Goal: Transaction & Acquisition: Purchase product/service

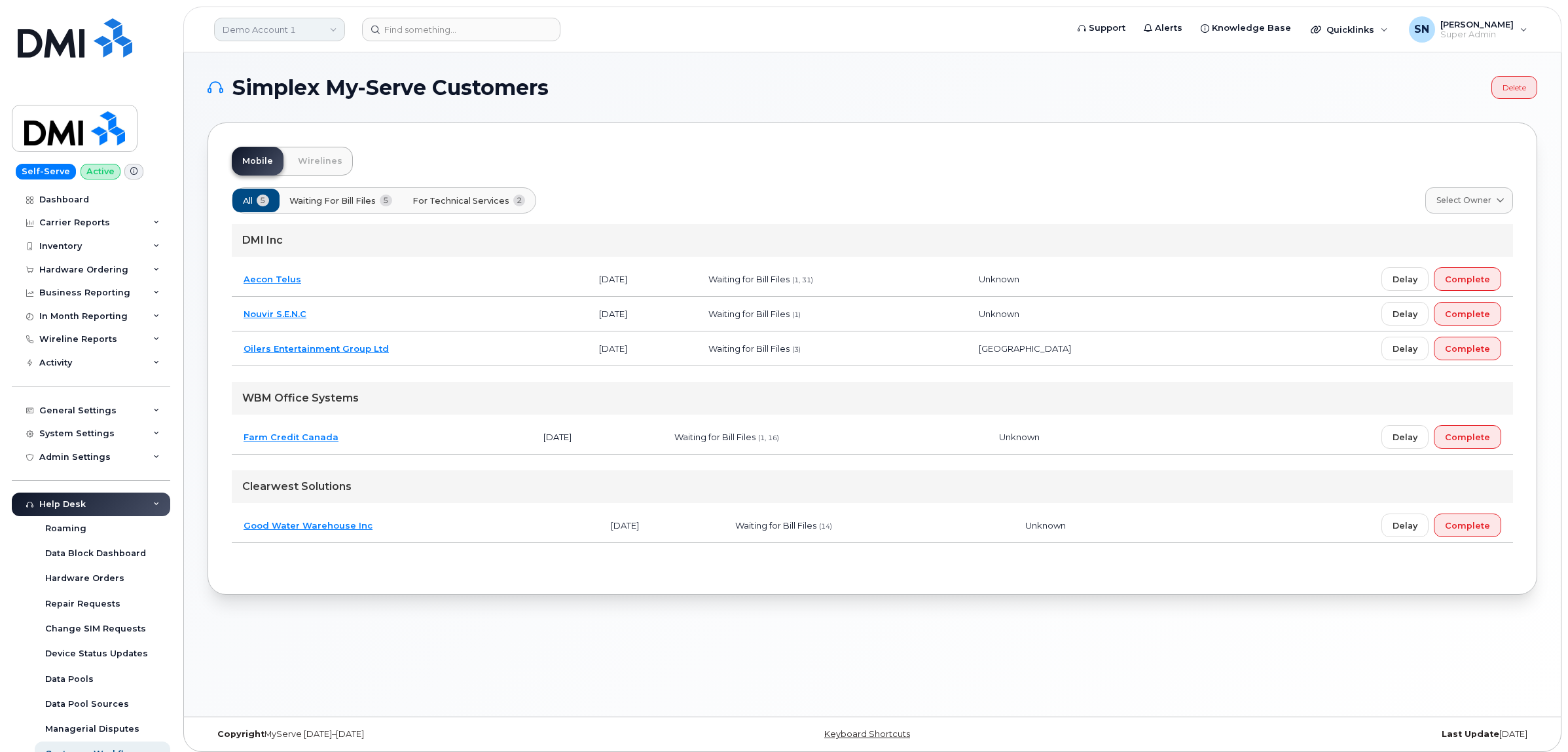
click at [236, 28] on link "Demo Account 1" at bounding box center [280, 30] width 131 height 23
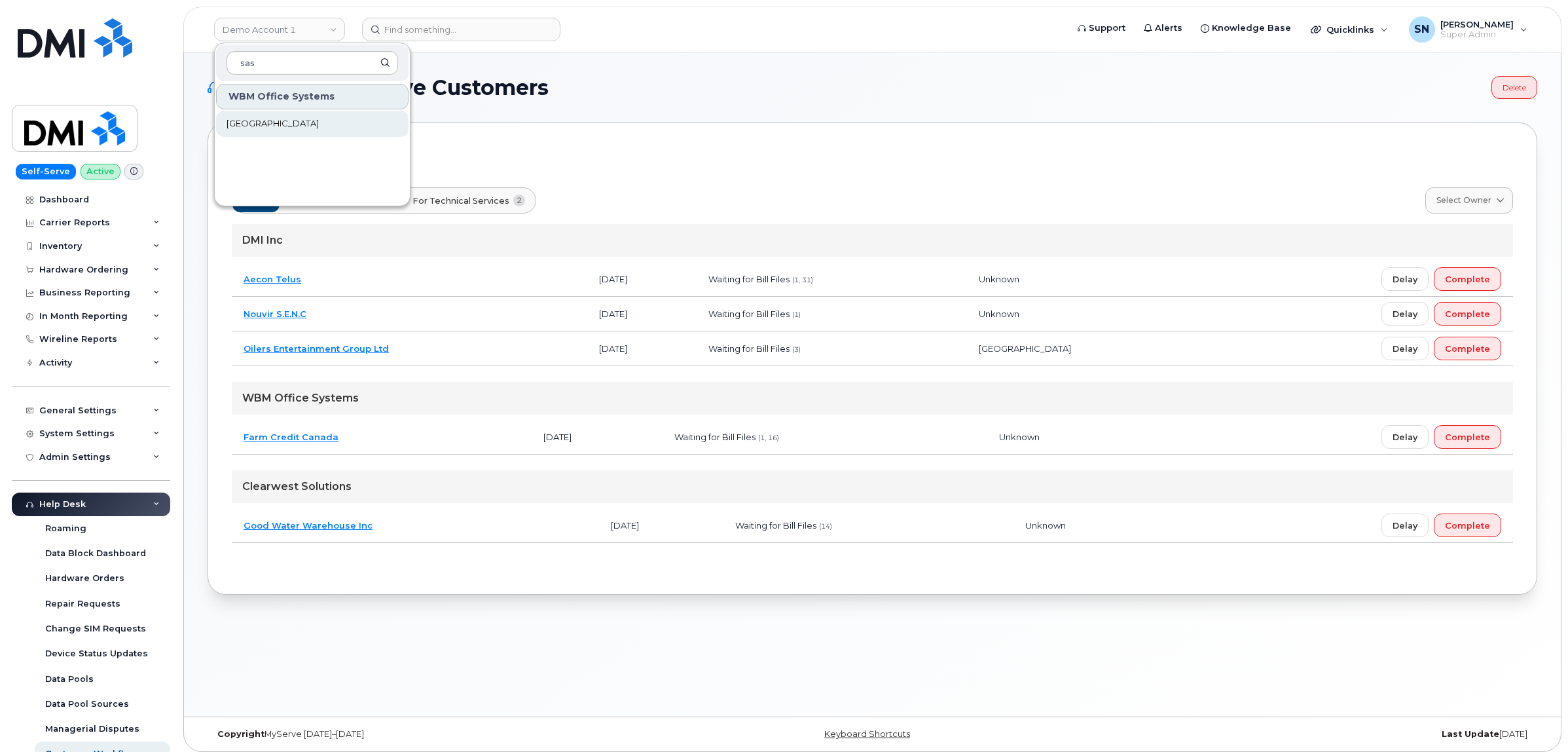
type input "sas"
click at [281, 118] on span "[GEOGRAPHIC_DATA]" at bounding box center [272, 123] width 93 height 13
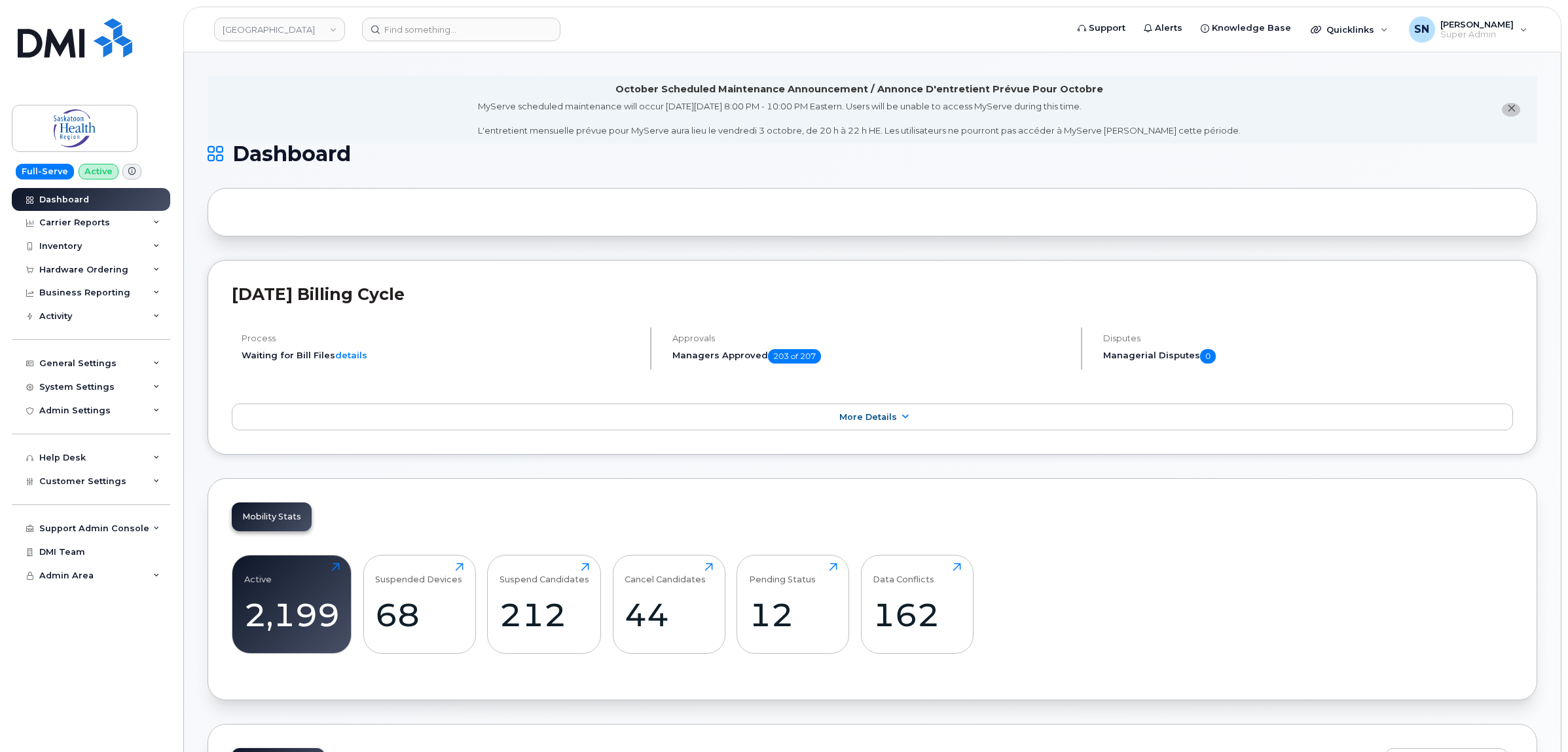
click at [1516, 107] on span "close notification" at bounding box center [1511, 109] width 11 height 11
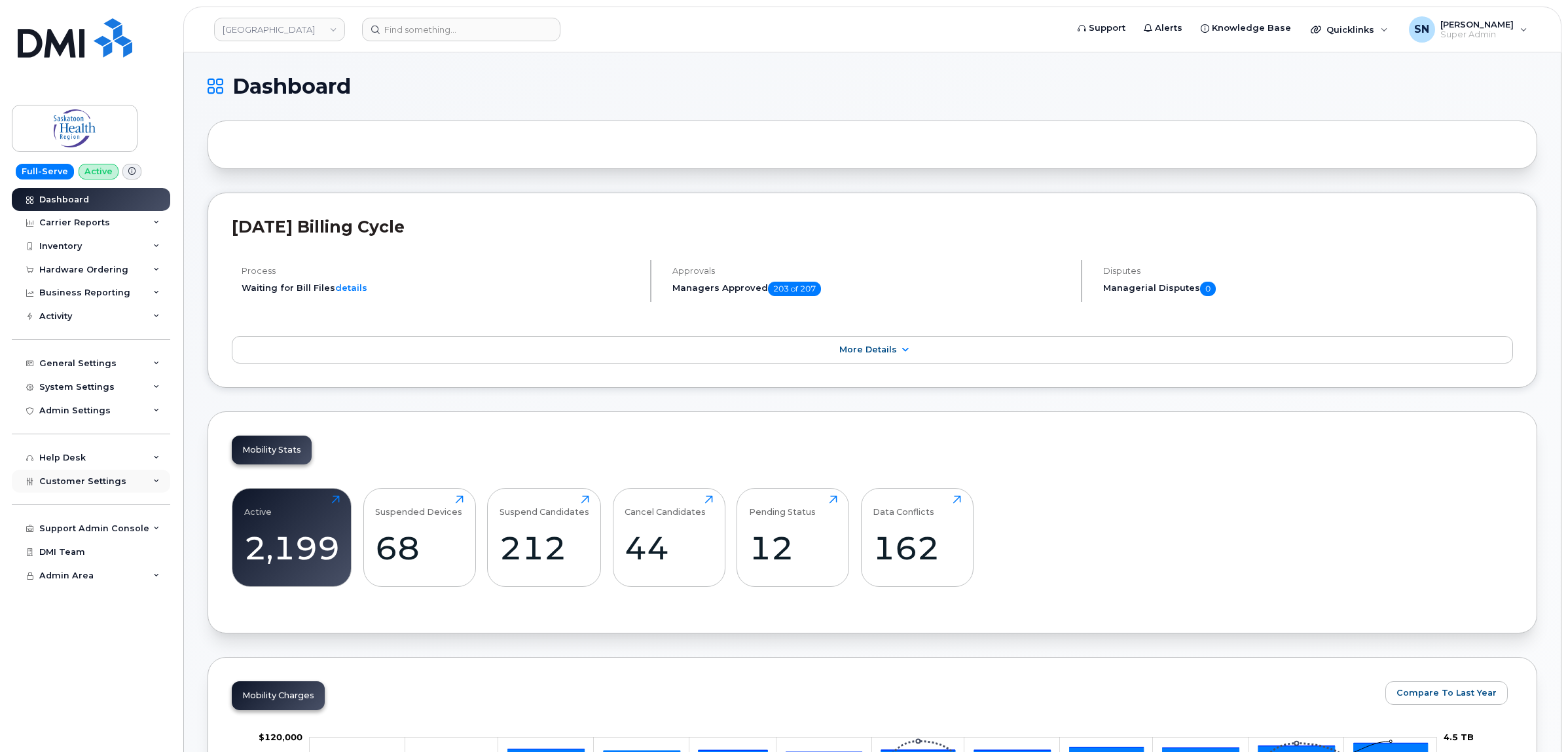
click at [134, 482] on div "Customer Settings" at bounding box center [91, 481] width 158 height 23
click at [98, 273] on div "Hardware Ordering" at bounding box center [84, 270] width 89 height 11
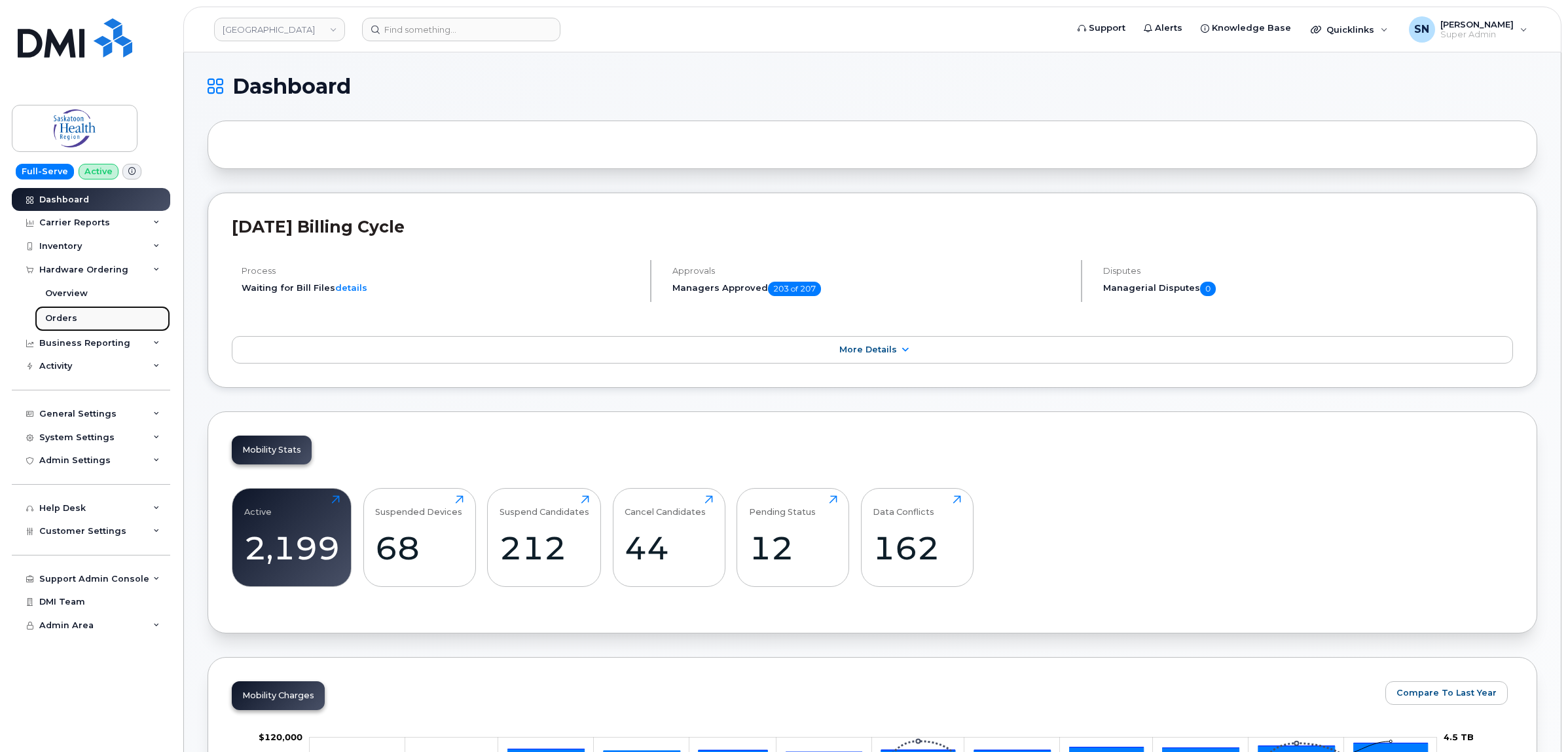
click at [85, 315] on link "Orders" at bounding box center [102, 318] width 136 height 25
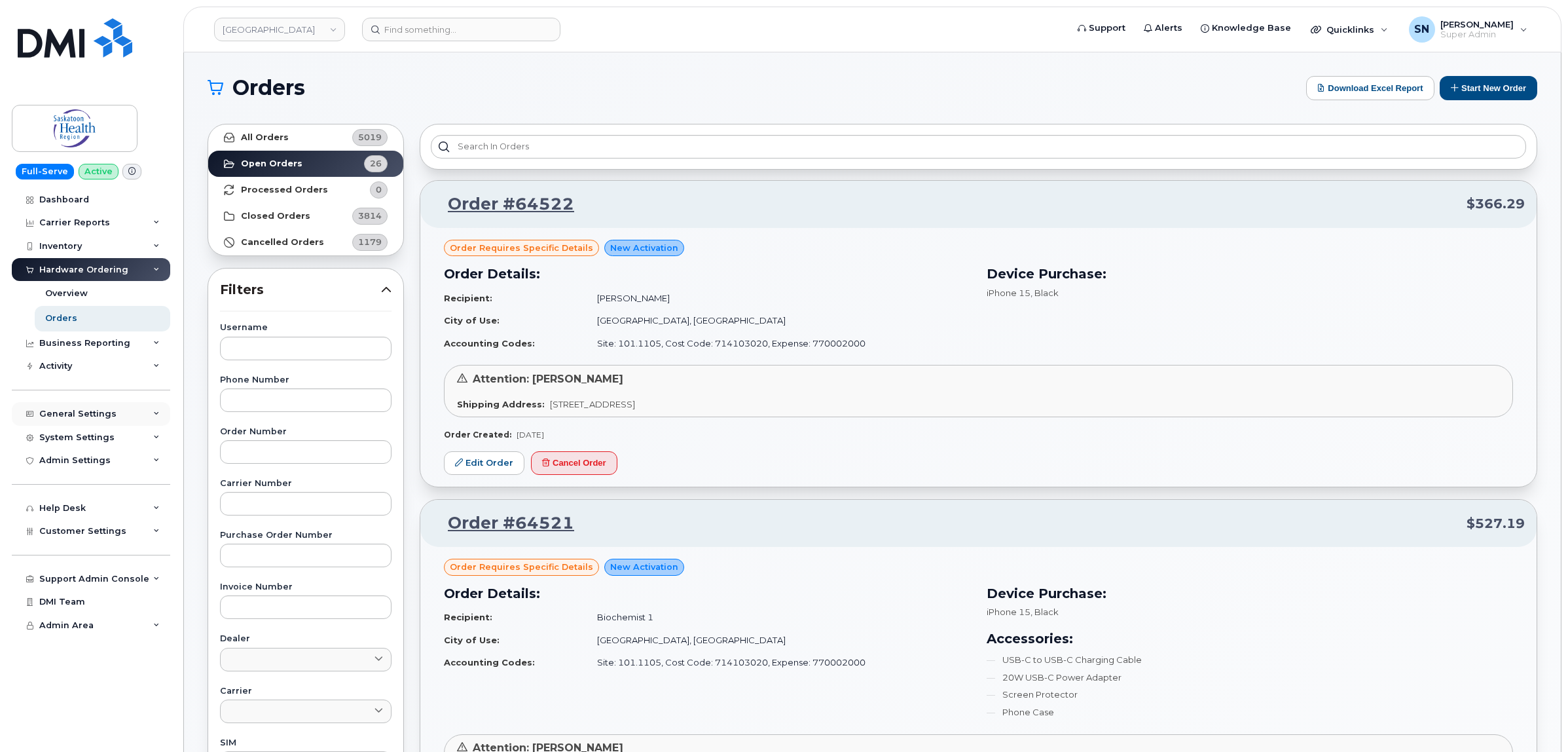
click at [89, 414] on div "General Settings" at bounding box center [78, 414] width 77 height 11
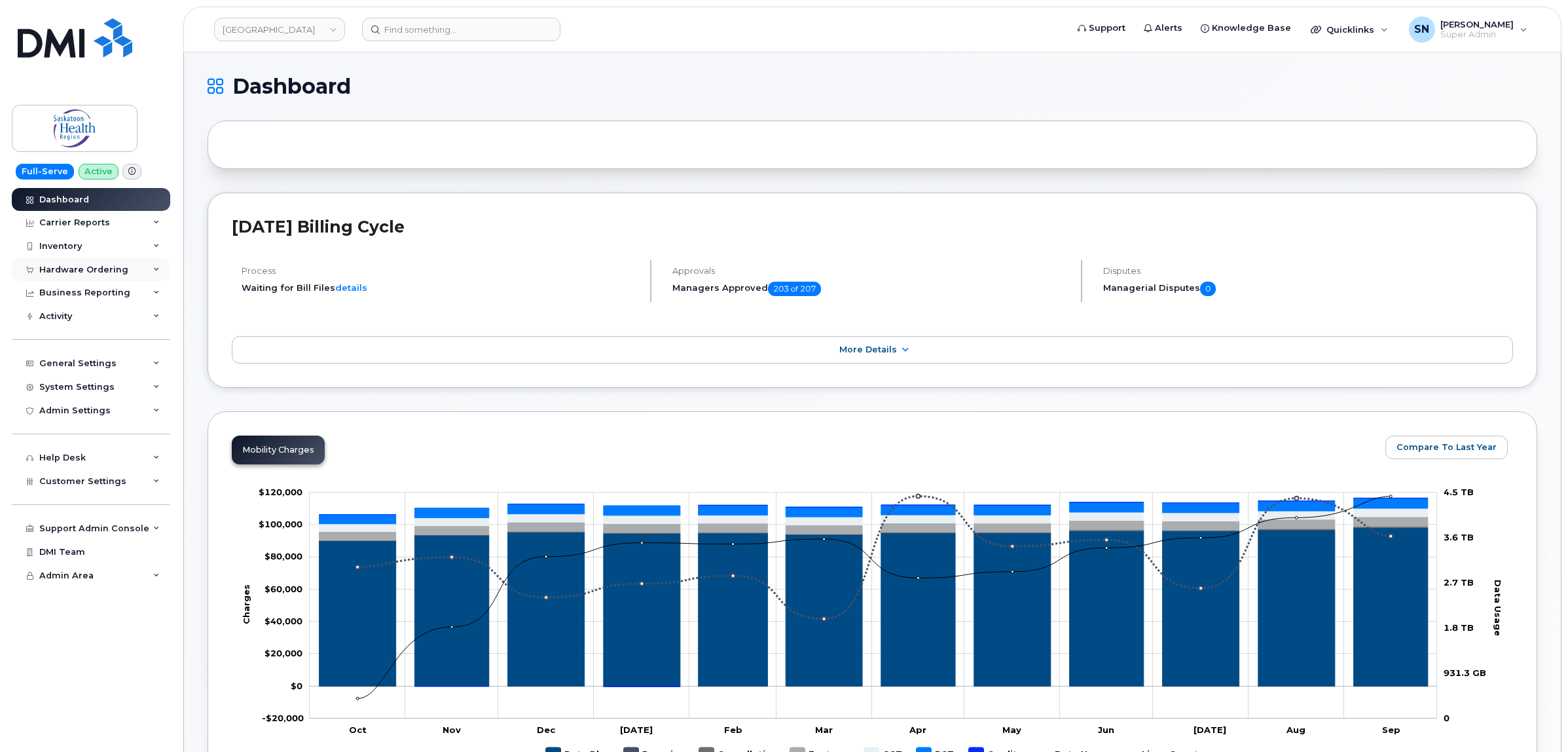
click at [96, 272] on div "Hardware Ordering" at bounding box center [84, 270] width 89 height 11
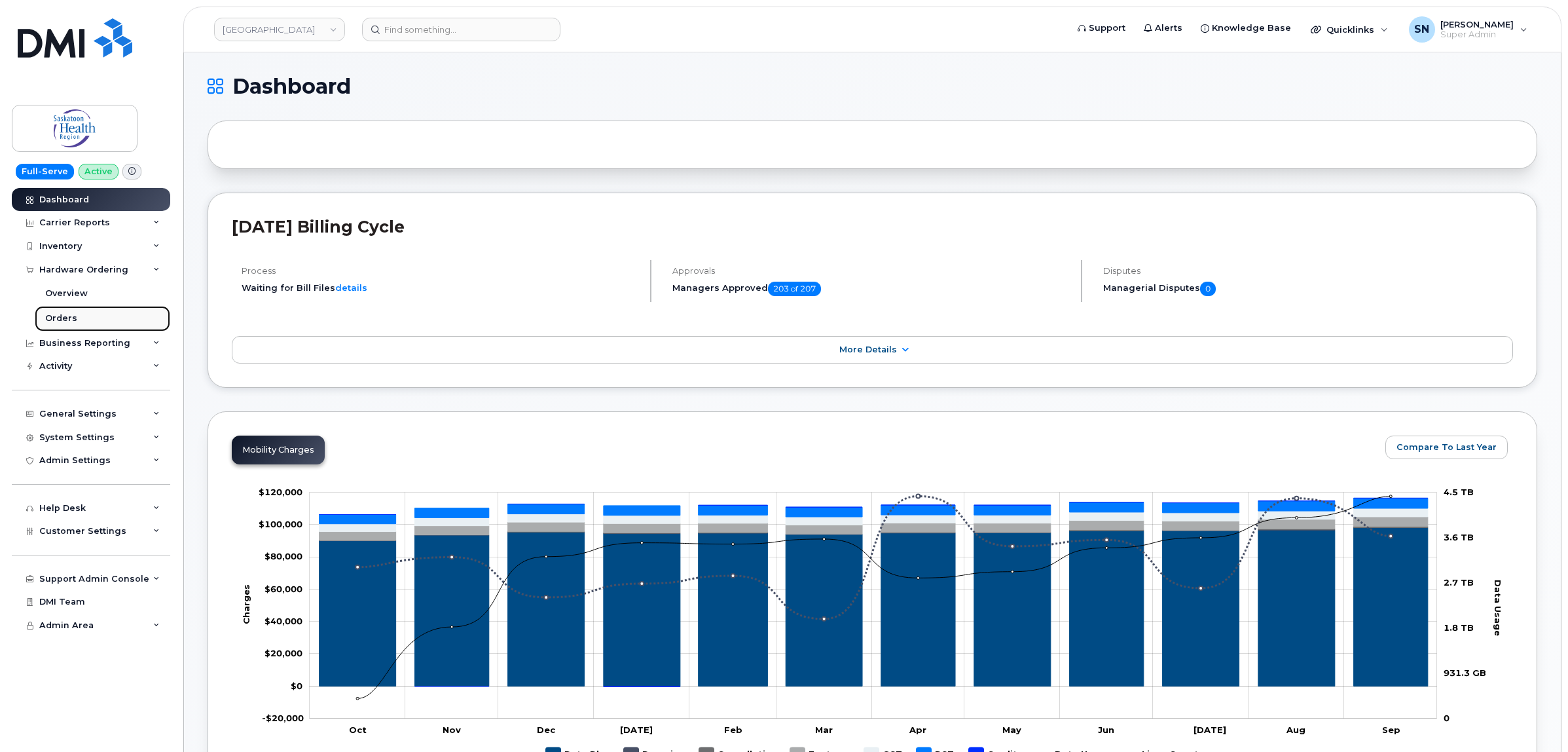
click at [67, 316] on div "Orders" at bounding box center [61, 318] width 32 height 12
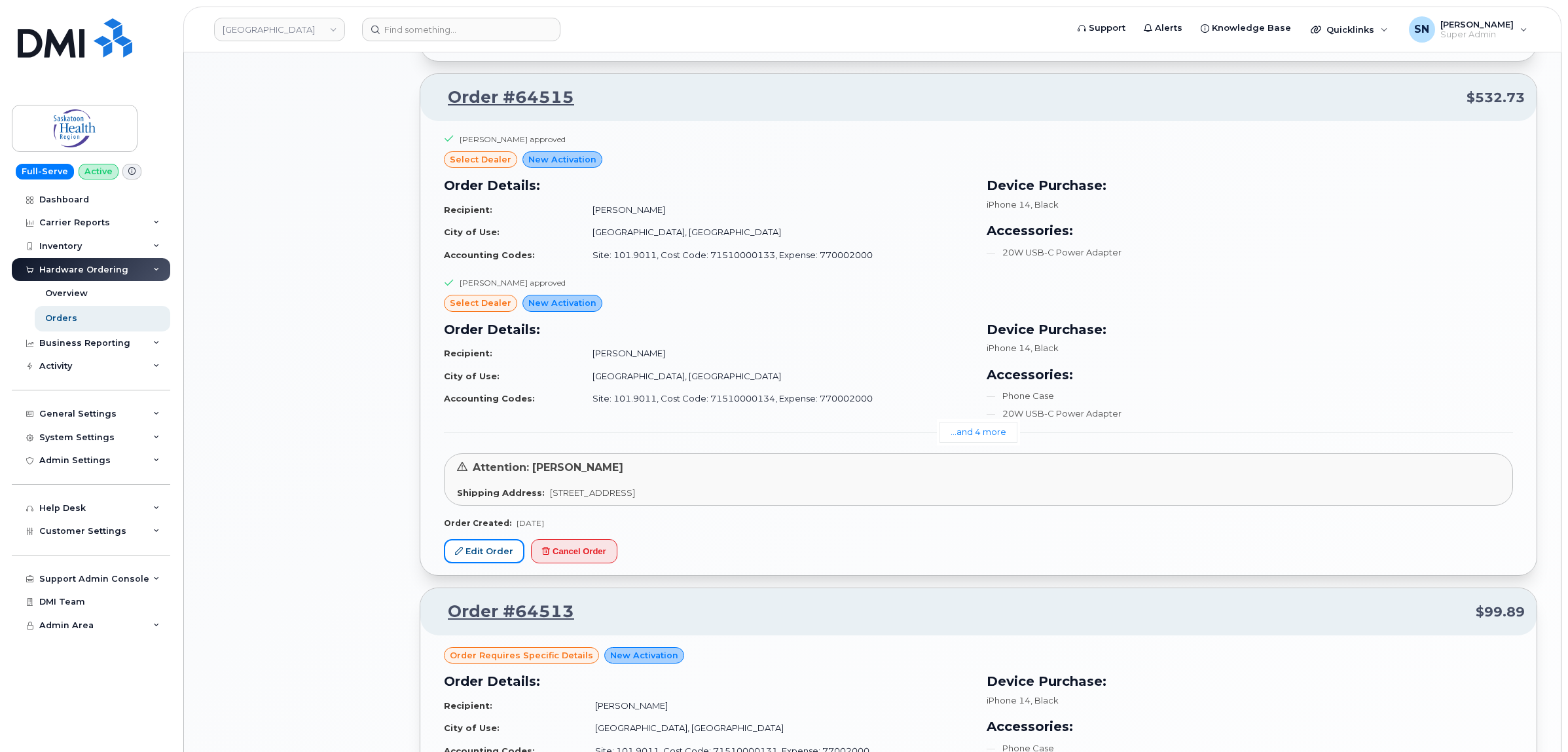
scroll to position [1474, 0]
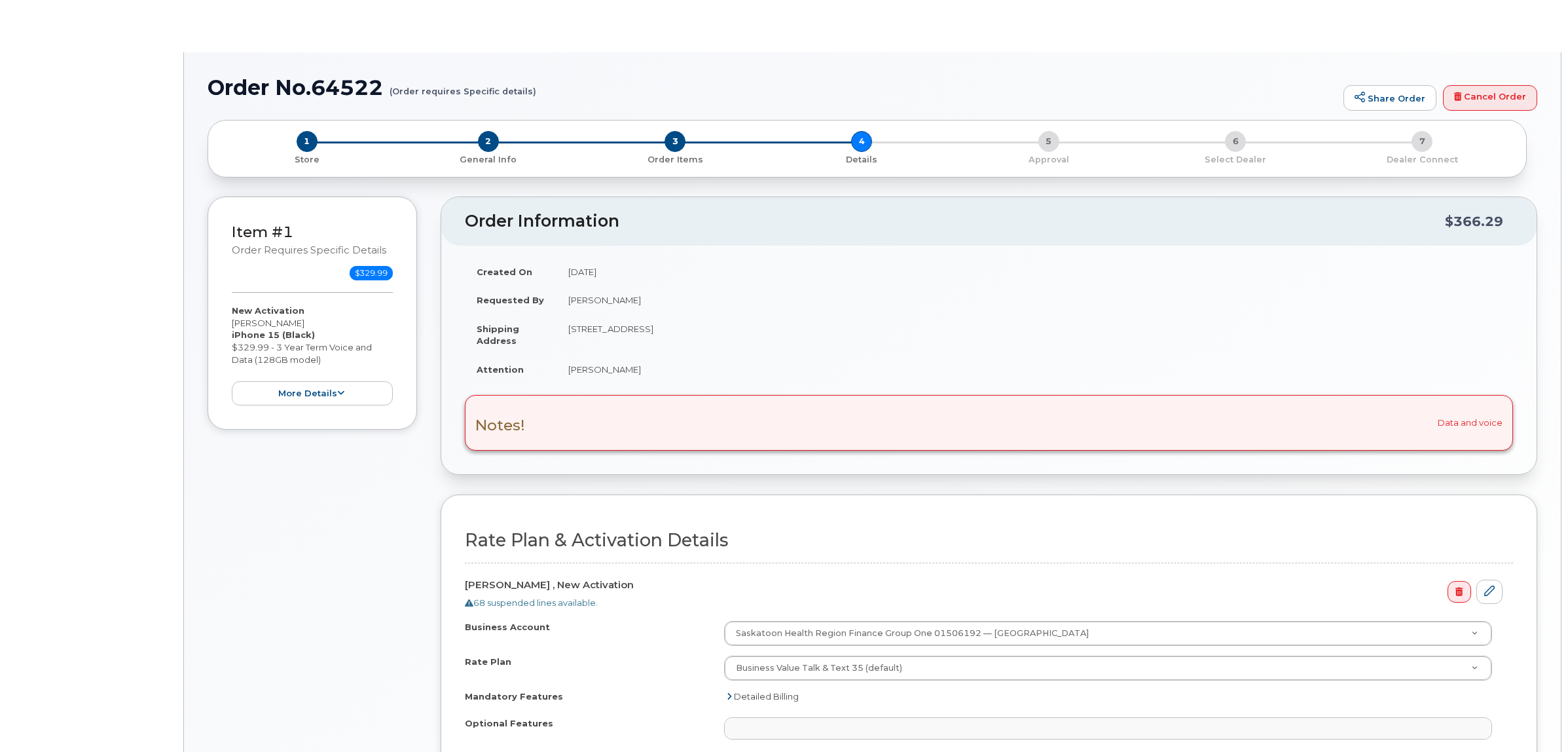
select select
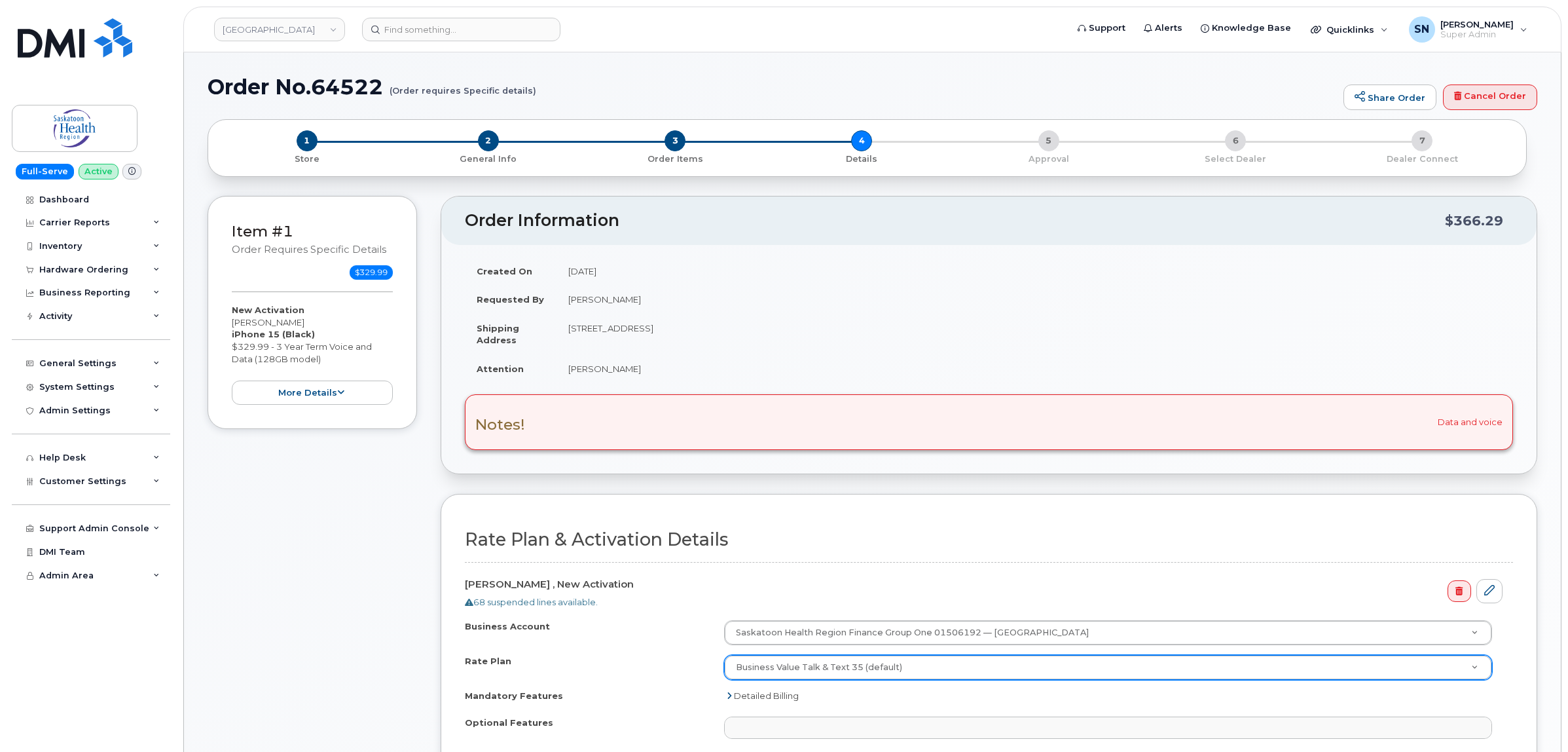
scroll to position [327, 0]
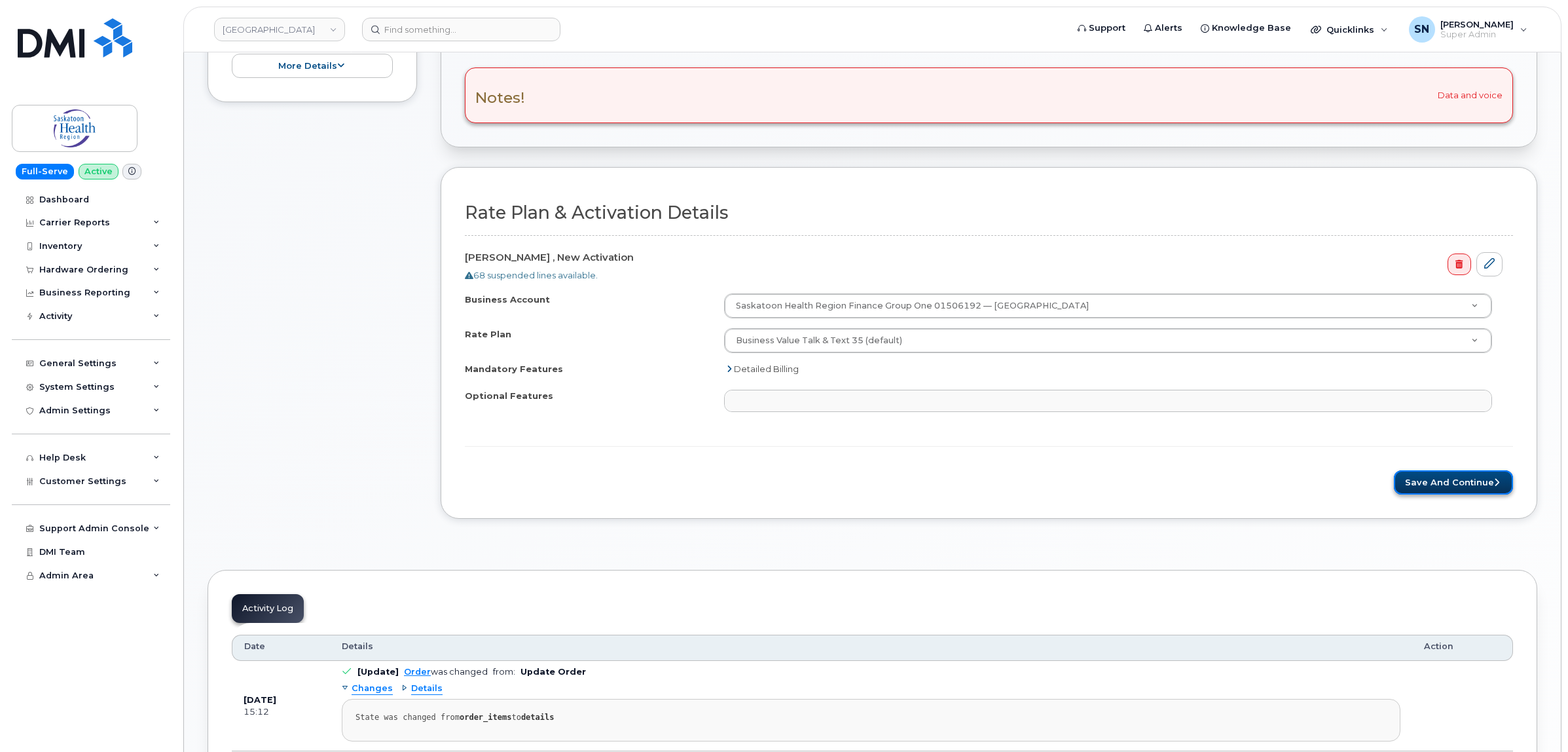
click at [1457, 493] on button "Save and Continue" at bounding box center [1454, 482] width 120 height 24
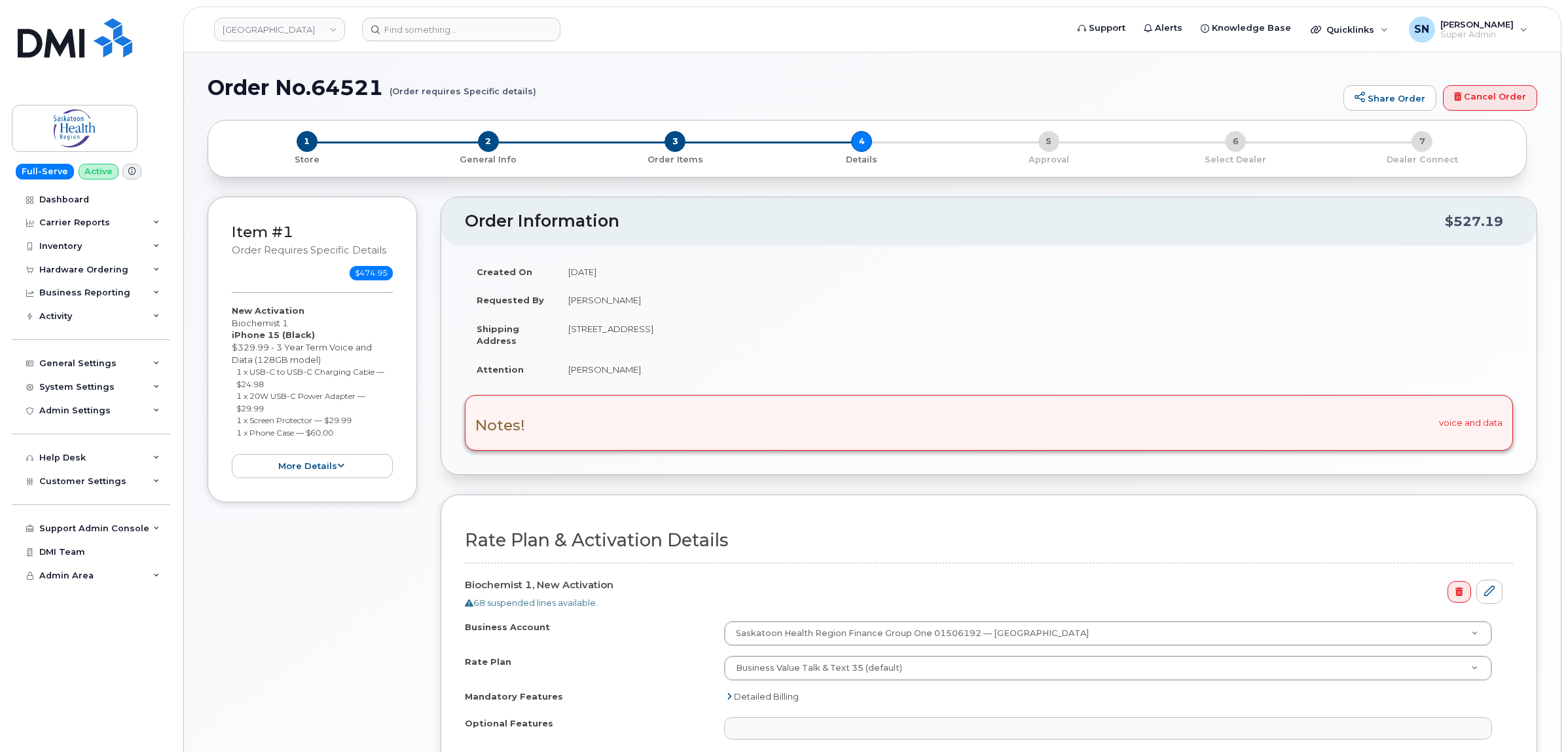
select select
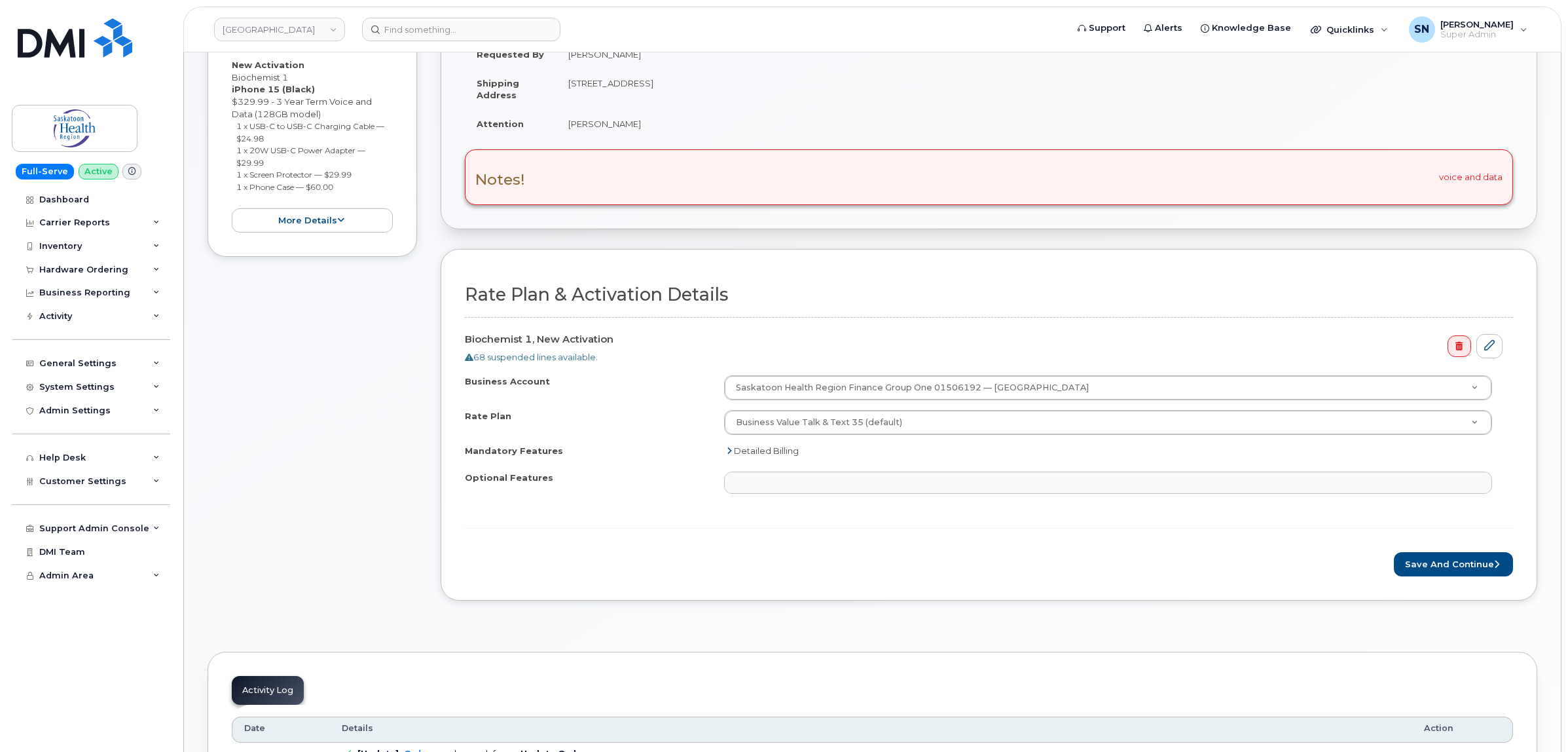
scroll to position [327, 0]
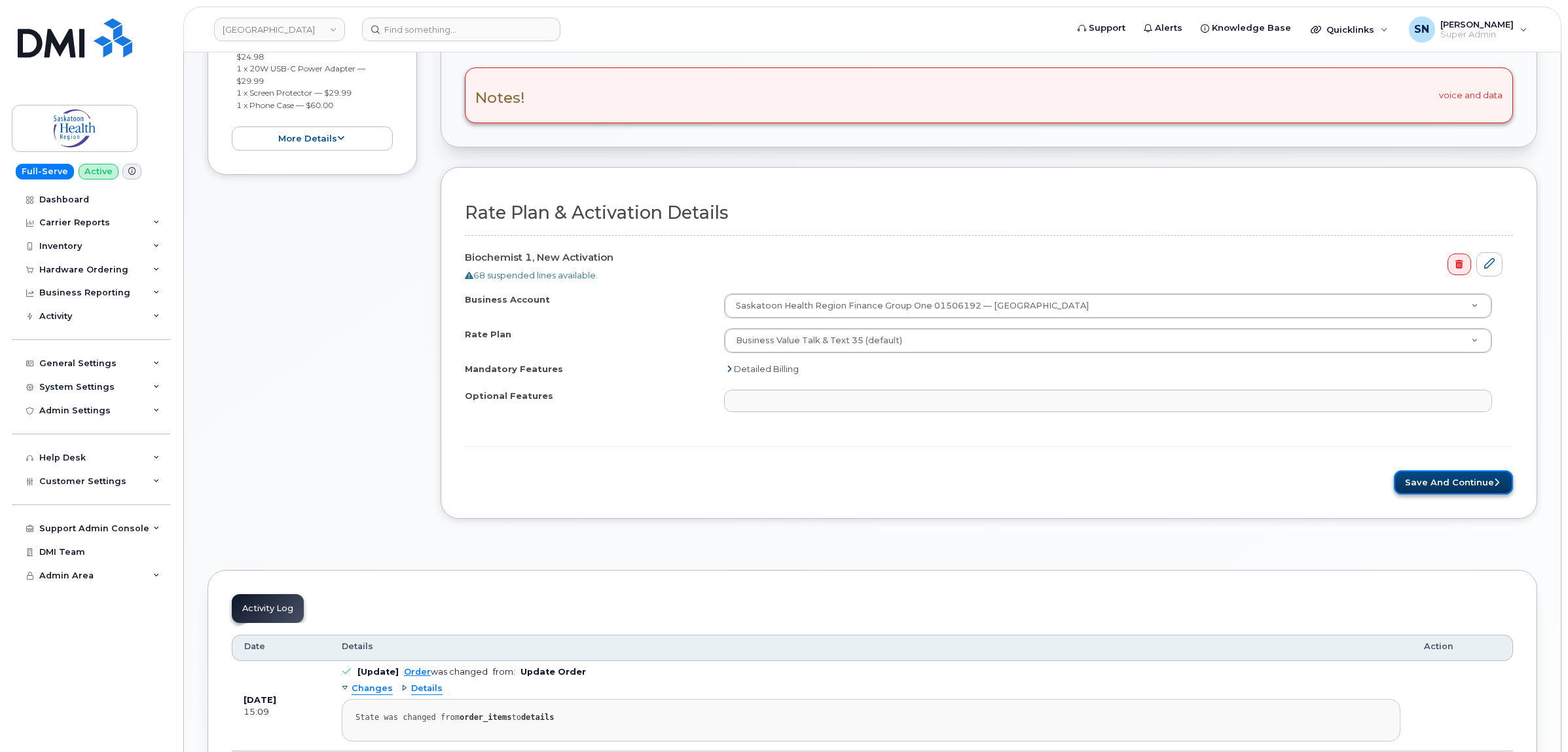
click at [1472, 484] on button "Save and Continue" at bounding box center [1454, 482] width 120 height 24
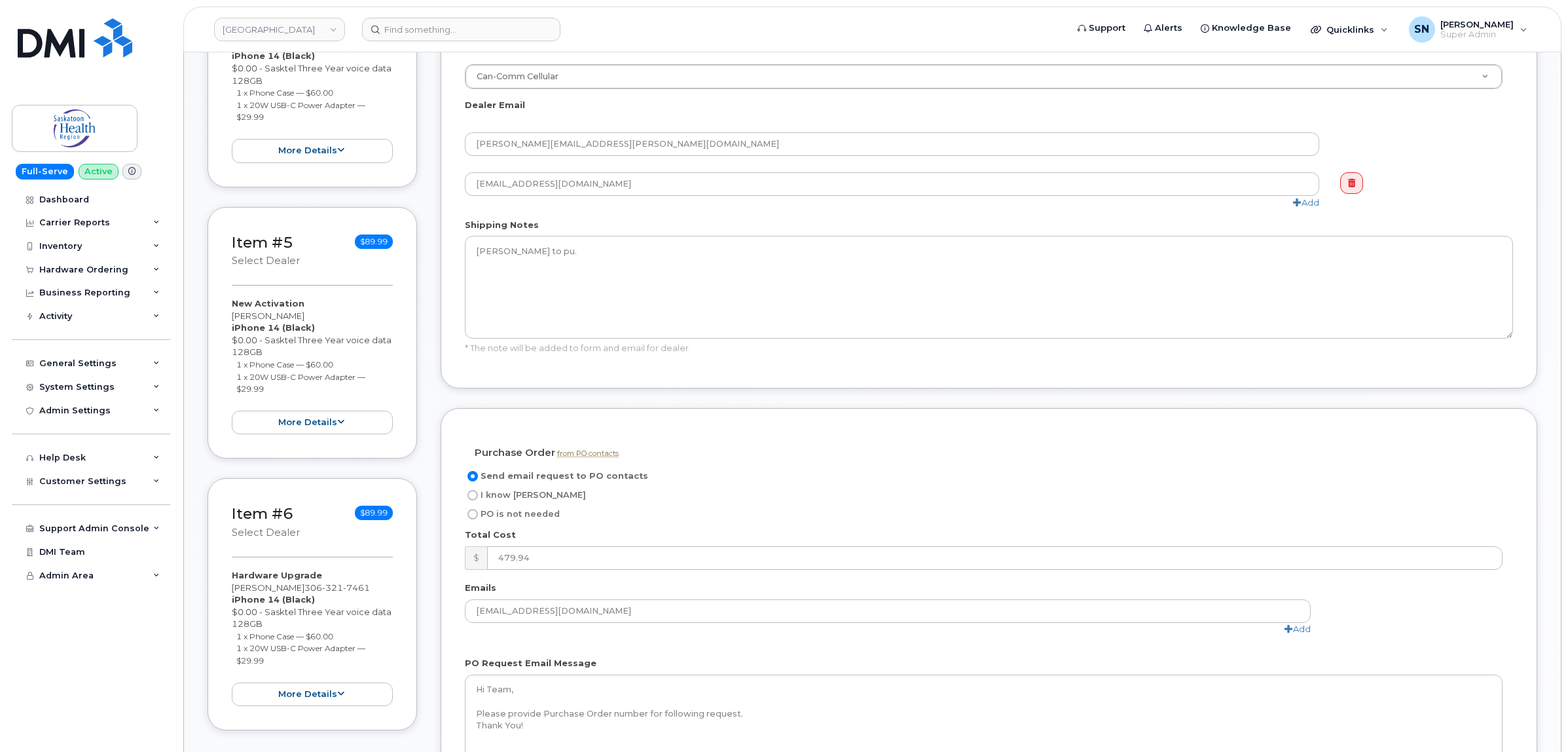
scroll to position [1556, 0]
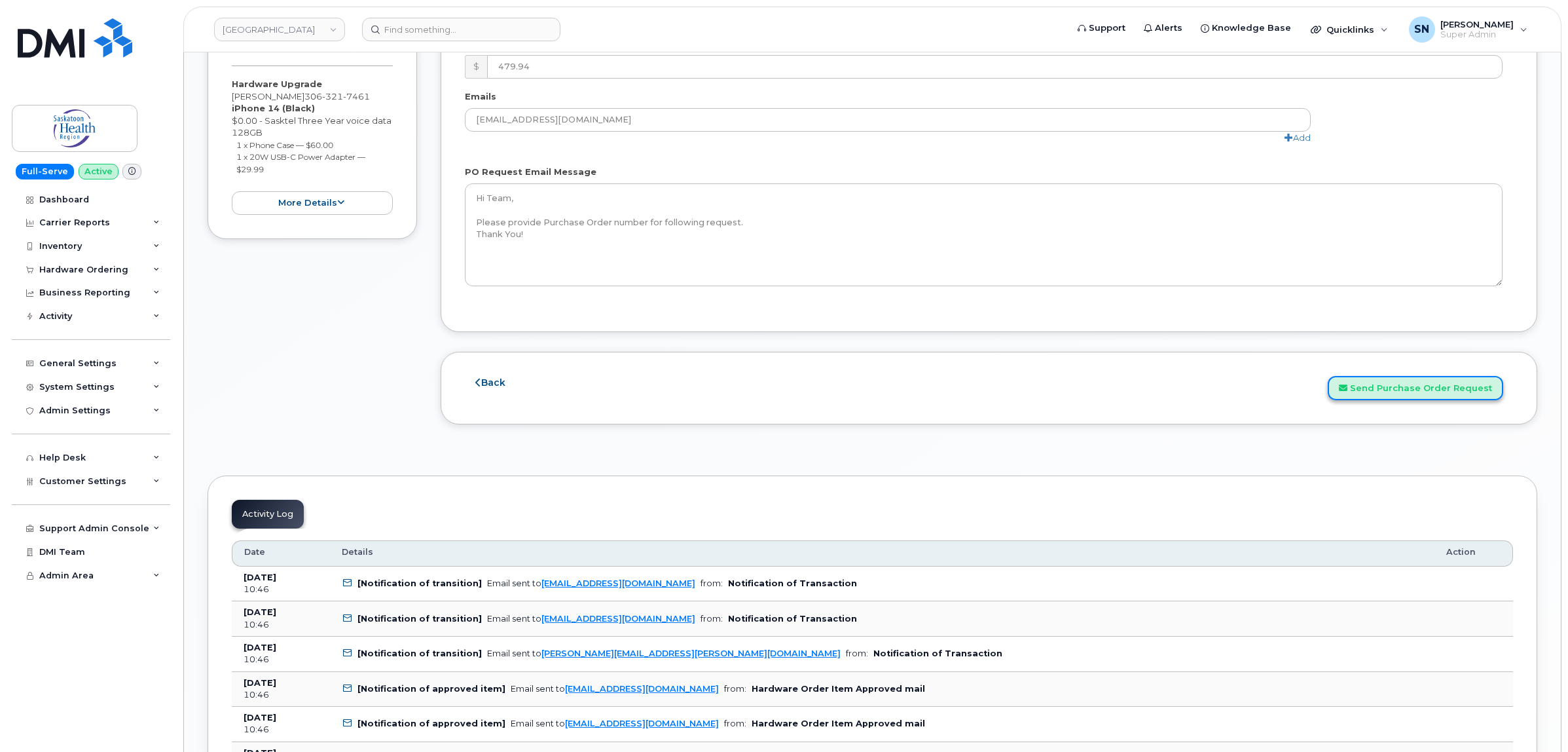
click at [1406, 399] on button "Send Purchase Order Request" at bounding box center [1415, 388] width 175 height 24
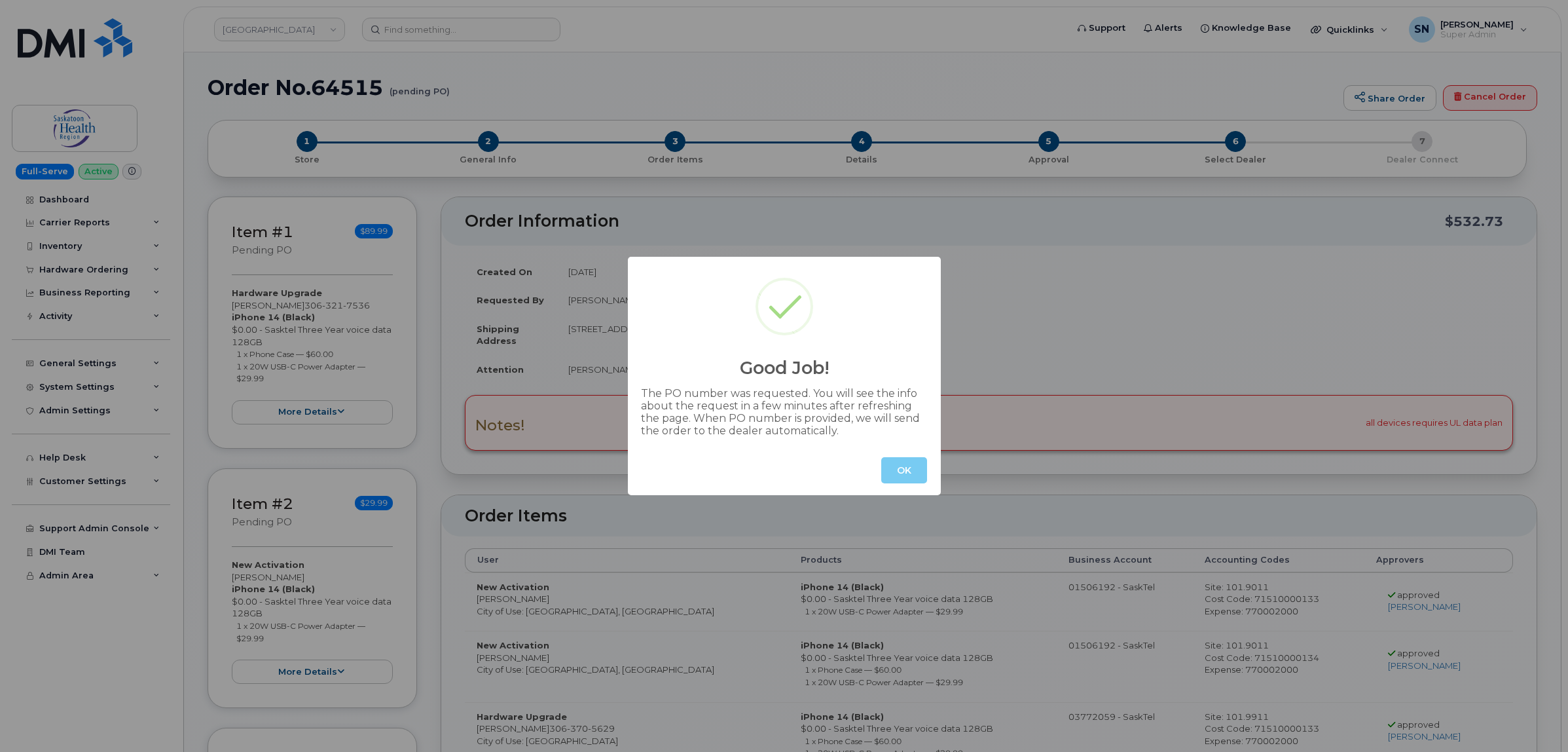
click at [904, 459] on button "OK" at bounding box center [904, 470] width 46 height 26
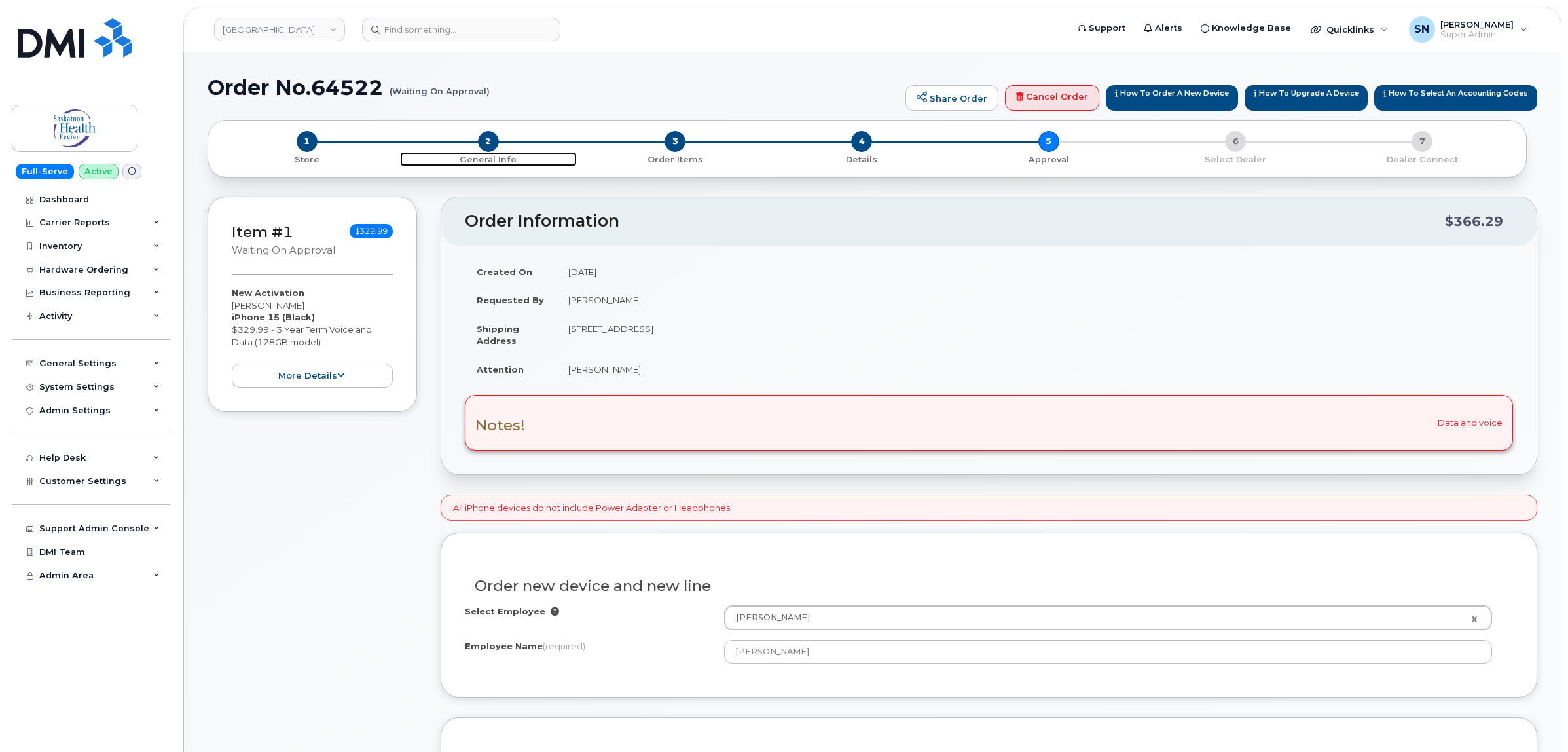
click at [495, 143] on span "2" at bounding box center [488, 141] width 21 height 21
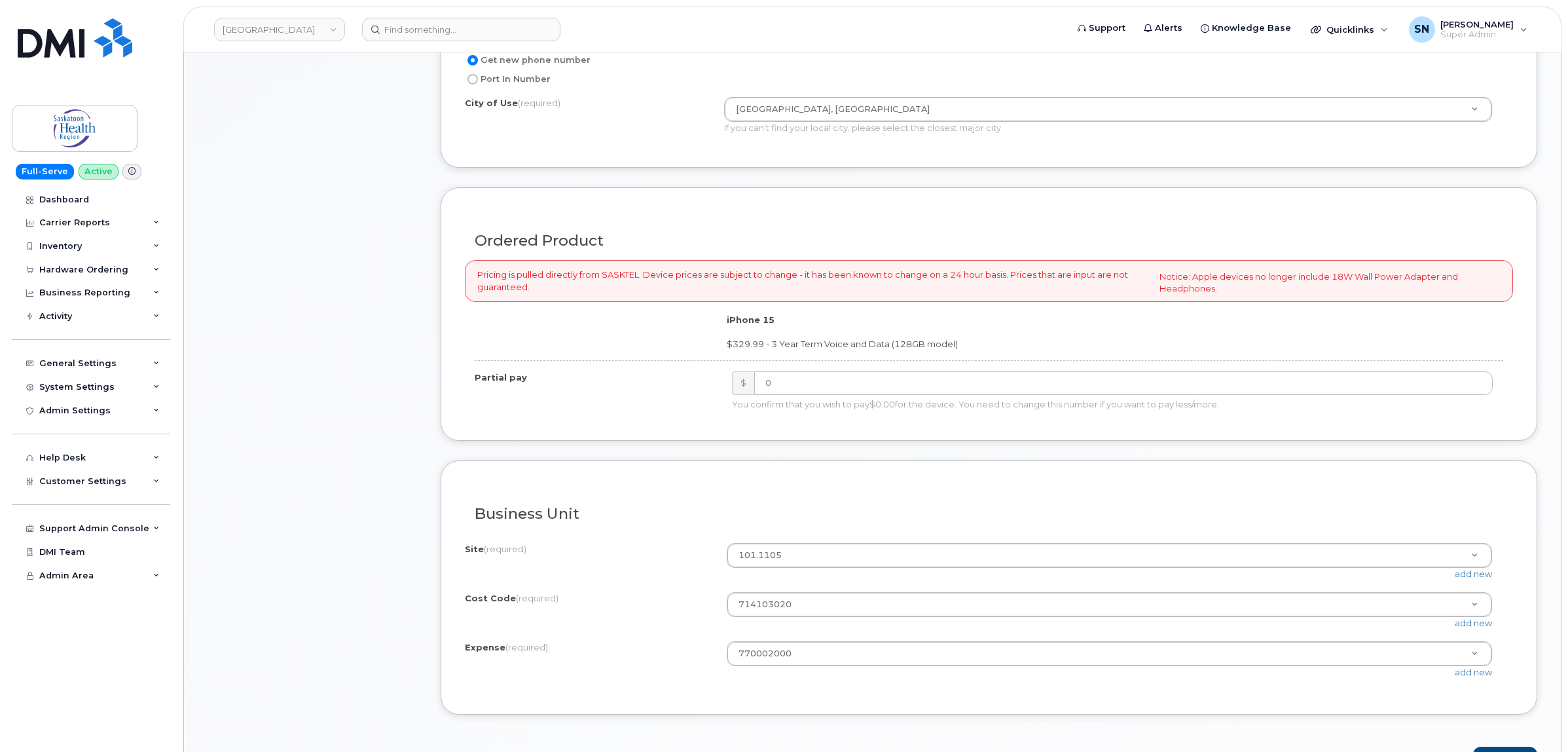
scroll to position [982, 0]
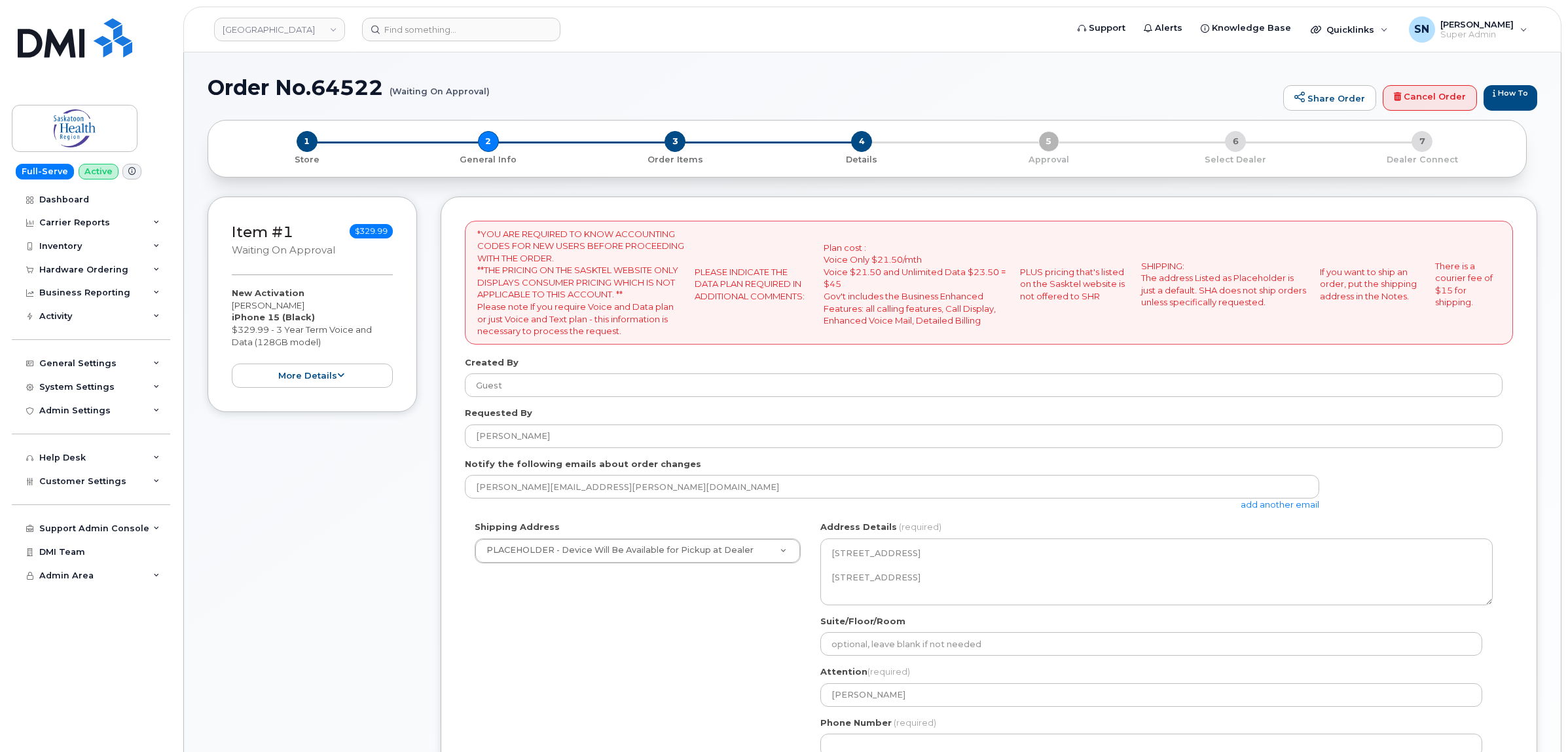
select select
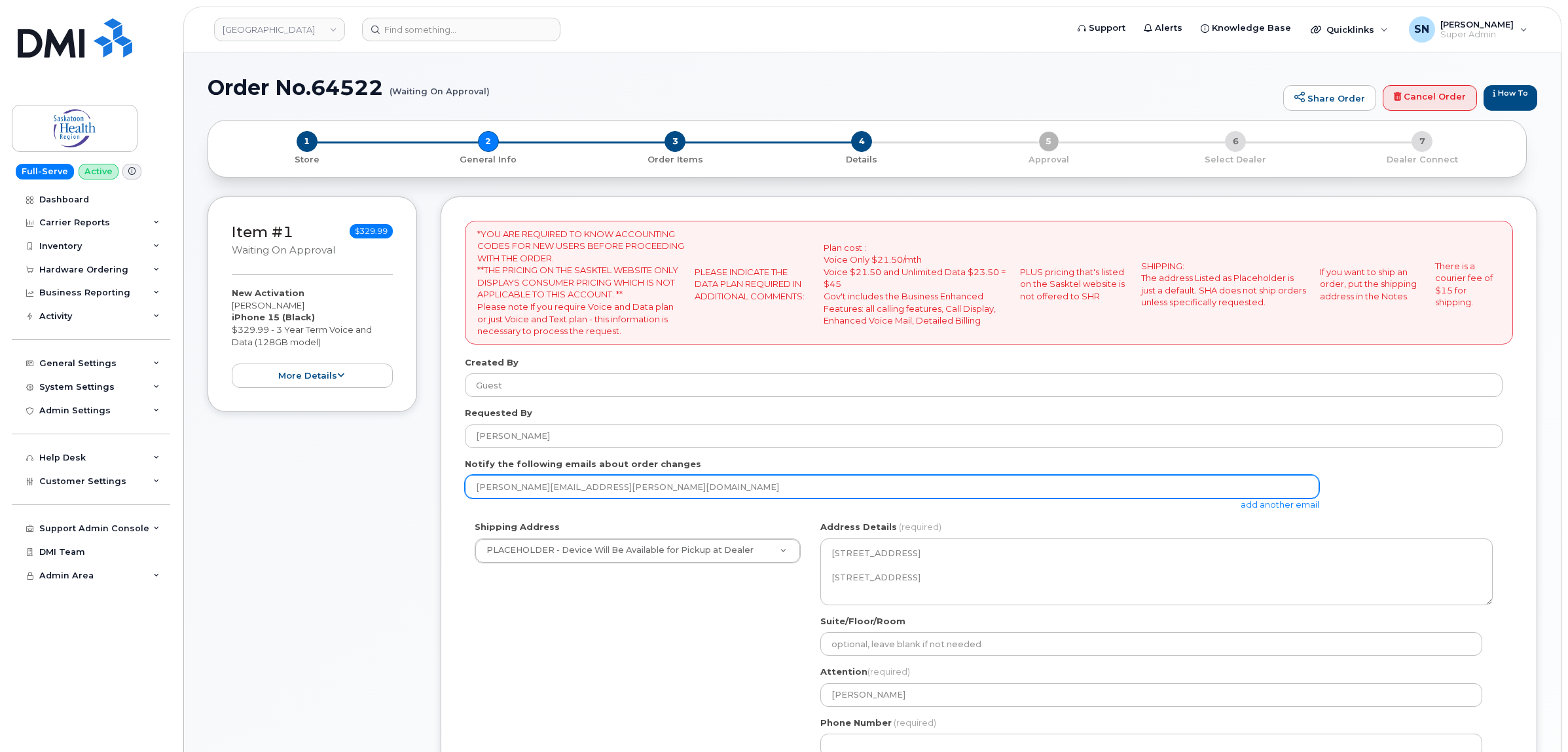
drag, startPoint x: 655, startPoint y: 489, endPoint x: 421, endPoint y: 496, distance: 234.1
click at [421, 496] on div "Item #1 Waiting On Approval $329.99 New Activation Cody Lewis iPhone 15 (Black)…" at bounding box center [872, 591] width 1330 height 790
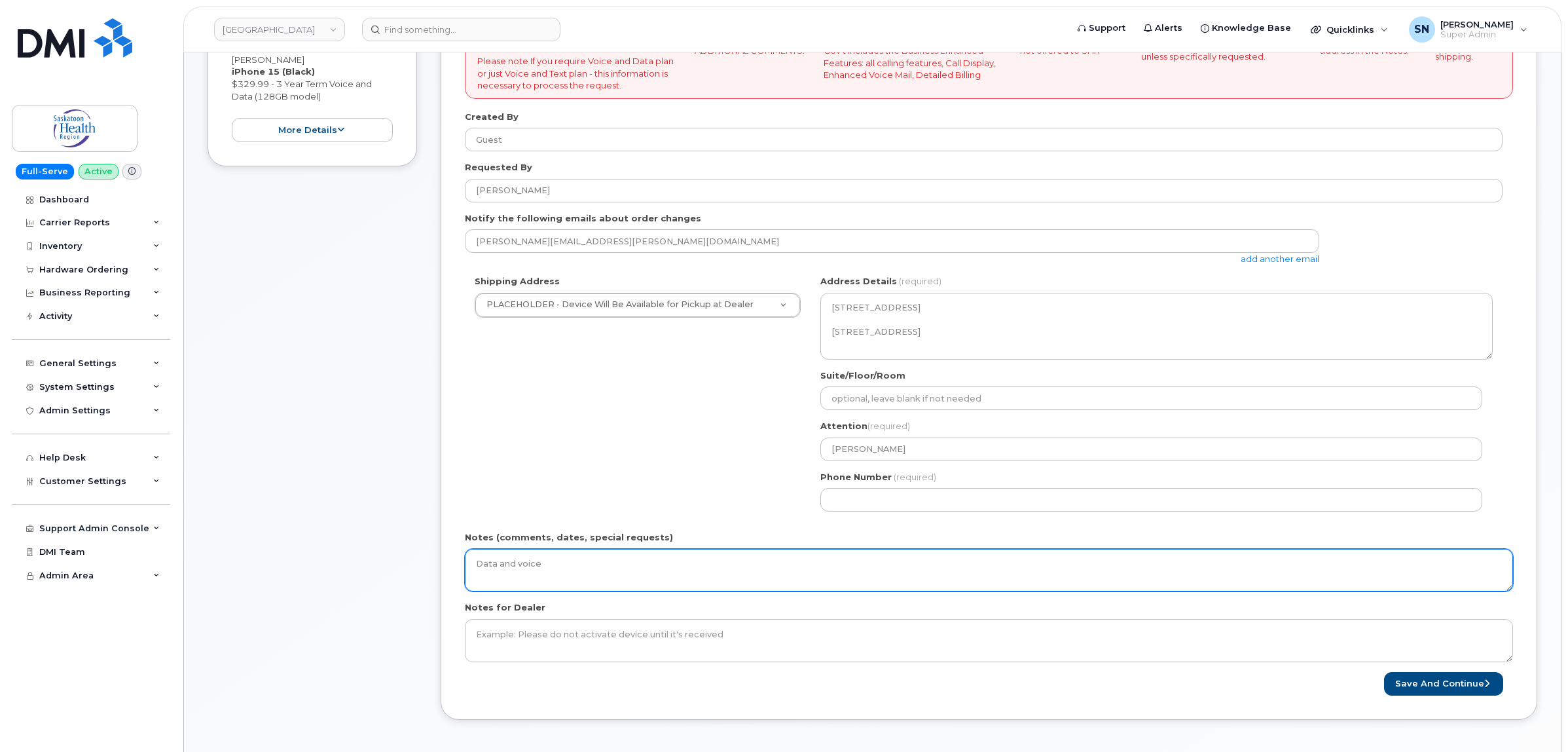
click at [676, 575] on textarea "Data and voice" at bounding box center [989, 570] width 1048 height 43
drag, startPoint x: 744, startPoint y: 561, endPoint x: 544, endPoint y: 560, distance: 200.0
click at [544, 560] on textarea "Data and voice" at bounding box center [989, 570] width 1048 height 43
type textarea "Data and voice. ***Approver Email Sent October 03 2025"
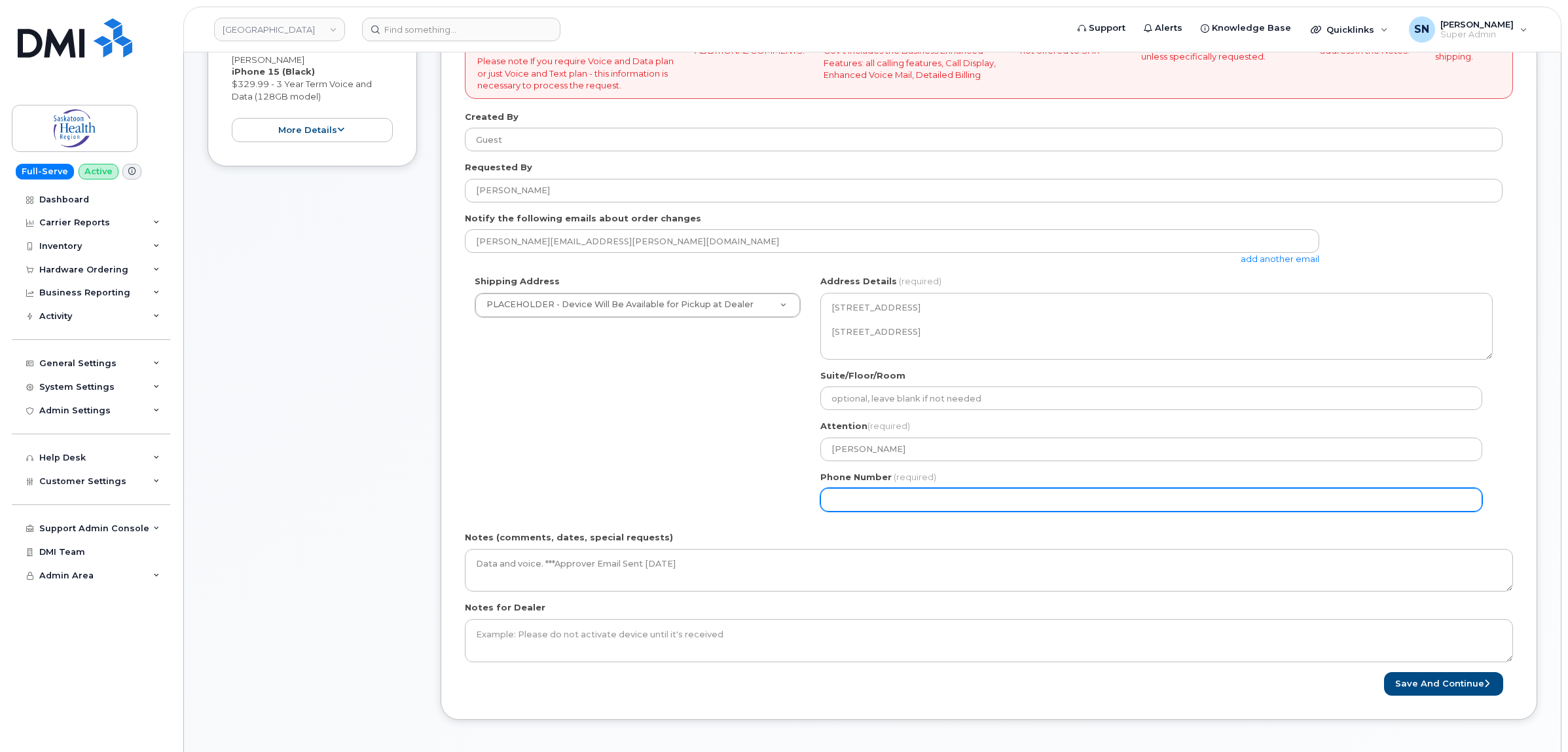
click at [842, 502] on input "Phone Number" at bounding box center [1152, 500] width 662 height 23
select select
type input "123456789"
select select
type input "1234567890"
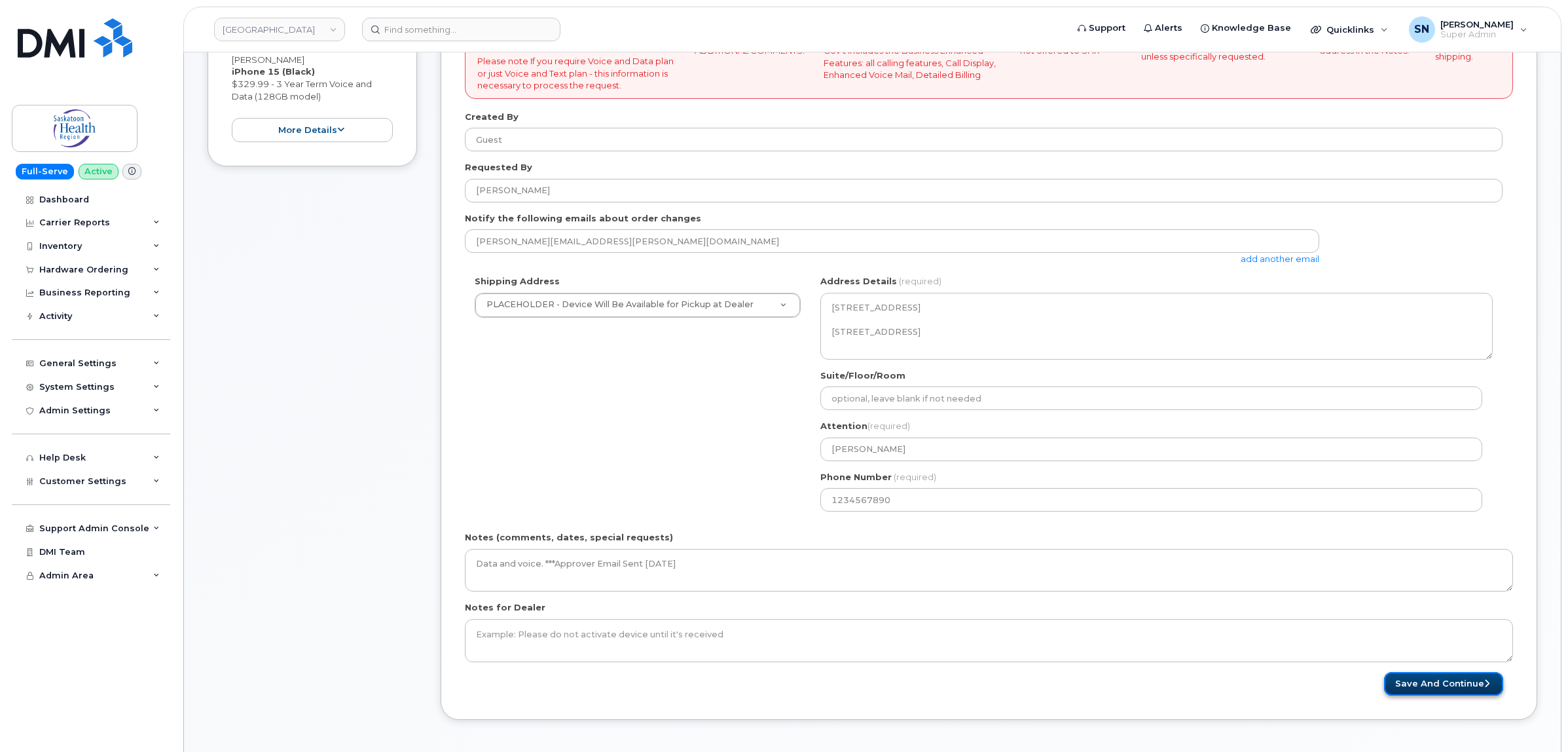
click at [1409, 692] on button "Save and Continue" at bounding box center [1444, 684] width 120 height 24
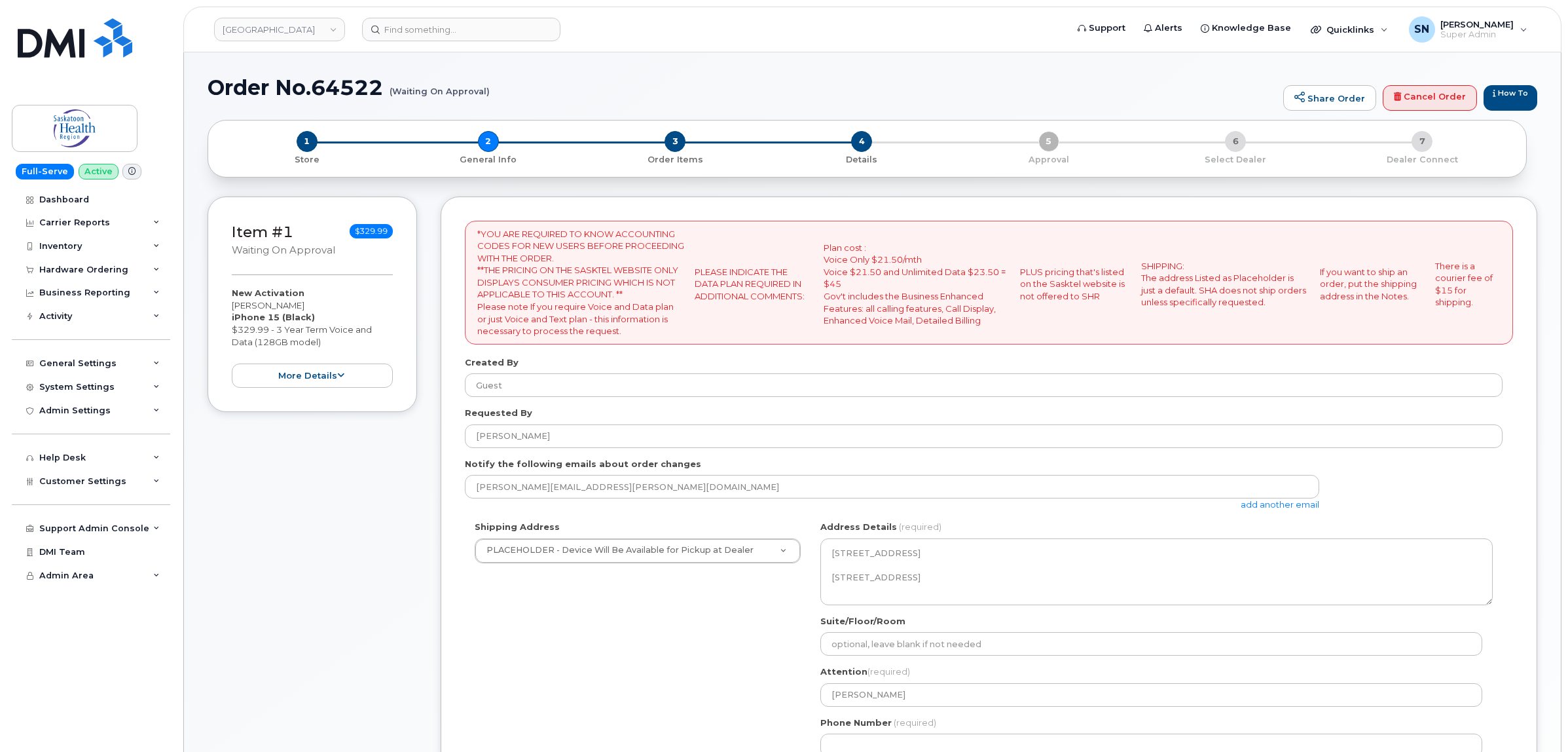
select select
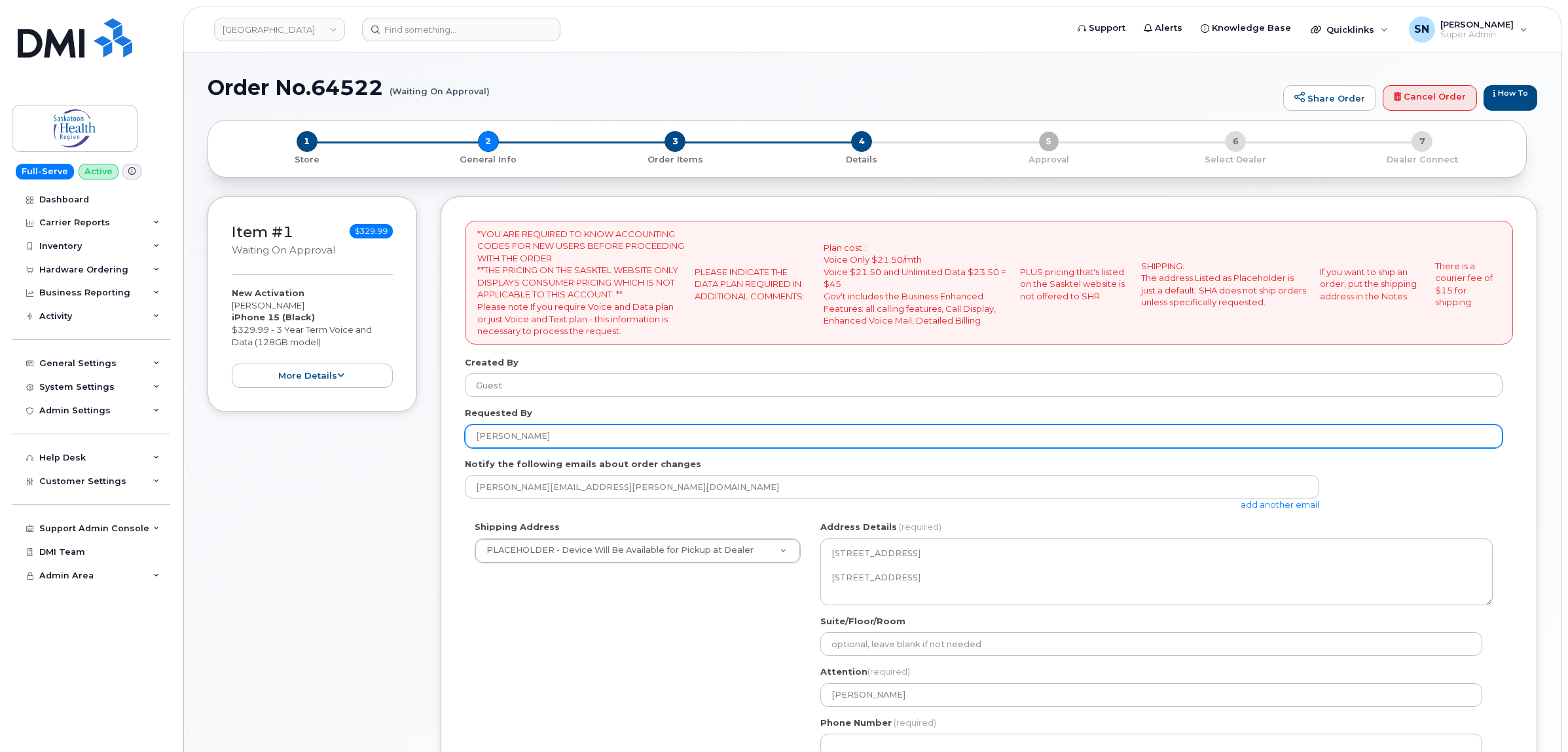
scroll to position [327, 0]
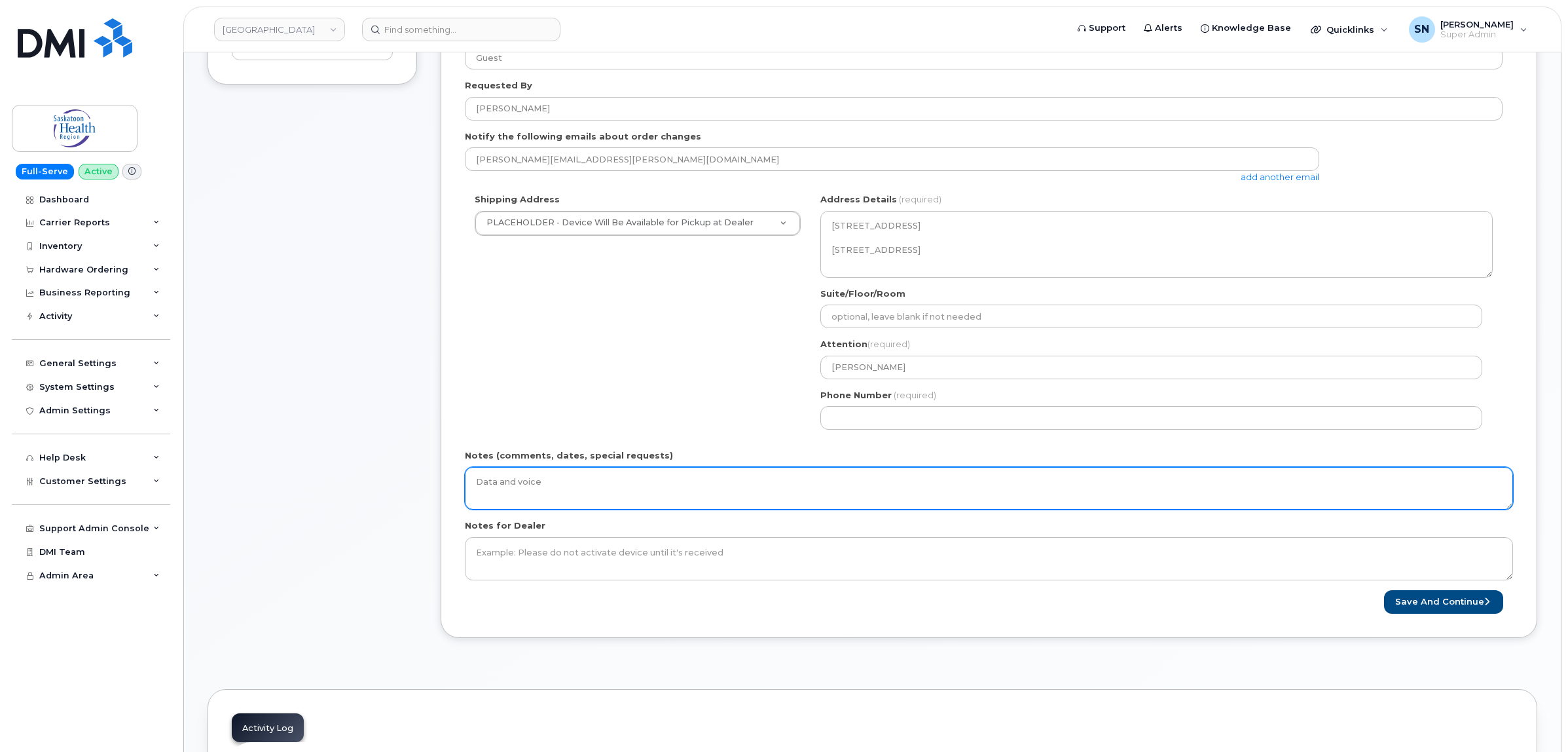
click at [780, 493] on textarea "Data and voice" at bounding box center [989, 488] width 1048 height 43
paste textarea "***Approver Email Sent [DATE]"
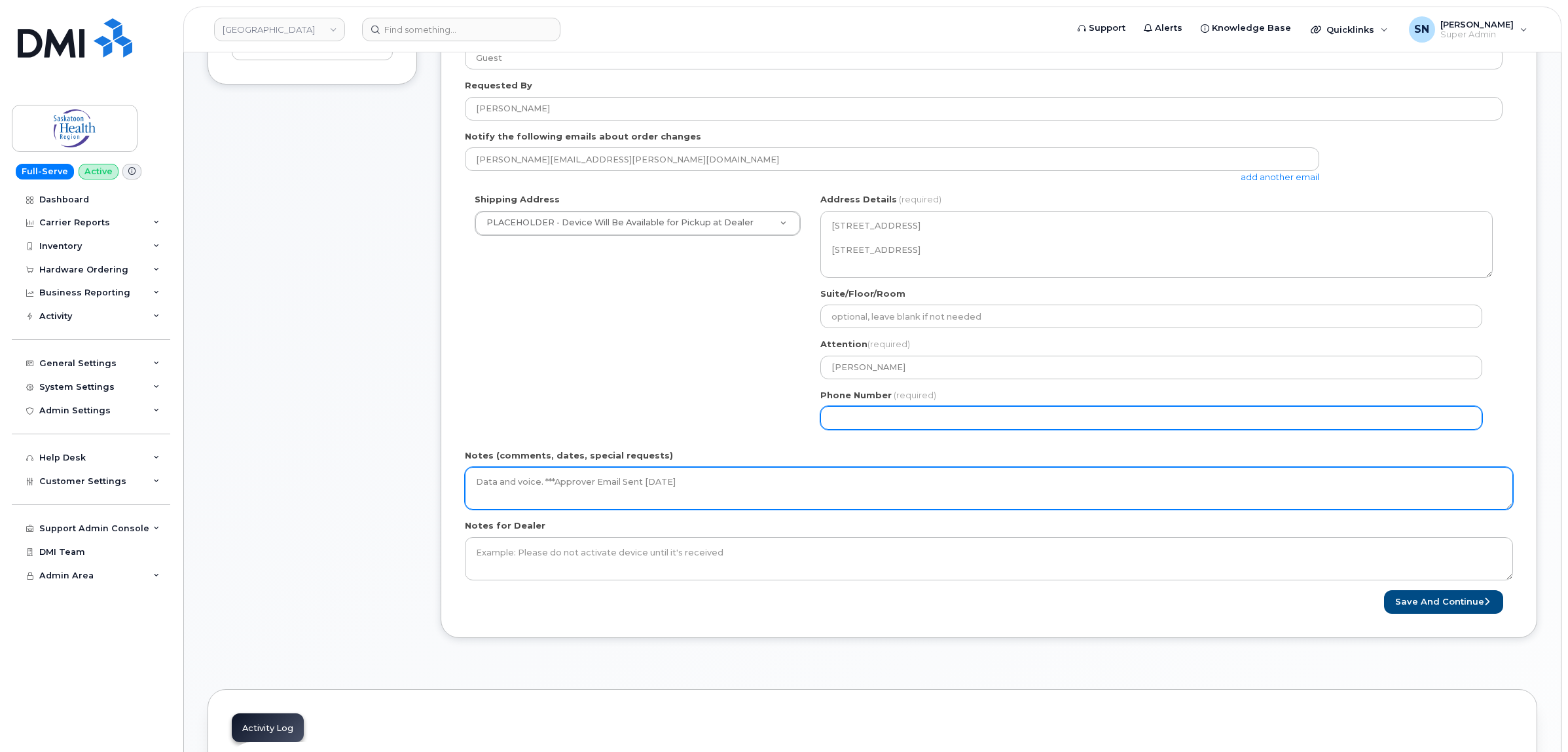
type textarea "Data and voice. ***Approver Email Sent [DATE]"
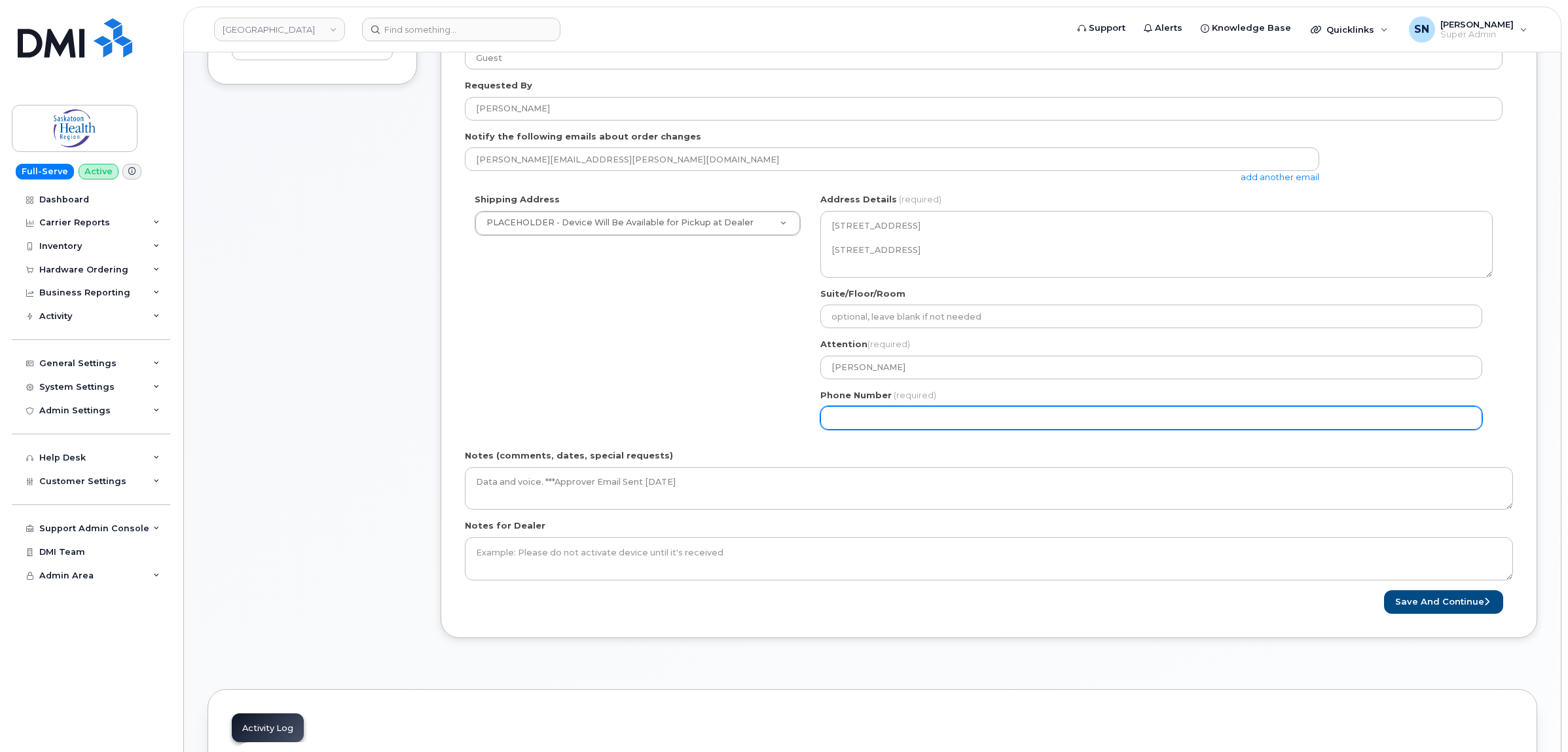
click at [833, 414] on input "Phone Number" at bounding box center [1152, 418] width 662 height 23
select select
type input "123456789"
select select
type input "1234567890"
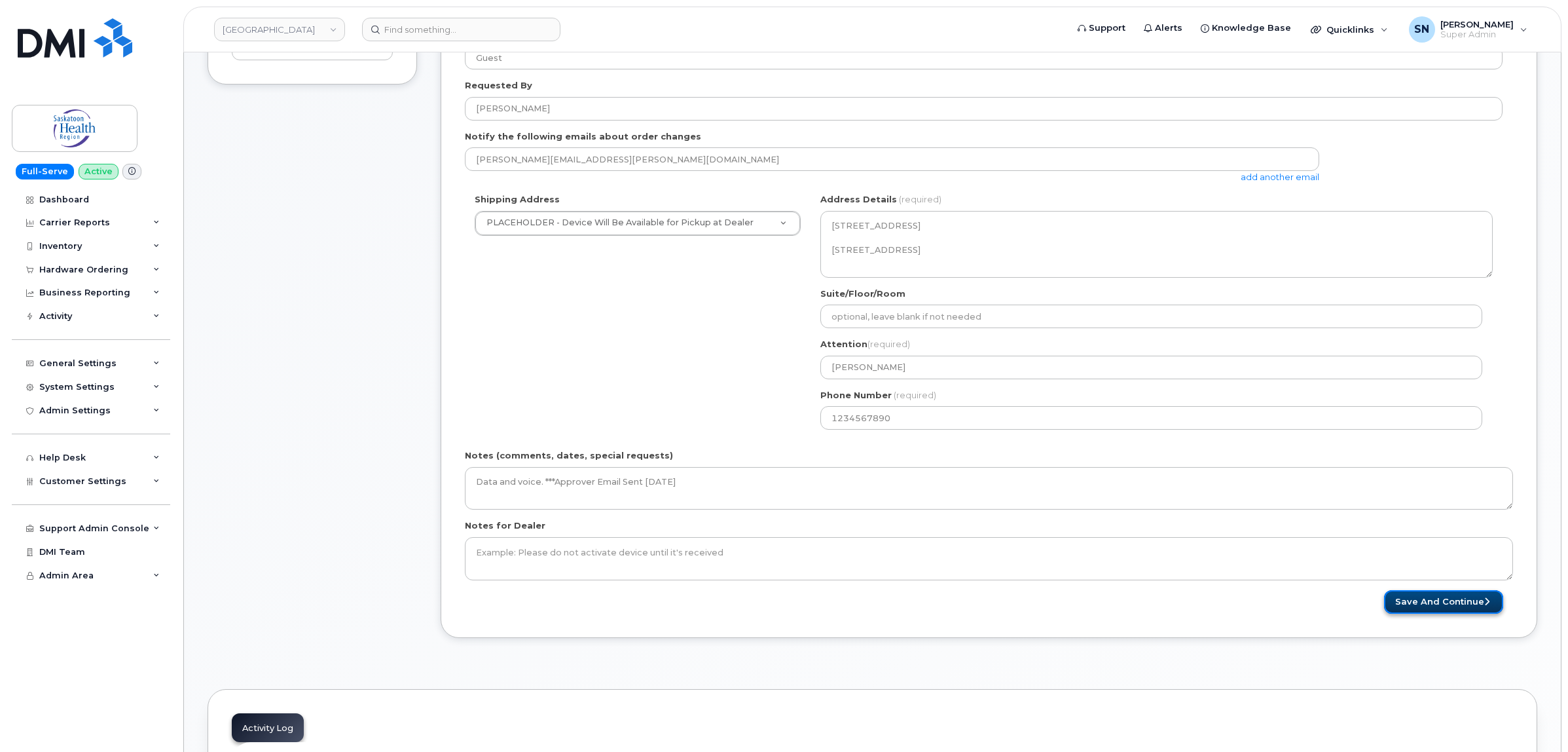
click at [1444, 613] on button "Save and Continue" at bounding box center [1444, 602] width 120 height 24
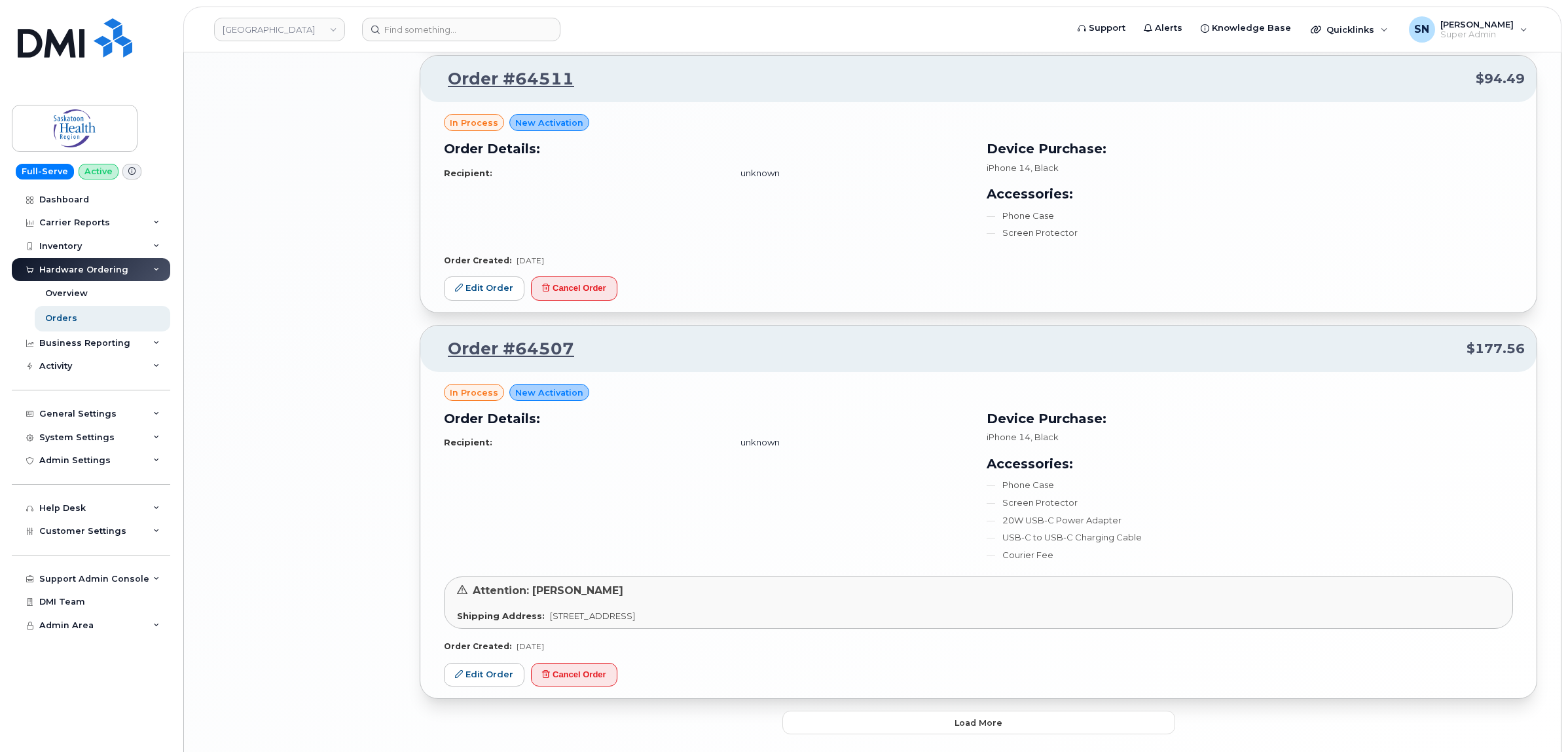
scroll to position [2270, 0]
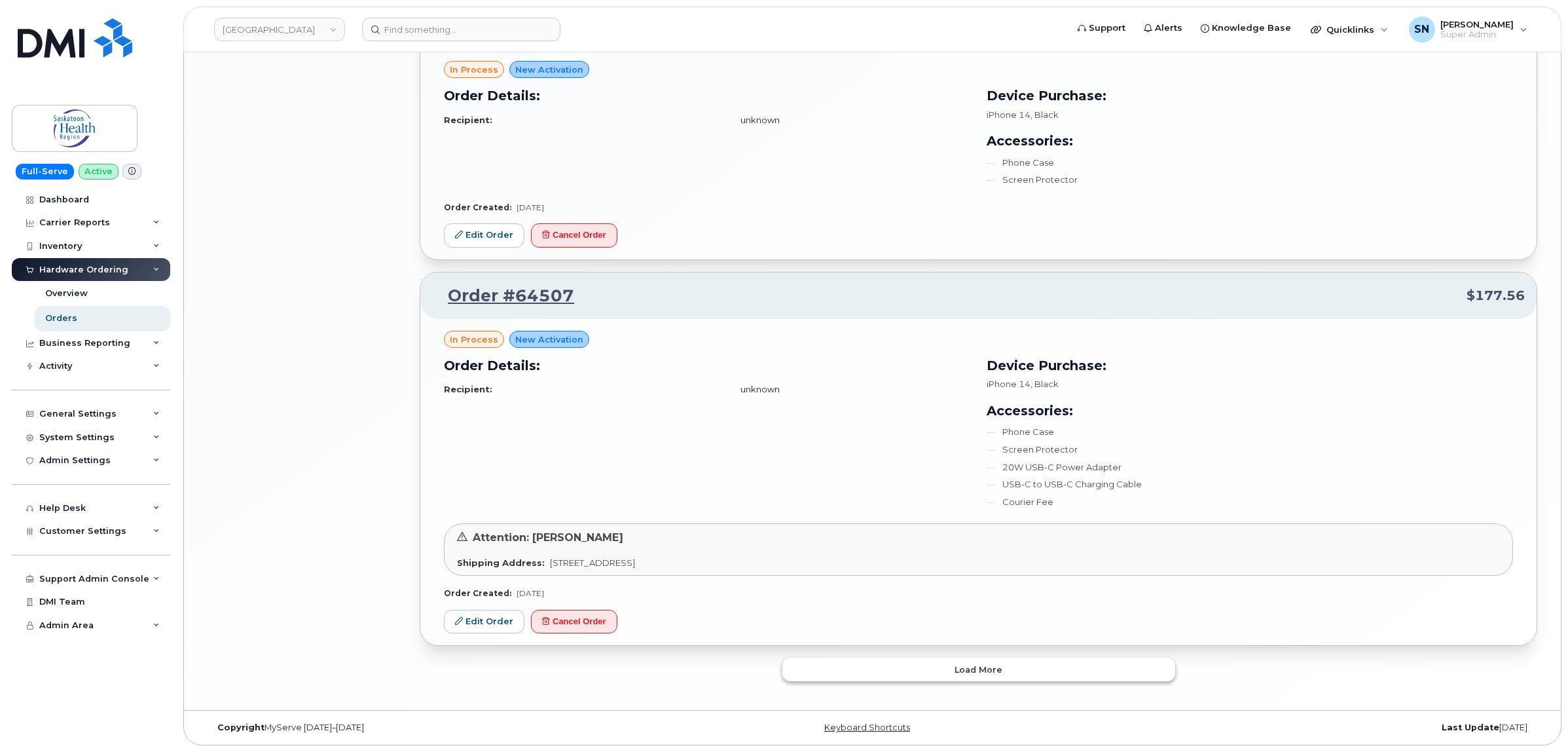
click at [849, 672] on button "Load more" at bounding box center [978, 669] width 393 height 23
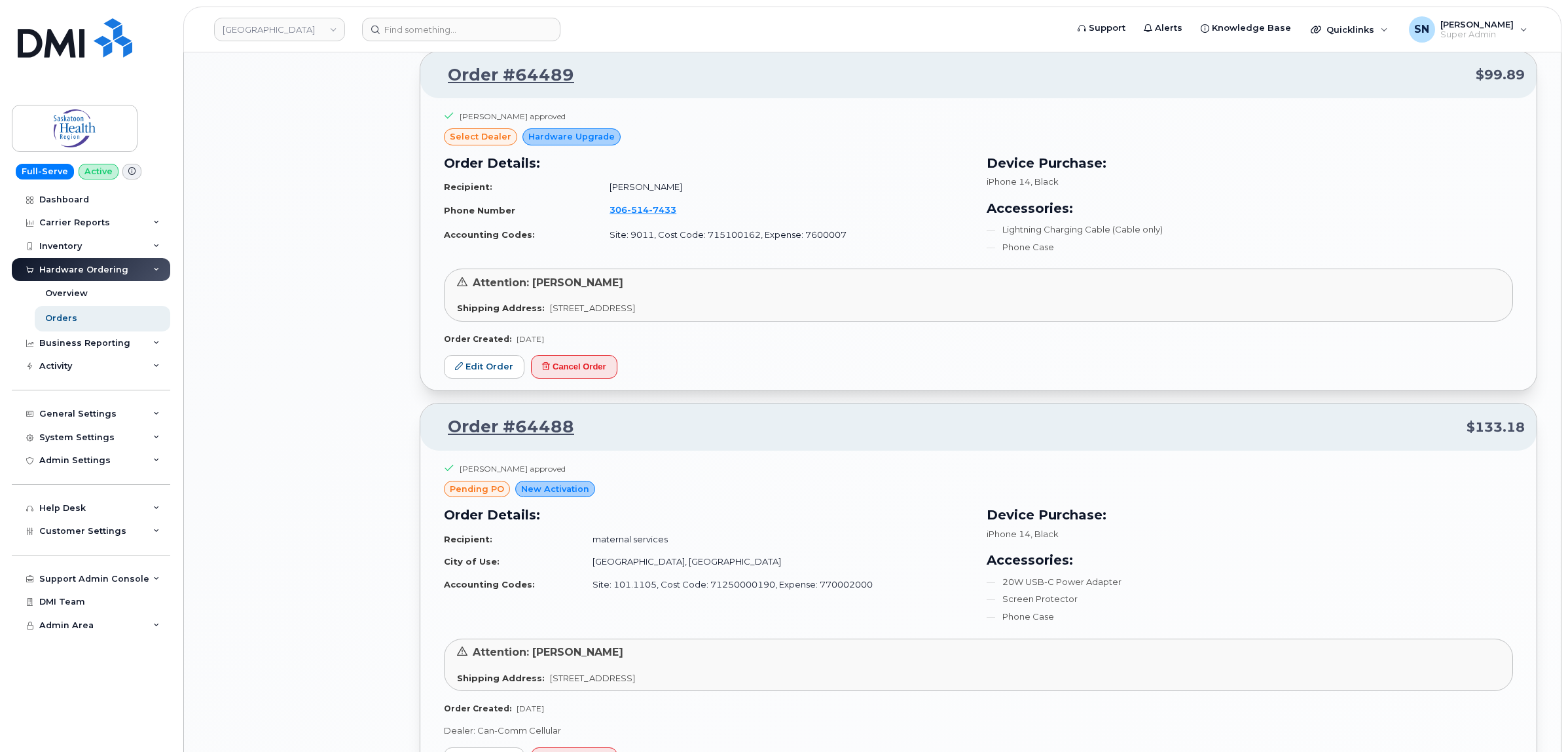
scroll to position [3090, 0]
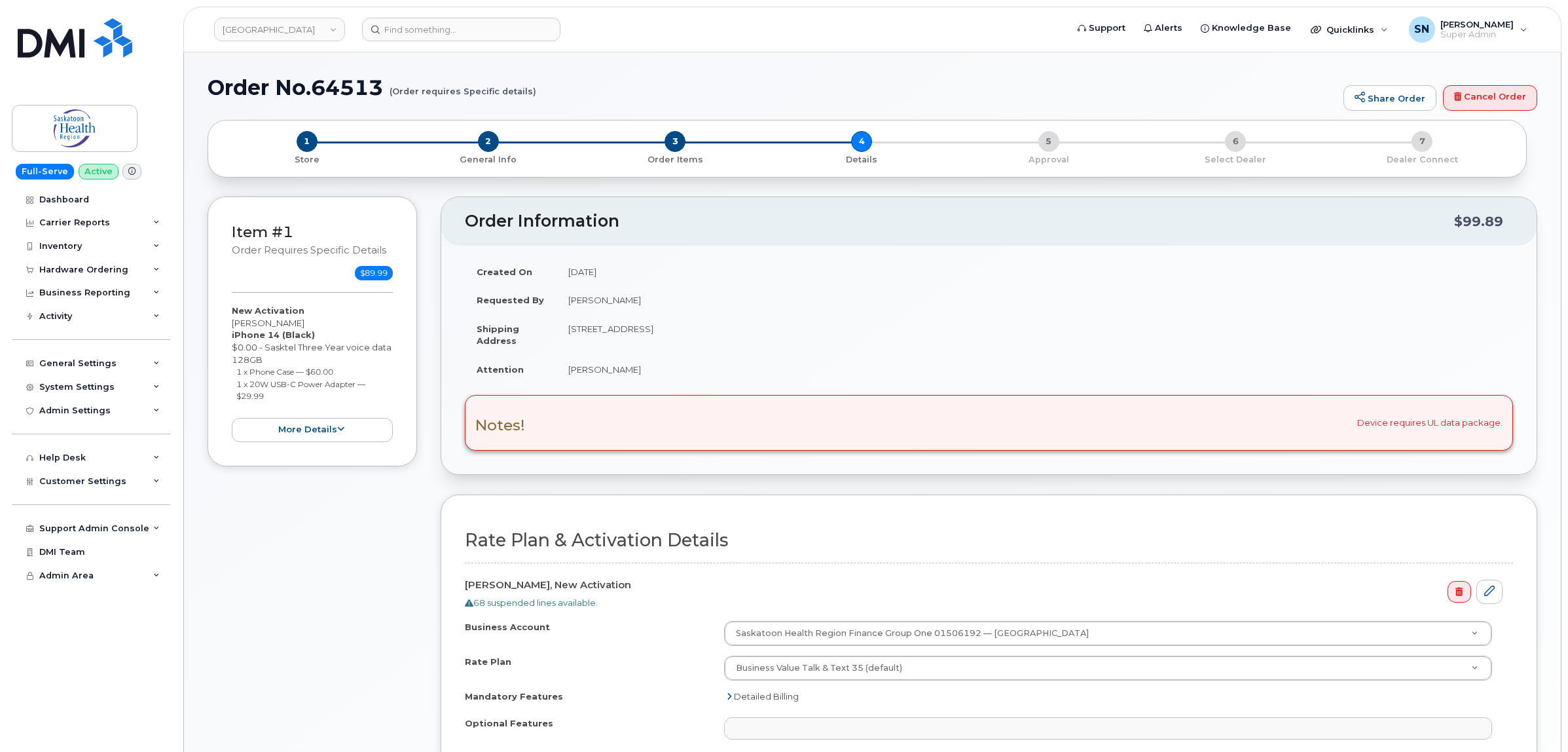
select select
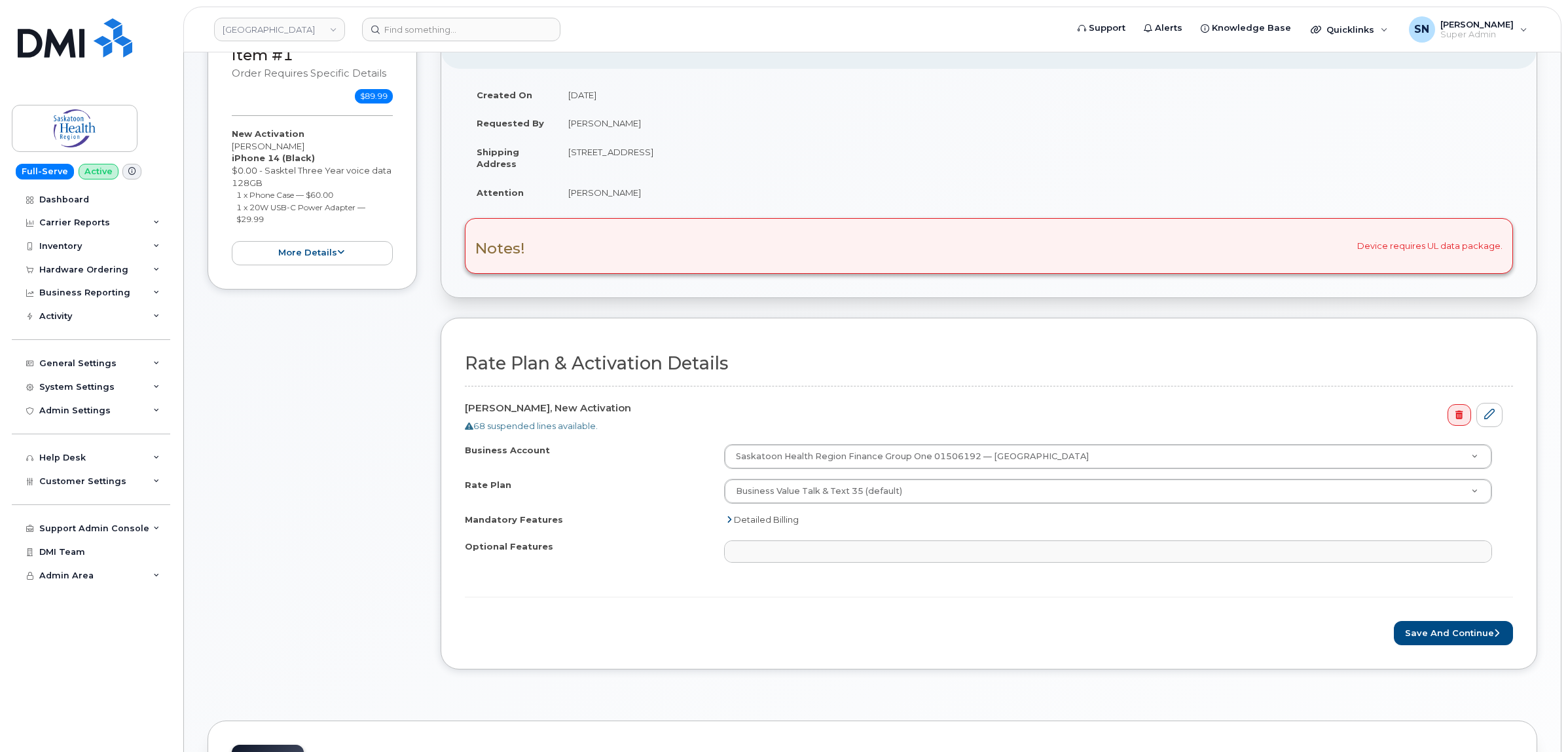
scroll to position [164, 0]
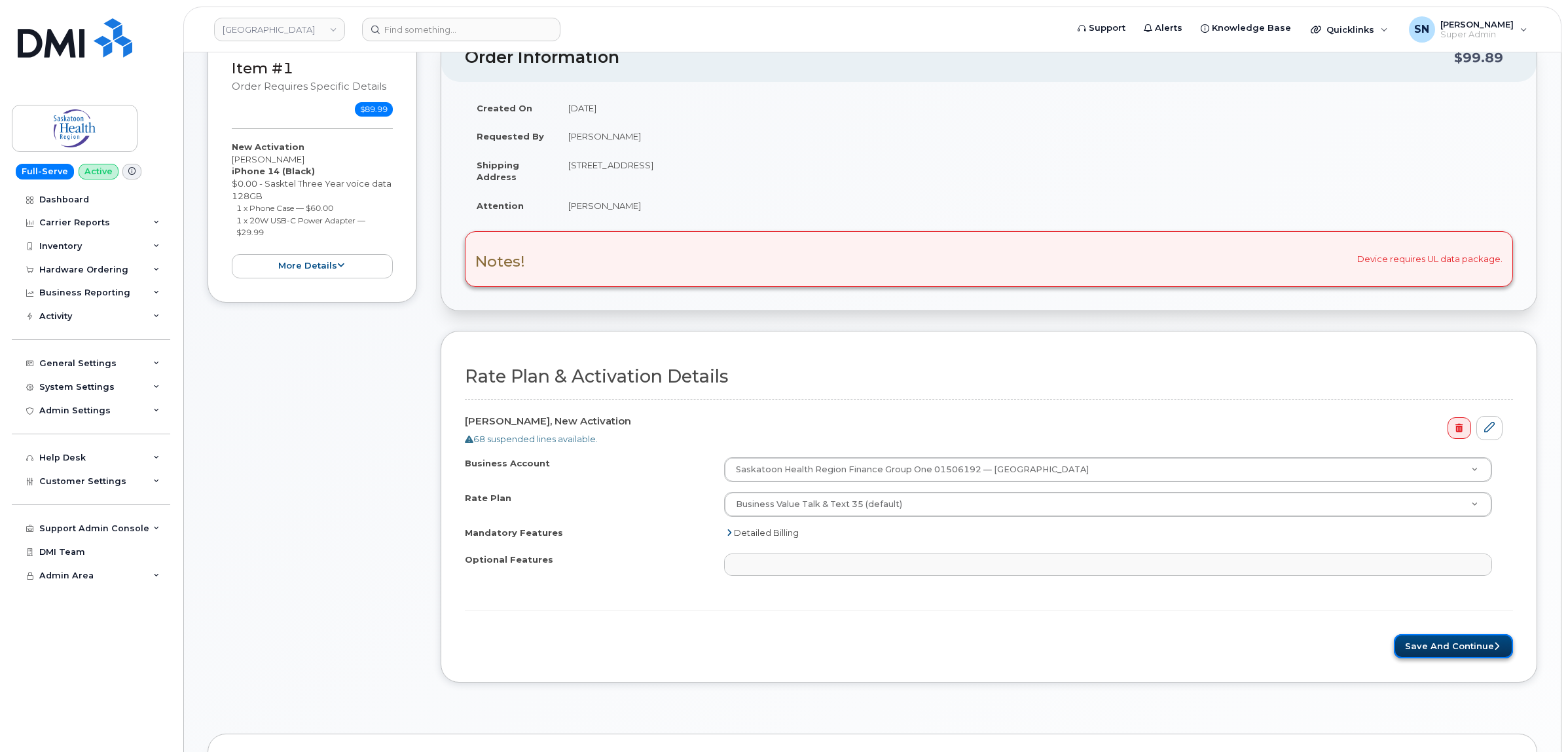
click at [1419, 649] on button "Save and Continue" at bounding box center [1454, 646] width 120 height 24
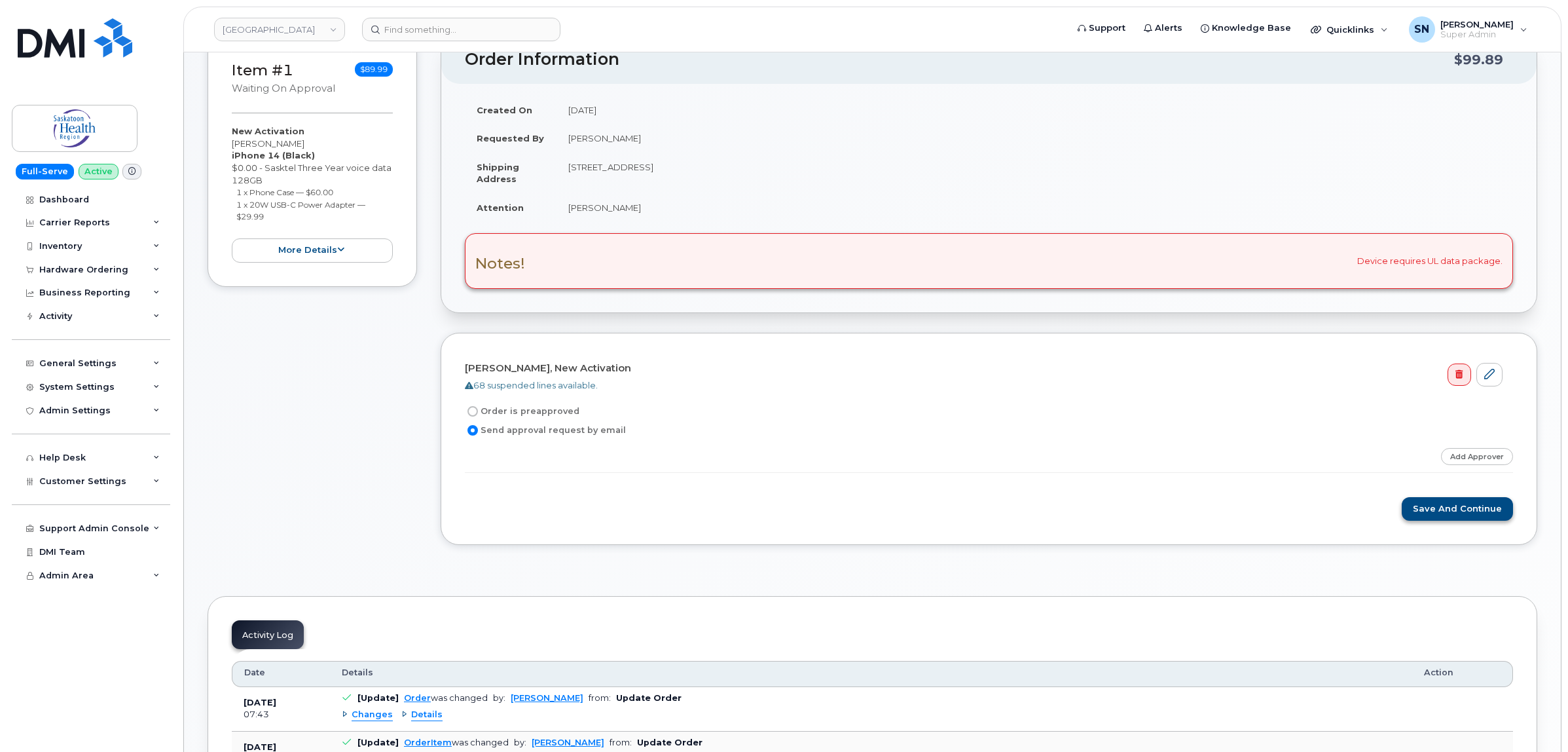
scroll to position [164, 0]
click at [1435, 507] on button "Save and Continue" at bounding box center [1457, 507] width 111 height 24
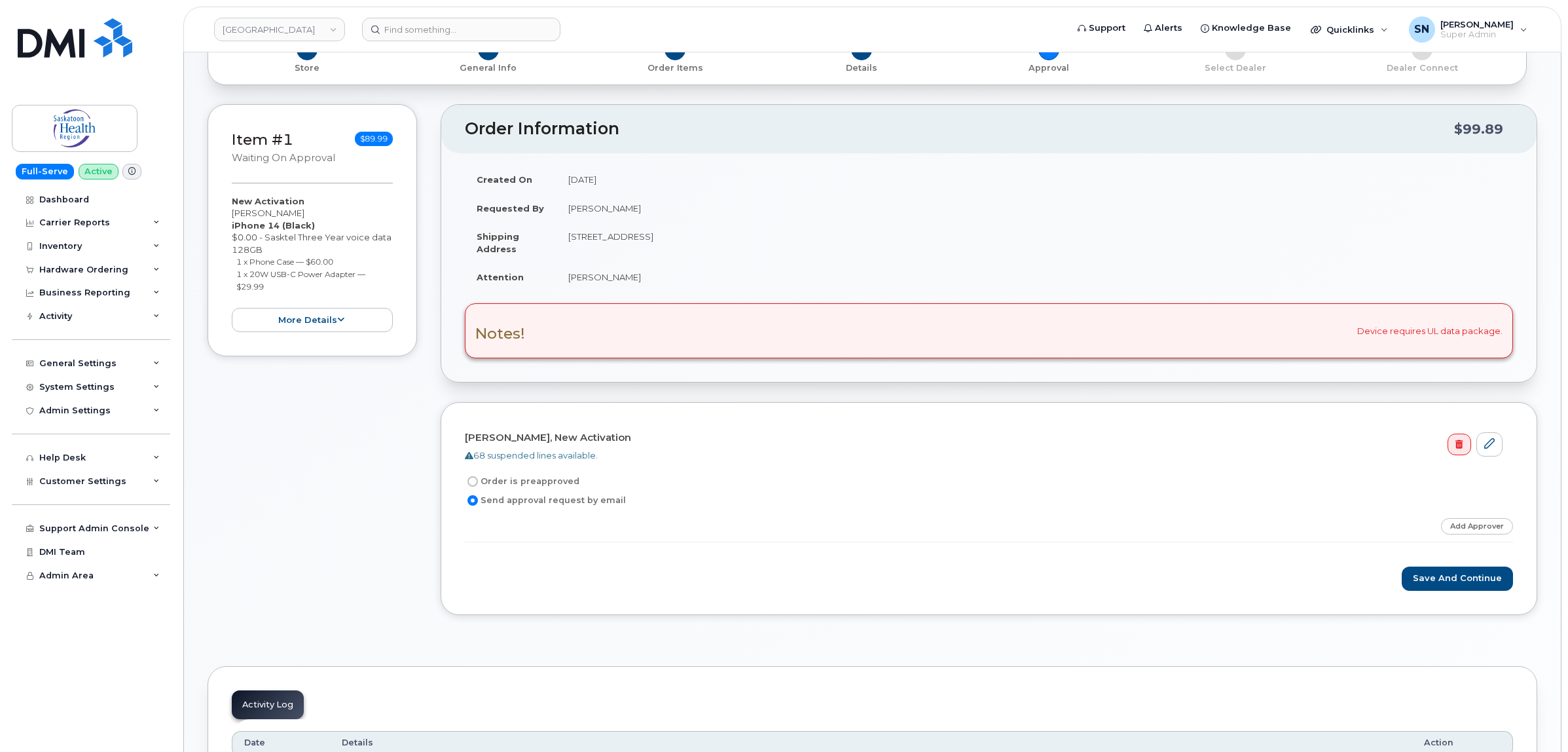
scroll to position [327, 0]
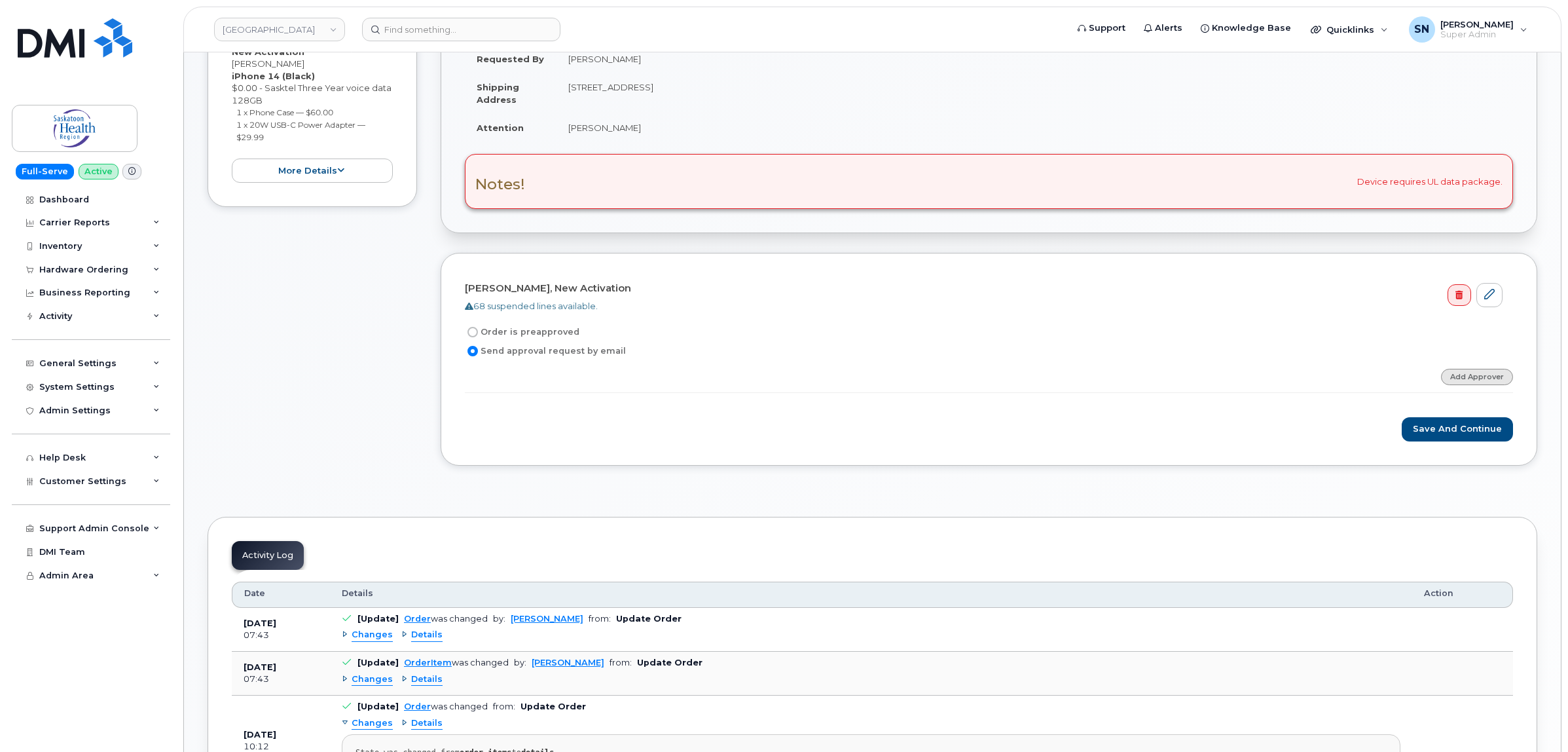
click at [1466, 377] on link "Add Approver" at bounding box center [1477, 377] width 72 height 16
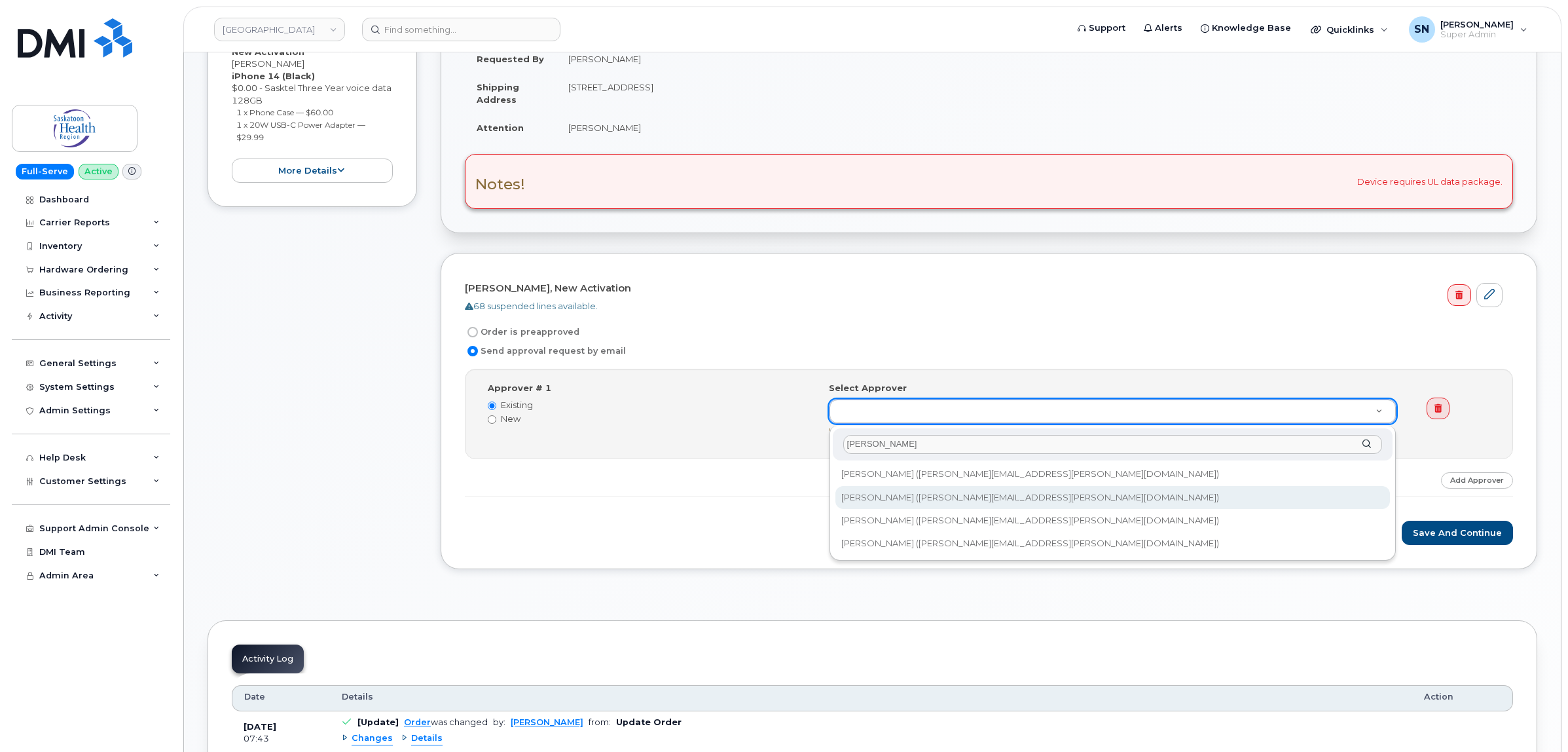
type input "jackie"
type input "10971"
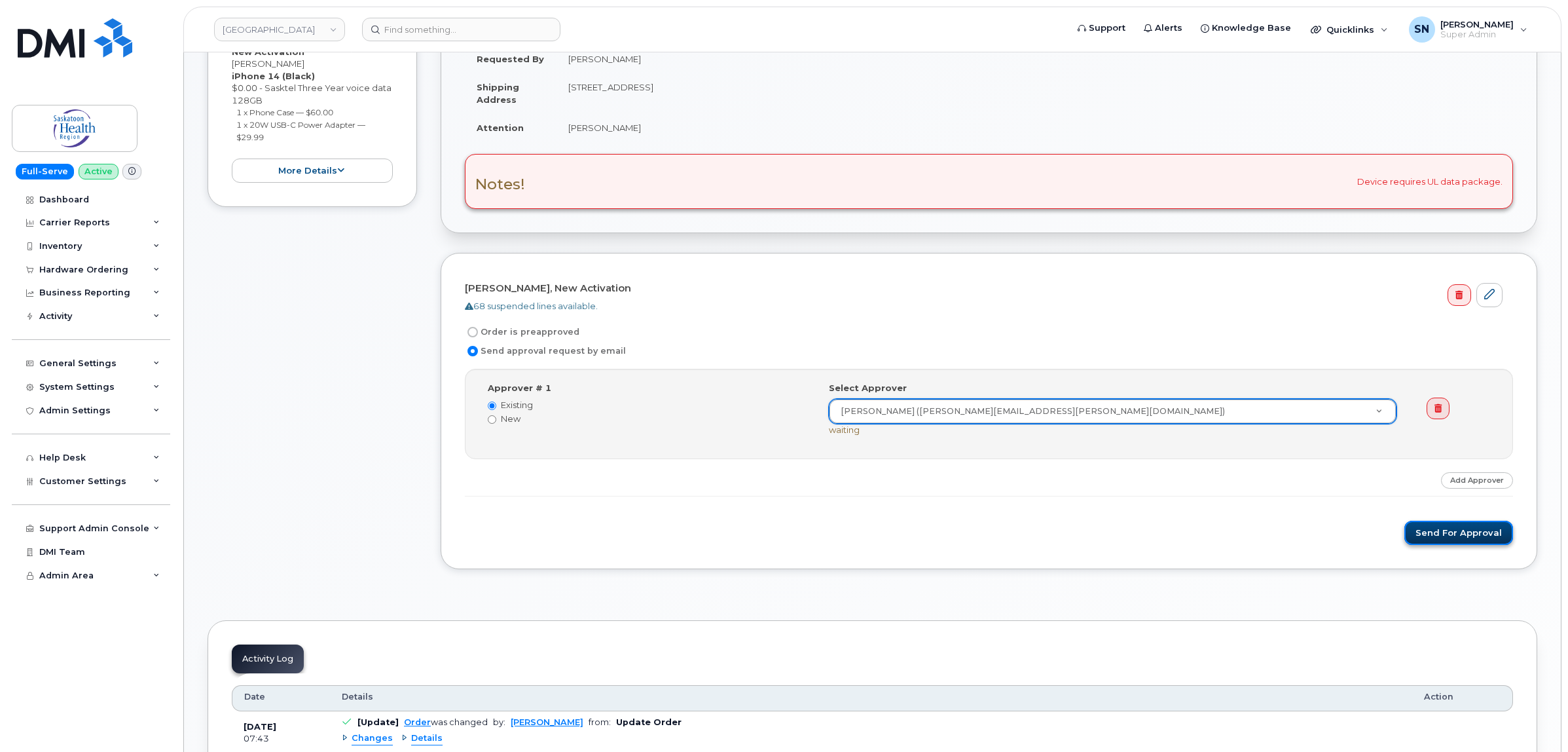
click at [1448, 532] on button "Send for Approval" at bounding box center [1458, 533] width 109 height 24
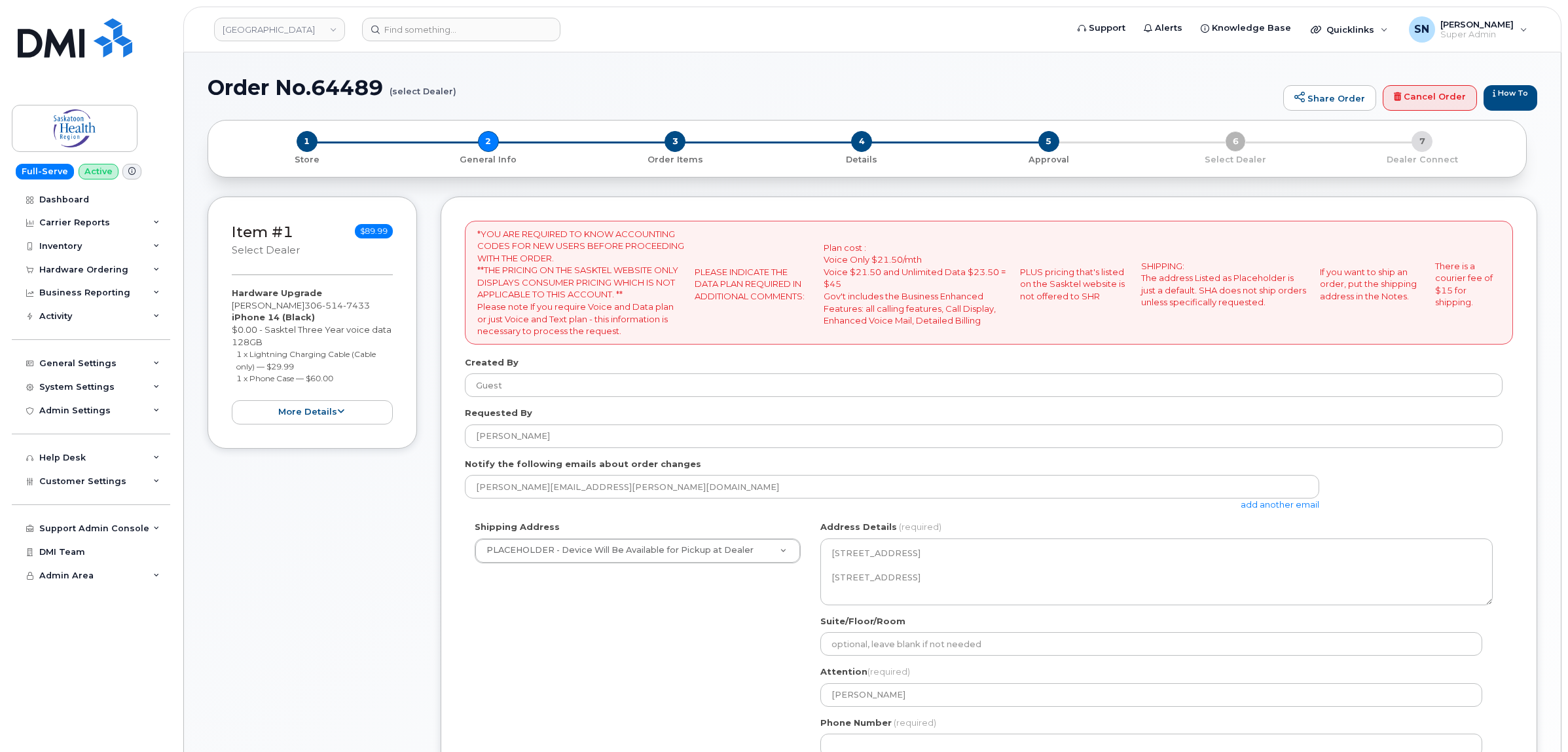
select select
drag, startPoint x: 235, startPoint y: 354, endPoint x: 309, endPoint y: 363, distance: 74.5
click at [309, 363] on ul "1 x Lightning Charging Cable (Cable only) — $29.99 1 x Phone Case — $60.00" at bounding box center [312, 366] width 161 height 37
copy small "1 x Lightning Charging Cable (Cable only) — $29.99"
drag, startPoint x: 231, startPoint y: 378, endPoint x: 282, endPoint y: 383, distance: 51.2
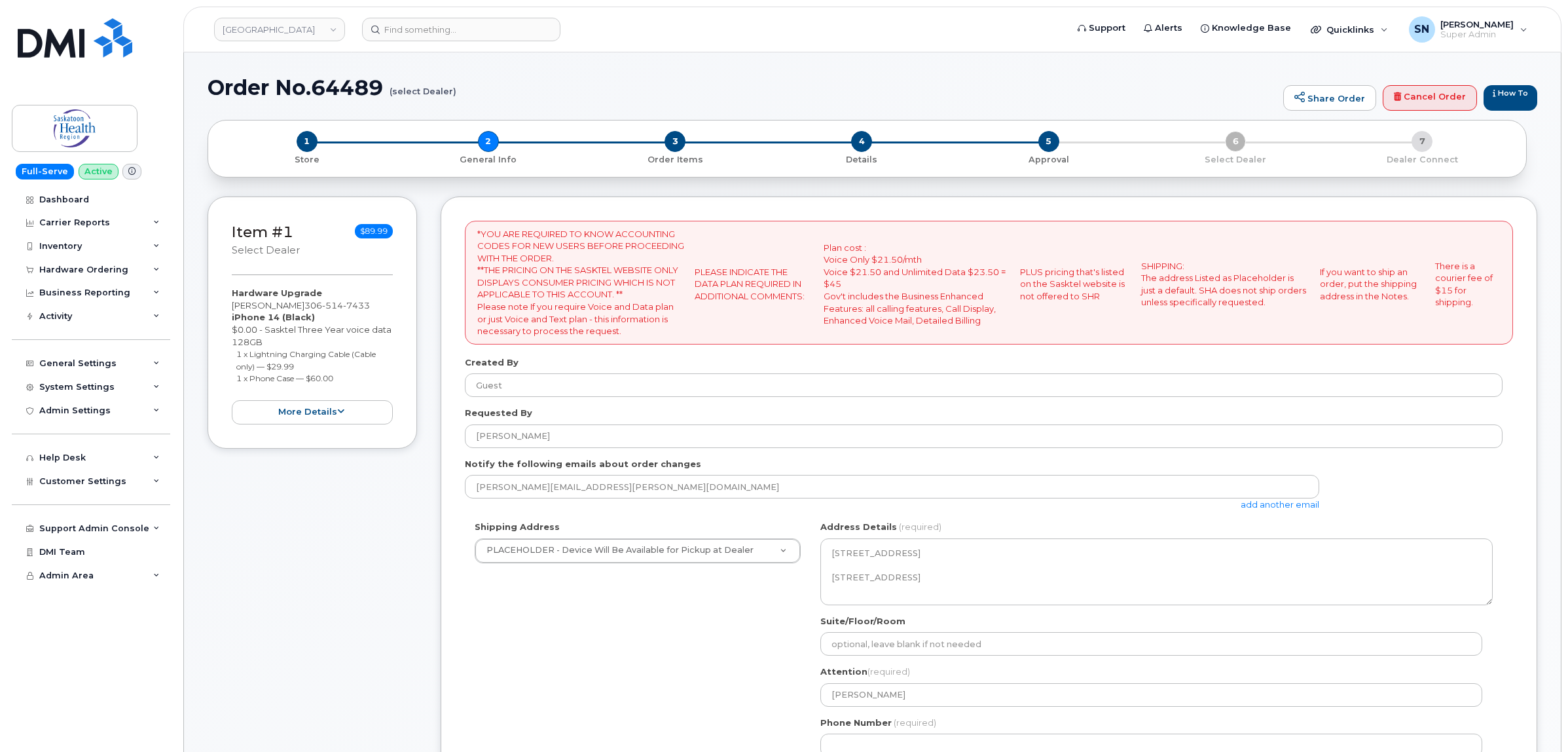
click at [338, 380] on ul "1 x Lightning Charging Cable (Cable only) — $29.99 1 x Phone Case — $60.00" at bounding box center [312, 366] width 161 height 37
copy small "1 x Phone Case — $60.00"
drag, startPoint x: 230, startPoint y: 305, endPoint x: 298, endPoint y: 307, distance: 68.0
click at [298, 307] on div "Item #1 select Dealer $89.99 Hardware Upgrade Kelly Tokarchuk 306 514 7433 iPho…" at bounding box center [312, 322] width 209 height 252
copy div "[PERSON_NAME]"
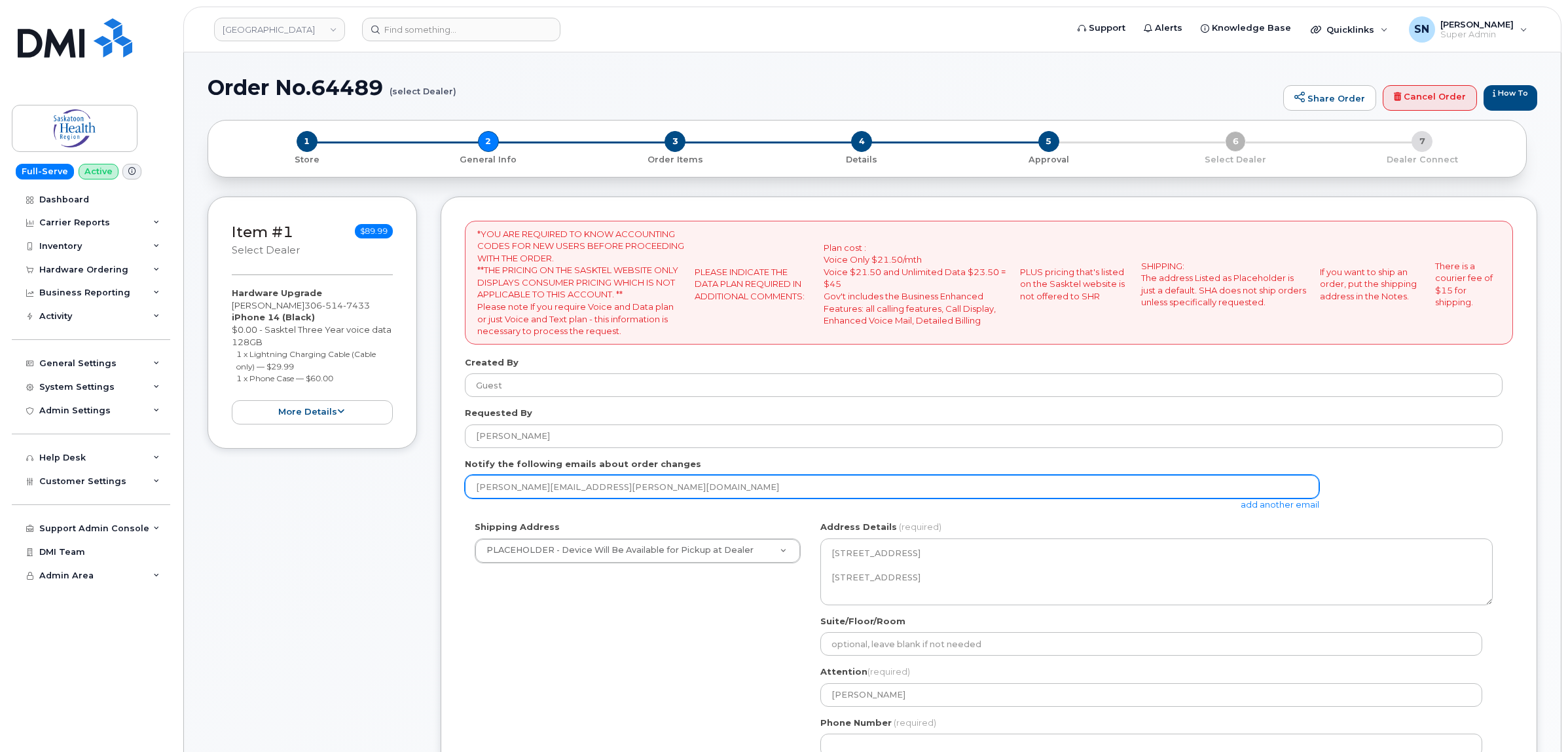
drag, startPoint x: 642, startPoint y: 490, endPoint x: 331, endPoint y: 501, distance: 311.2
click at [333, 500] on div "Item #1 select Dealer $89.99 Hardware Upgrade Kelly Tokarchuk 306 514 7433 iPho…" at bounding box center [872, 591] width 1330 height 790
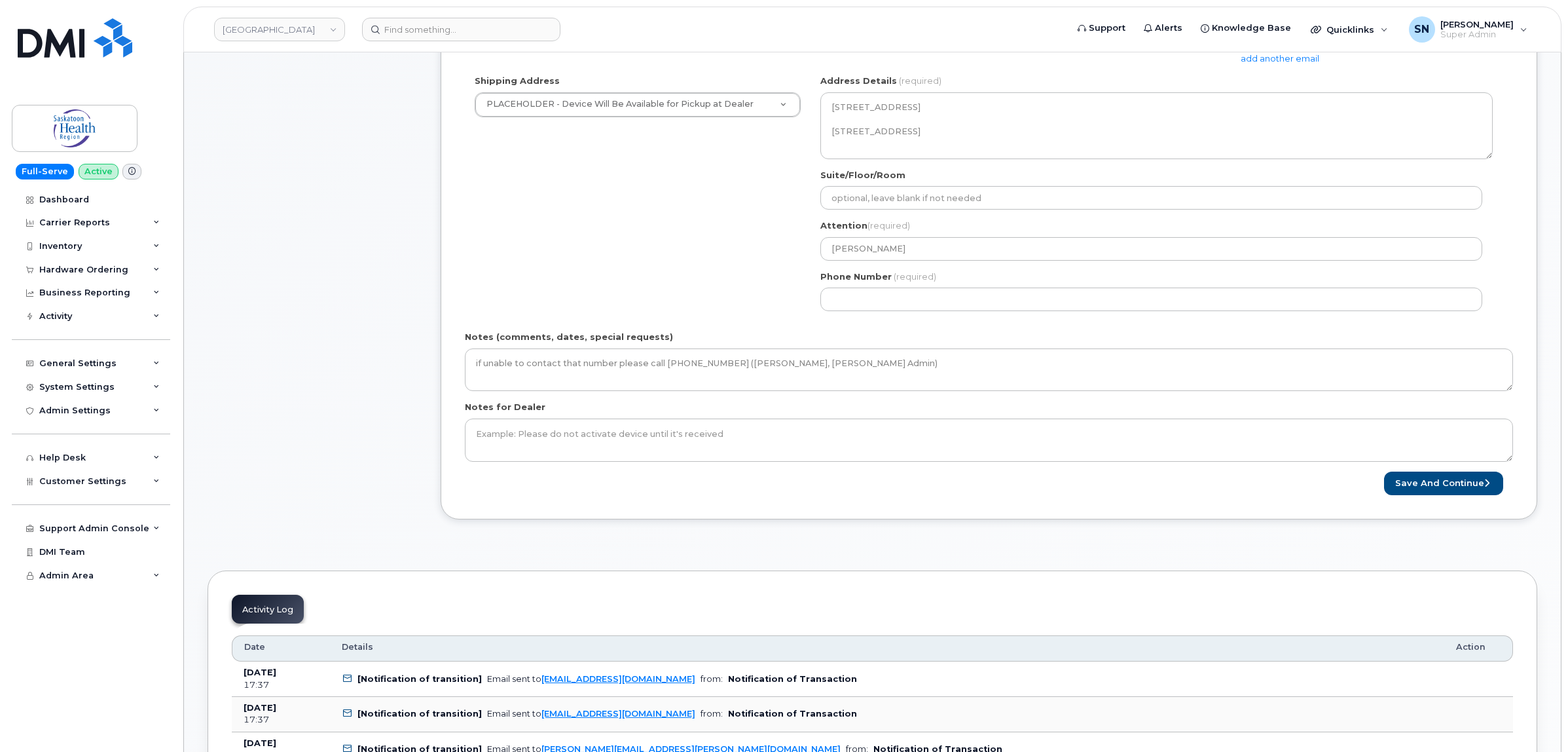
scroll to position [327, 0]
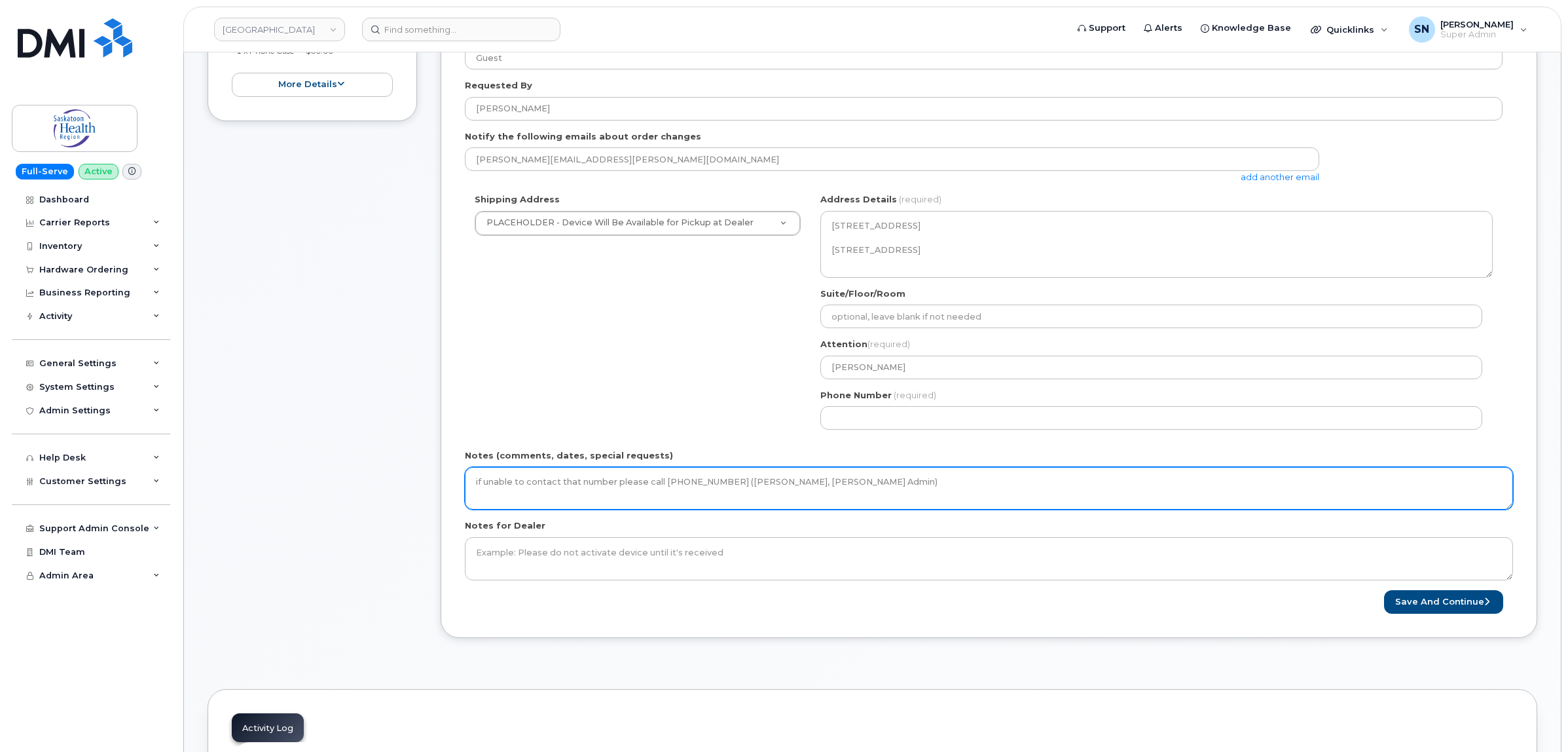
click at [941, 491] on textarea "if unable to contact that number please call 306-844-1658 (Erica Davies, Kelly'…" at bounding box center [989, 488] width 1048 height 43
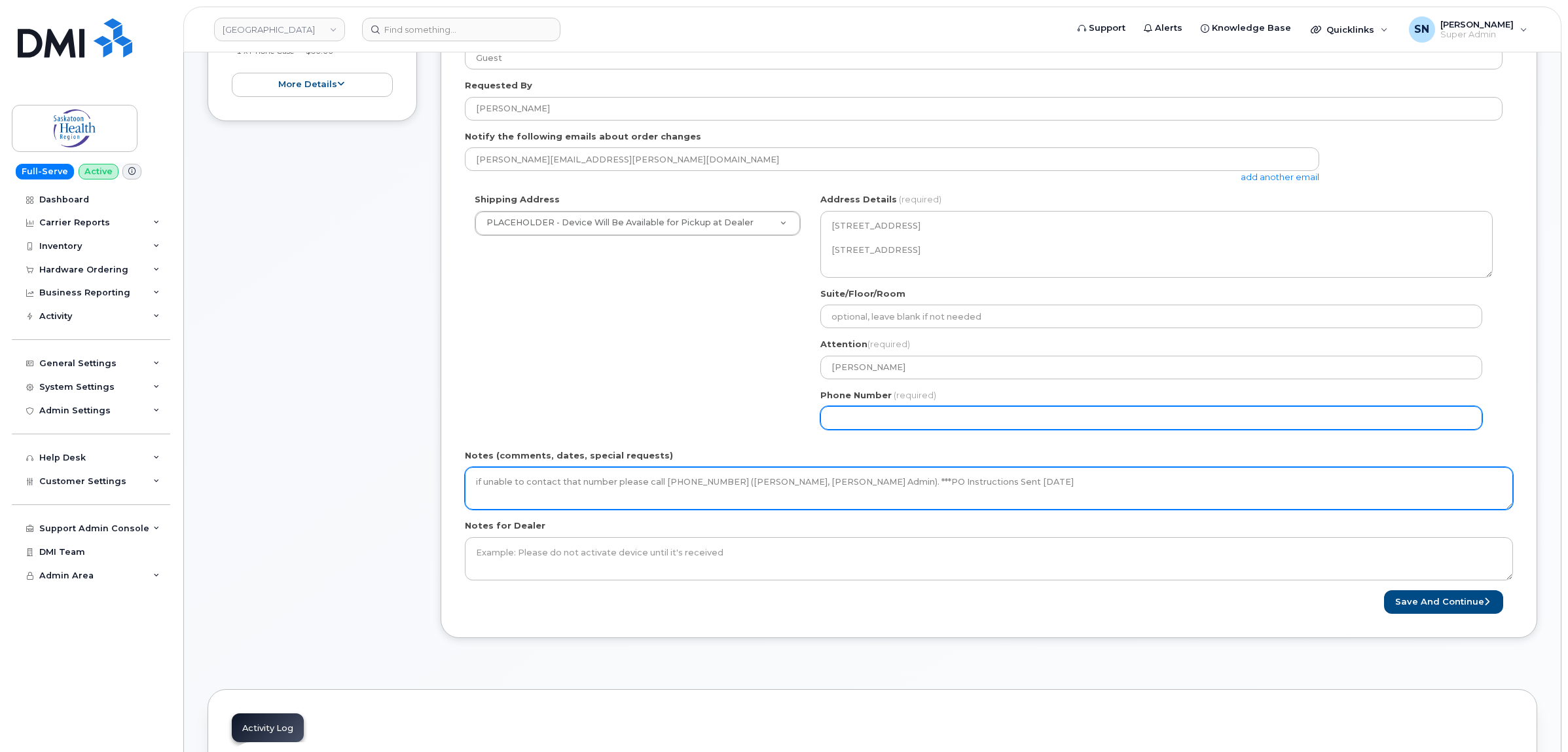
type textarea "if unable to contact that number please call 306-844-1658 (Erica Davies, Kelly'…"
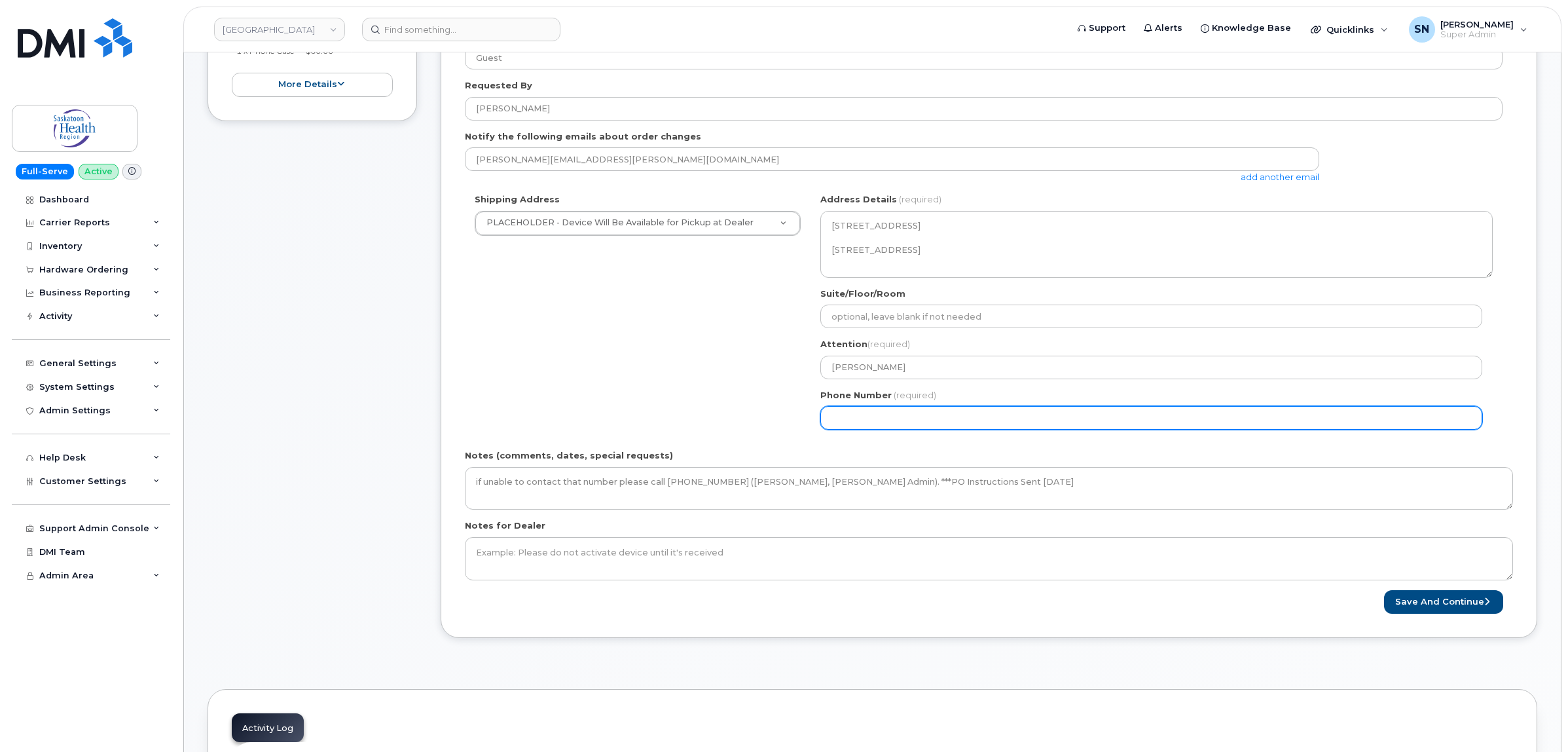
click at [875, 425] on input "Phone Number" at bounding box center [1152, 418] width 662 height 23
select select
type input "123456789"
select select
type input "1234567890"
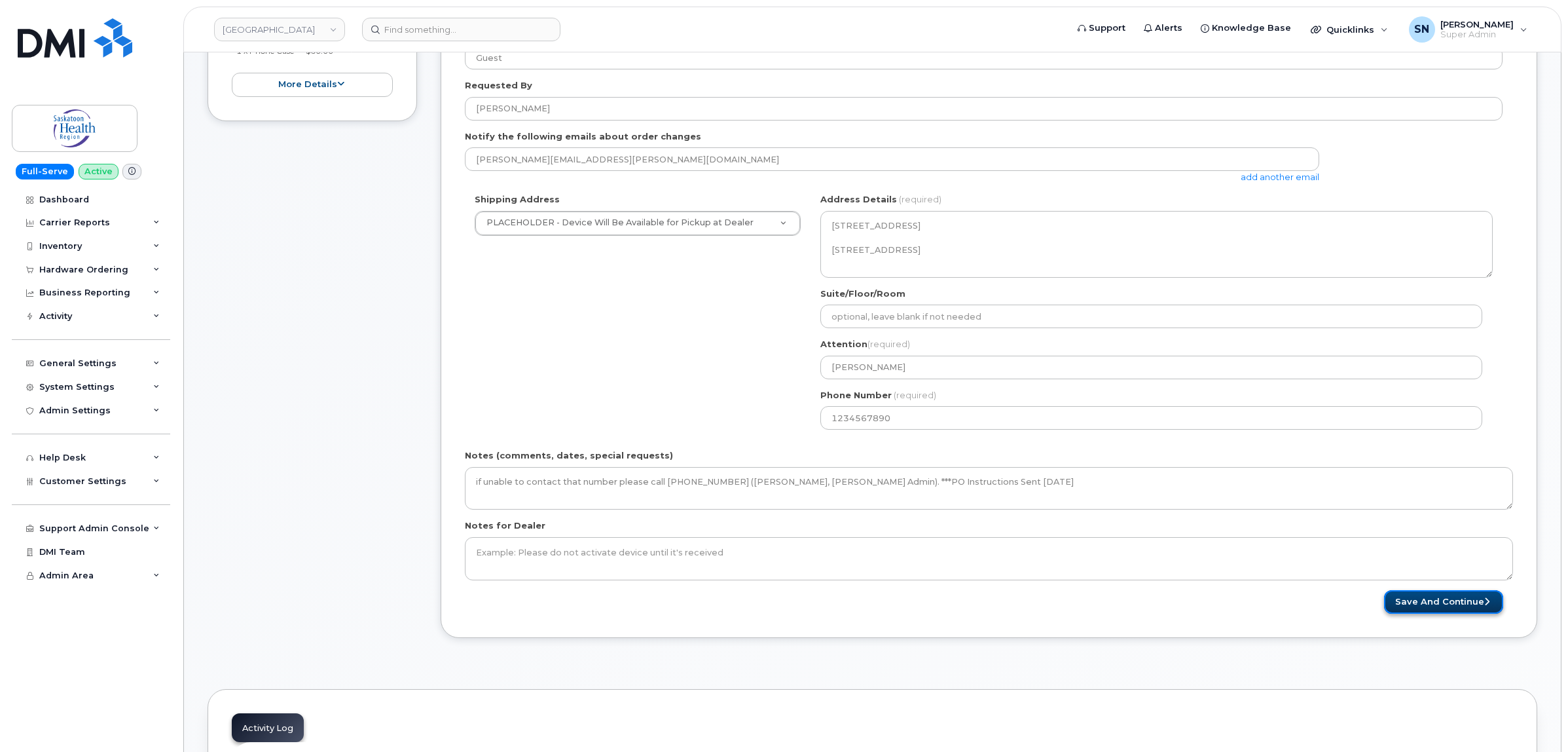
click at [1430, 595] on button "Save and Continue" at bounding box center [1444, 602] width 120 height 24
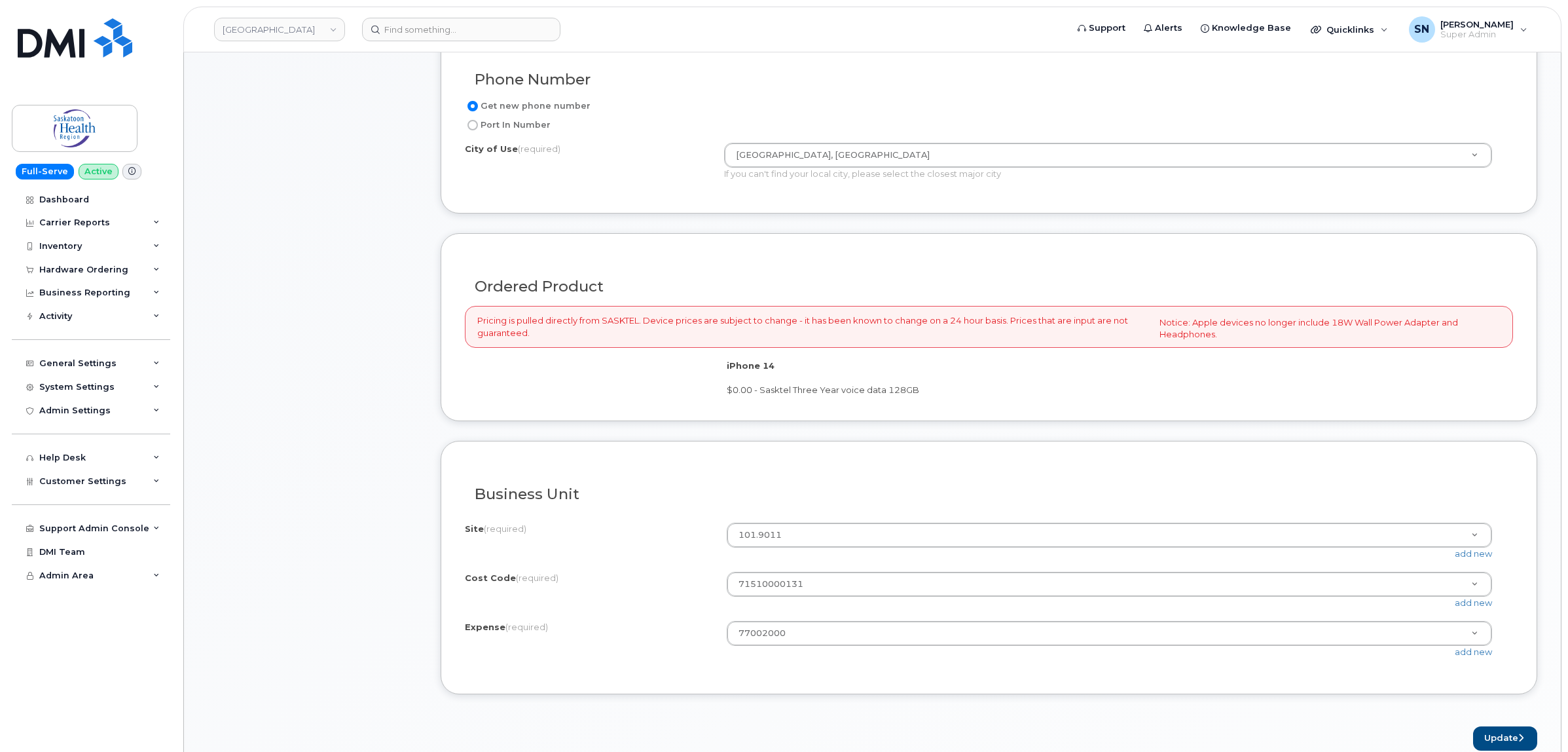
scroll to position [819, 0]
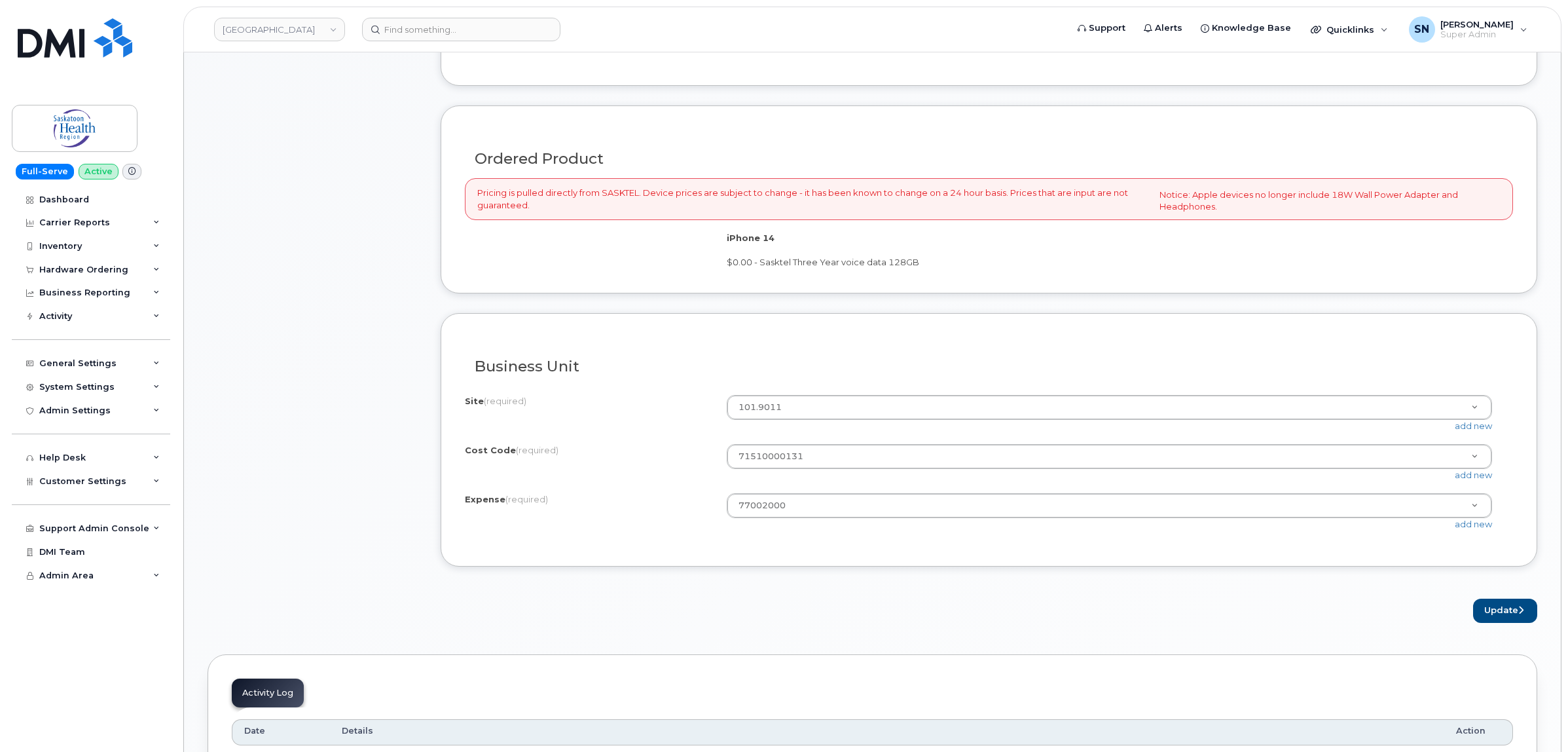
click at [588, 327] on div "Business Unit I know the accounting codes Site (required) 101.9011 101.1103 101…" at bounding box center [989, 440] width 1097 height 255
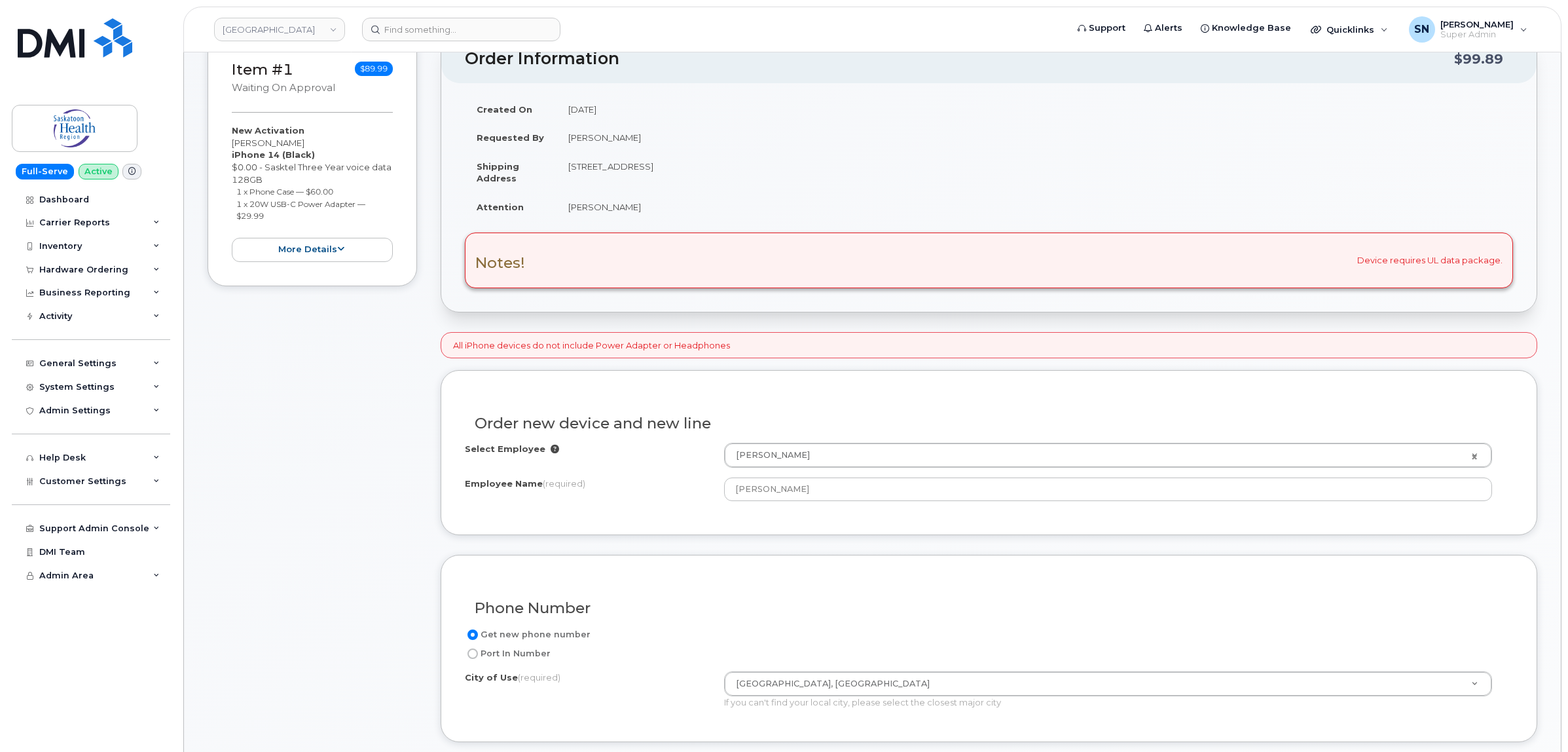
scroll to position [0, 0]
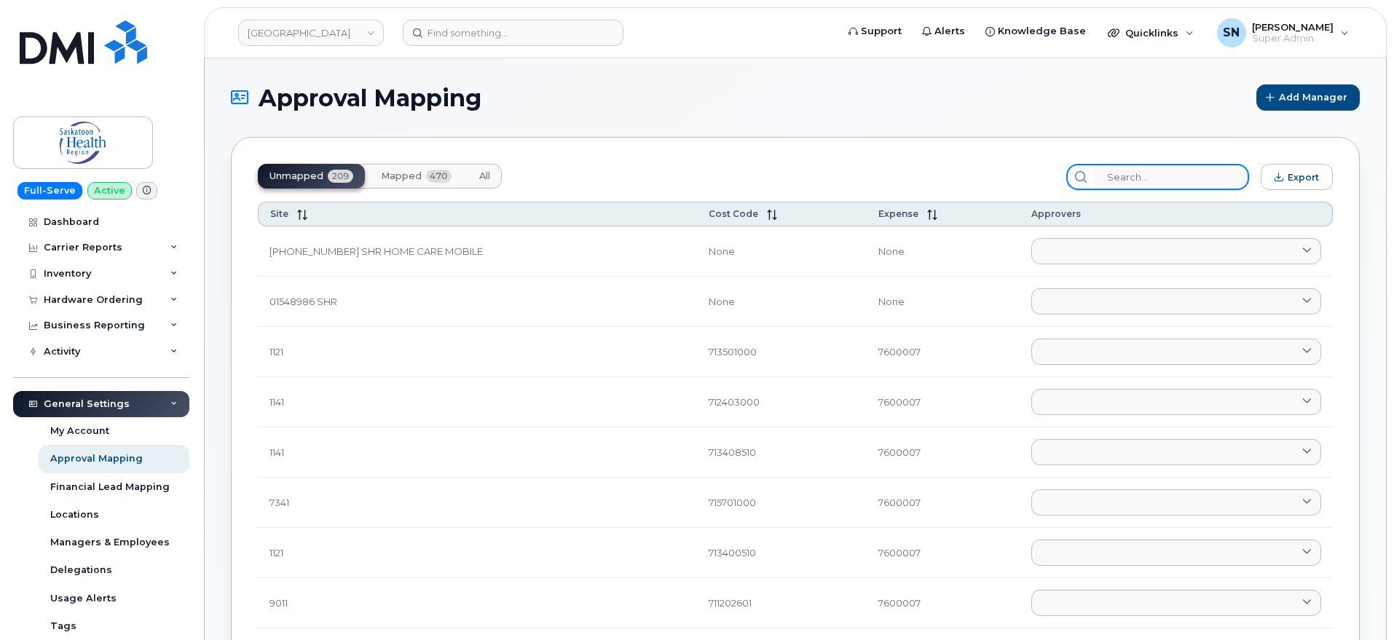
click at [1147, 176] on input "search" at bounding box center [1171, 177] width 155 height 26
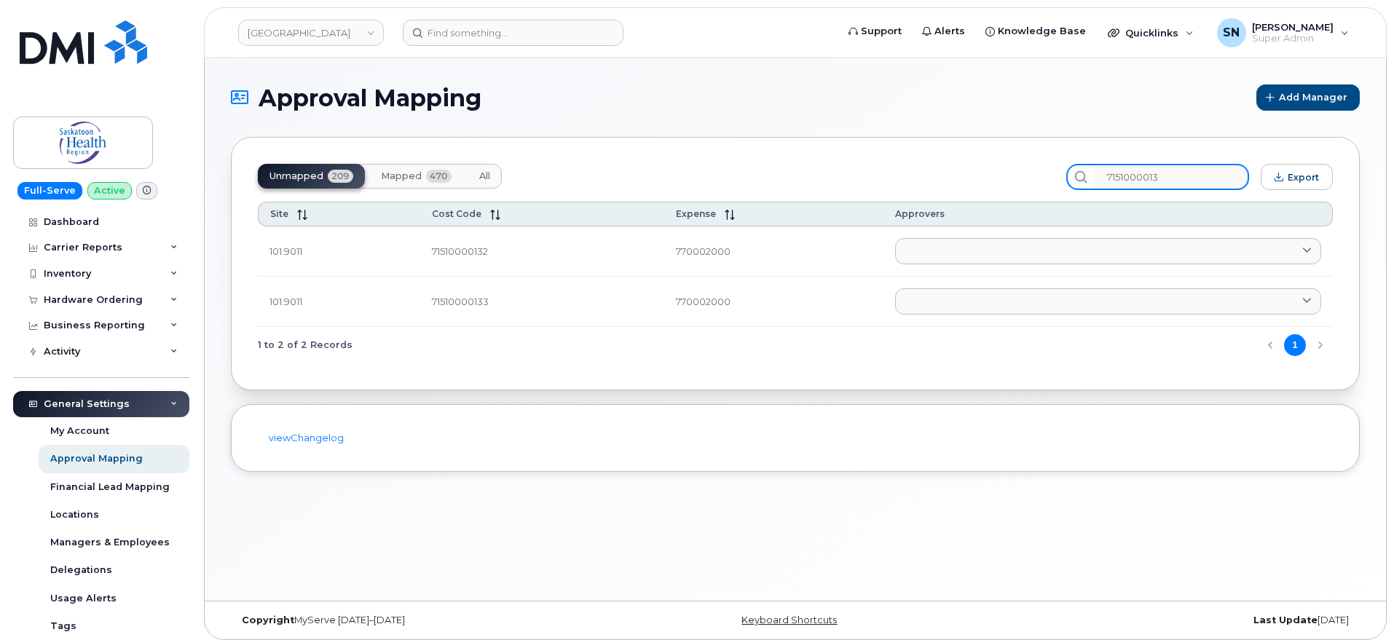
type input "71510000131"
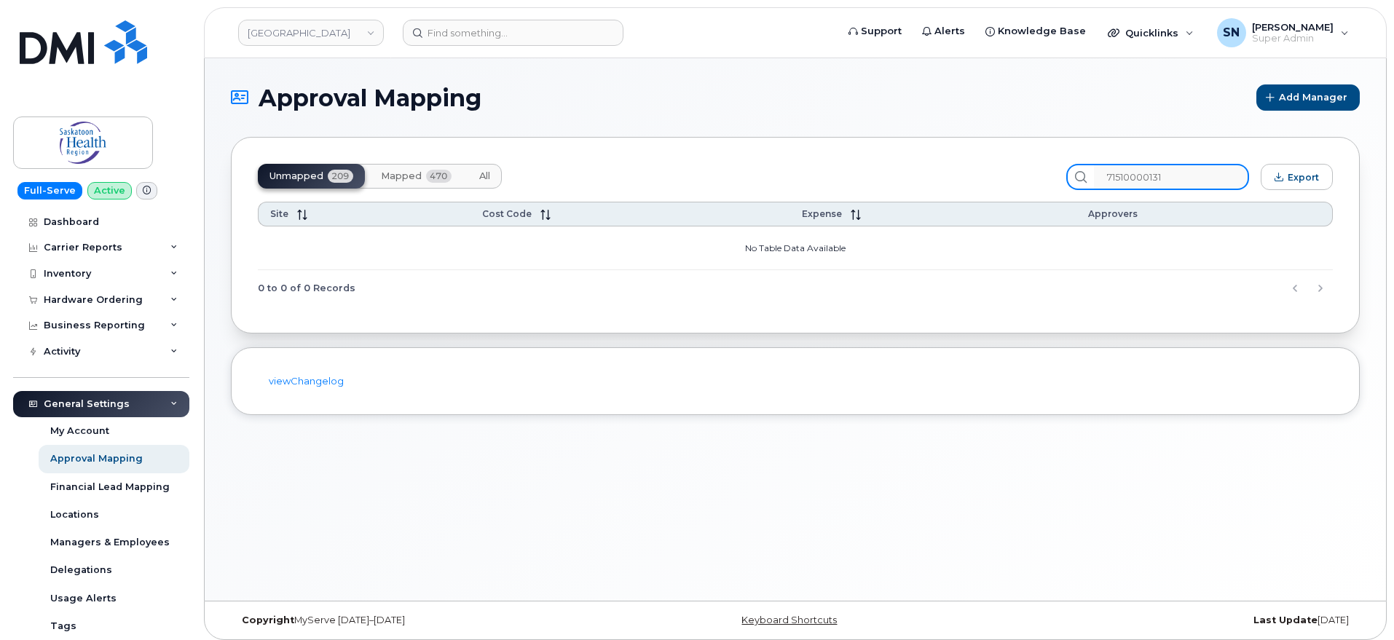
click at [1135, 177] on input "71510000131" at bounding box center [1171, 177] width 155 height 26
drag, startPoint x: 1135, startPoint y: 178, endPoint x: 1202, endPoint y: 178, distance: 67.7
click at [1202, 178] on input "71510000131" at bounding box center [1171, 177] width 155 height 26
click at [402, 173] on span "Mapped" at bounding box center [401, 176] width 41 height 12
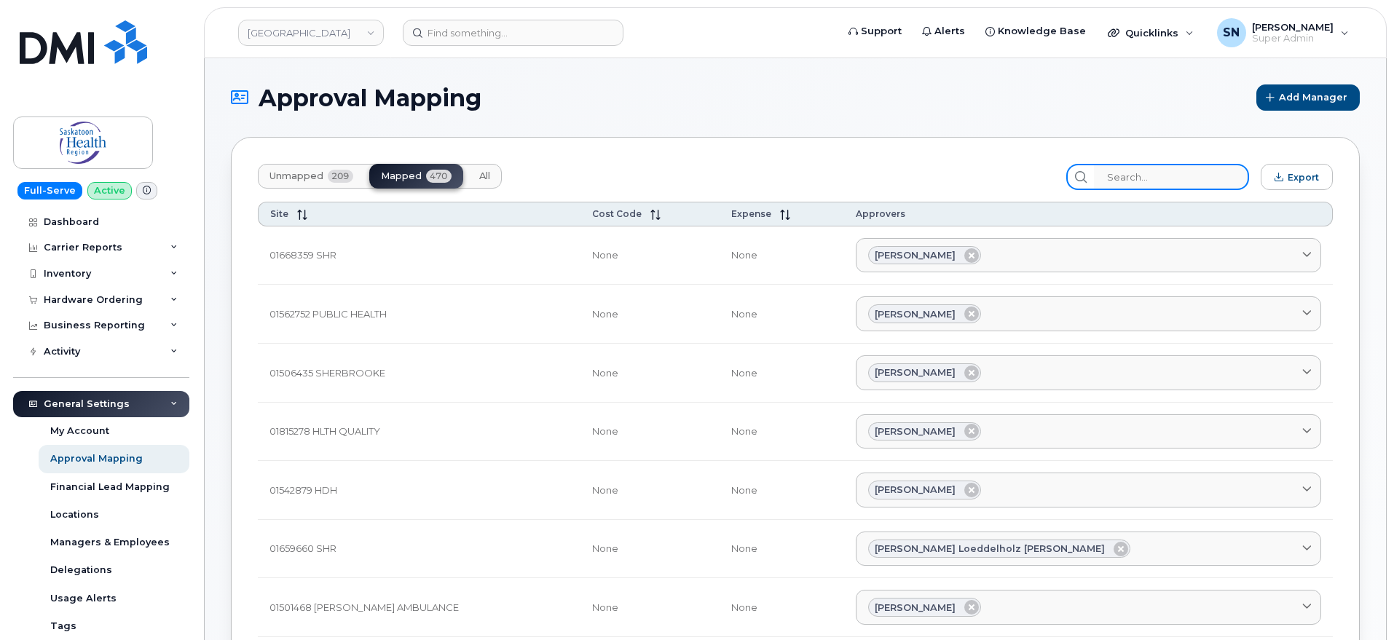
click at [1154, 181] on input "search" at bounding box center [1171, 177] width 155 height 26
paste input "71510000131"
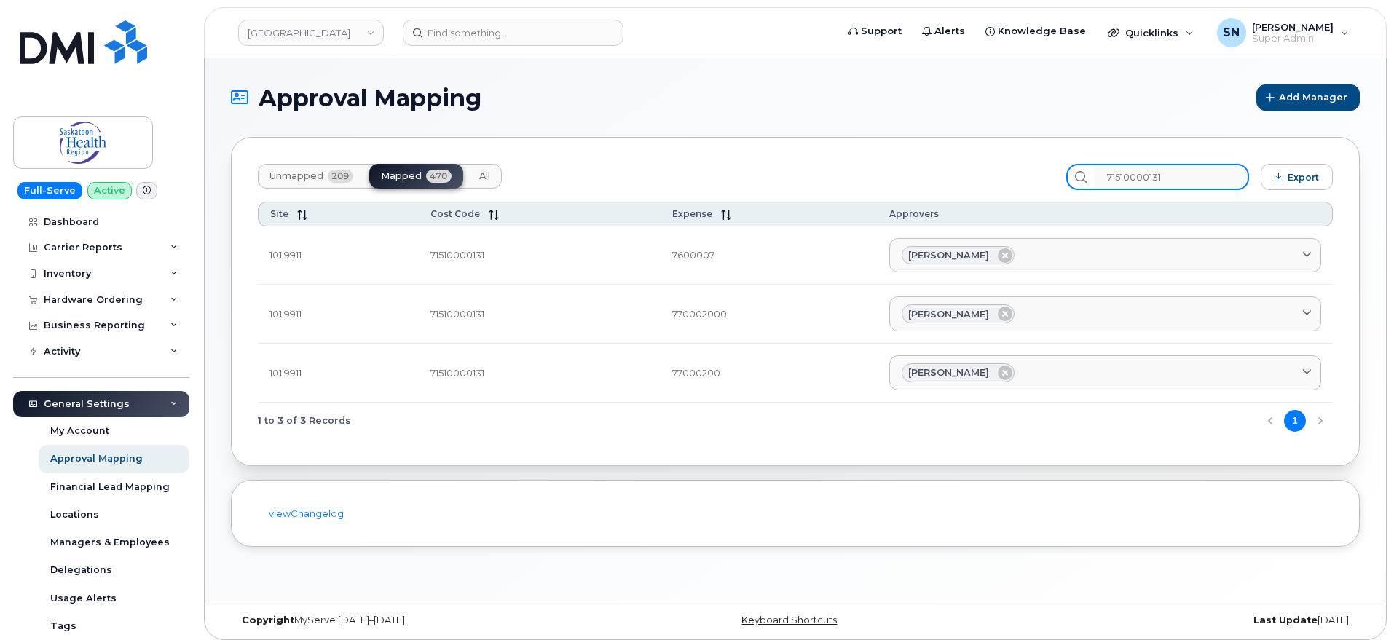
type input "71510000131"
click at [275, 174] on span "Unmapped" at bounding box center [296, 176] width 54 height 12
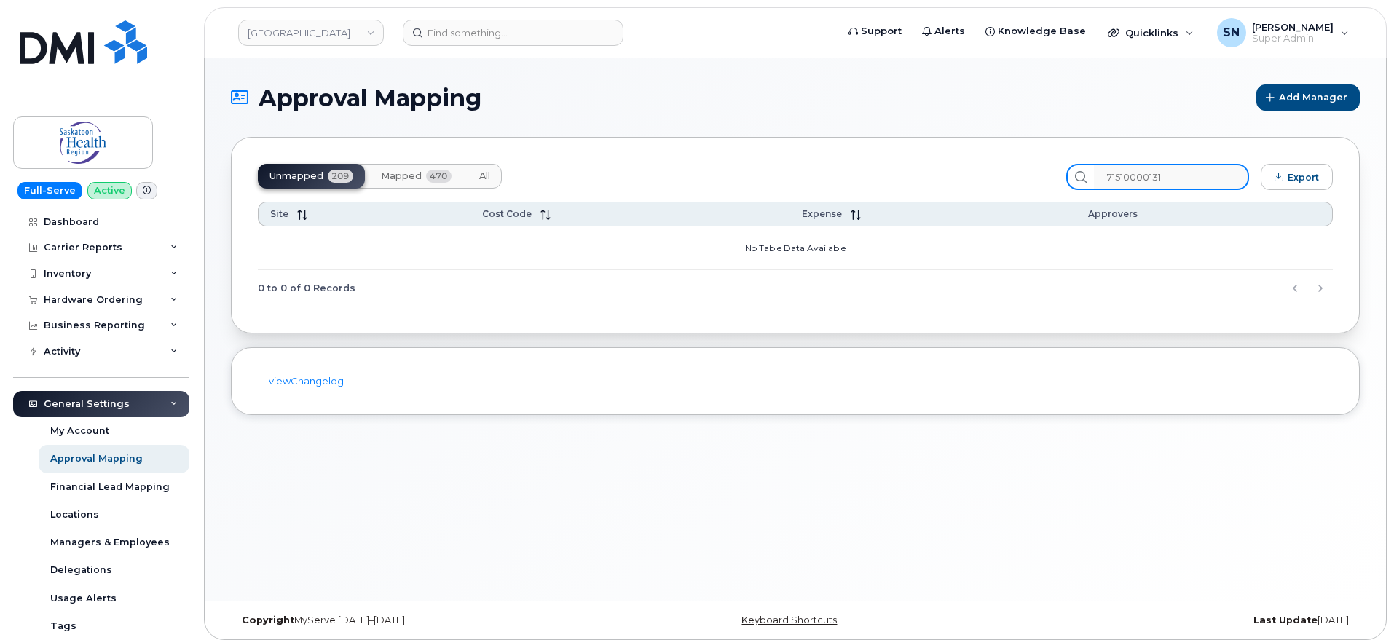
click at [1190, 180] on input "71510000131" at bounding box center [1171, 177] width 155 height 26
drag, startPoint x: 1190, startPoint y: 180, endPoint x: 1052, endPoint y: 182, distance: 138.4
click at [1052, 182] on div "Unmapped 209 Mapped 470 All 71510000131 Export" at bounding box center [795, 177] width 1075 height 26
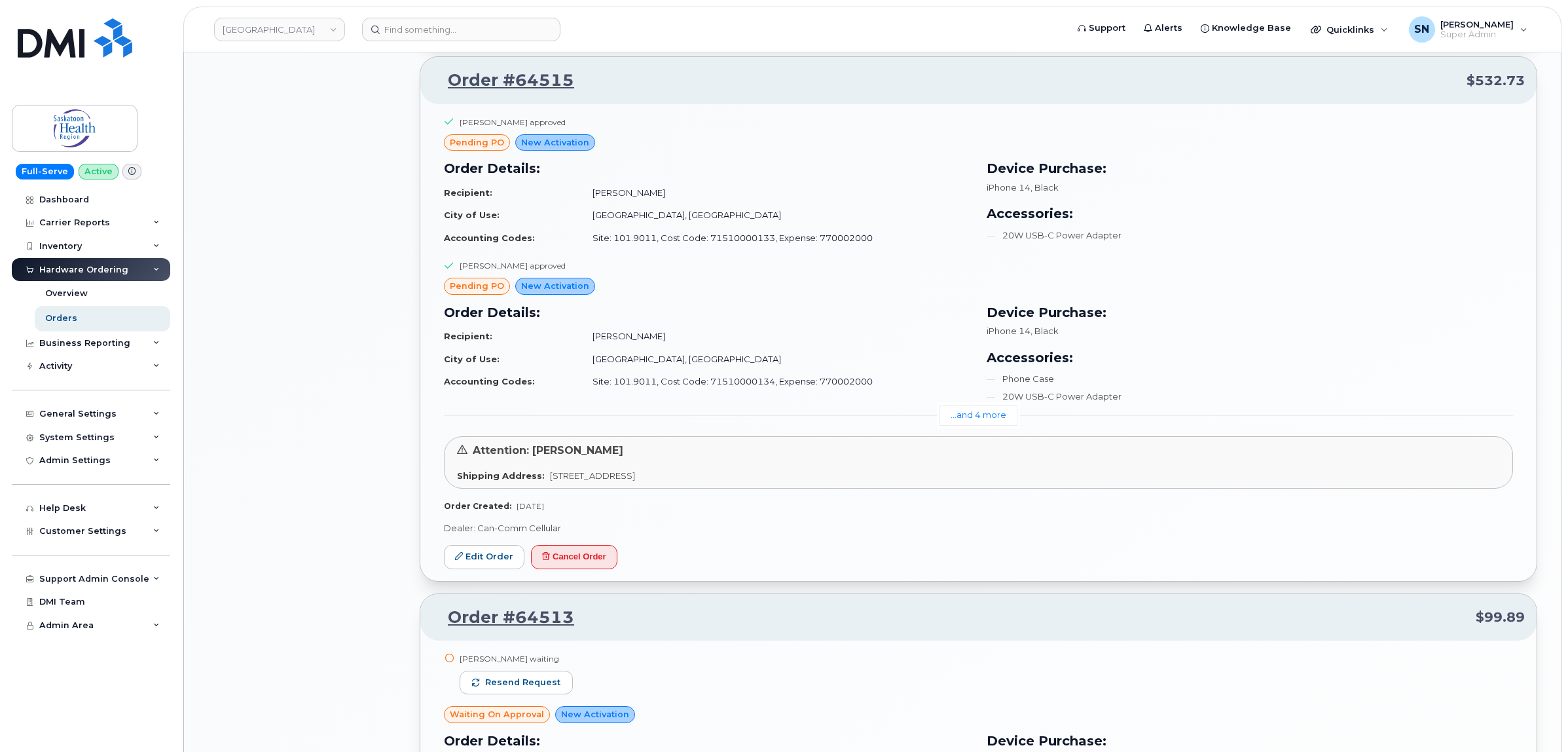
scroll to position [1311, 0]
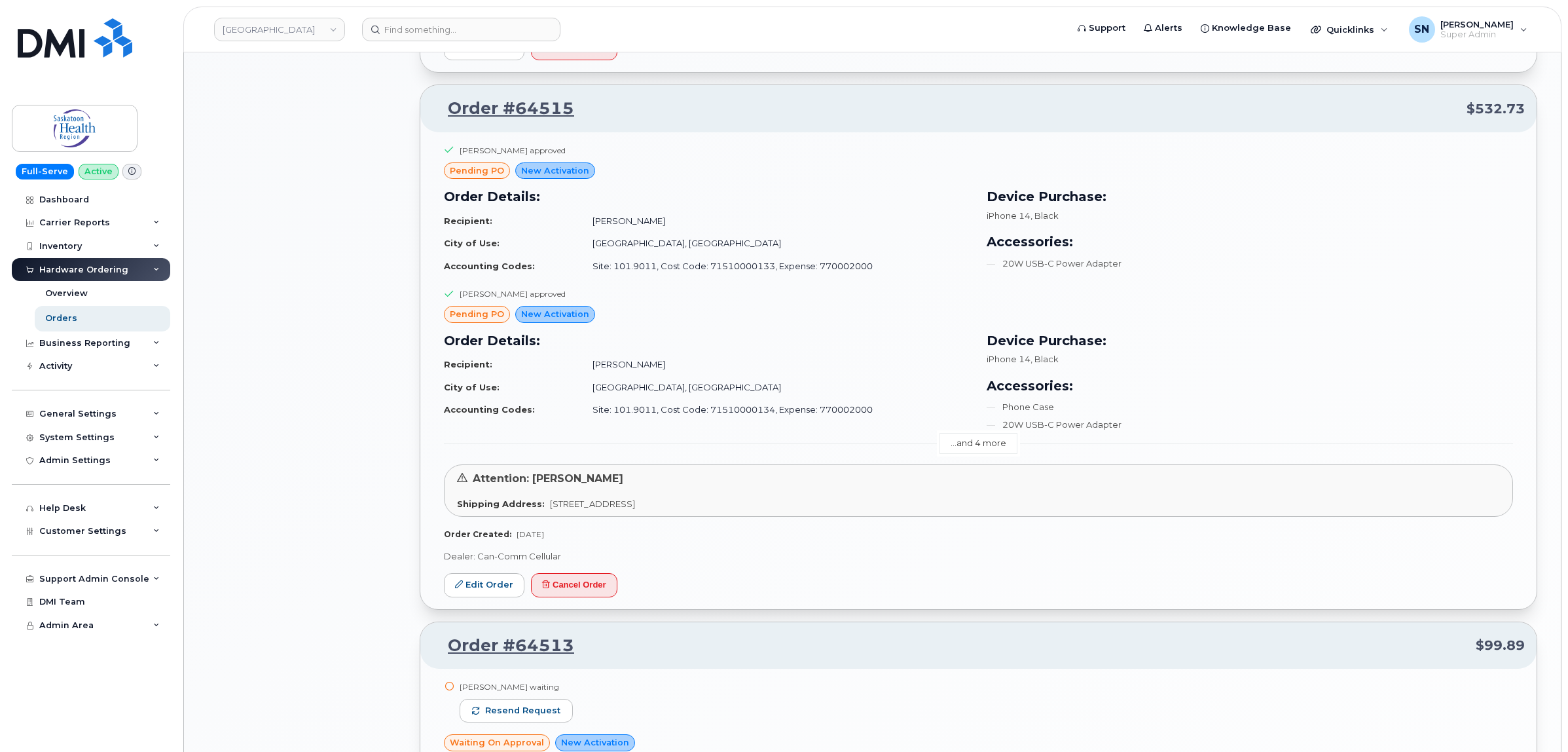
click at [1005, 450] on link "...and 4 more" at bounding box center [978, 443] width 78 height 21
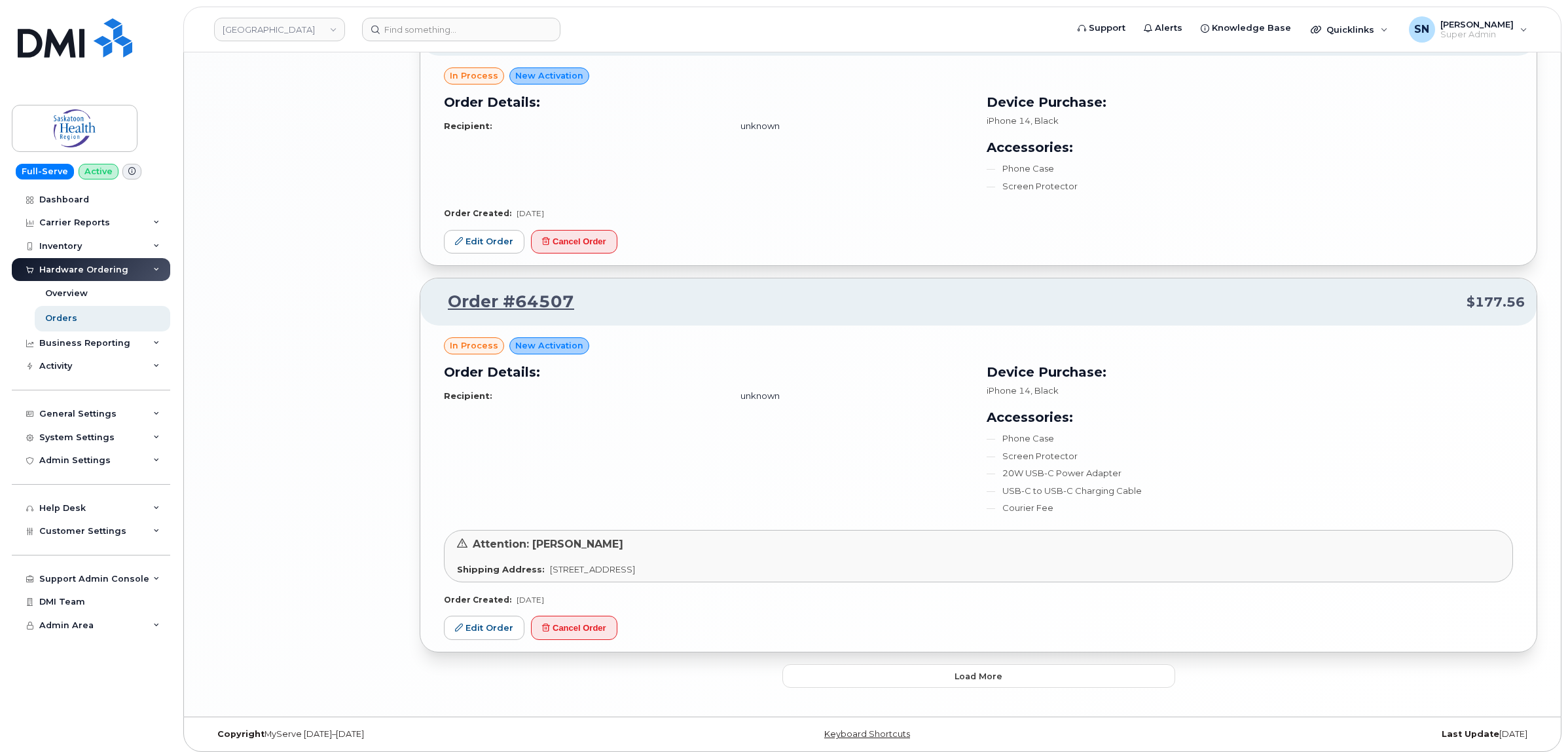
scroll to position [2939, 0]
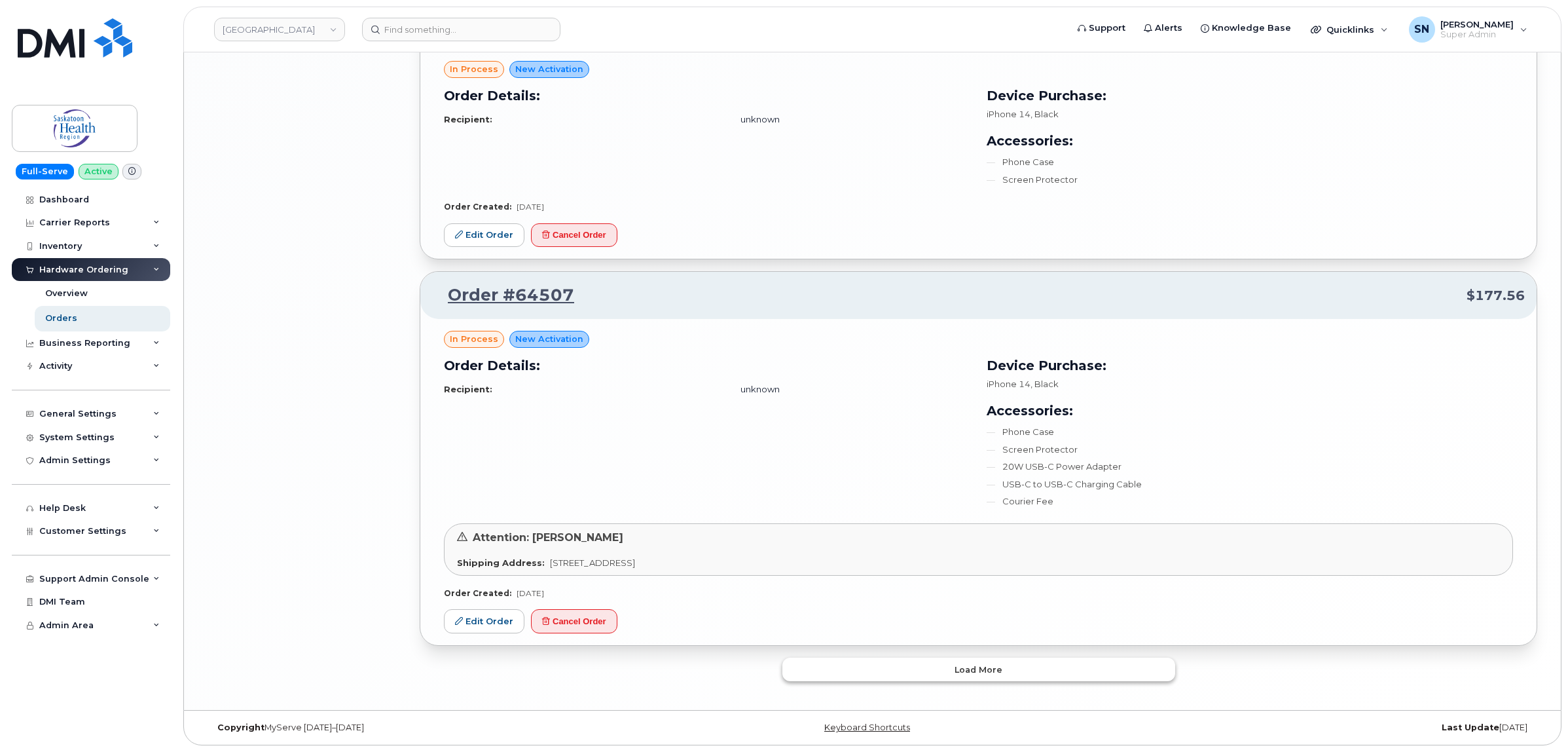
click at [1065, 672] on button "Load more" at bounding box center [978, 669] width 393 height 23
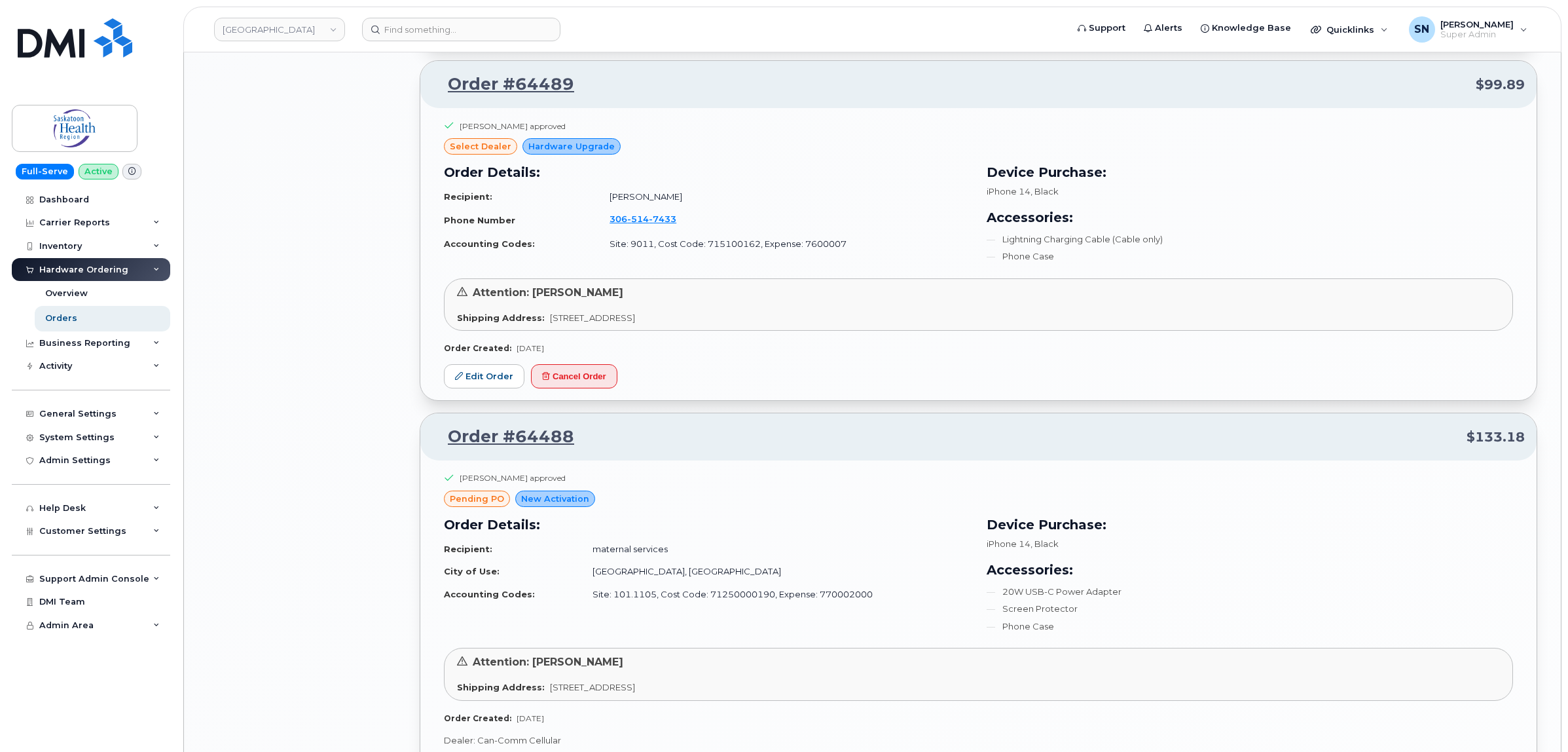
scroll to position [3757, 0]
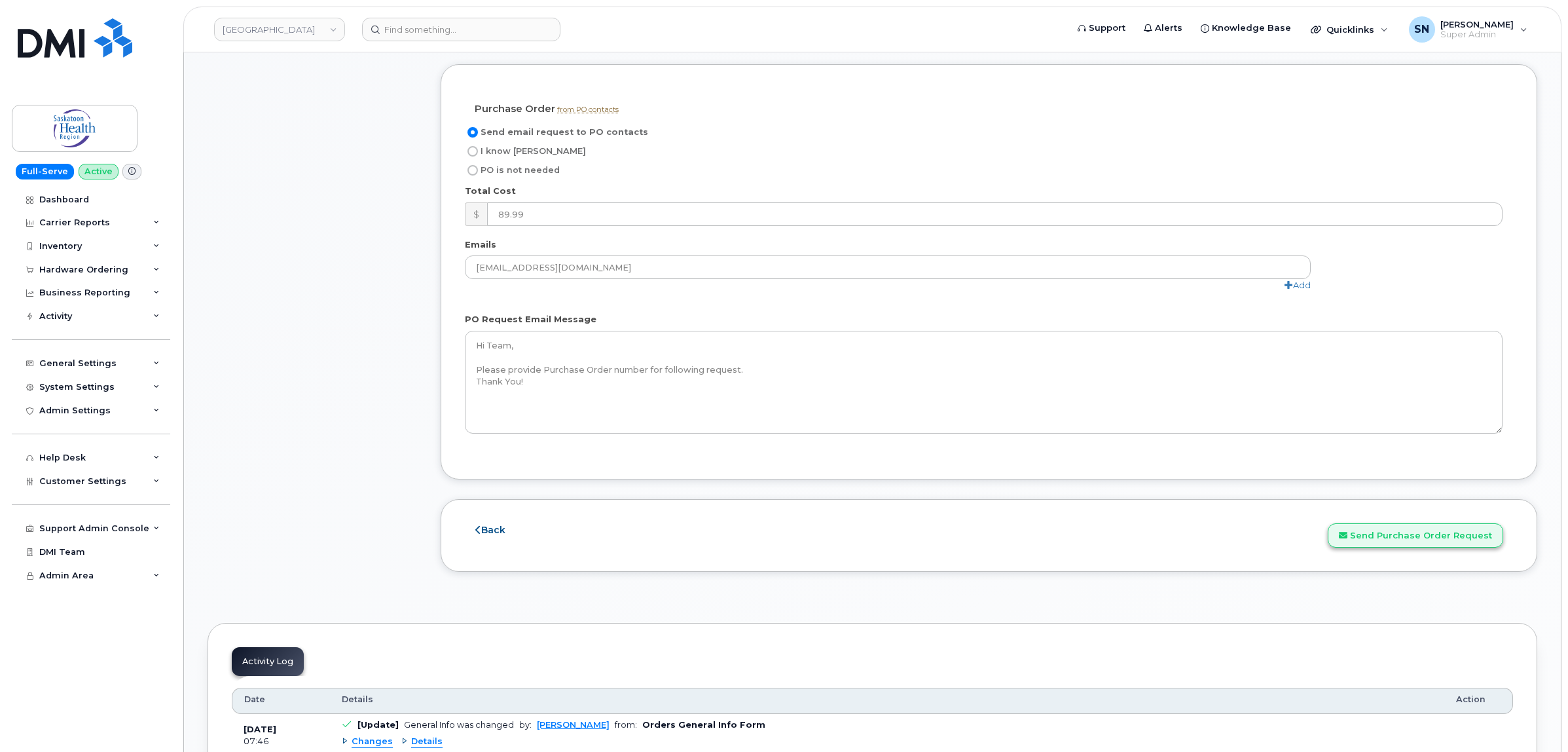
scroll to position [1147, 0]
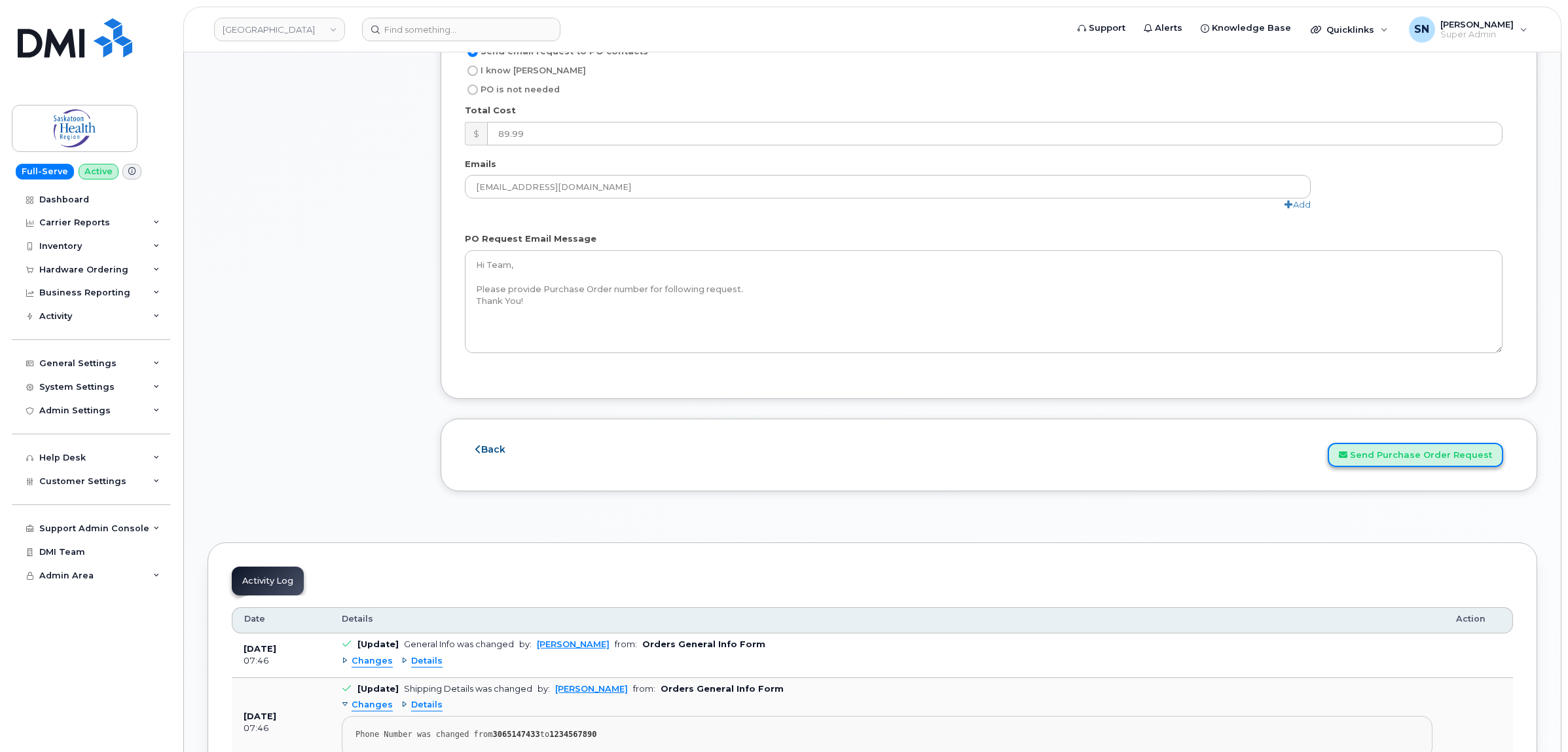
click at [1412, 462] on button "Send Purchase Order Request" at bounding box center [1415, 454] width 175 height 24
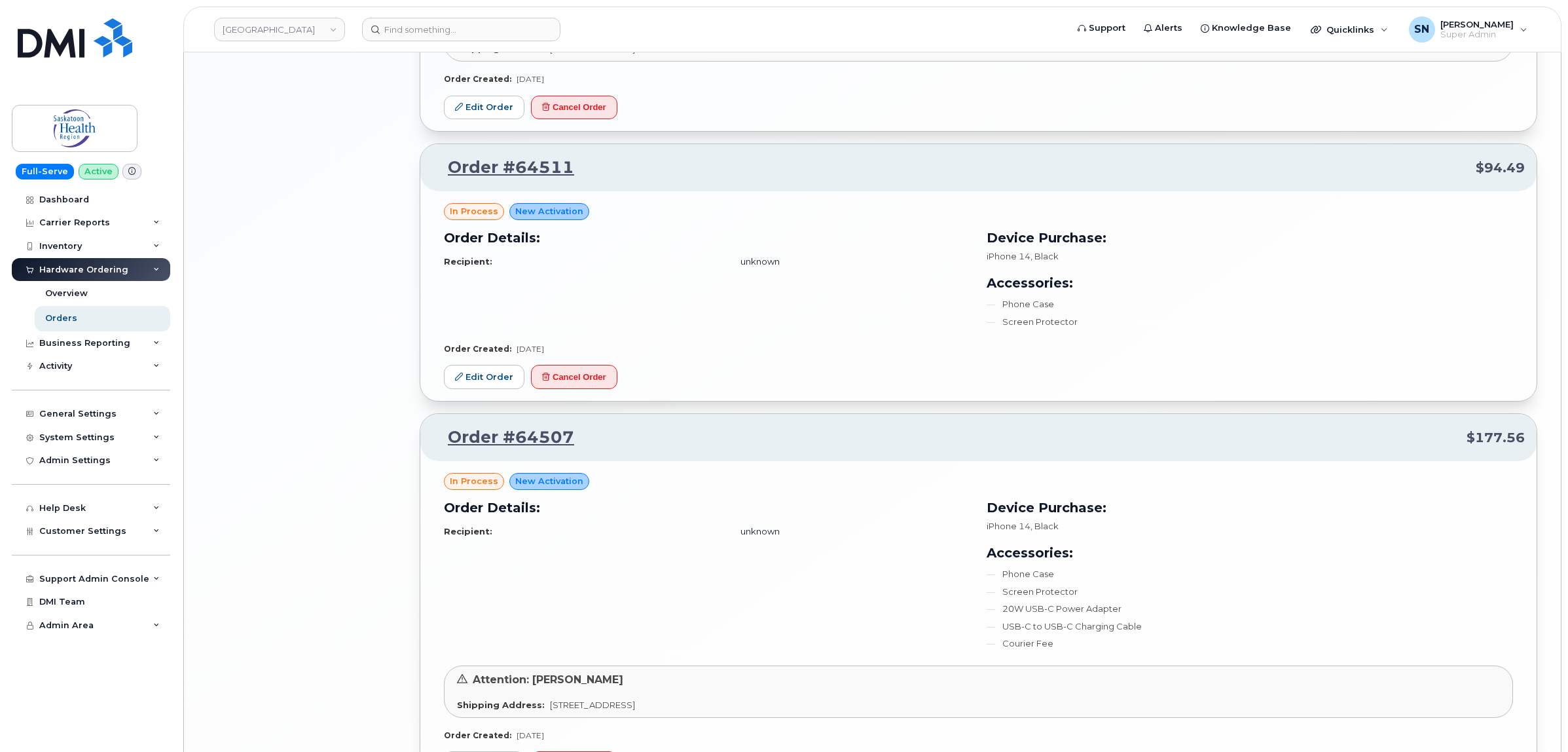
scroll to position [2323, 0]
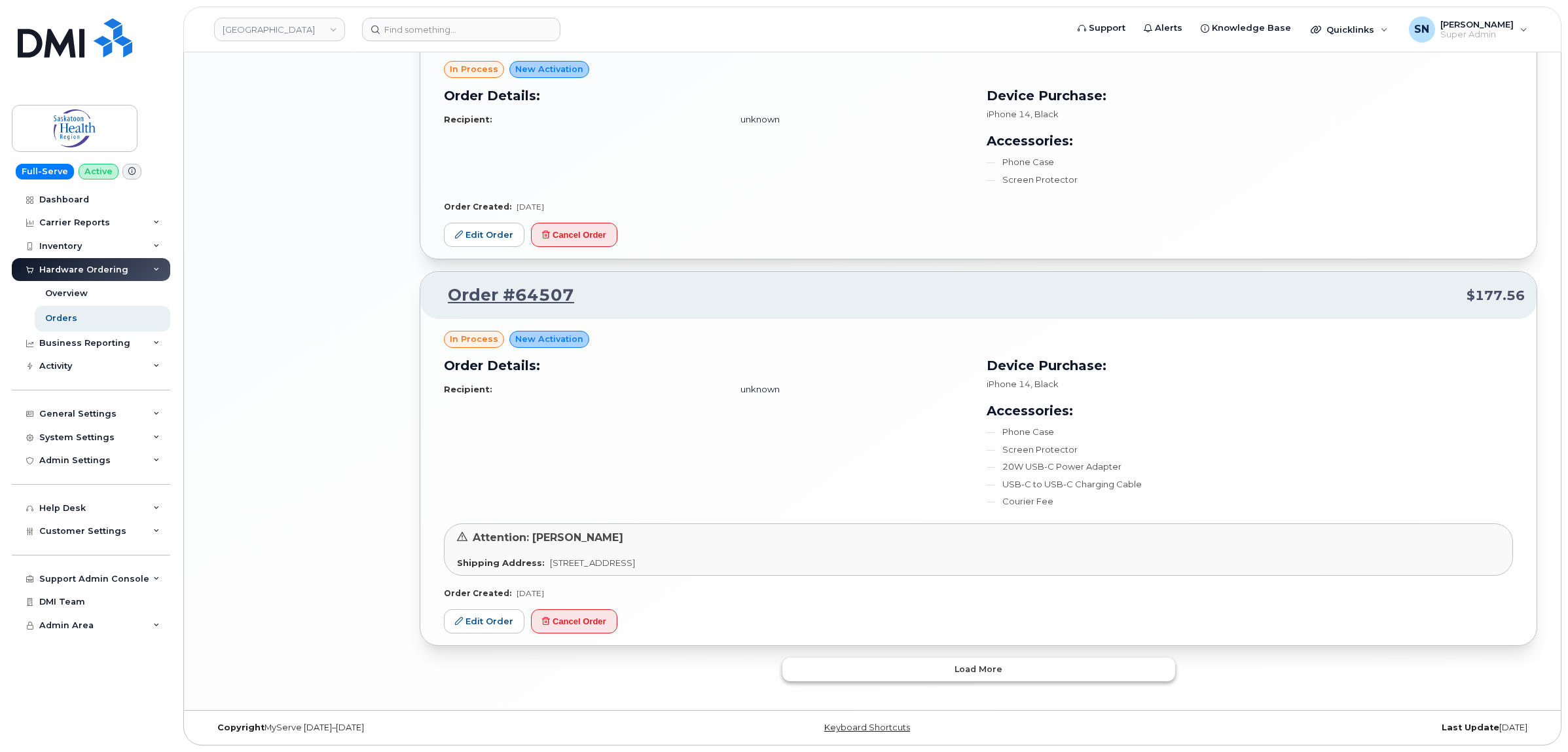
click at [861, 670] on button "Load more" at bounding box center [978, 669] width 393 height 23
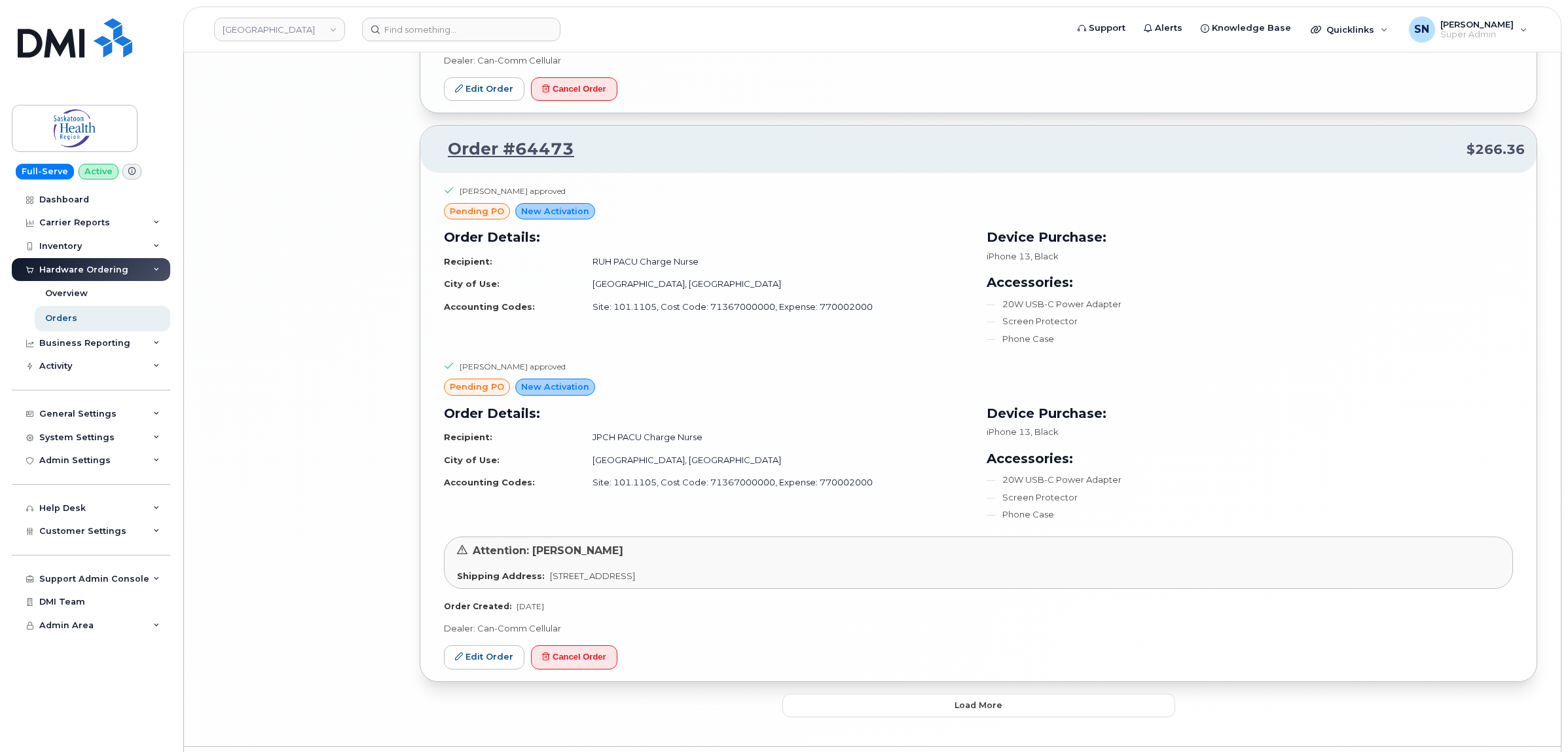
scroll to position [5449, 0]
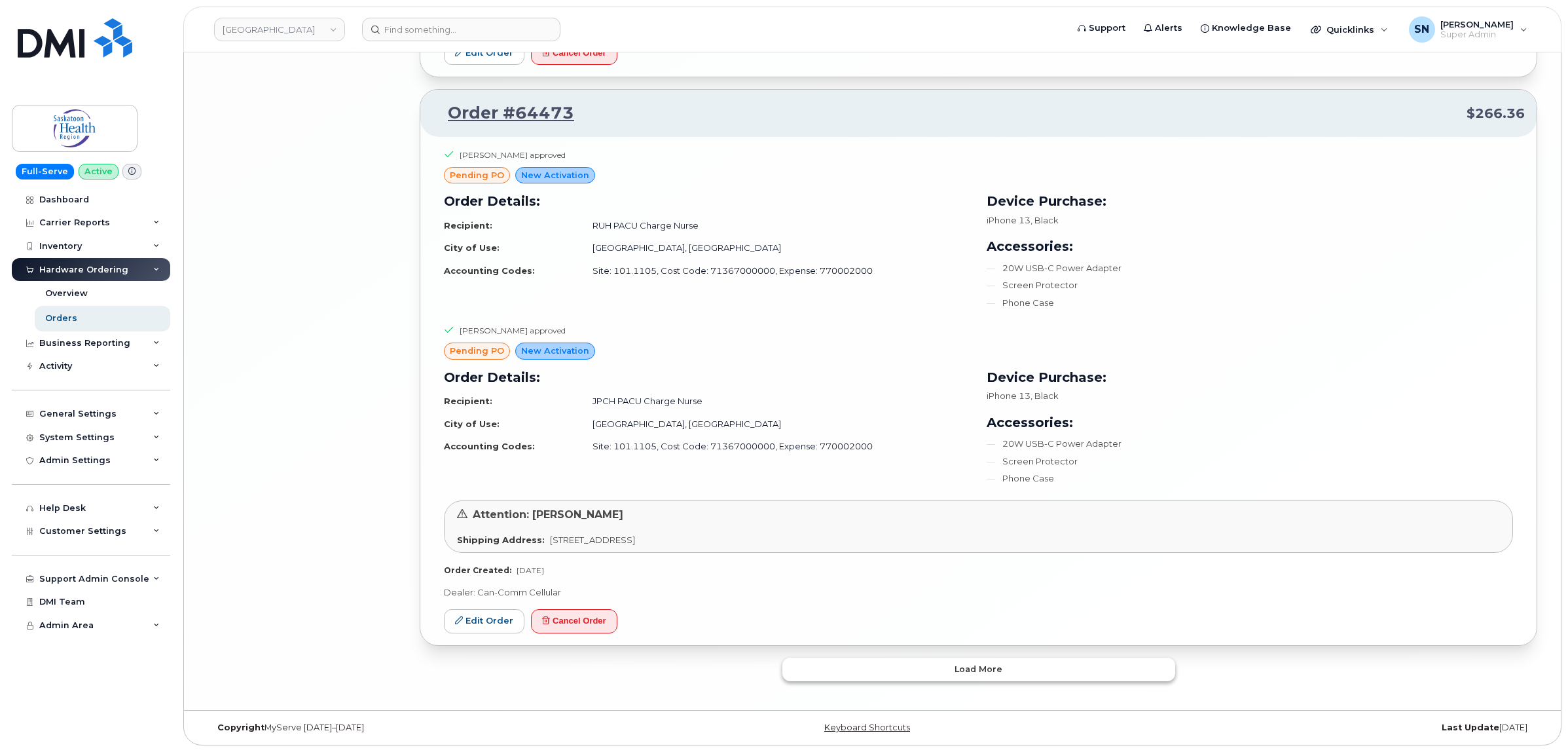
click at [895, 668] on button "Load more" at bounding box center [978, 669] width 393 height 23
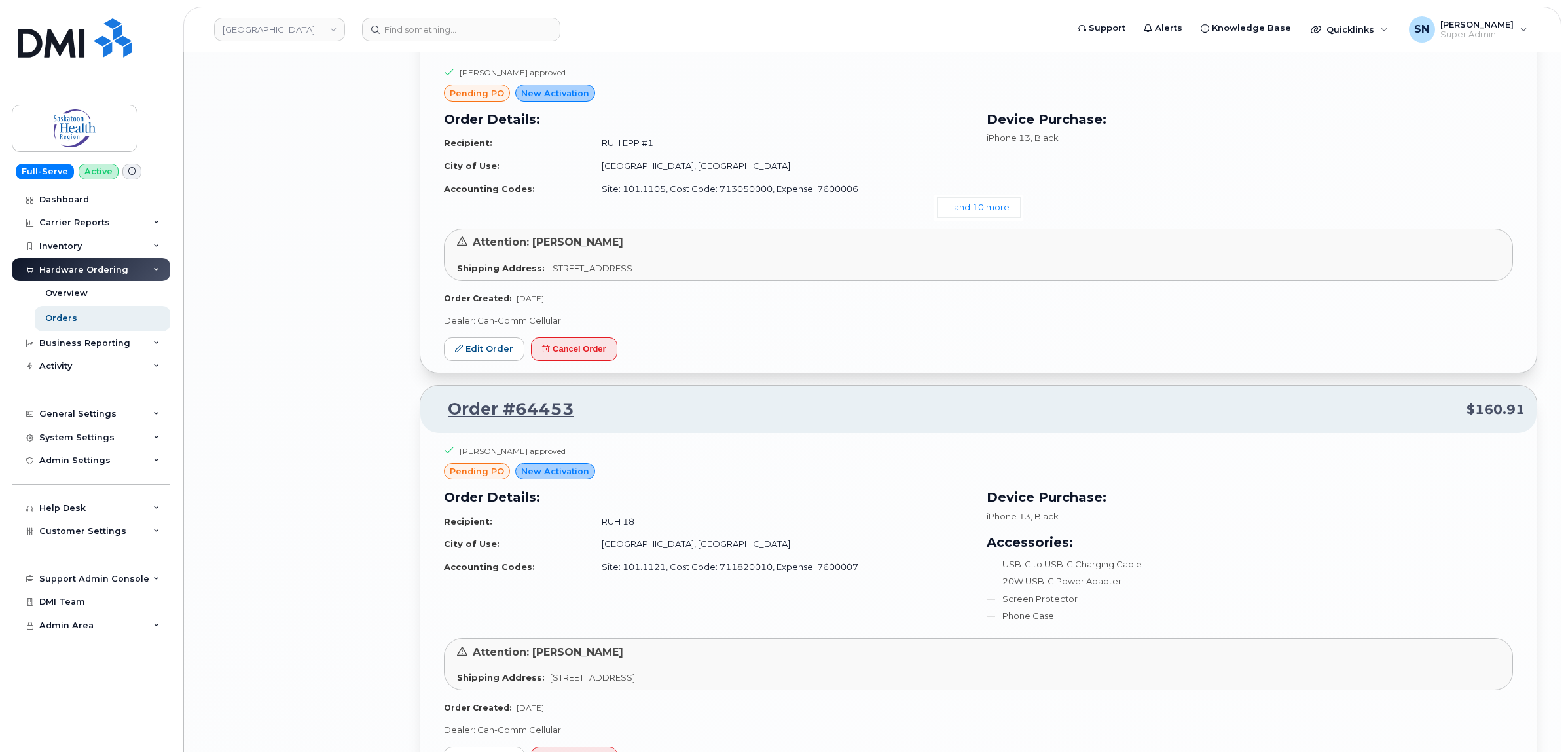
scroll to position [6269, 0]
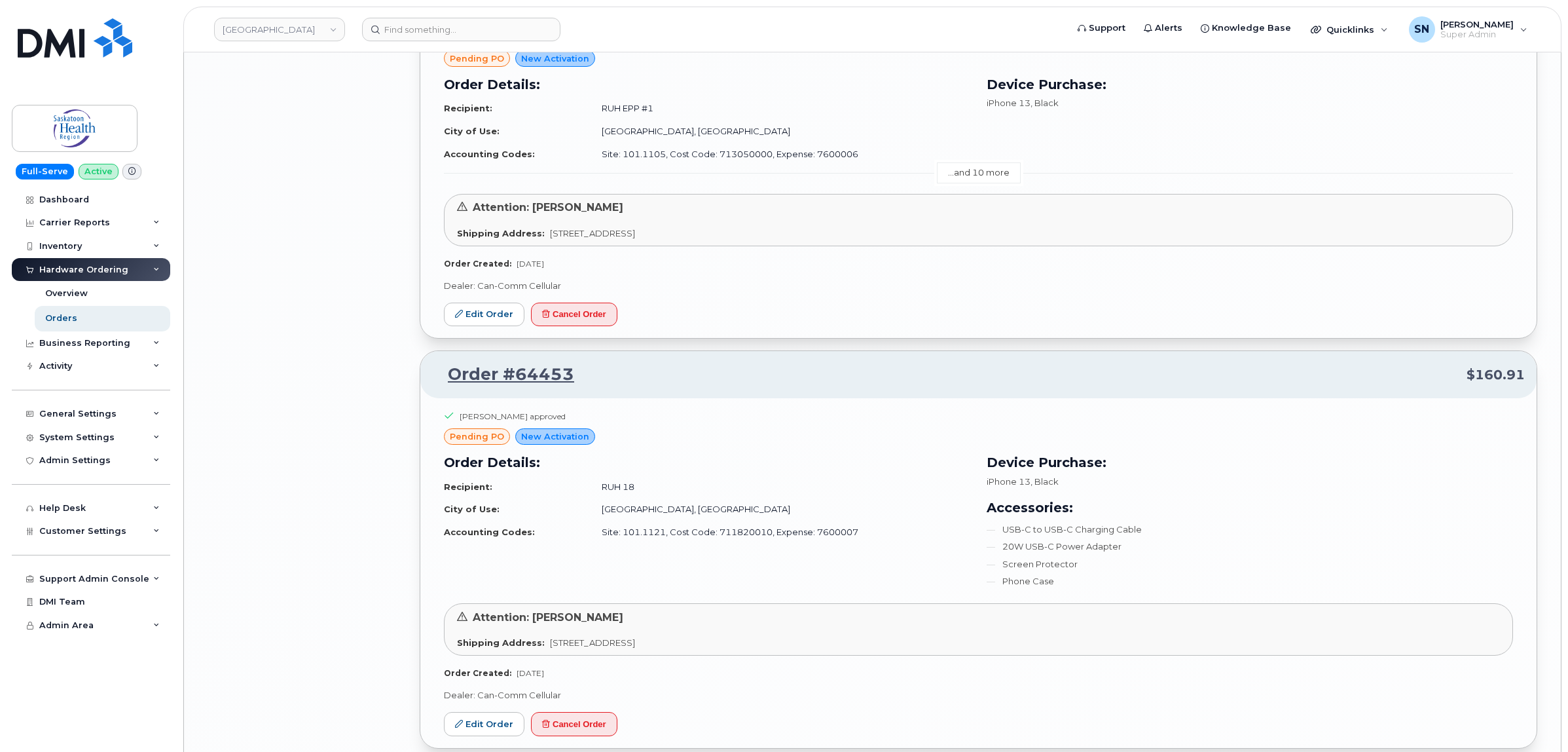
click at [1009, 183] on link "...and 10 more" at bounding box center [978, 173] width 84 height 21
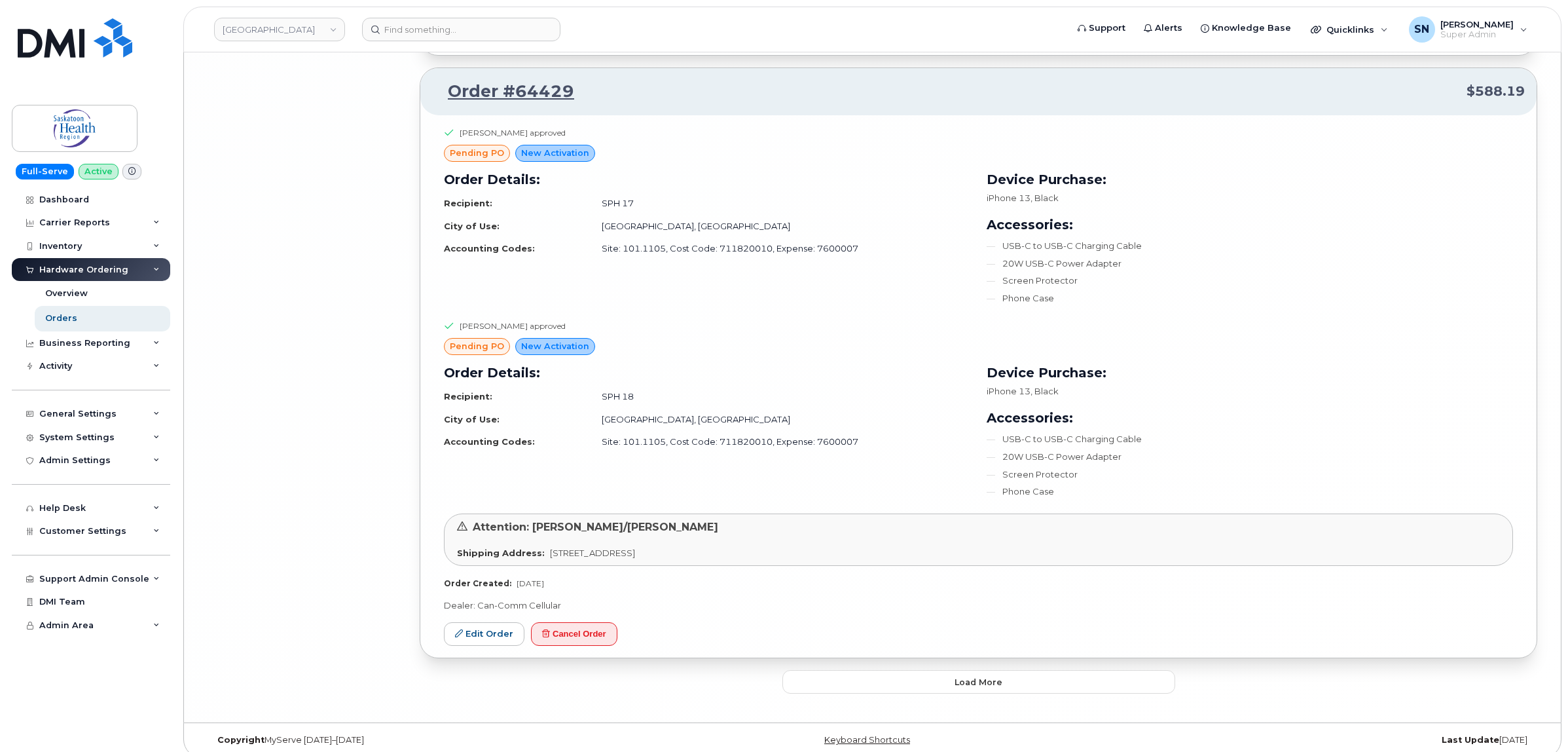
scroll to position [10294, 0]
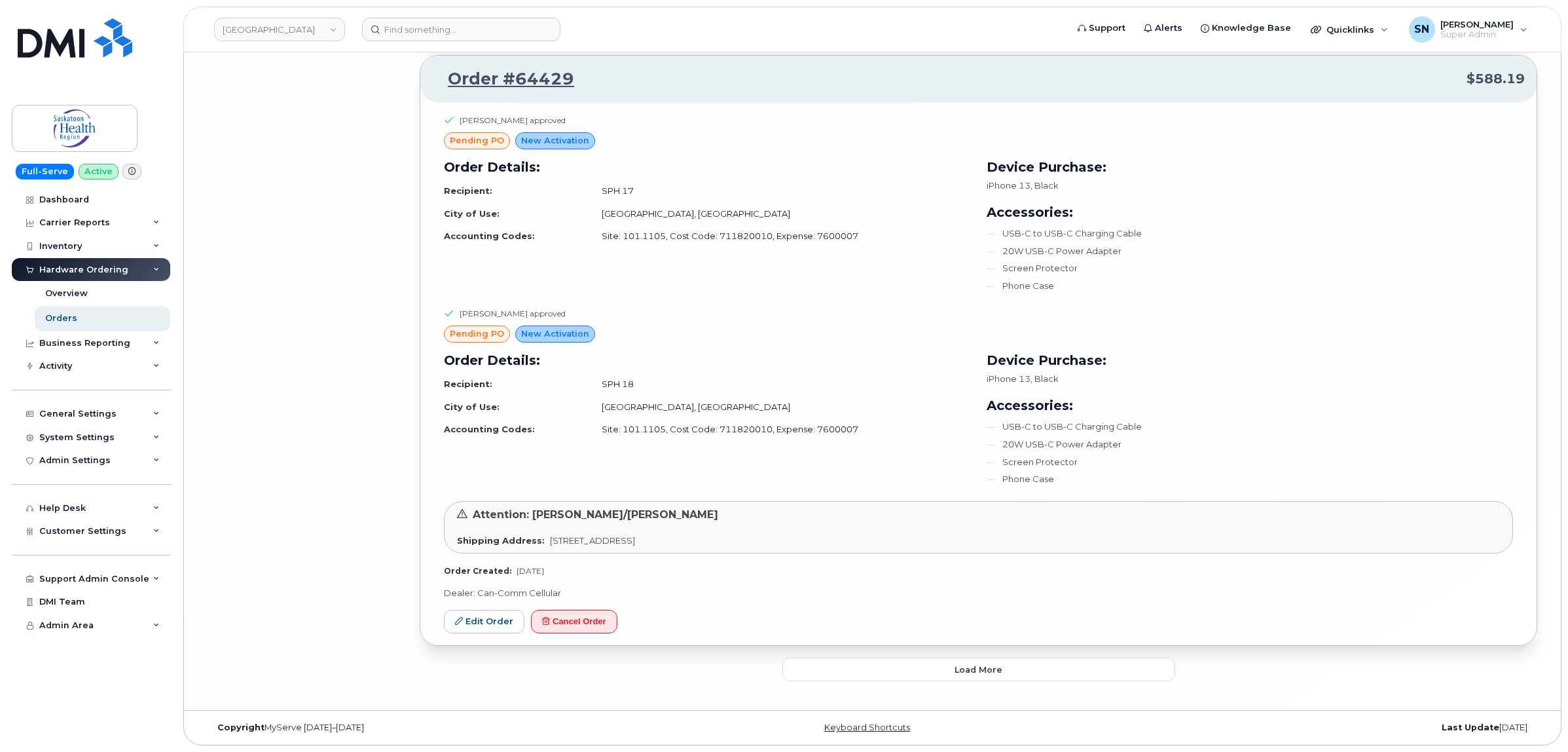
click at [904, 659] on button "Load more" at bounding box center [978, 669] width 393 height 23
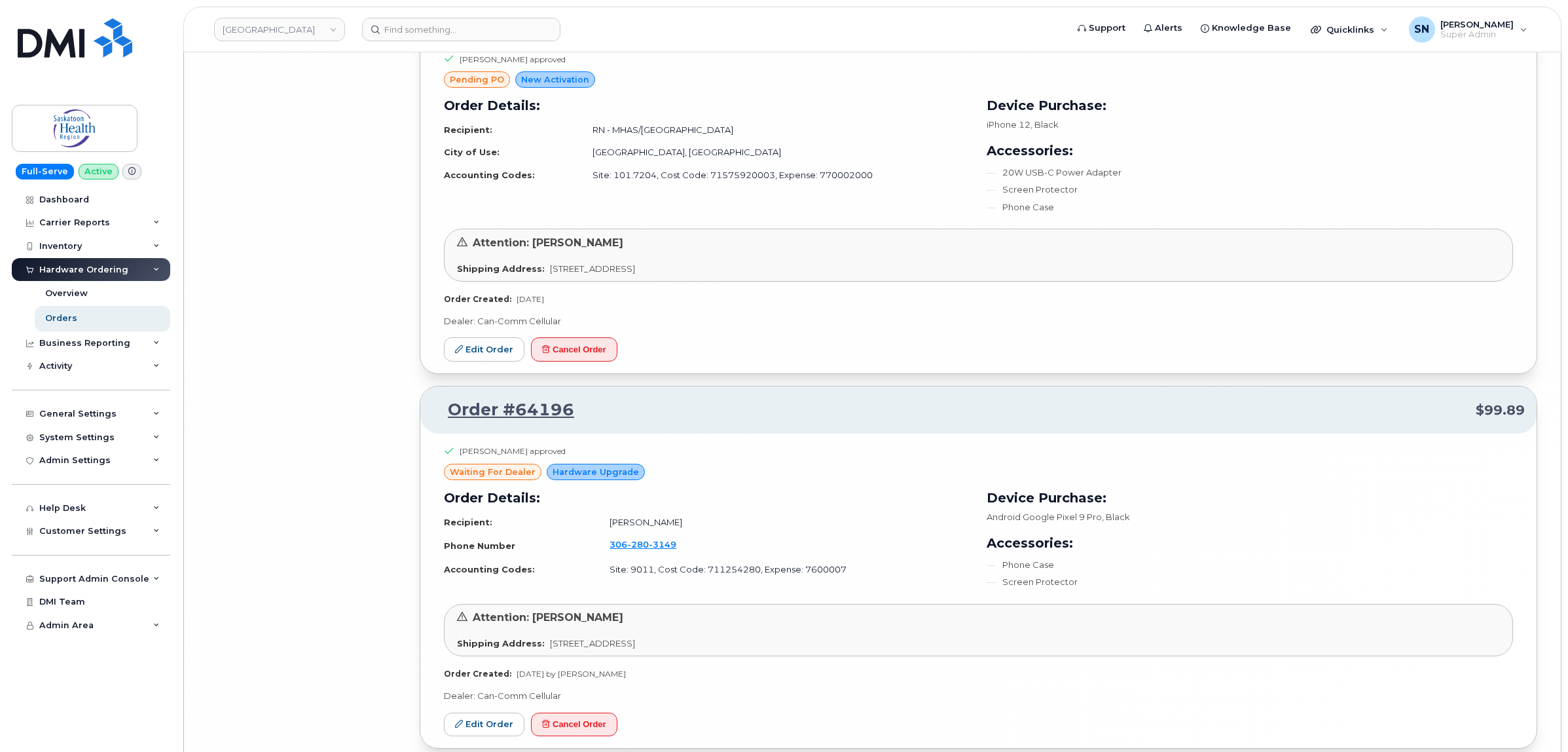
scroll to position [11034, 0]
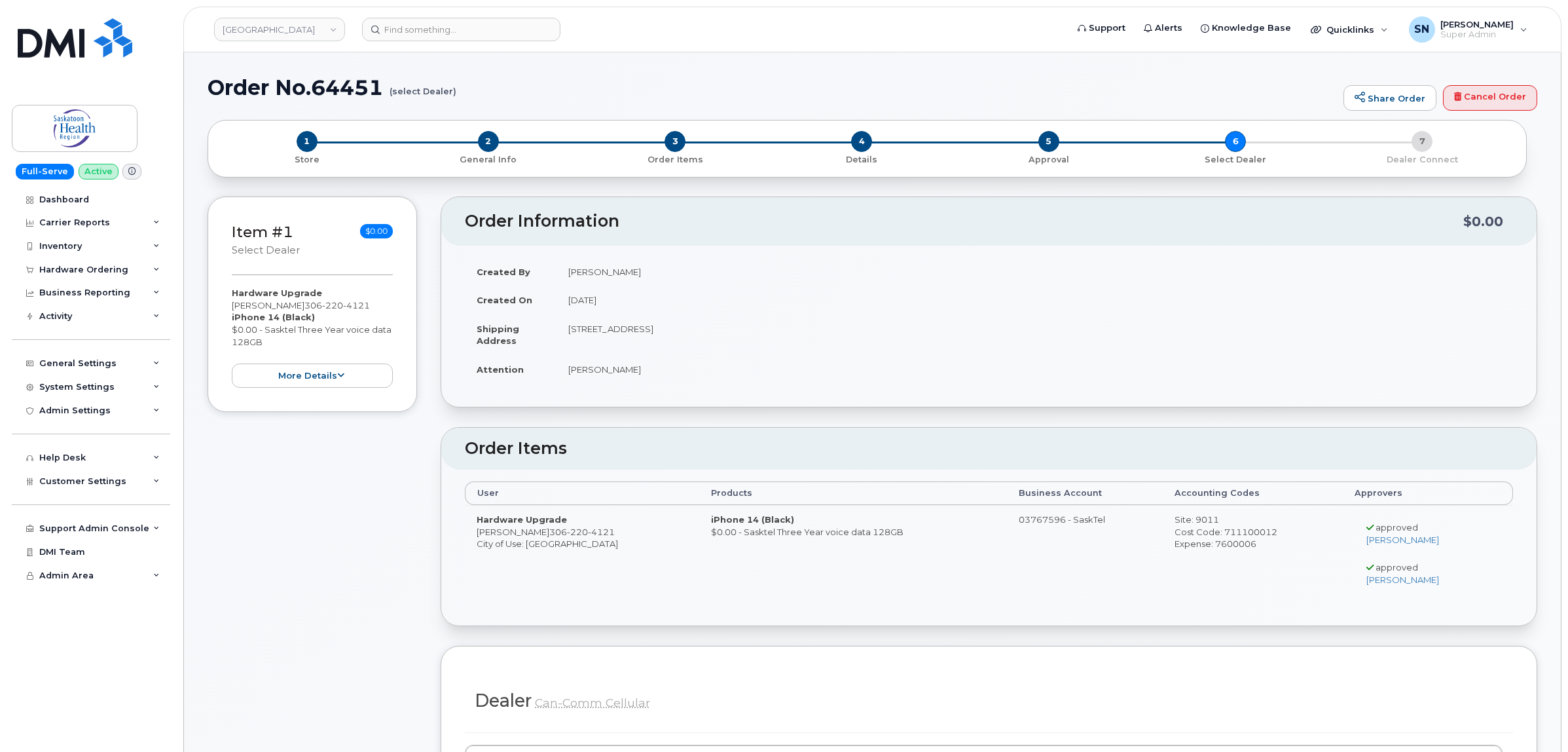
drag, startPoint x: 478, startPoint y: 531, endPoint x: 556, endPoint y: 539, distance: 78.4
click at [556, 539] on td "Hardware Upgrade Deanna Osterbeck 306 220 4121 City of Use: Saskatoon" at bounding box center [582, 553] width 235 height 96
copy td "[PERSON_NAME]"
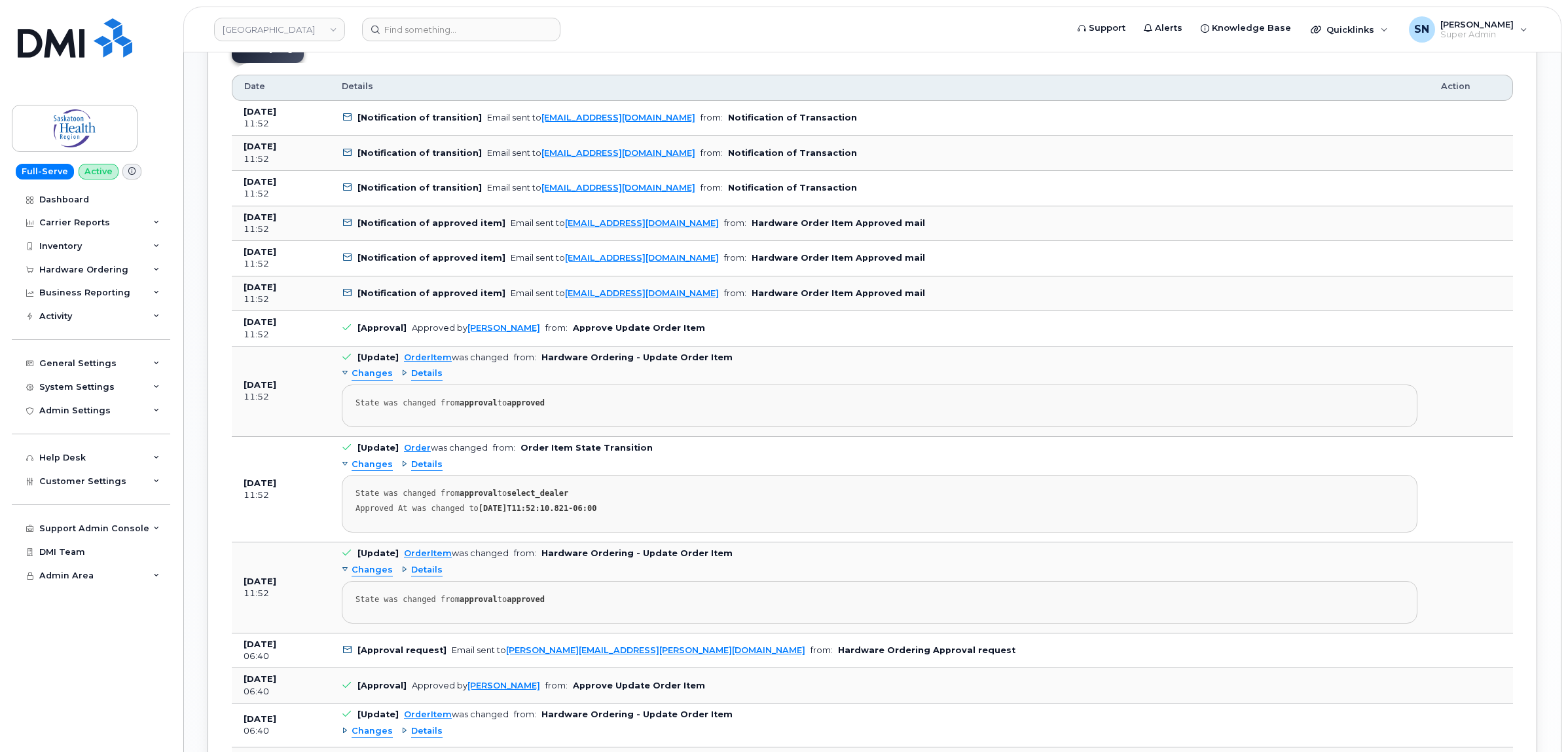
scroll to position [1802, 0]
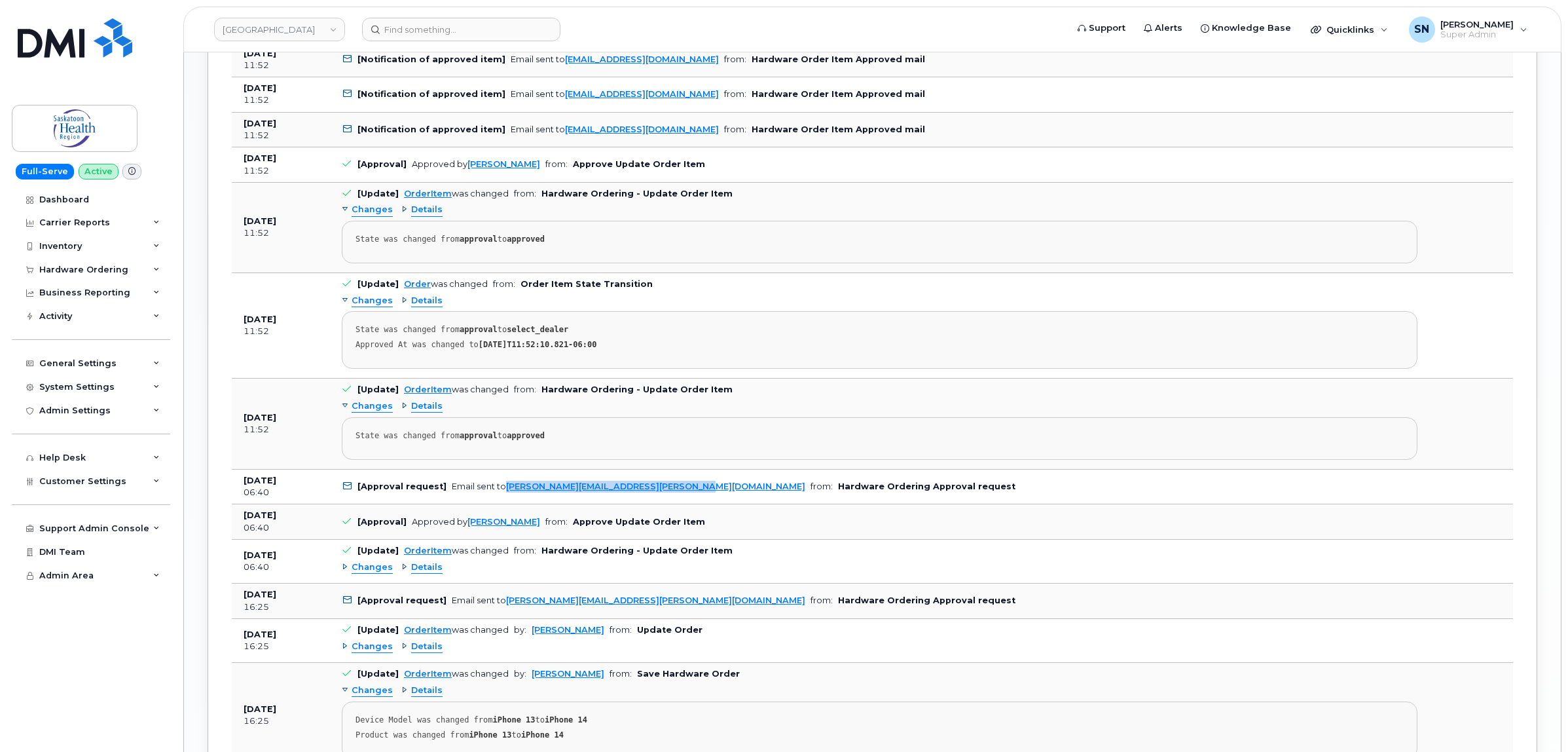
drag, startPoint x: 679, startPoint y: 497, endPoint x: 504, endPoint y: 503, distance: 175.1
click at [504, 503] on td "[Approval request] Email sent to Lindsay.Berglof@saskhealthauthority.ca from: H…" at bounding box center [879, 487] width 1100 height 35
copy link "Lindsay.Berglof@saskhealthauthority.ca"
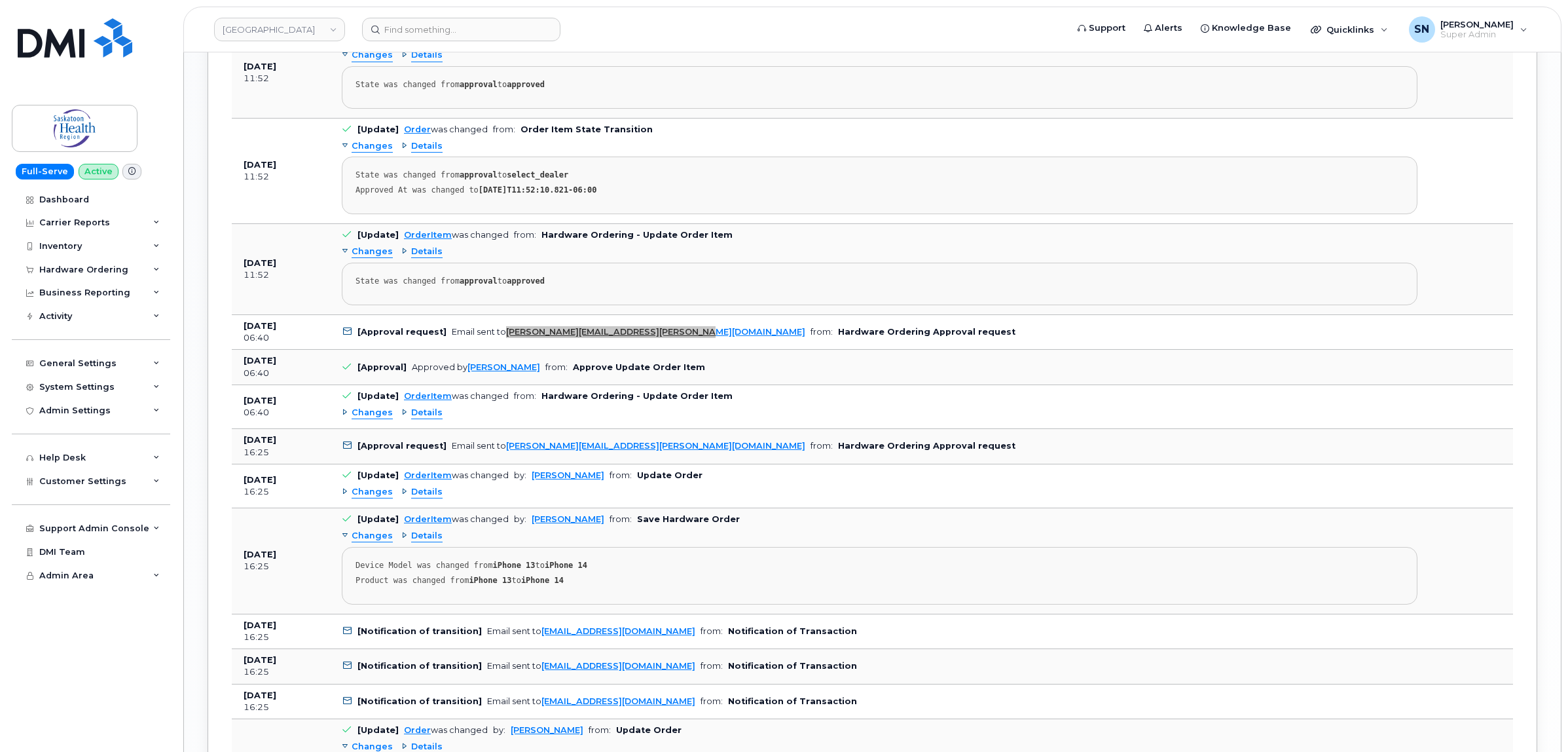
scroll to position [1965, 0]
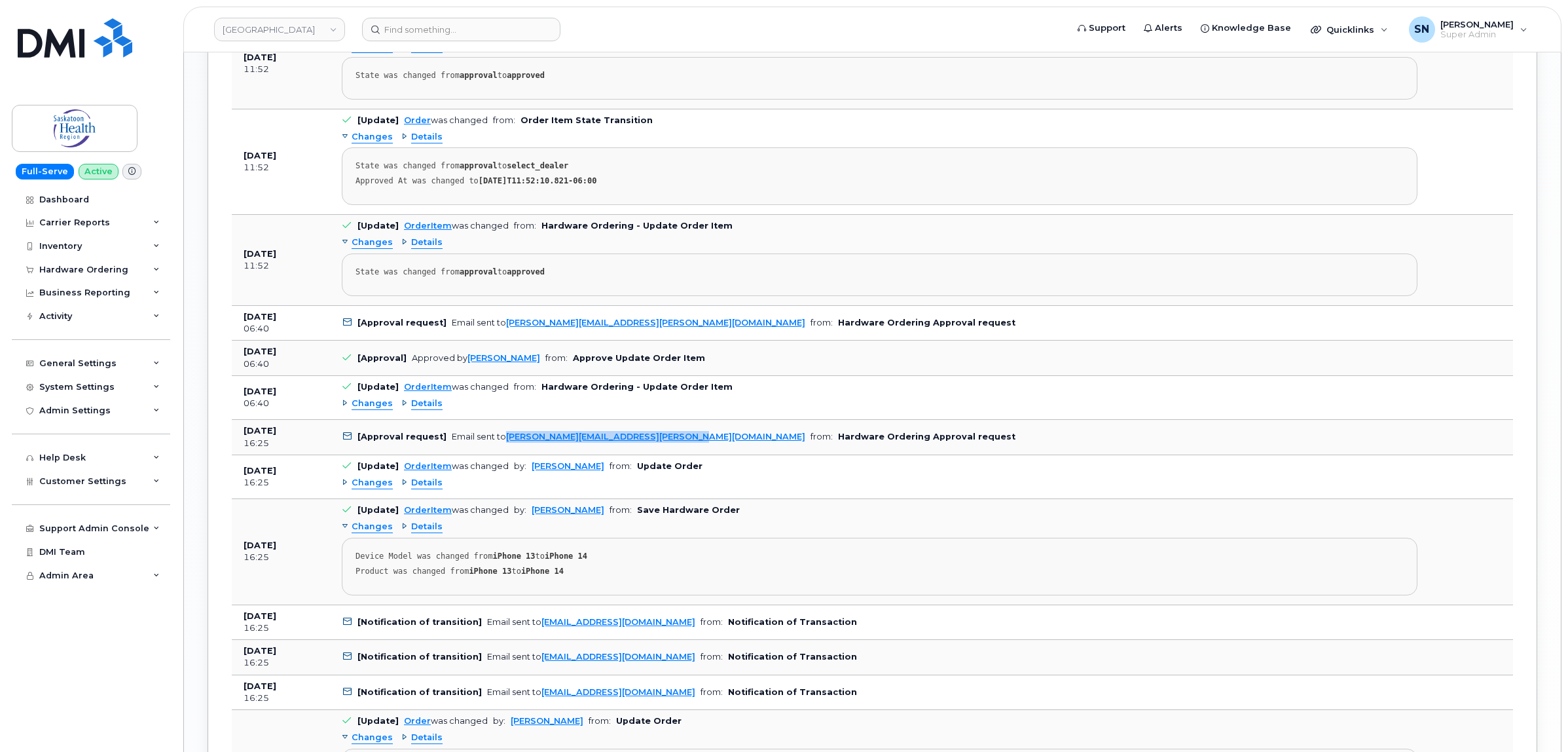
drag, startPoint x: 673, startPoint y: 449, endPoint x: 502, endPoint y: 452, distance: 171.0
click at [502, 452] on td "[Approval request] Email sent to brett.hamilton@saskhealthauthority.ca from: Ha…" at bounding box center [879, 437] width 1100 height 35
copy link "brett.hamilton@saskhealthauthority.ca"
click at [1073, 420] on td "[Update] OrderItem was changed from: Hardware Ordering - Update Order Item Chan…" at bounding box center [879, 398] width 1100 height 44
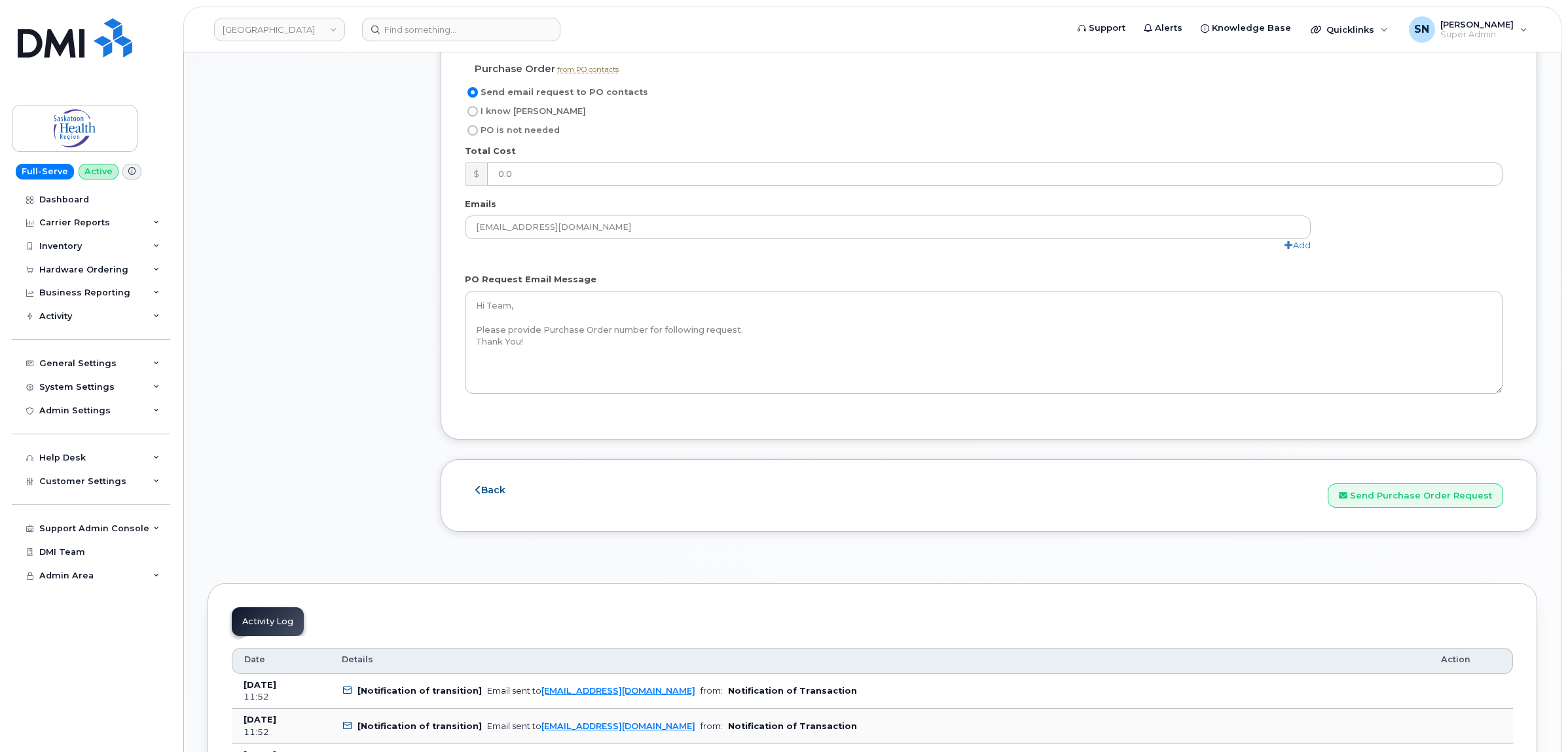
scroll to position [1392, 0]
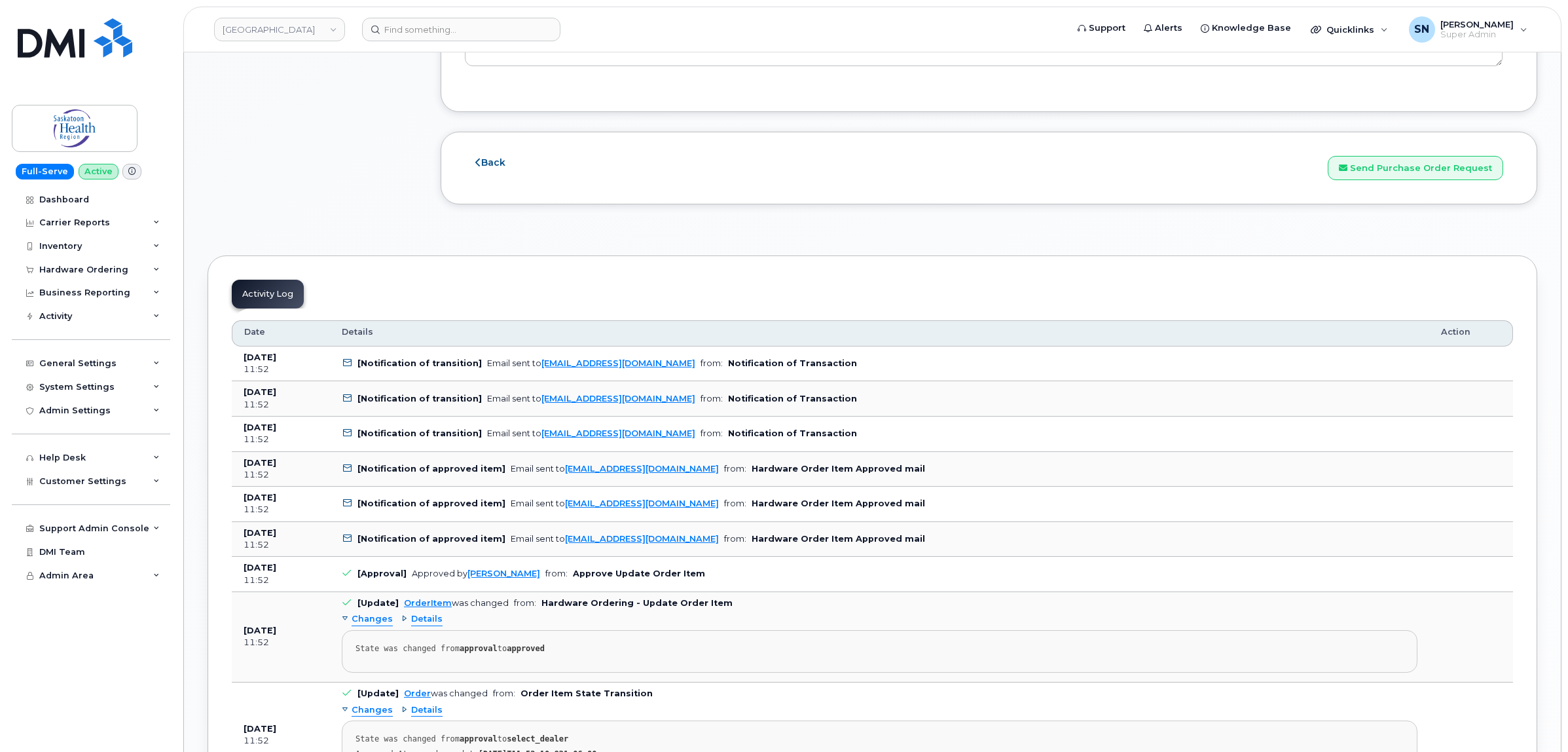
click at [1388, 189] on div "Back Save and Continue Send Purchase Order Request" at bounding box center [989, 167] width 1097 height 73
click at [1389, 180] on button "Send Purchase Order Request" at bounding box center [1415, 167] width 175 height 24
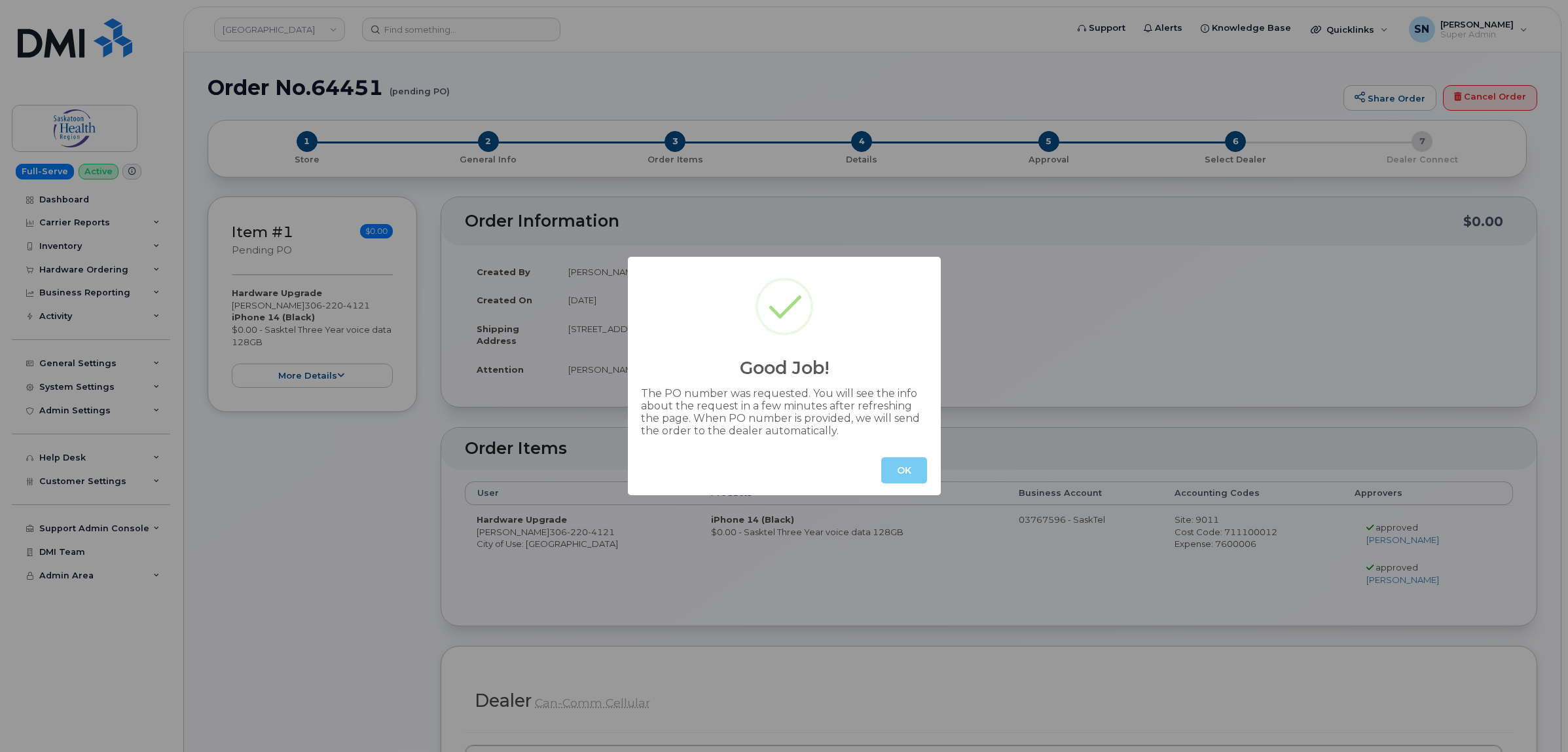
click at [899, 471] on button "OK" at bounding box center [904, 470] width 46 height 26
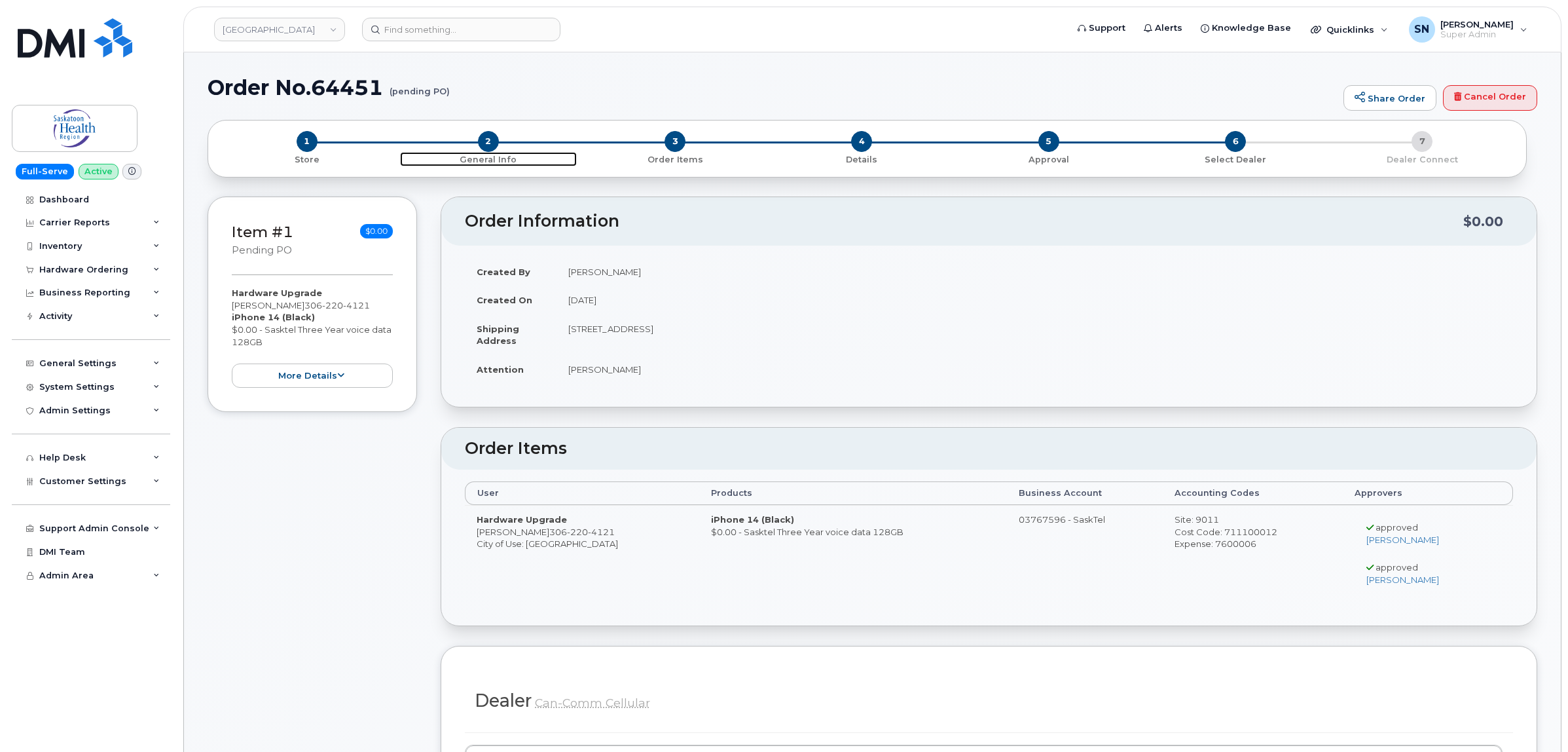
click at [486, 141] on span "2" at bounding box center [488, 141] width 21 height 21
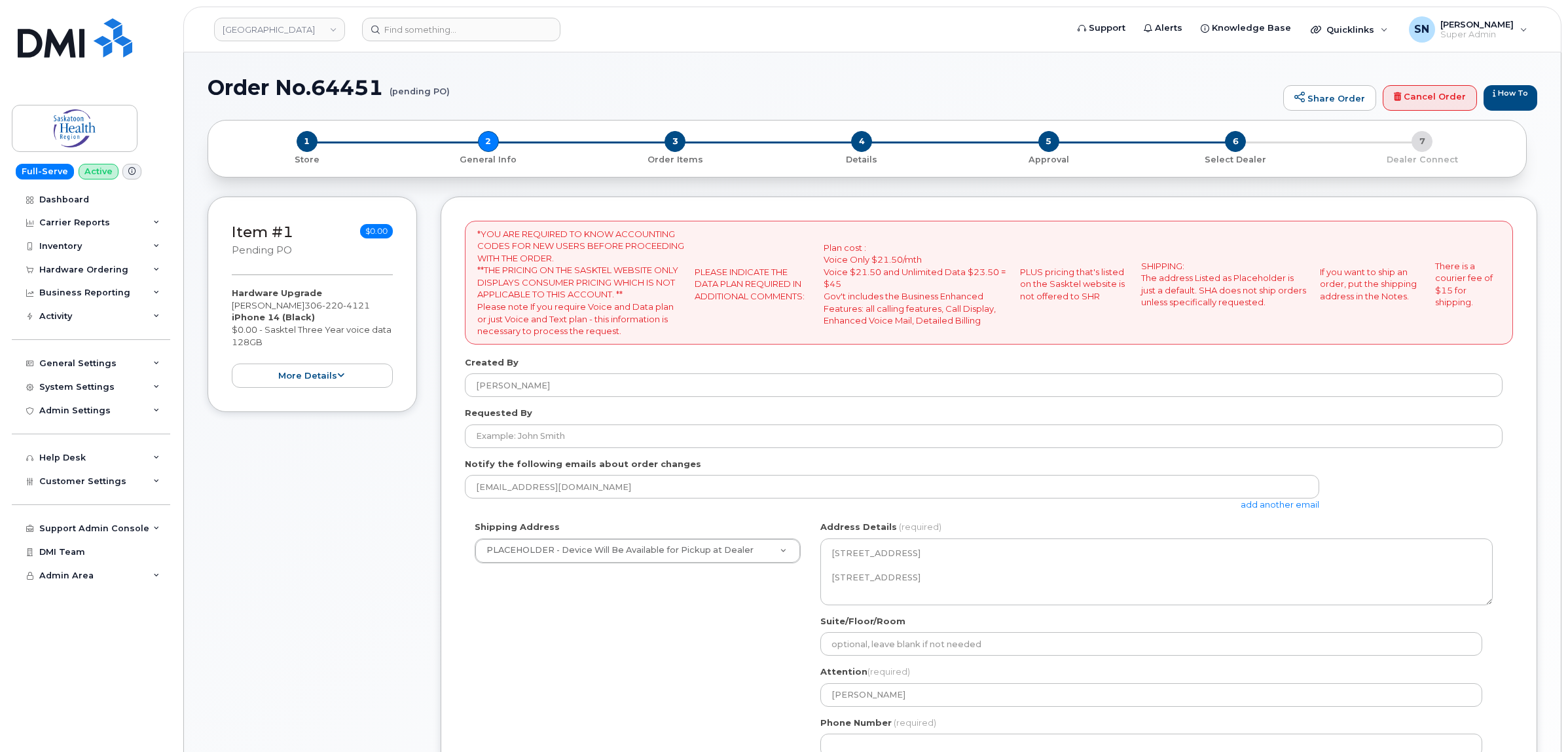
select select
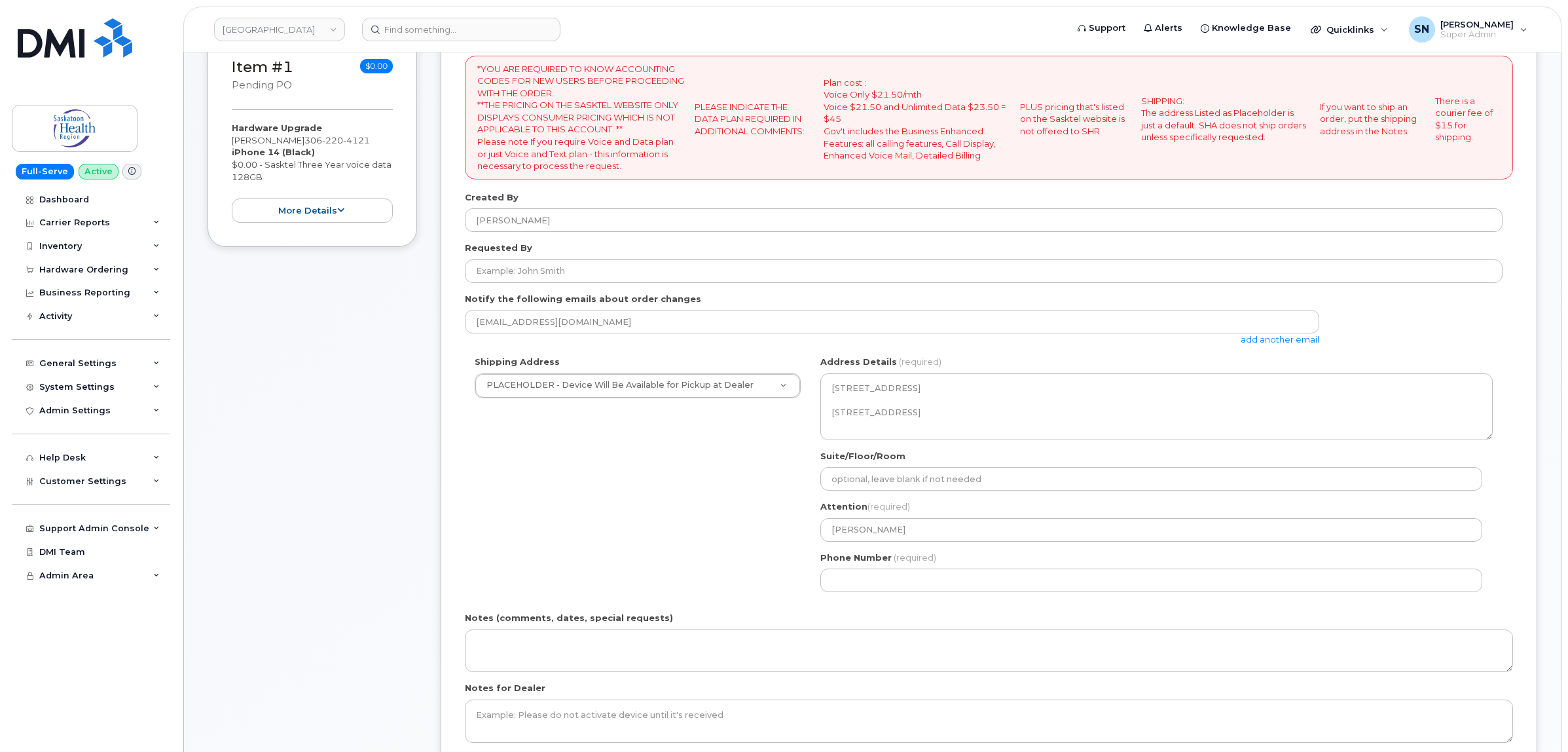
scroll to position [327, 0]
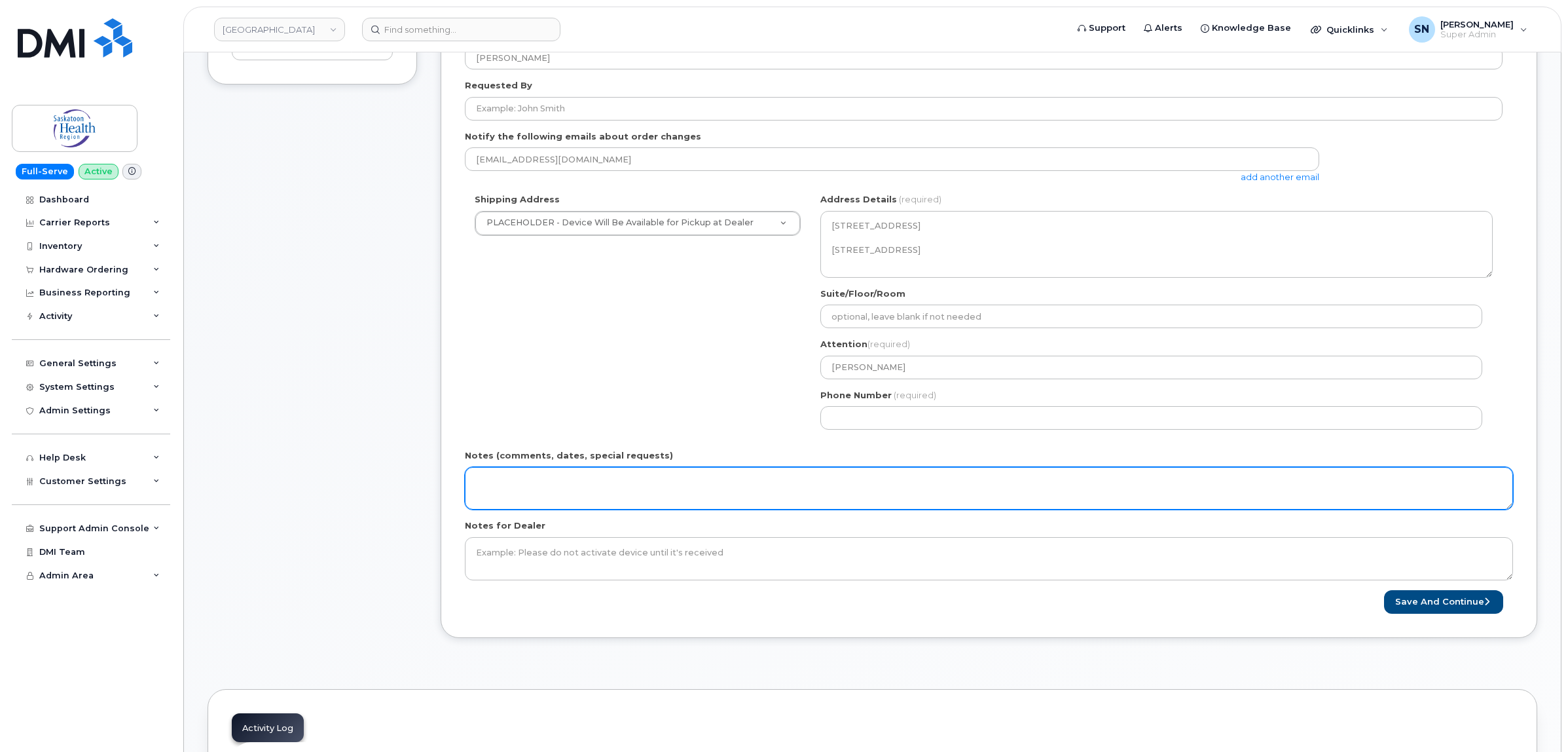
click at [546, 493] on textarea "Notes (comments, dates, special requests)" at bounding box center [989, 488] width 1048 height 43
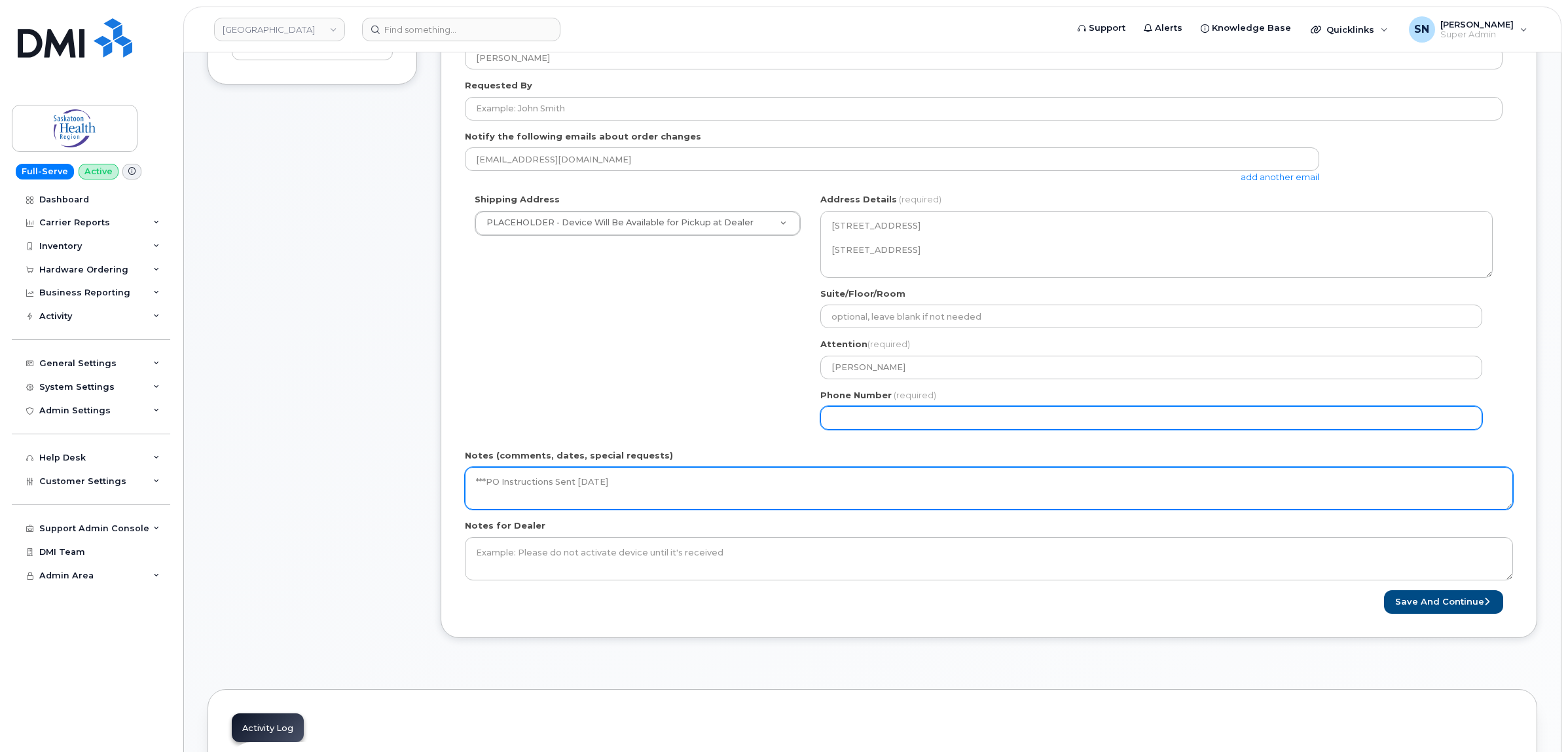
type textarea "***PO Instructions Sent [DATE]"
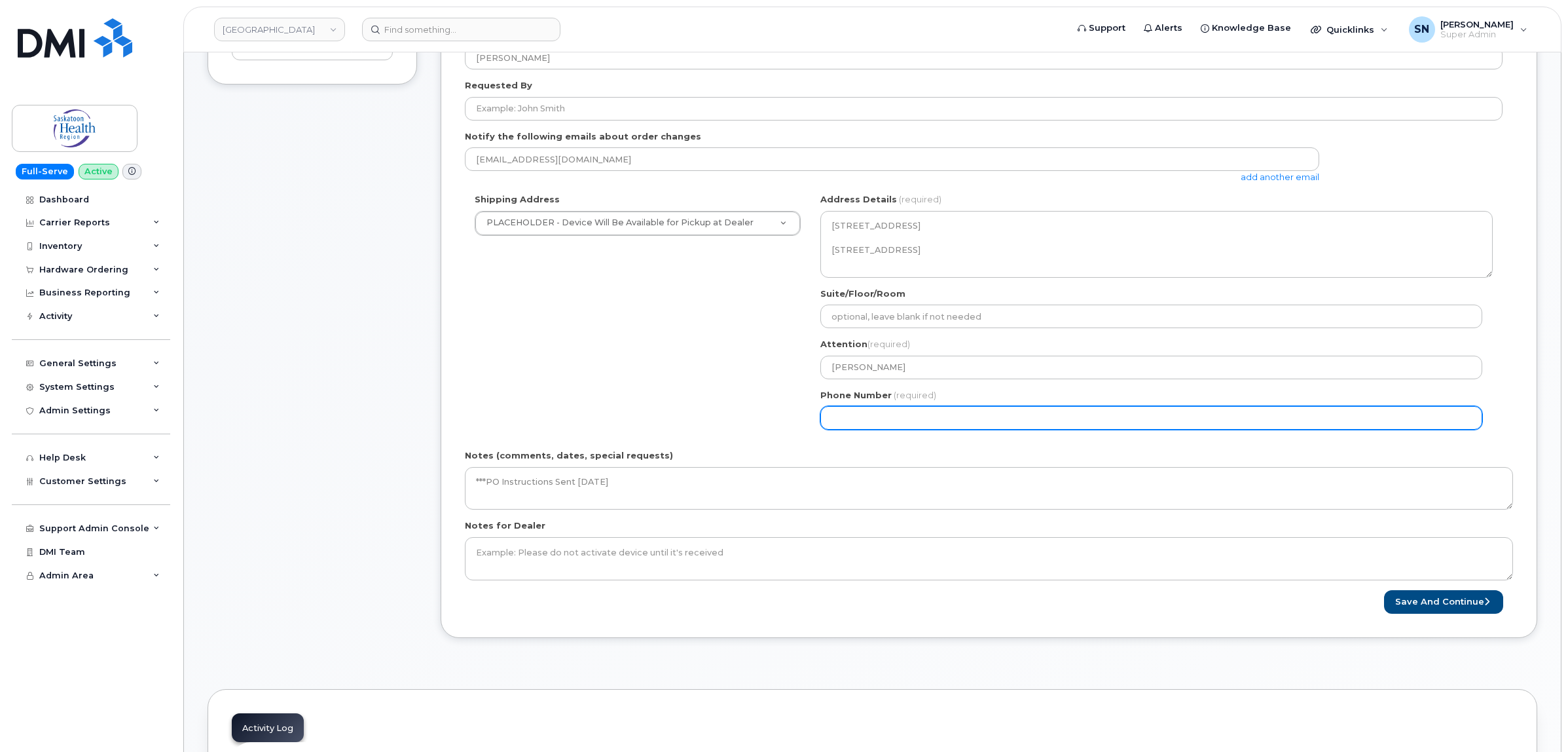
click at [934, 411] on input "Phone Number" at bounding box center [1152, 418] width 662 height 23
select select
type input "123456789"
select select
type input "1234567890"
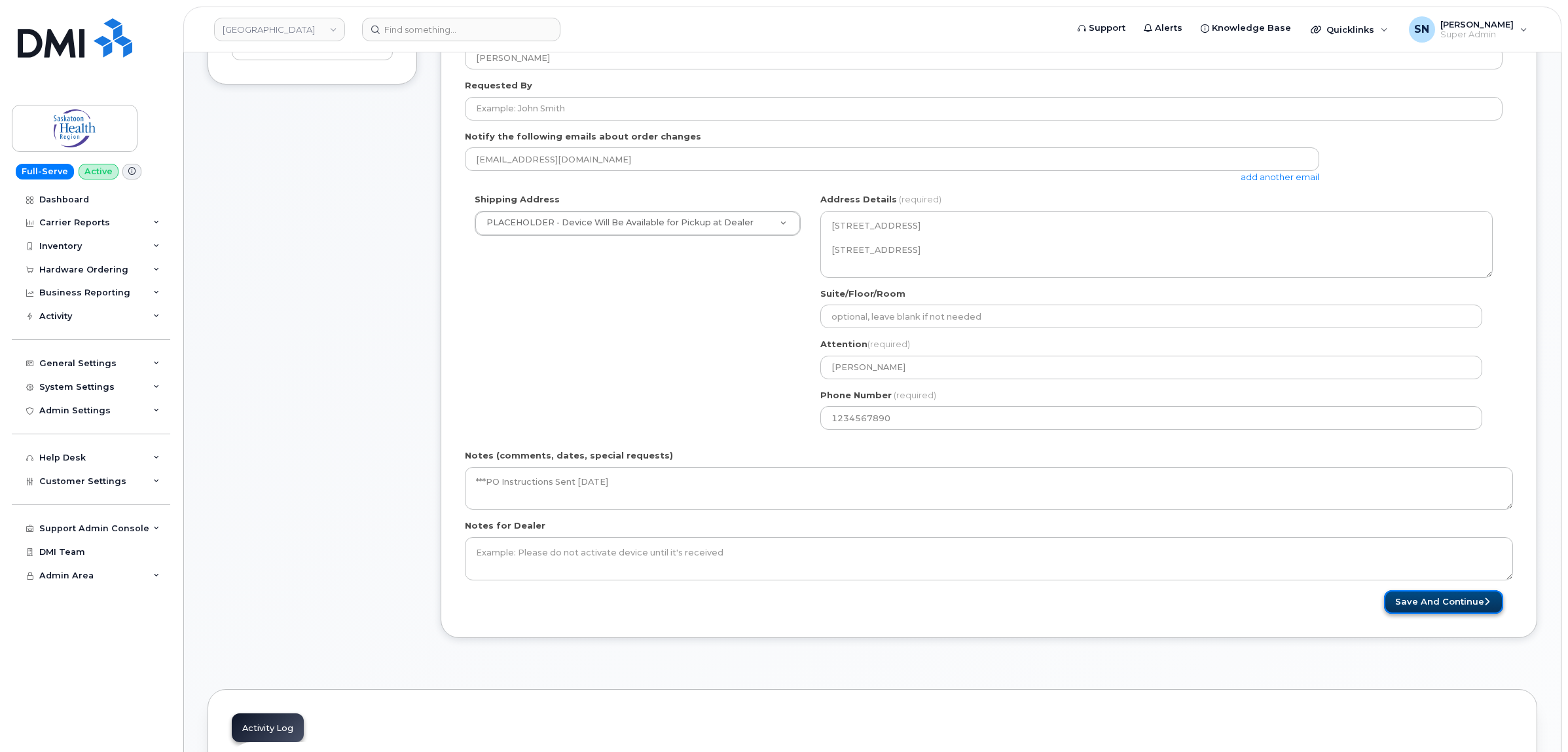
click at [1394, 592] on button "Save and Continue" at bounding box center [1444, 602] width 120 height 24
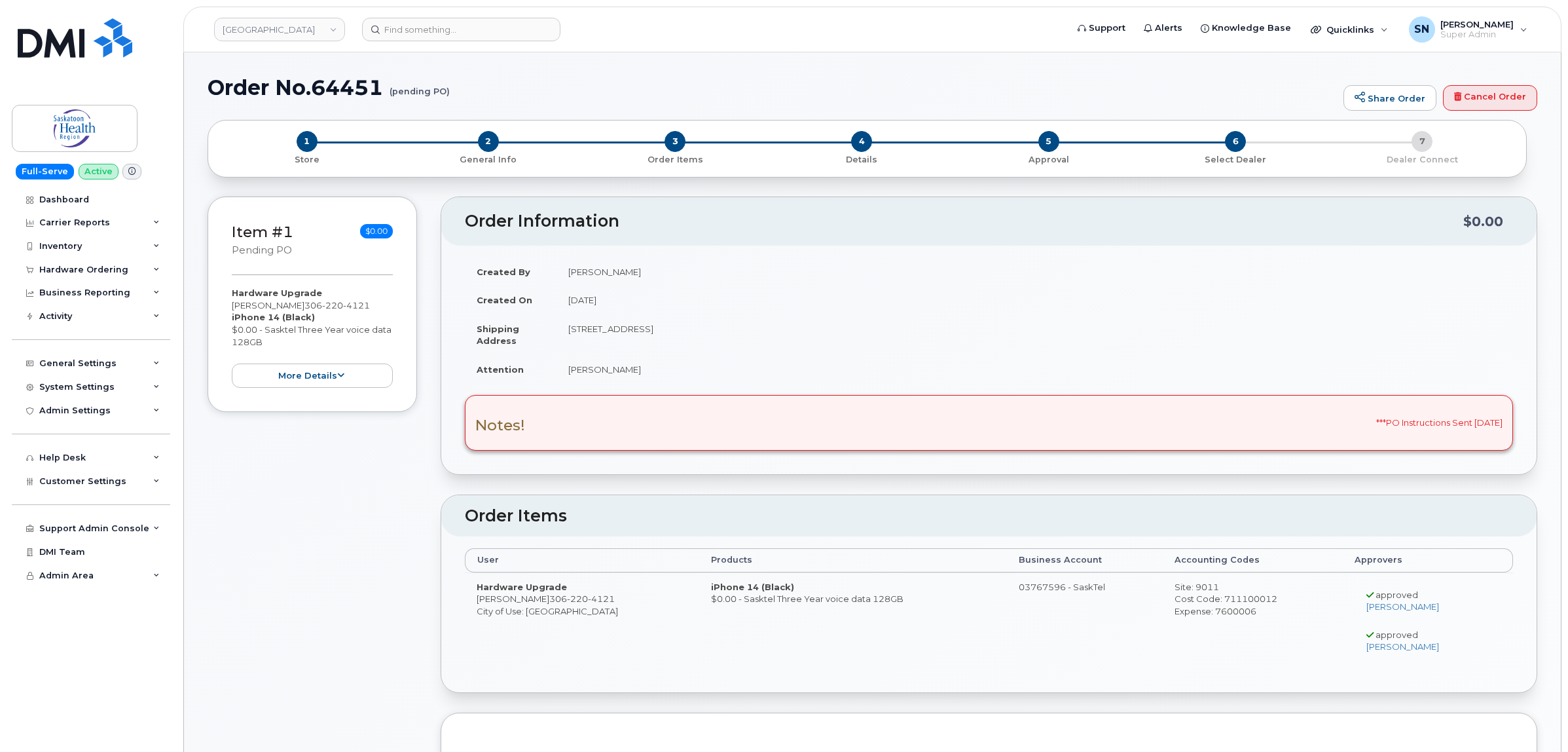
drag, startPoint x: 322, startPoint y: 535, endPoint x: 584, endPoint y: 78, distance: 526.8
click at [584, 78] on h1 "Order No.64451 (pending PO)" at bounding box center [772, 86] width 1129 height 22
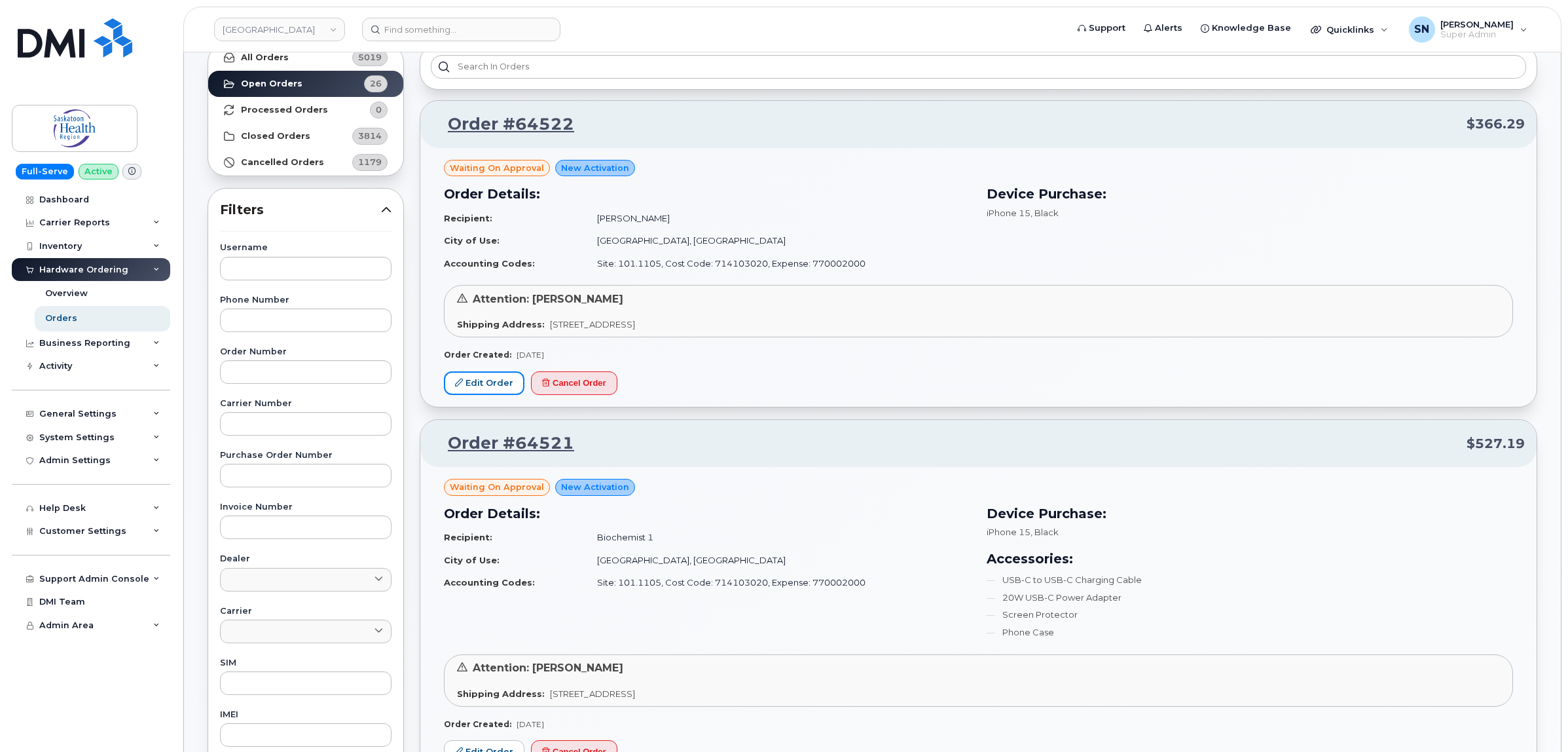
scroll to position [246, 0]
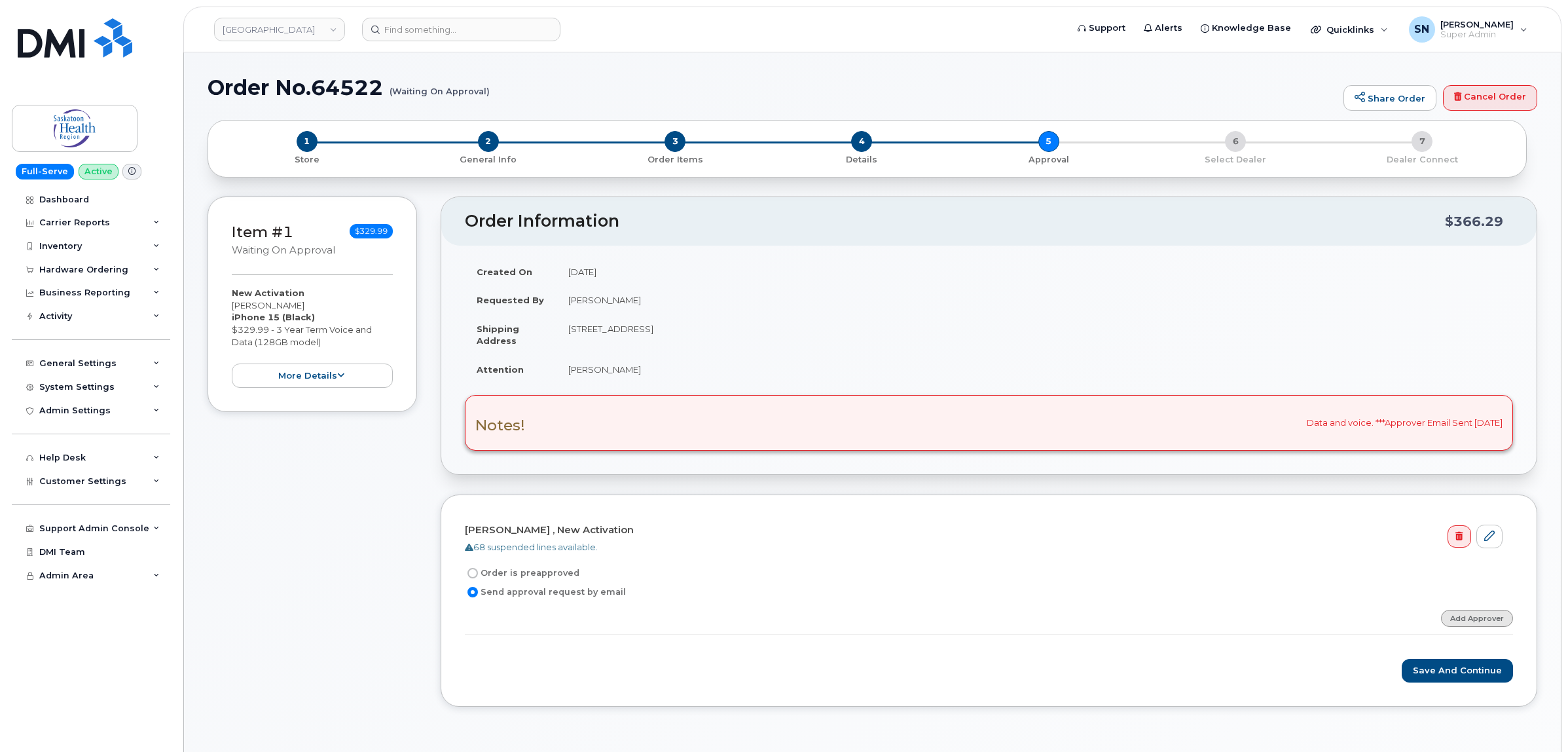
click at [1462, 623] on link "Add Approver" at bounding box center [1477, 618] width 72 height 16
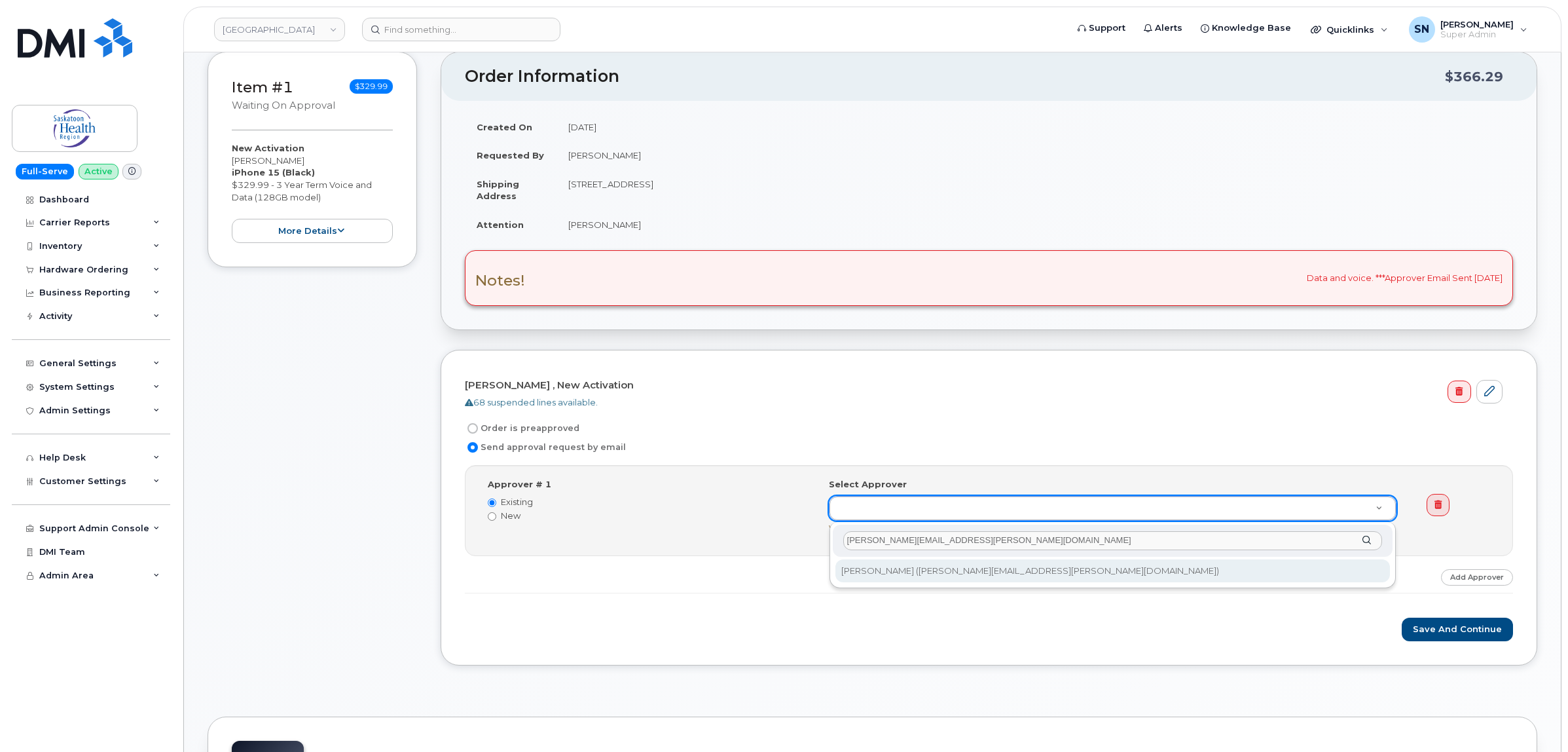
scroll to position [164, 0]
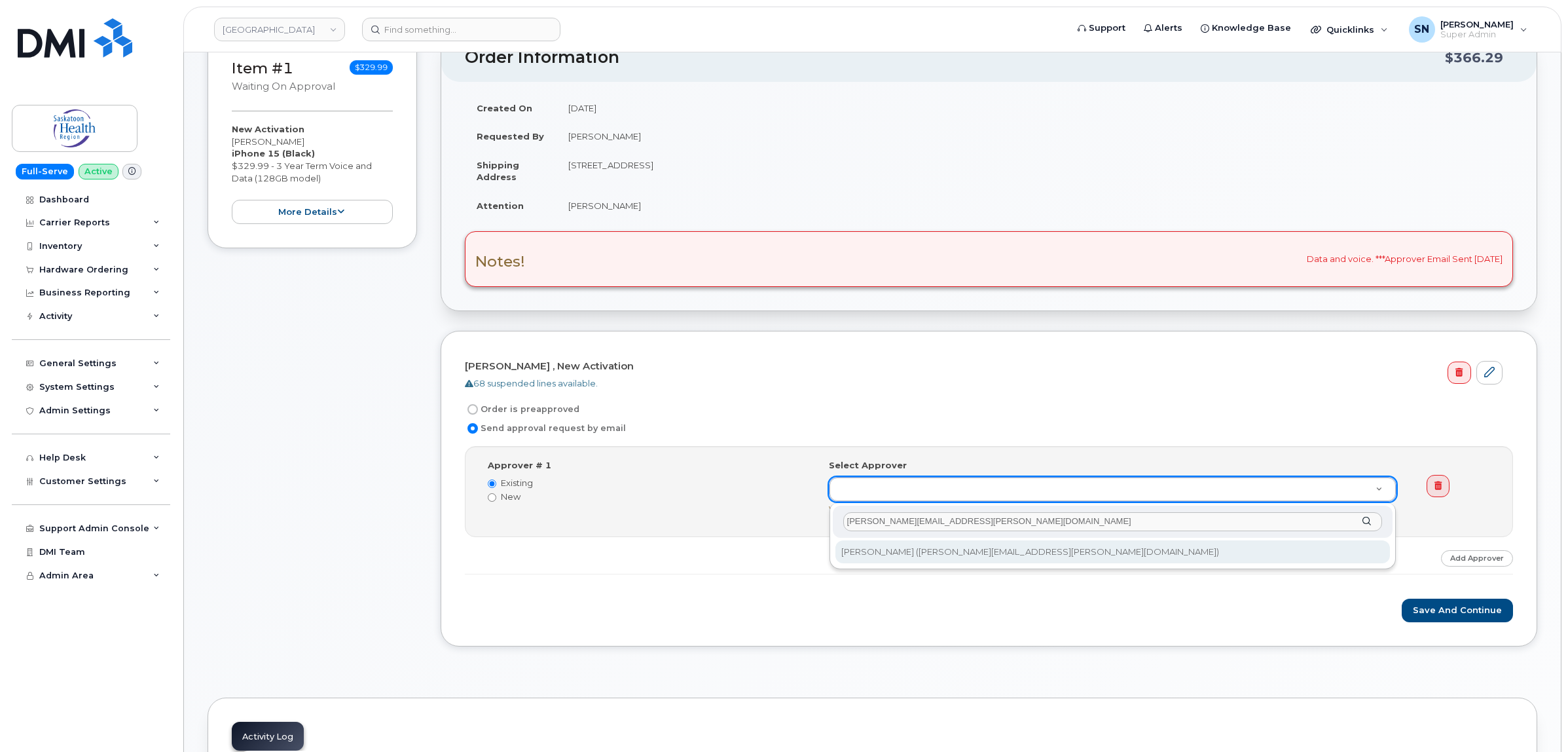
type input "[PERSON_NAME][EMAIL_ADDRESS][PERSON_NAME][DOMAIN_NAME]"
type input "8151"
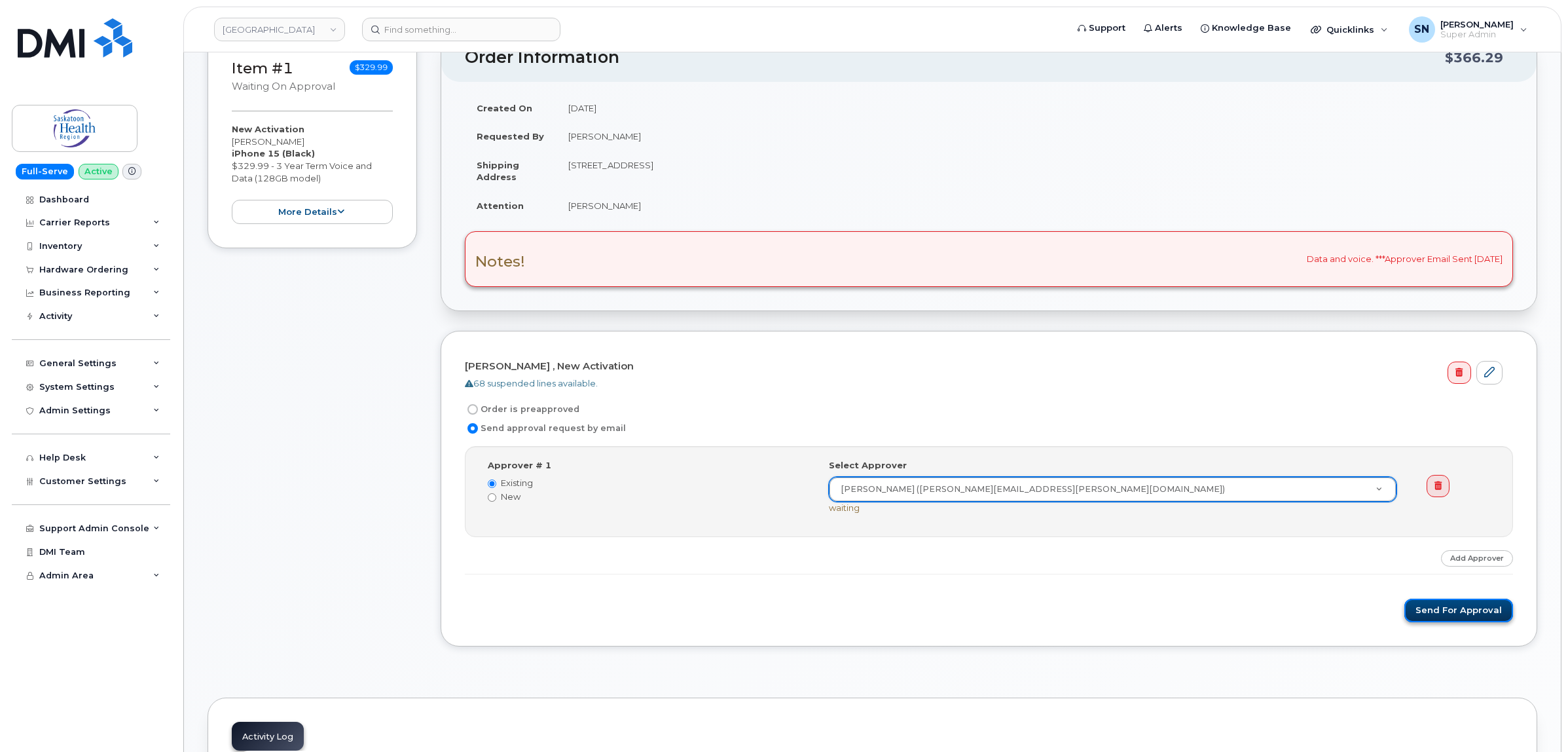
click at [1440, 611] on button "Send for Approval" at bounding box center [1458, 611] width 109 height 24
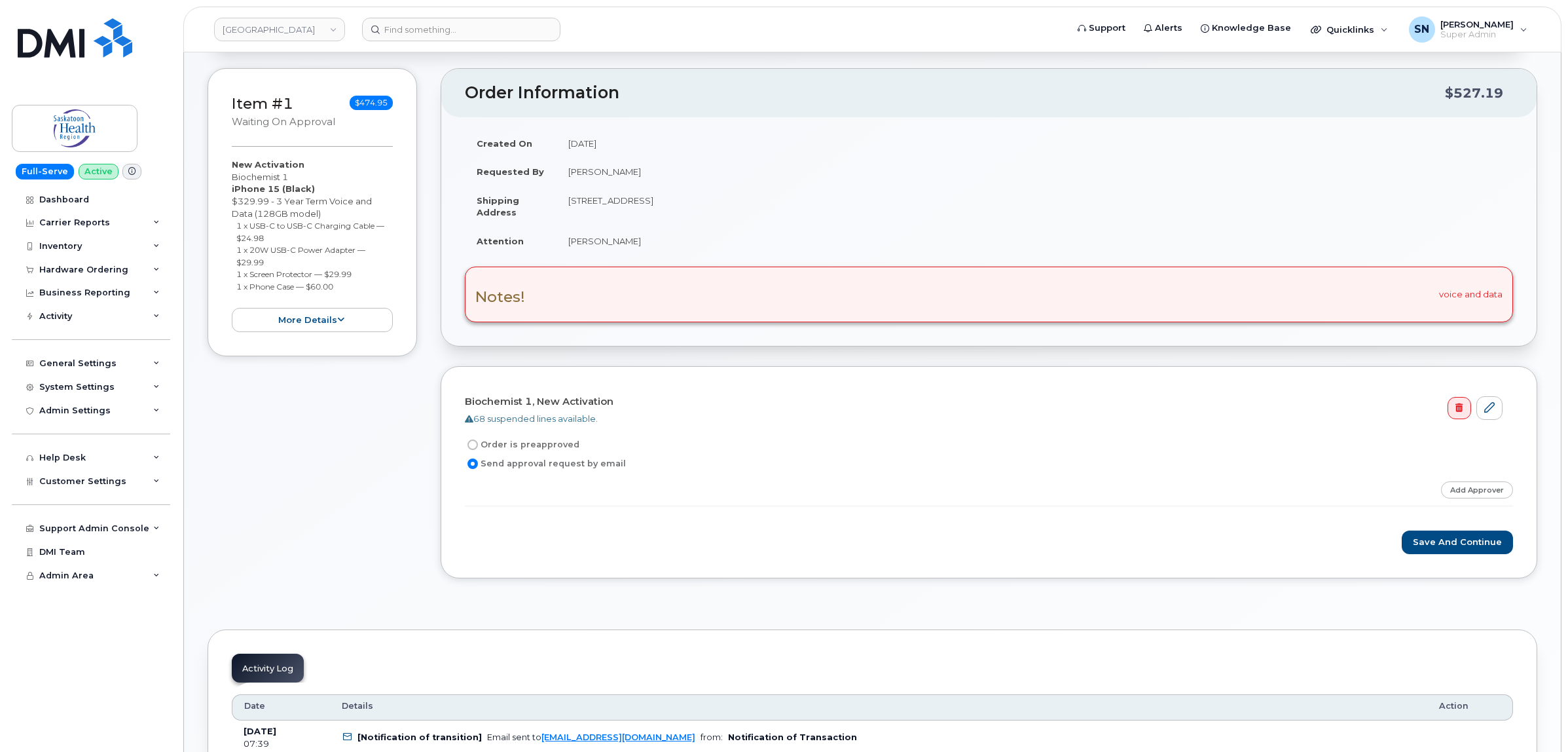
scroll to position [327, 0]
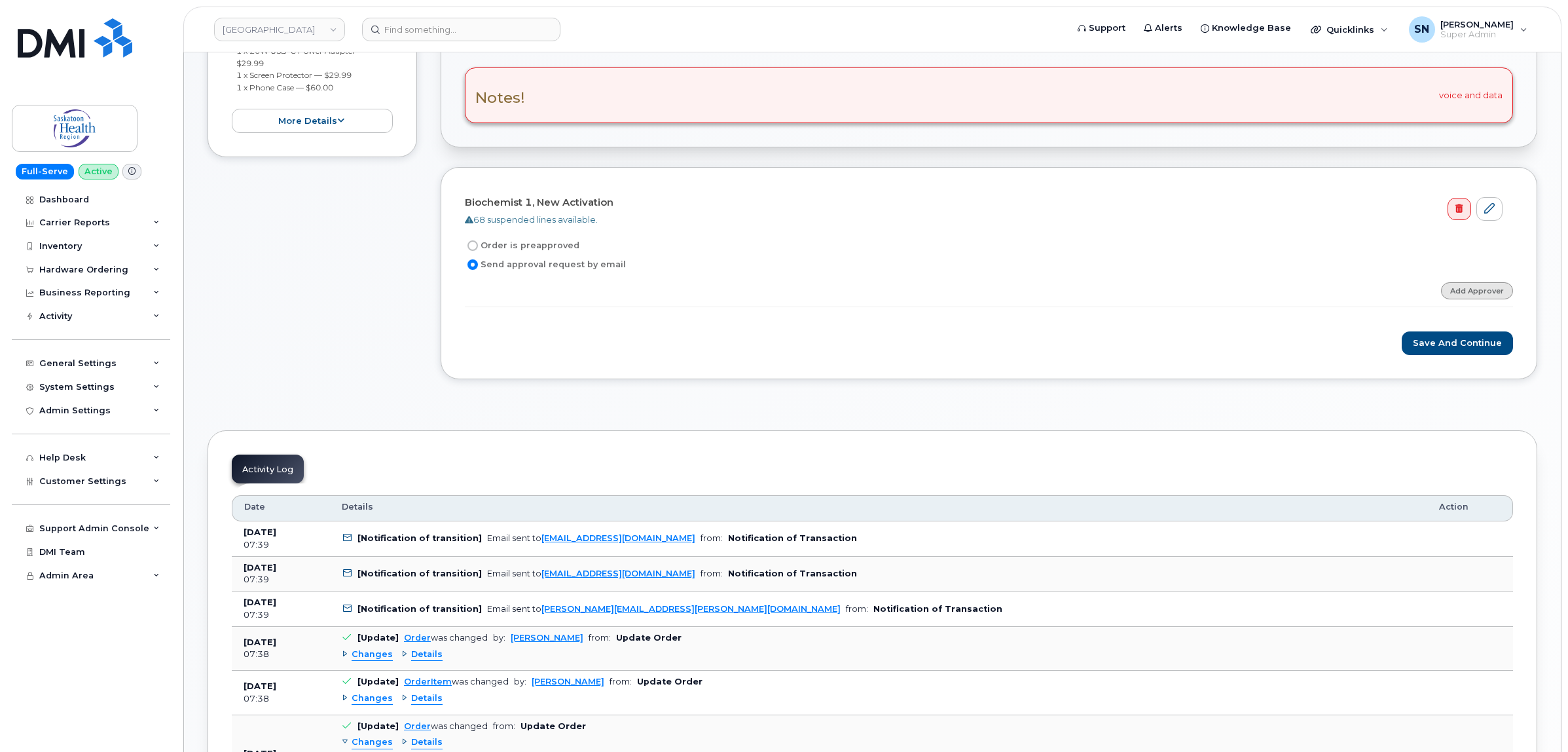
click at [1464, 286] on link "Add Approver" at bounding box center [1477, 291] width 72 height 16
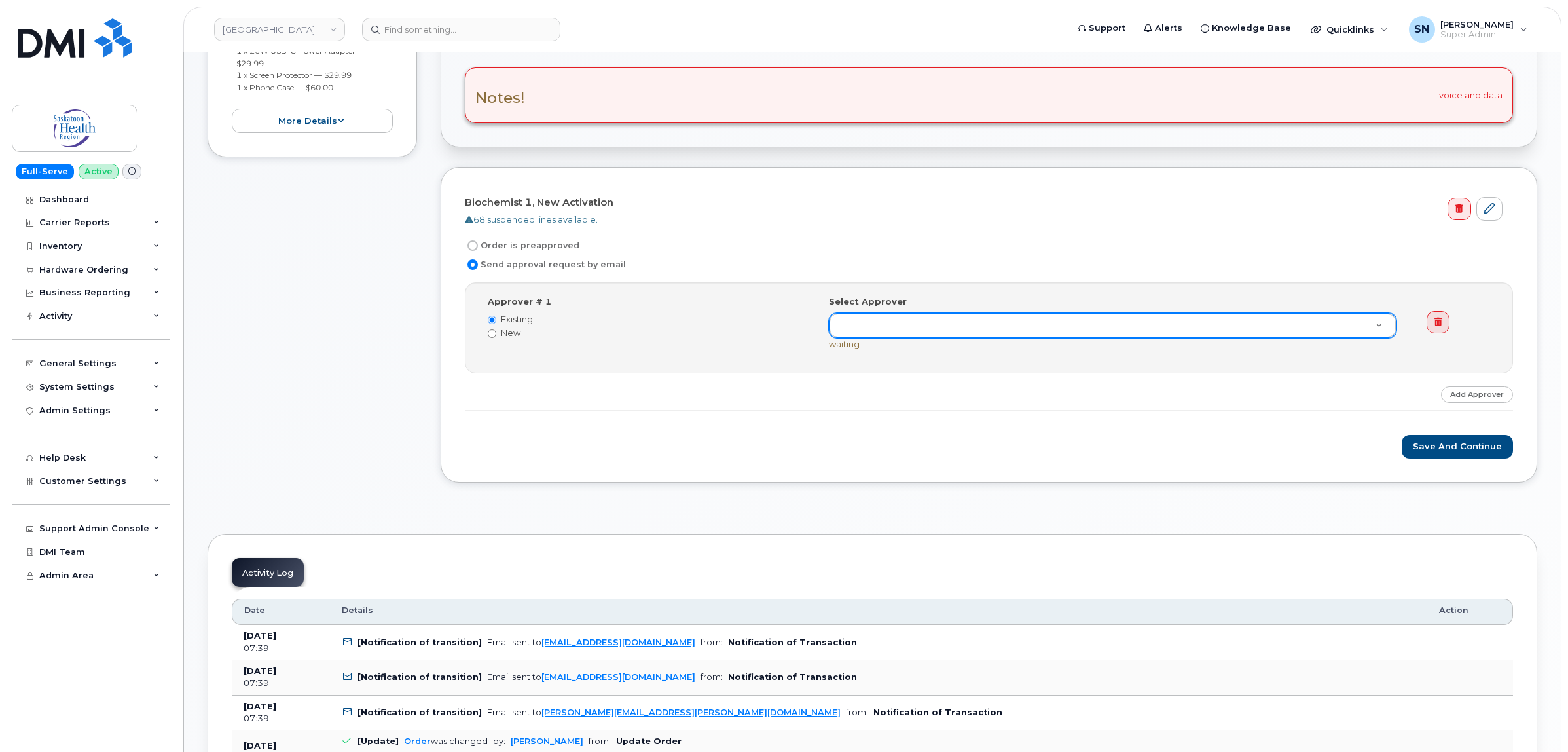
paste input "Rhonda.Hartz@saskhealthauthority.ca"
type input "Rhonda.Hartz@saskhealthauthority.ca"
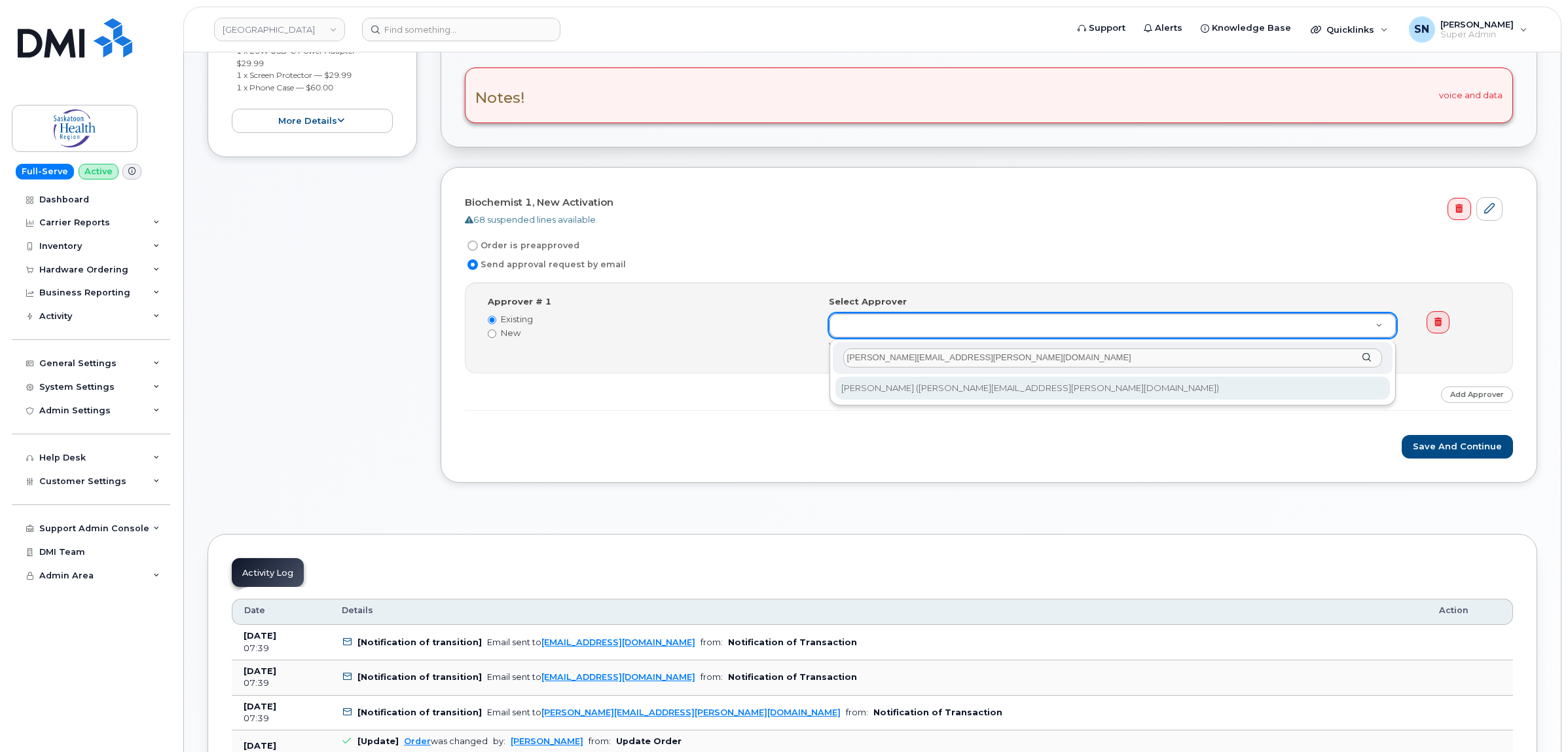
type input "Rhonda.Hartz@saskhealthauthority.ca"
type input "8151"
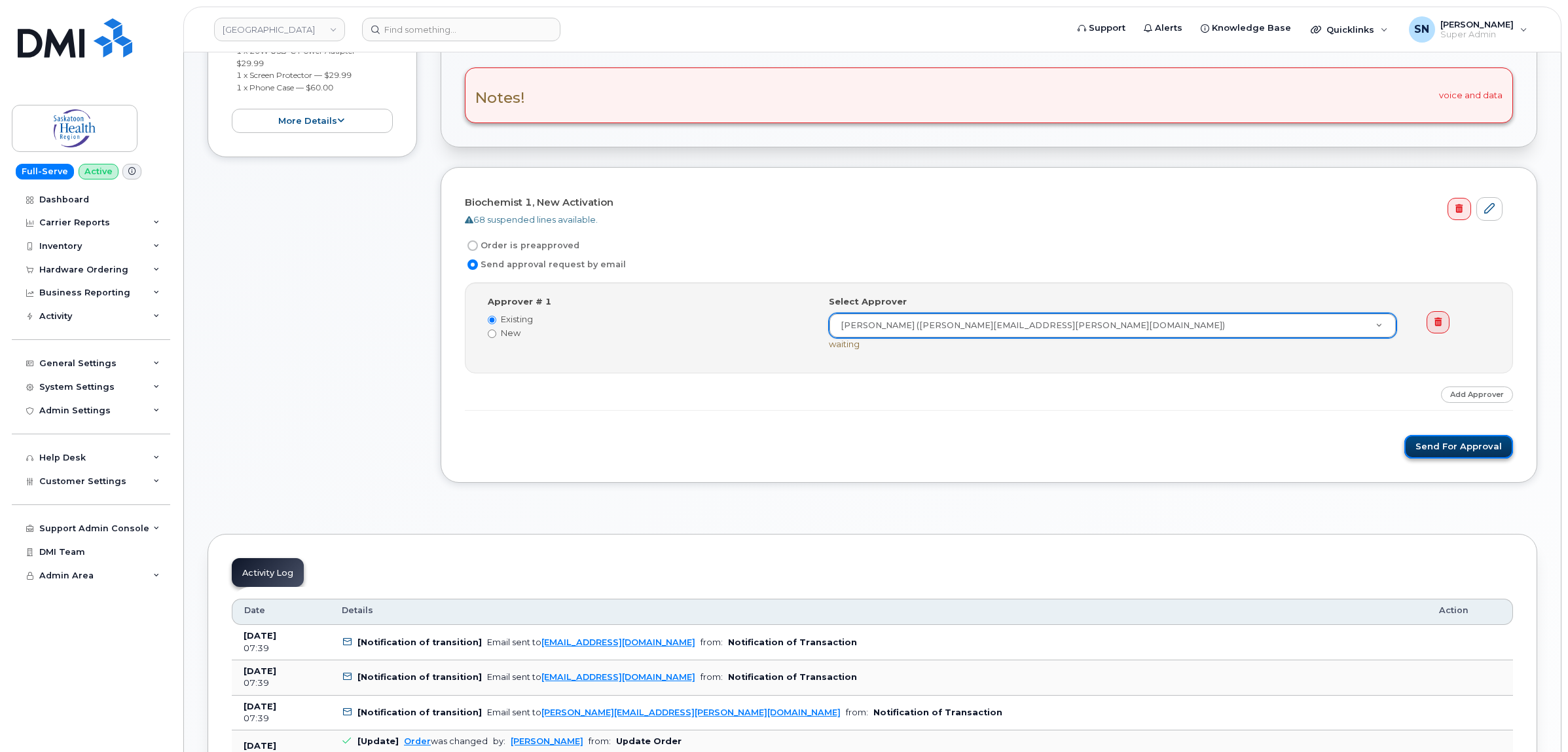
click at [1477, 443] on button "Send for Approval" at bounding box center [1458, 447] width 109 height 24
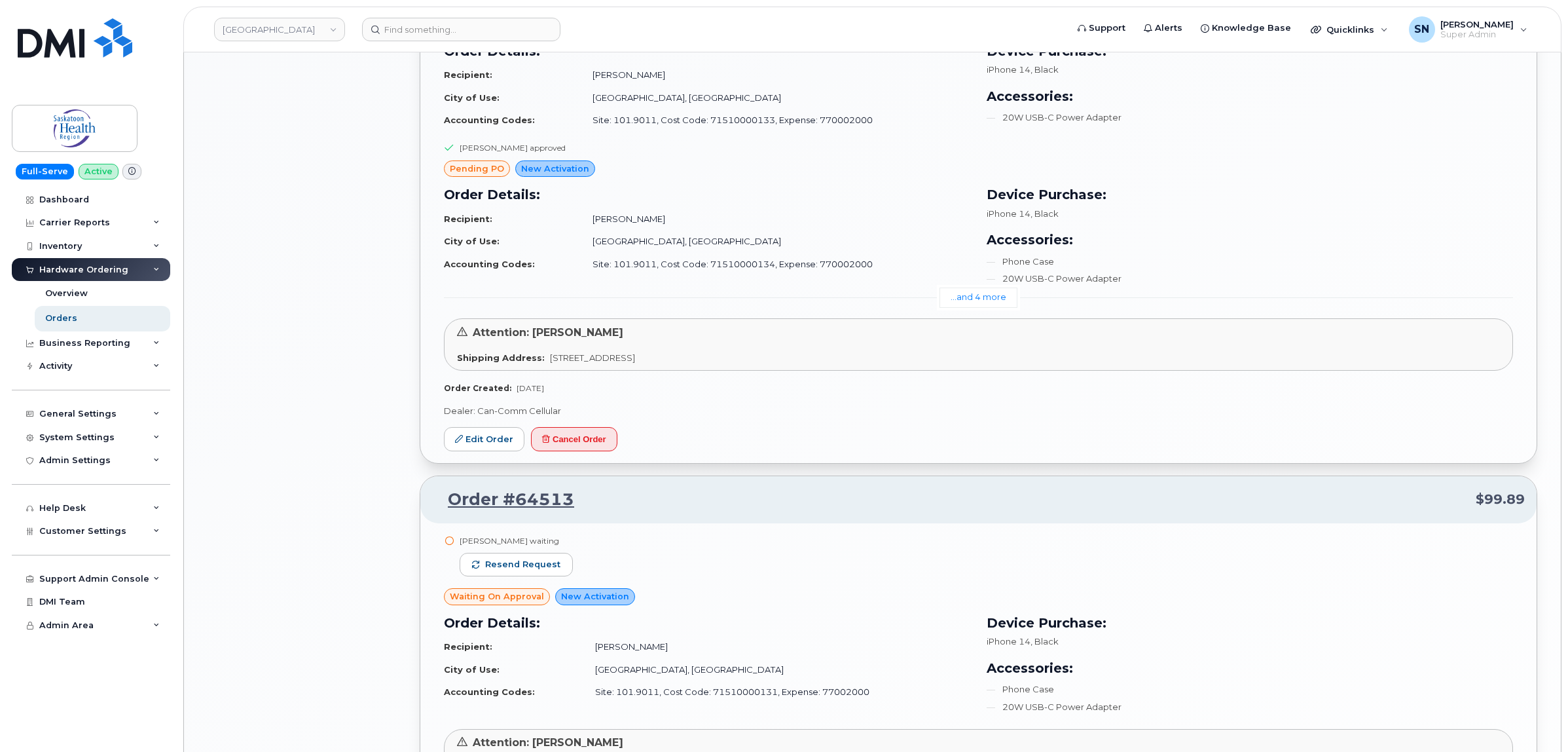
scroll to position [1638, 0]
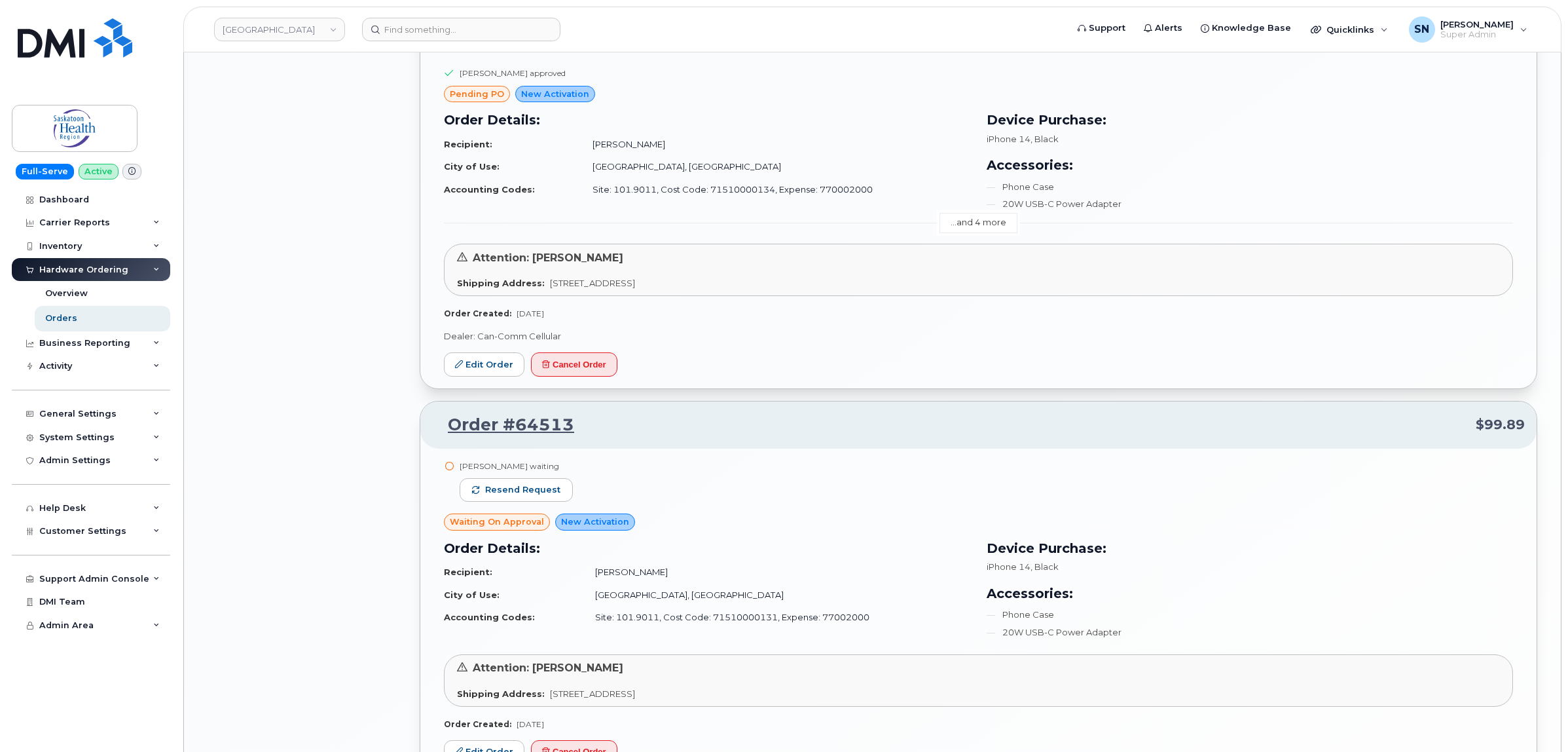
click at [955, 230] on link "...and 4 more" at bounding box center [978, 223] width 78 height 21
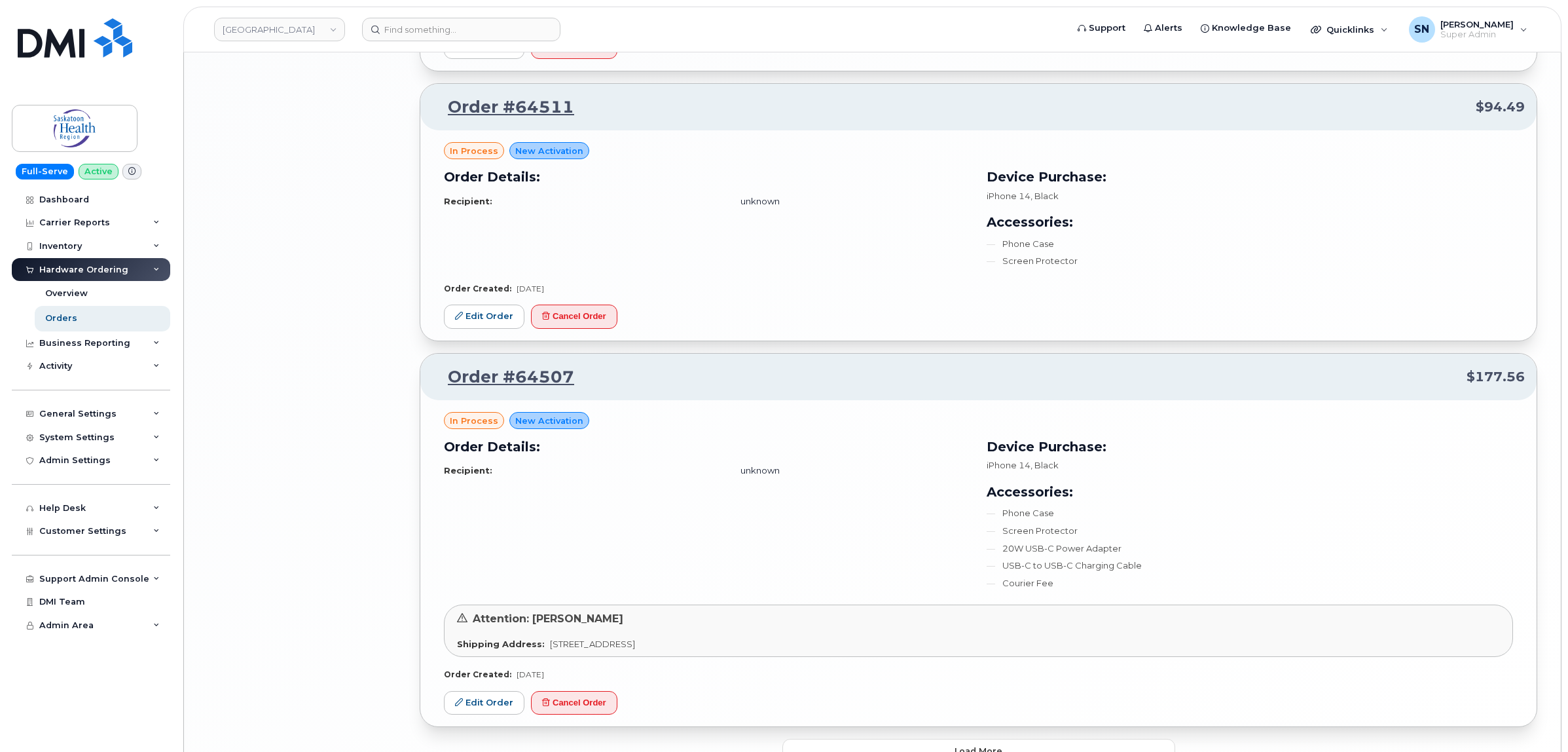
scroll to position [3045, 0]
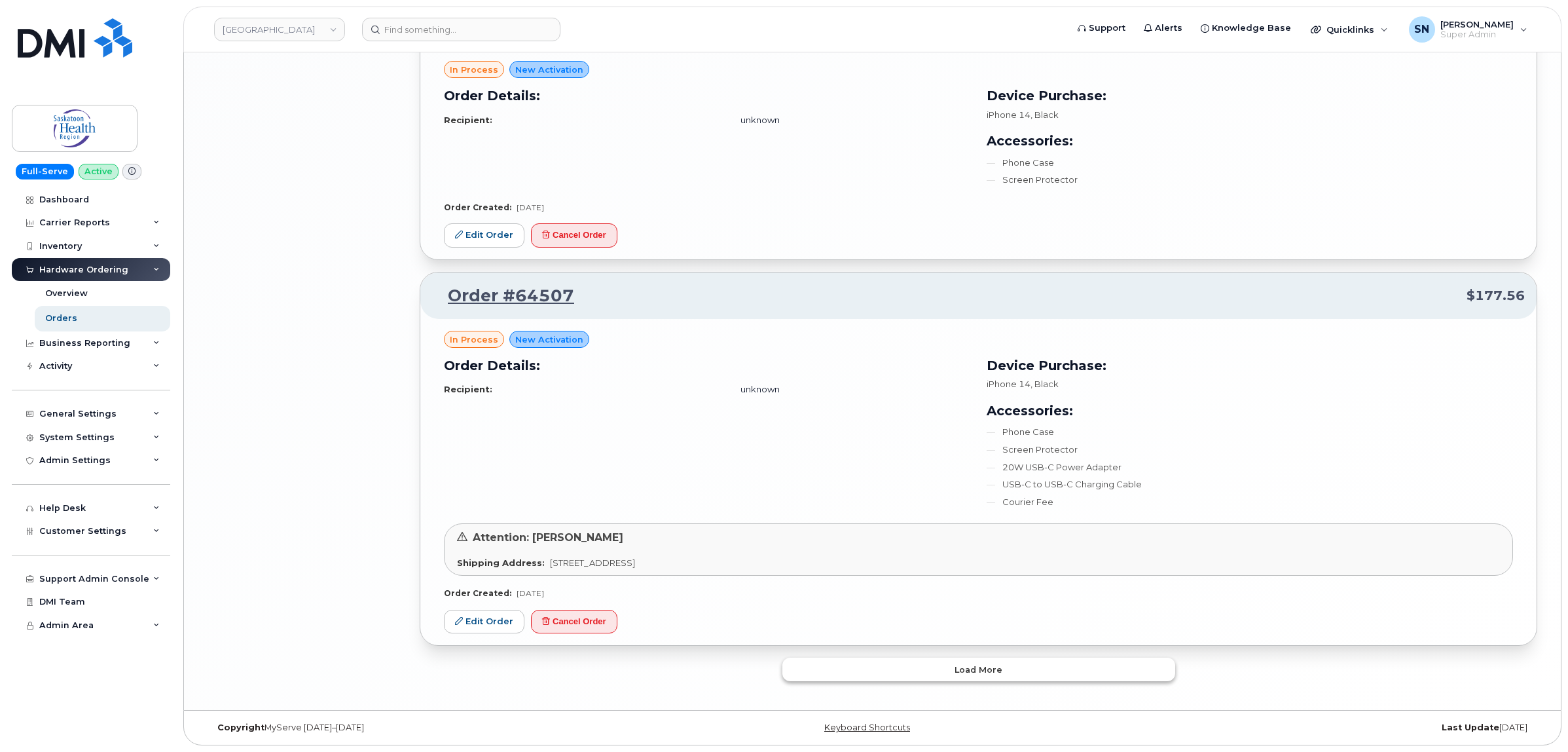
click at [922, 668] on button "Load more" at bounding box center [978, 669] width 393 height 23
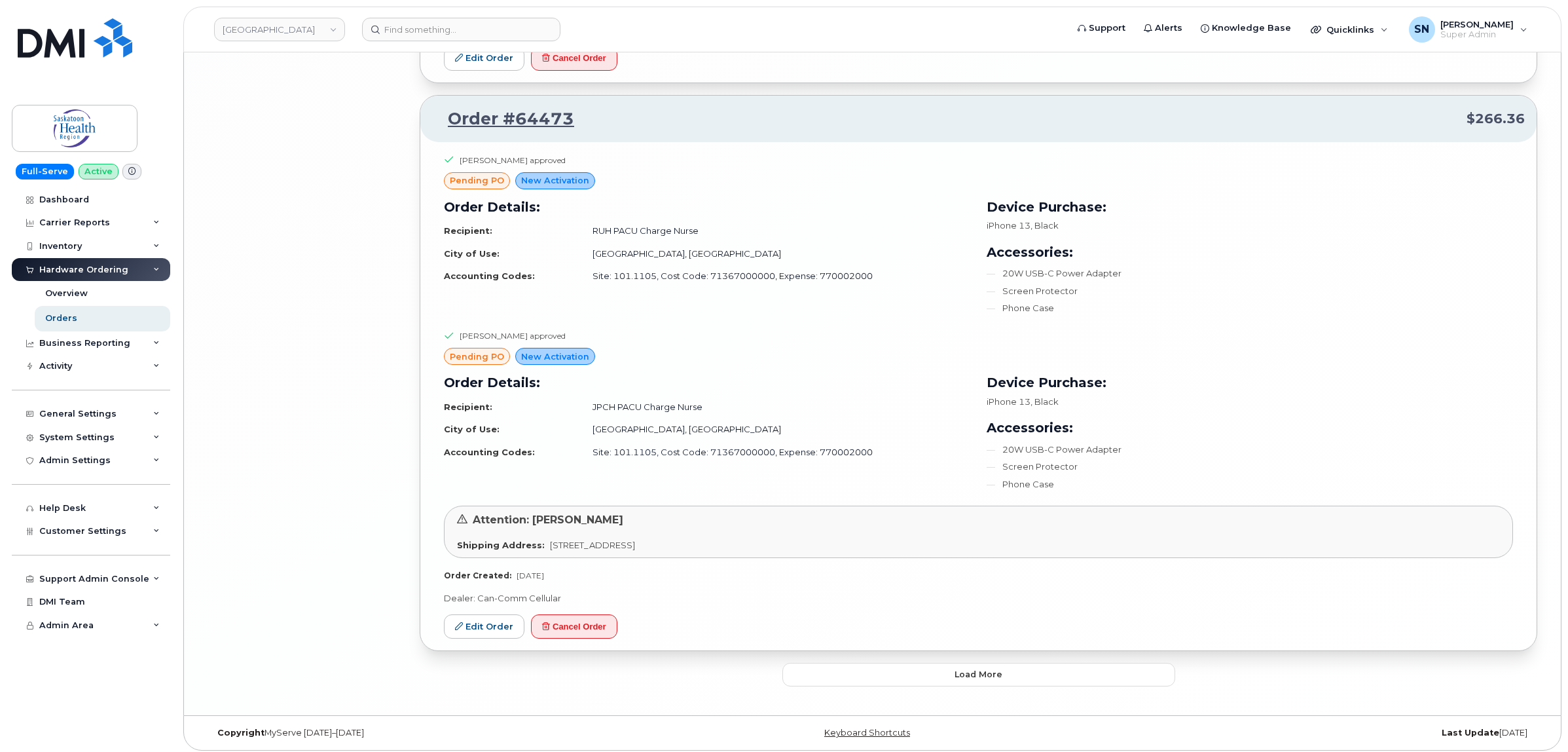
scroll to position [6170, 0]
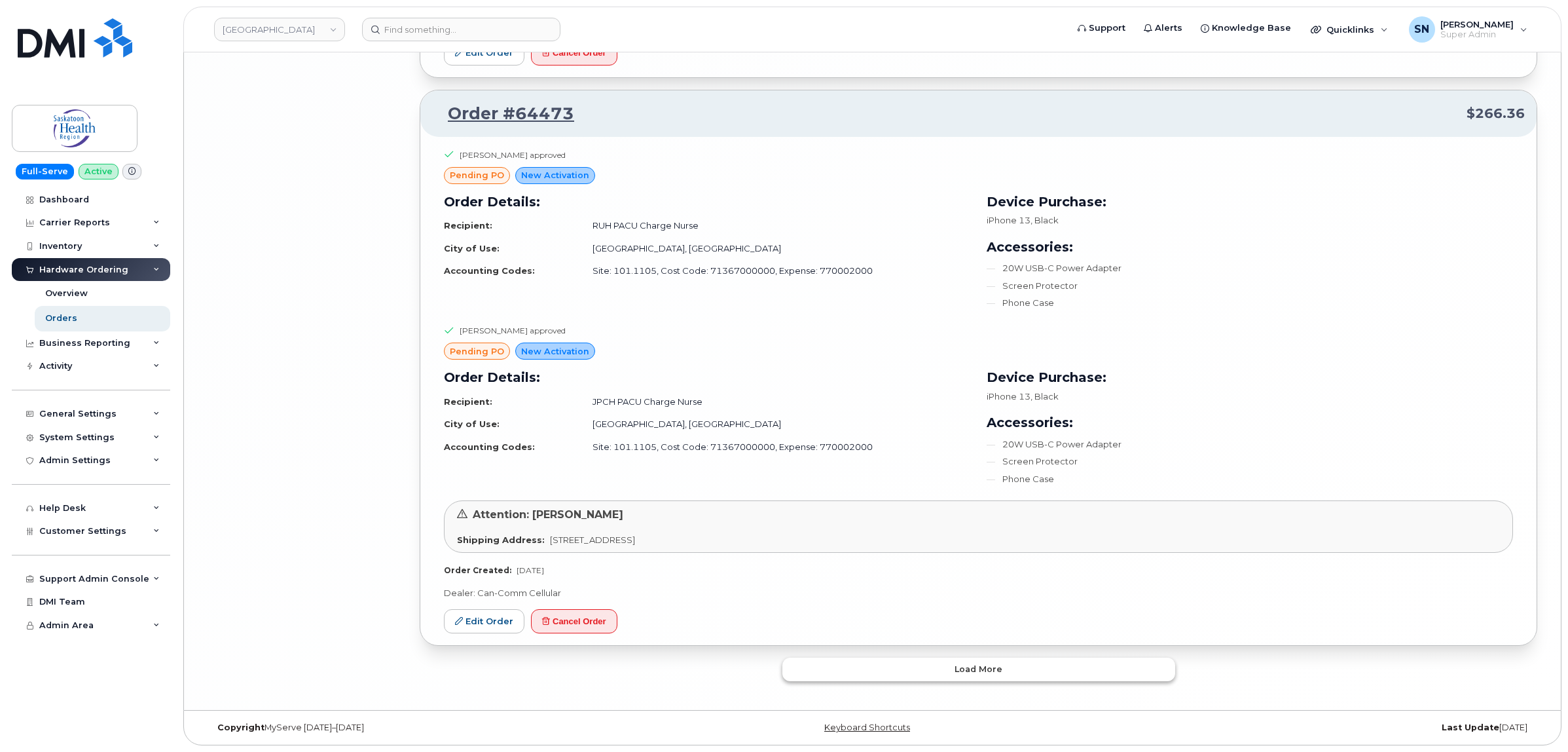
click at [937, 672] on button "Load more" at bounding box center [978, 669] width 393 height 23
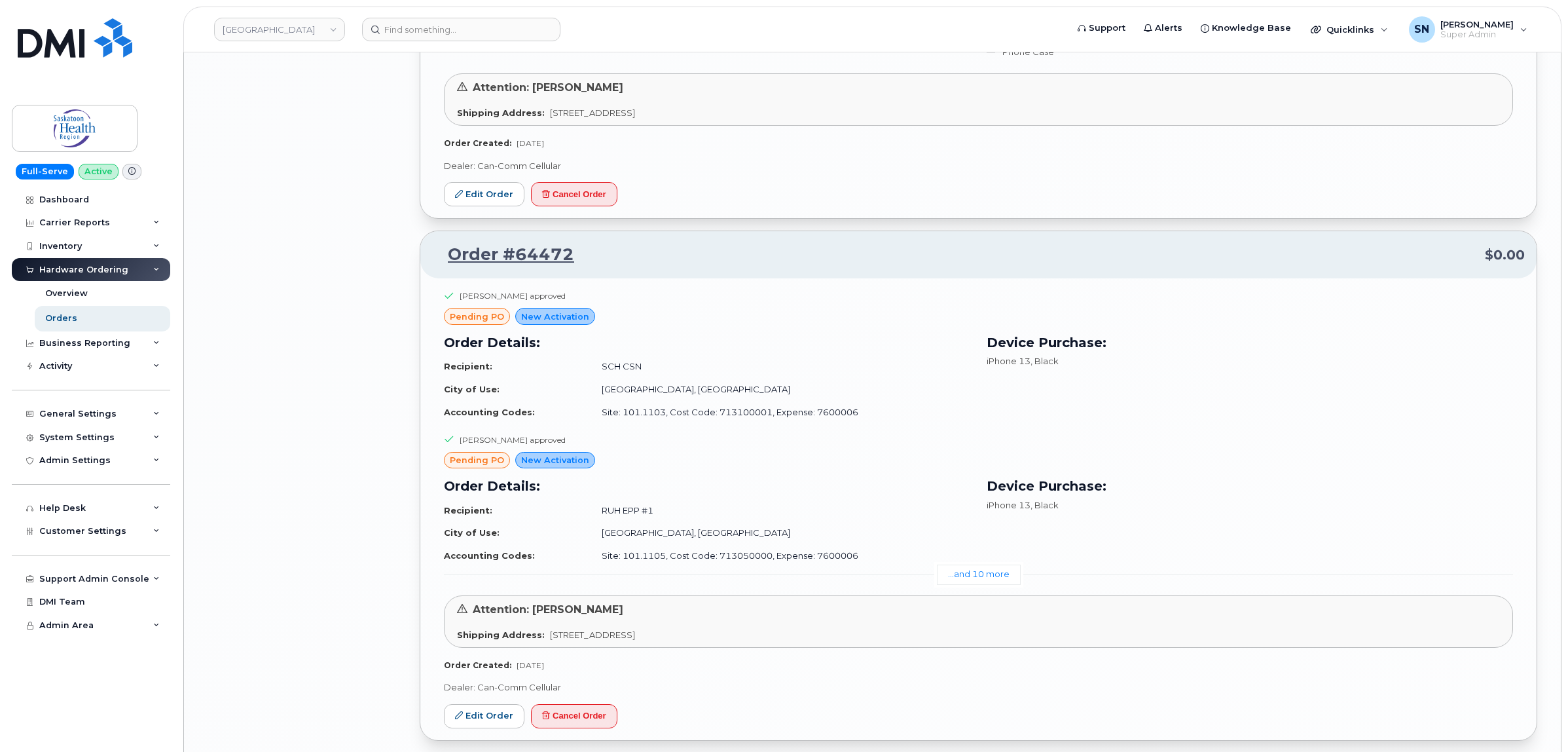
scroll to position [6744, 0]
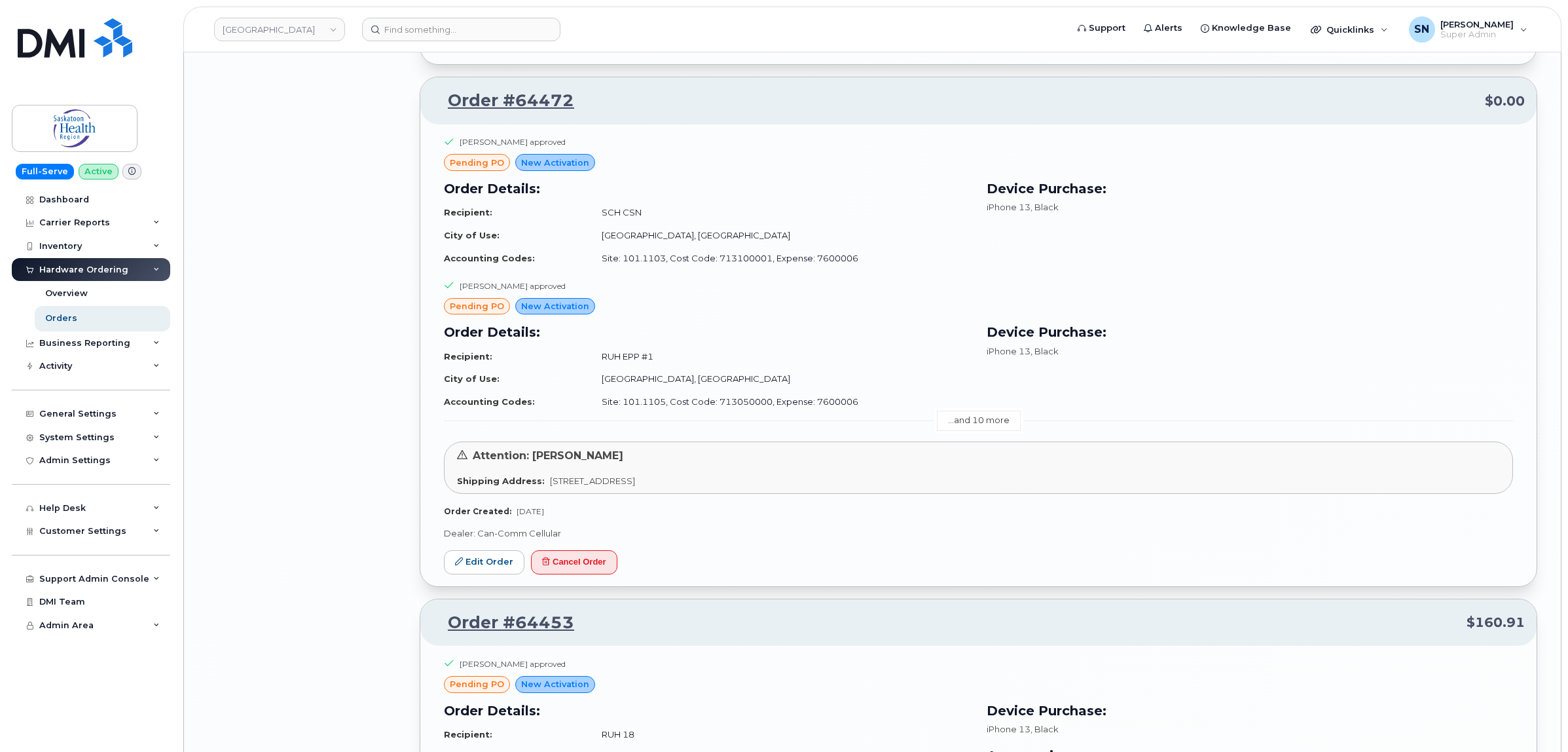
click at [957, 425] on link "...and 10 more" at bounding box center [978, 421] width 84 height 21
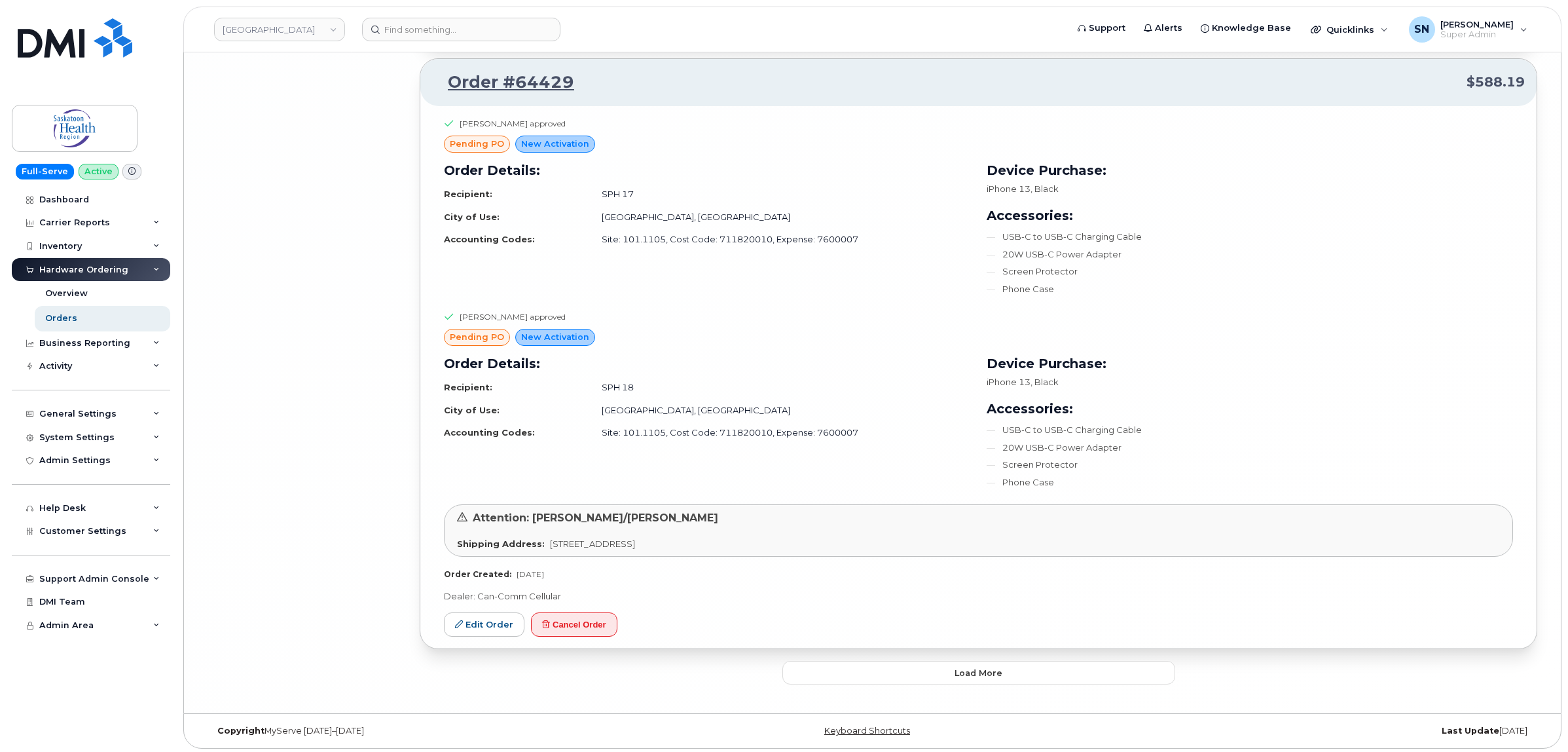
scroll to position [11037, 0]
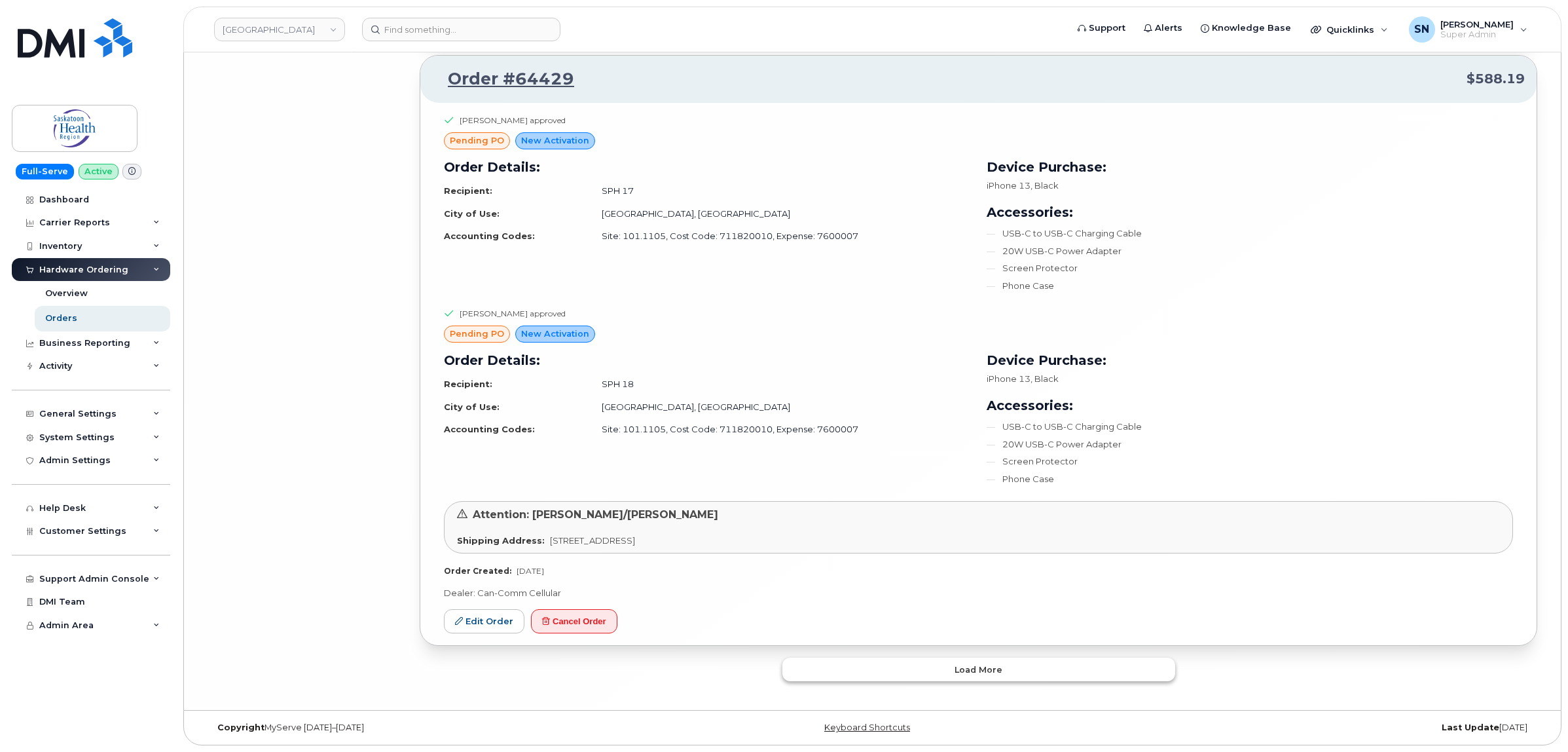
click at [1081, 679] on button "Load more" at bounding box center [978, 669] width 393 height 23
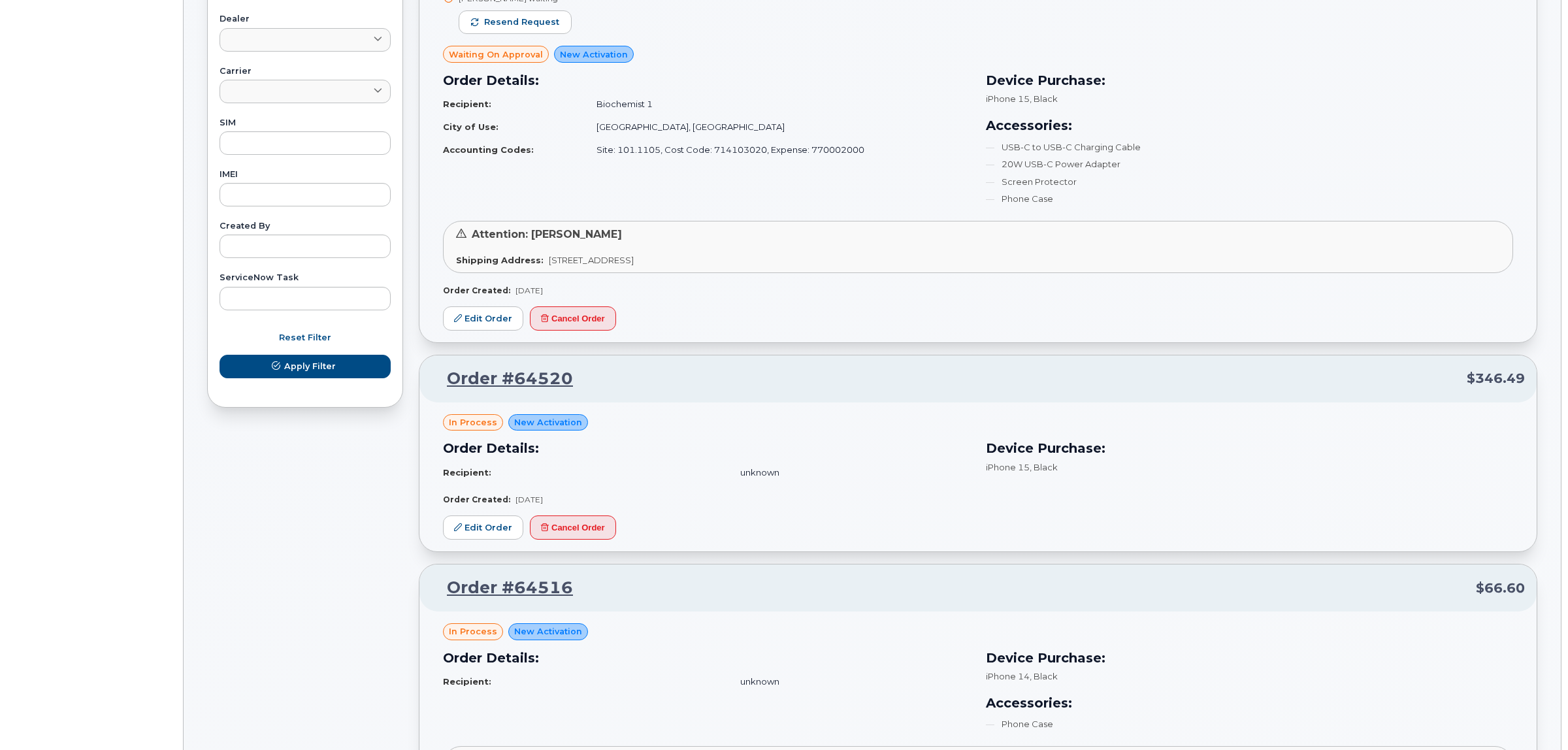
scroll to position [1236, 0]
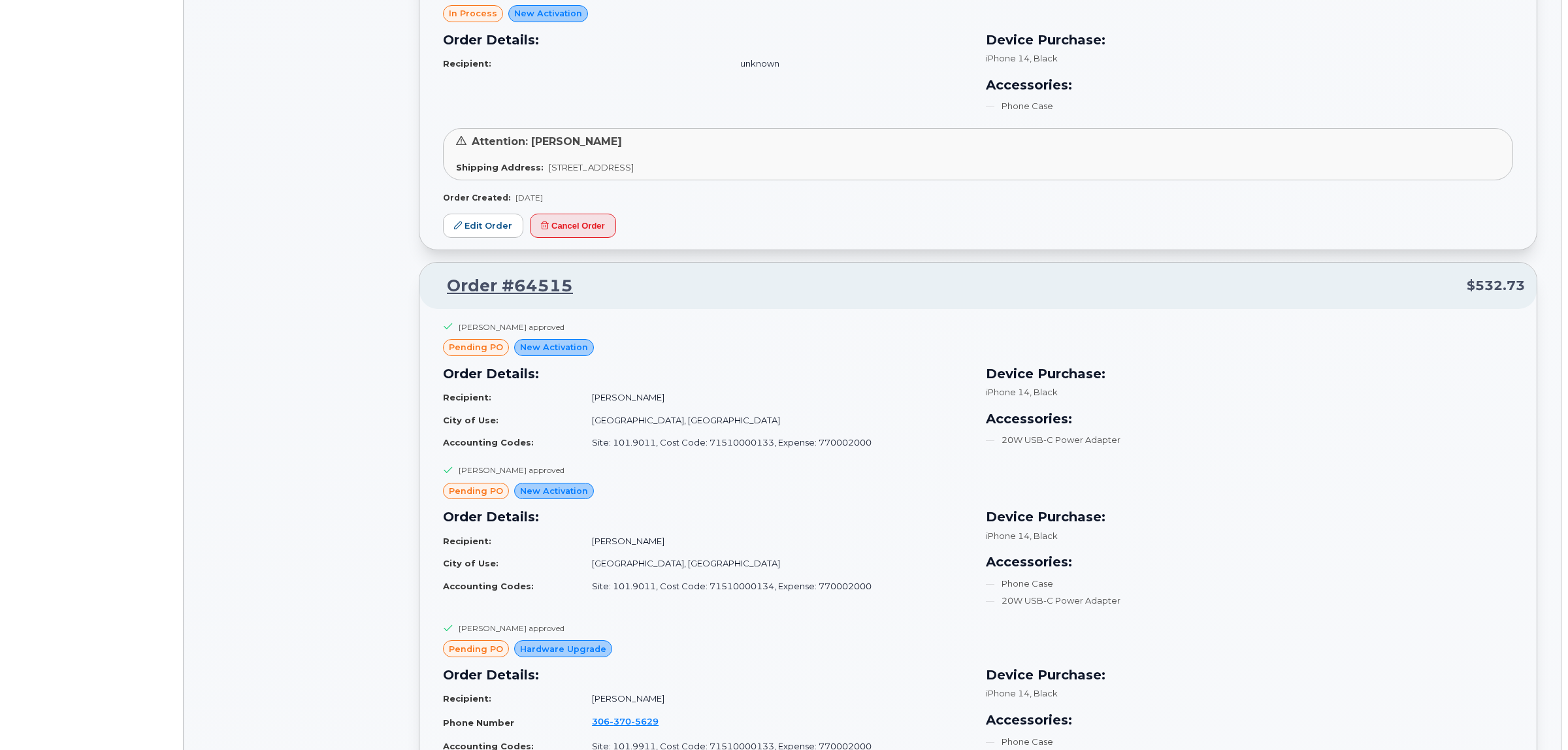
drag, startPoint x: 403, startPoint y: 346, endPoint x: 289, endPoint y: 416, distance: 133.8
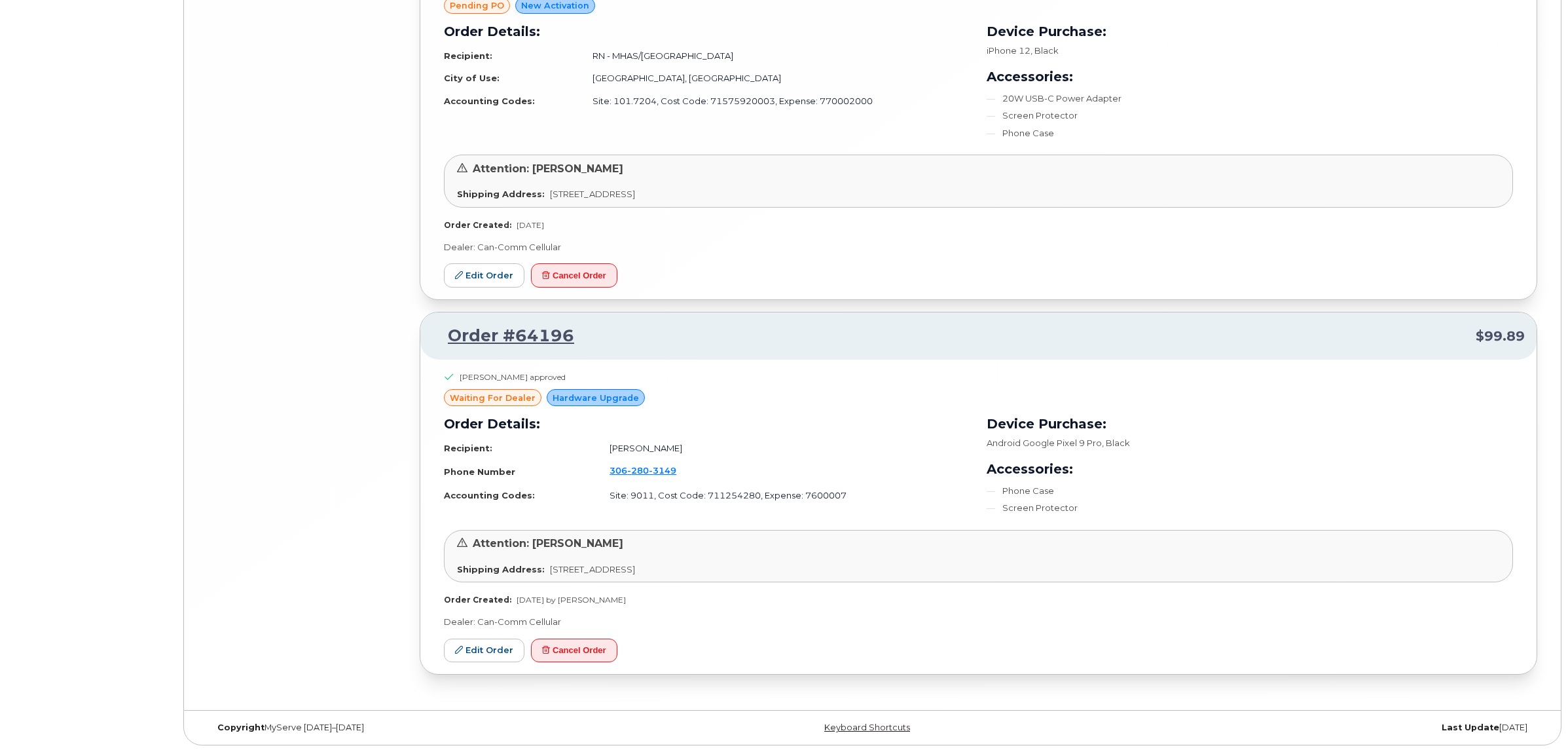
scroll to position [11777, 0]
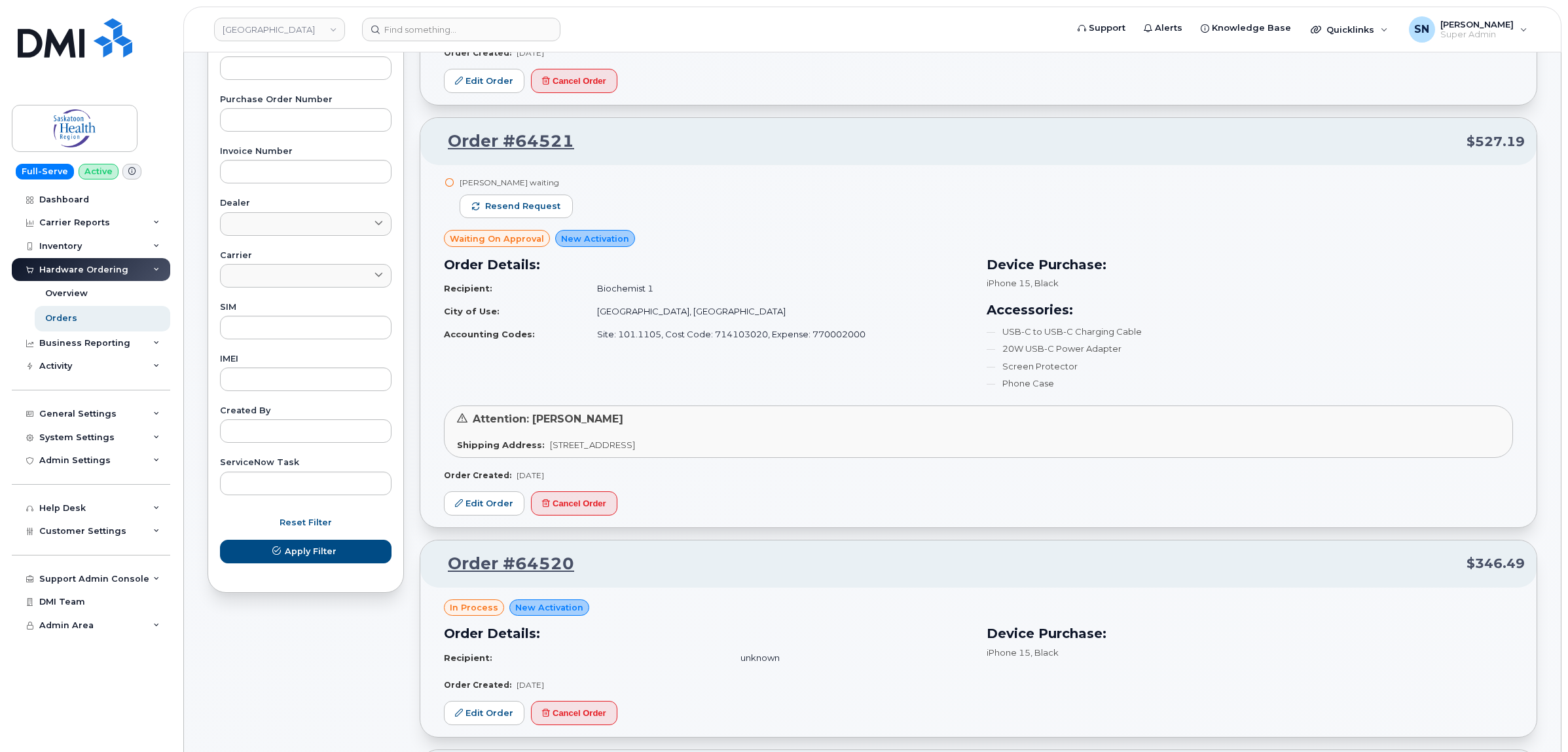
scroll to position [230, 0]
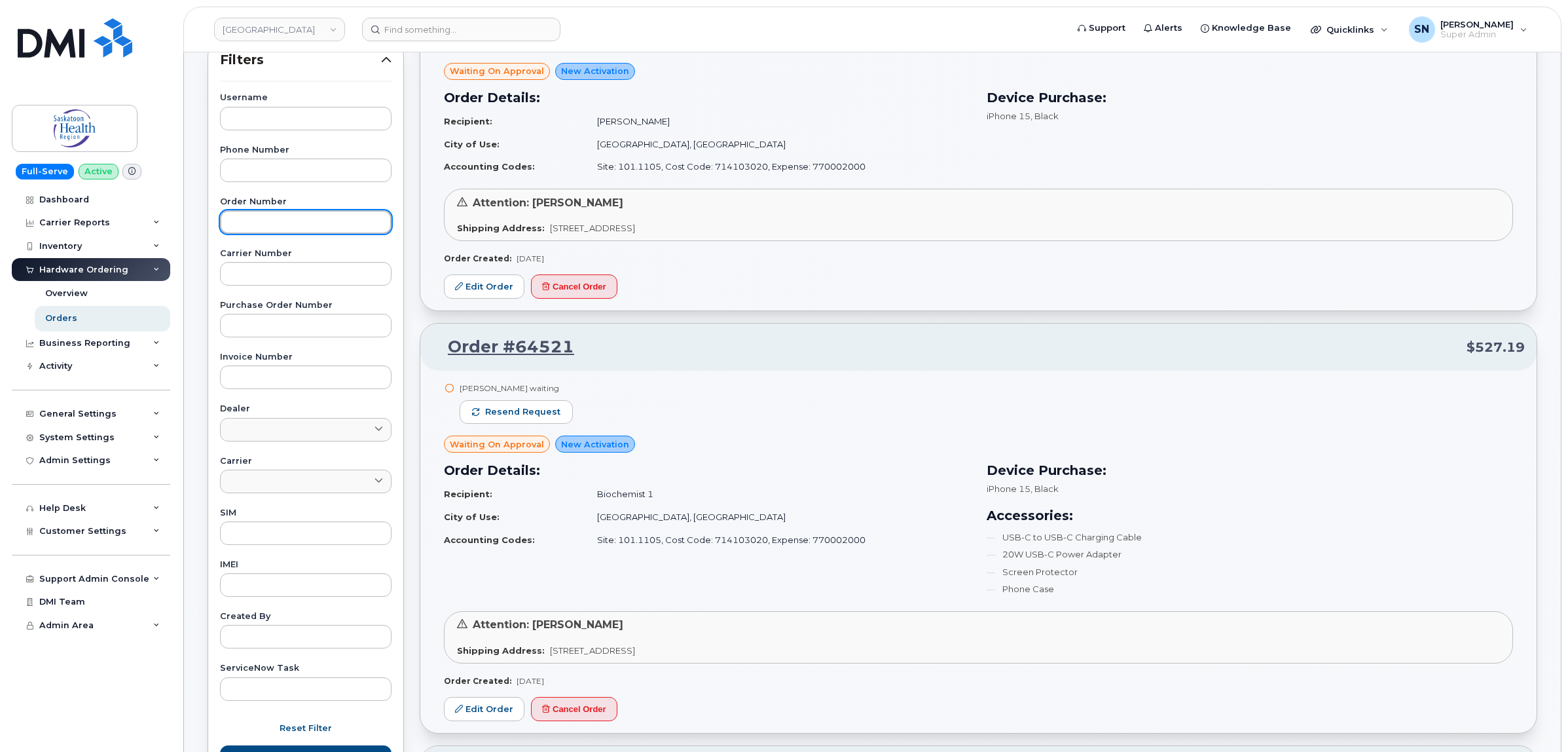
click at [306, 220] on input "text" at bounding box center [306, 222] width 172 height 23
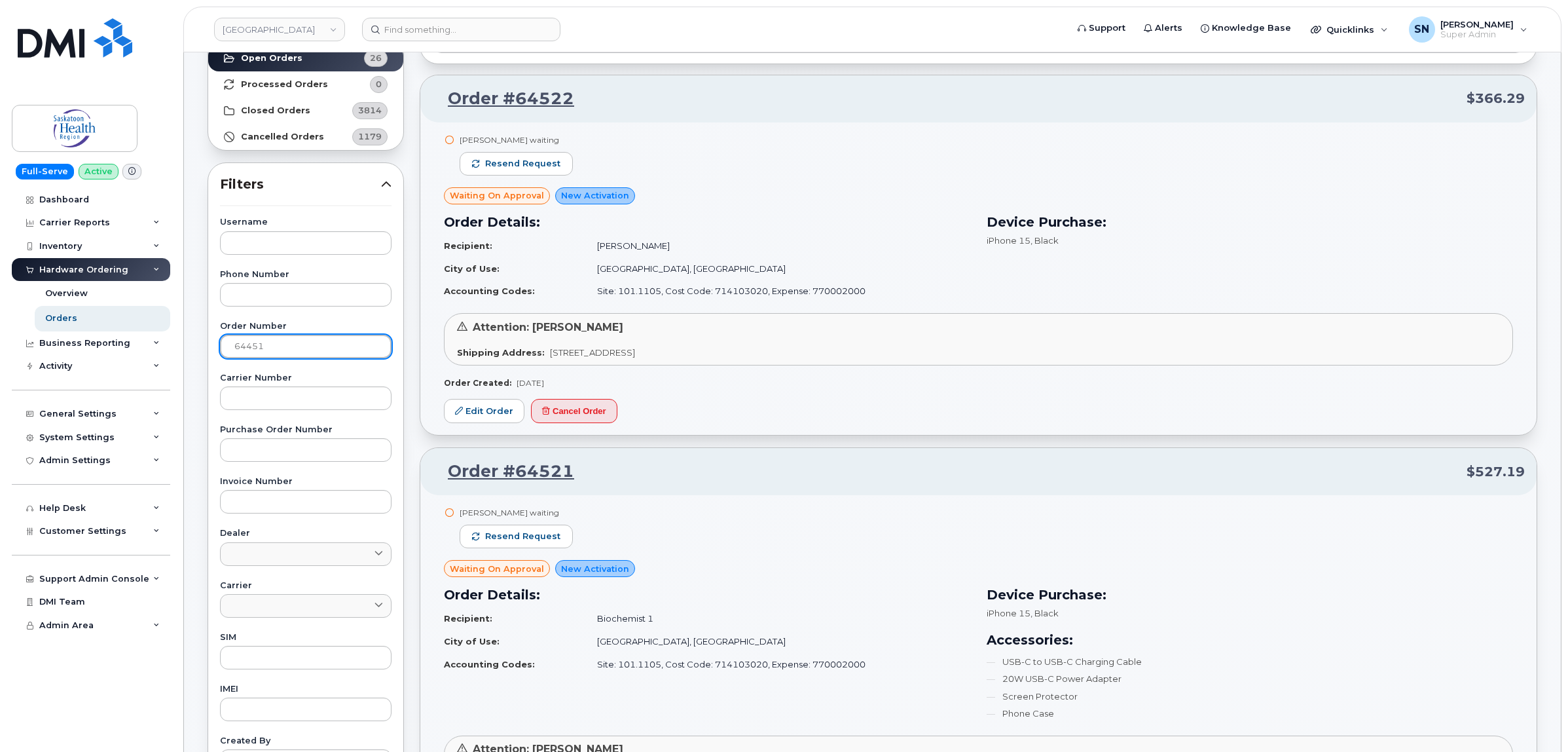
scroll to position [0, 0]
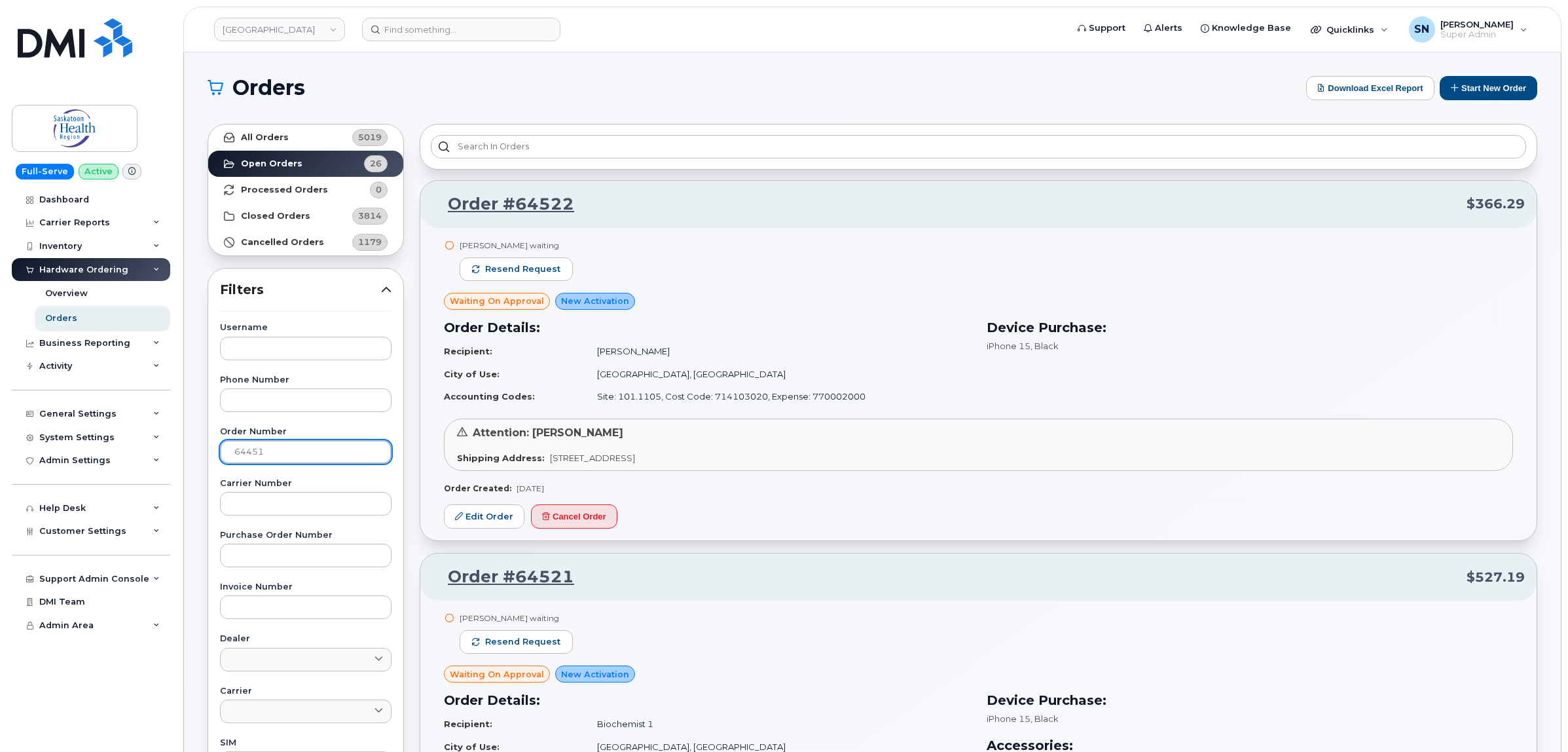
type input "64451"
click at [275, 132] on strong "All Orders" at bounding box center [264, 138] width 48 height 11
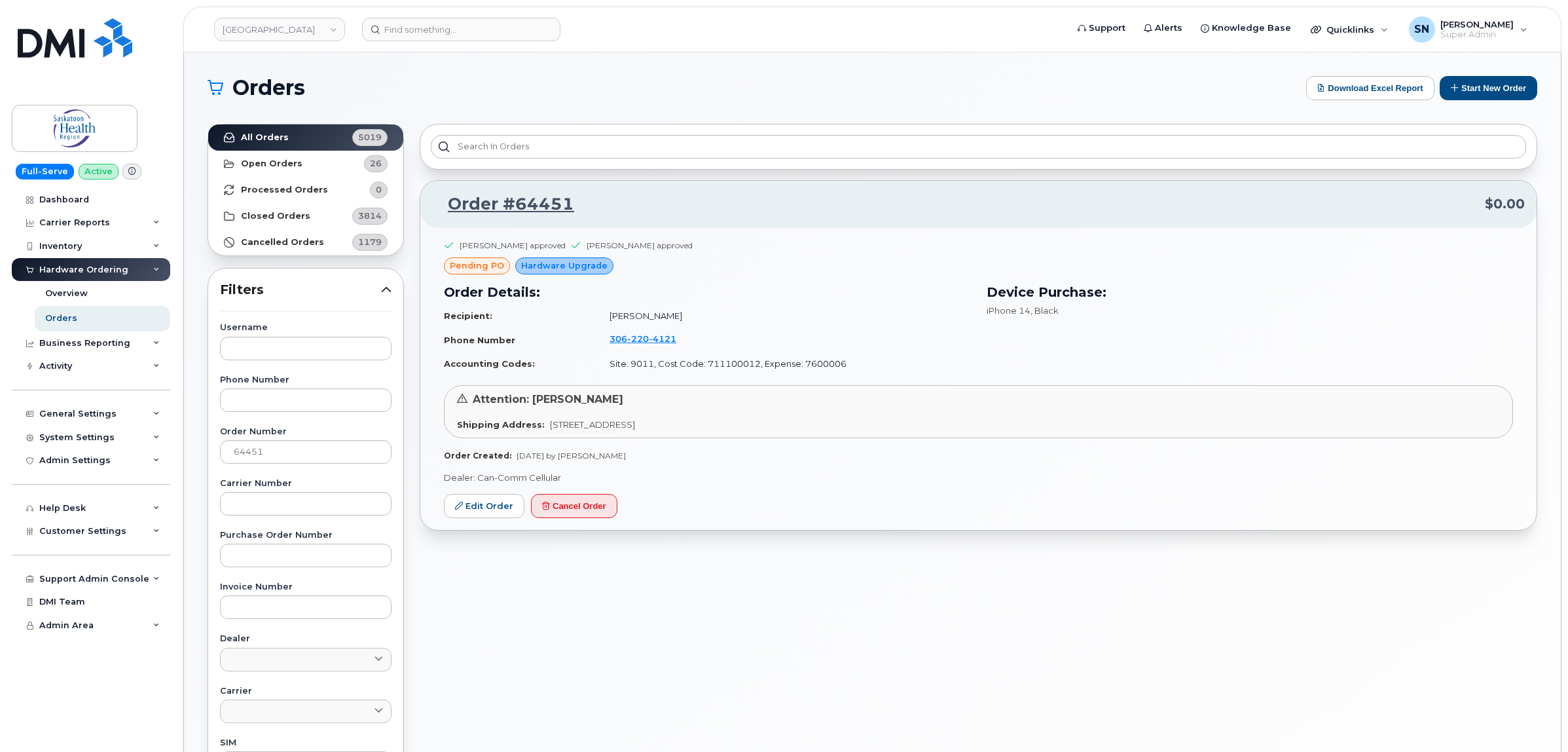
drag, startPoint x: 530, startPoint y: 82, endPoint x: 576, endPoint y: 77, distance: 46.3
click at [540, 81] on h1 "Orders" at bounding box center [753, 87] width 1092 height 21
click at [1513, 89] on button "Start New Order" at bounding box center [1489, 87] width 98 height 24
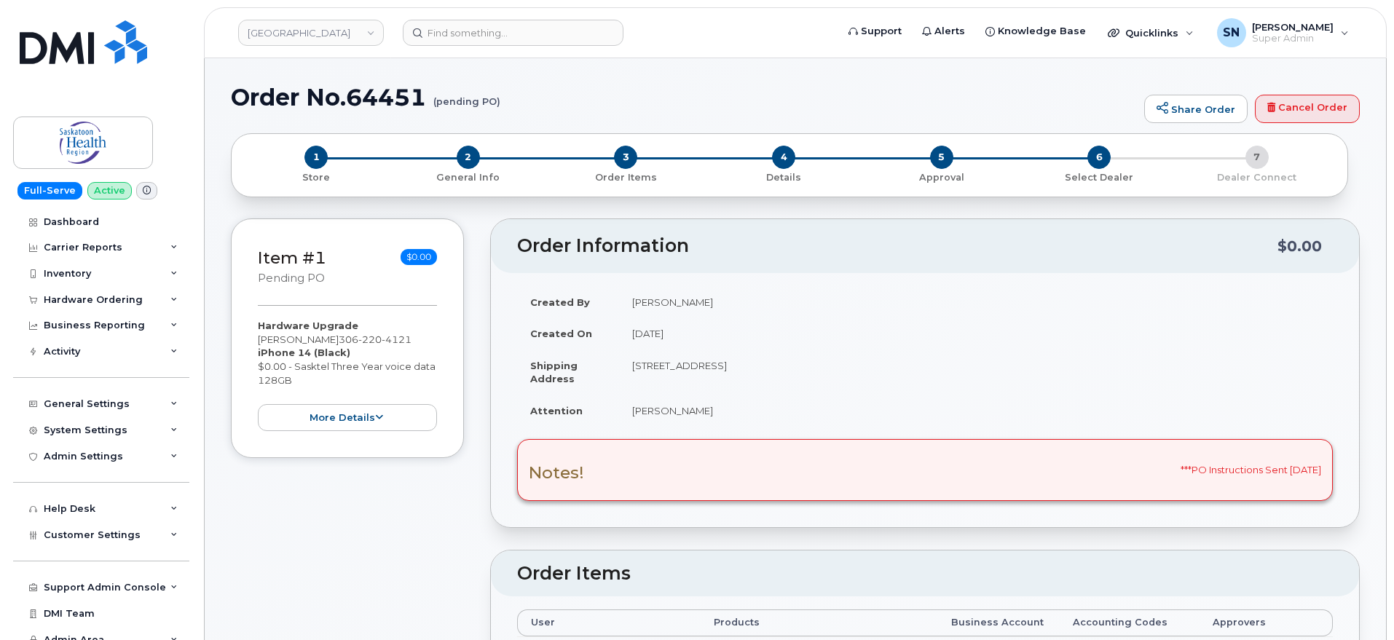
drag, startPoint x: 632, startPoint y: 409, endPoint x: 715, endPoint y: 415, distance: 83.2
click at [715, 415] on td "Lindsay Berfglof" at bounding box center [976, 411] width 714 height 32
copy td "Lindsay Berfglof"
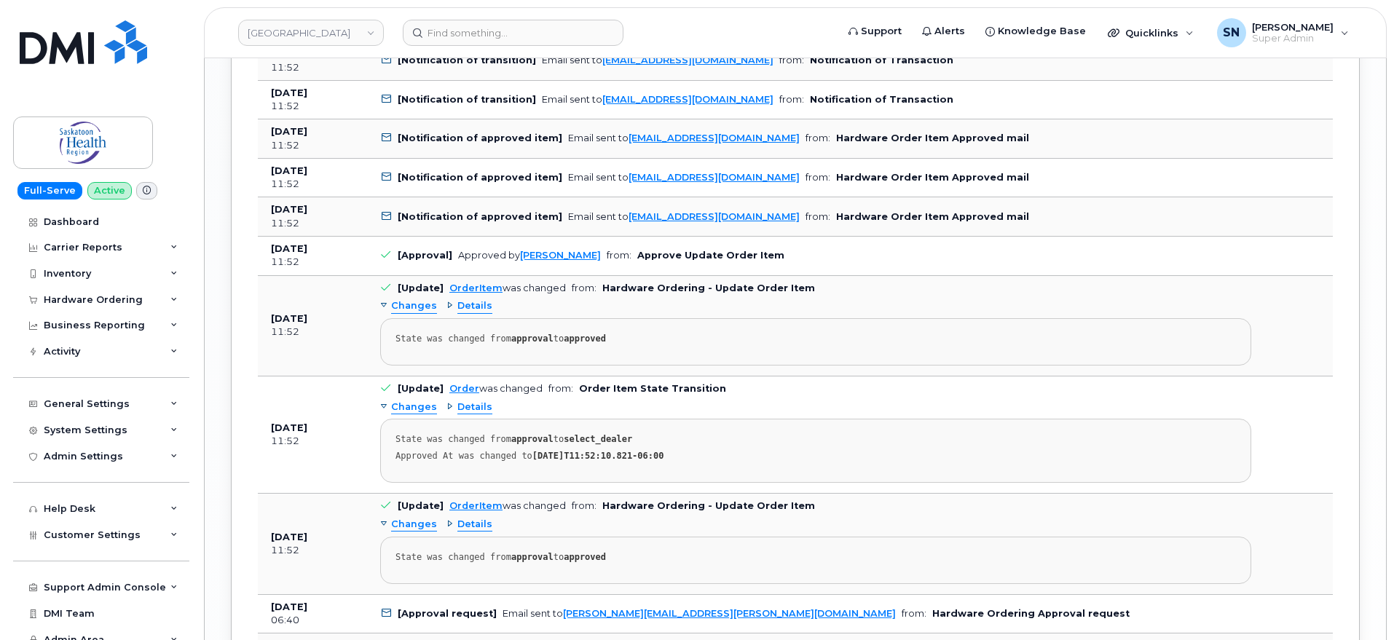
scroll to position [2367, 0]
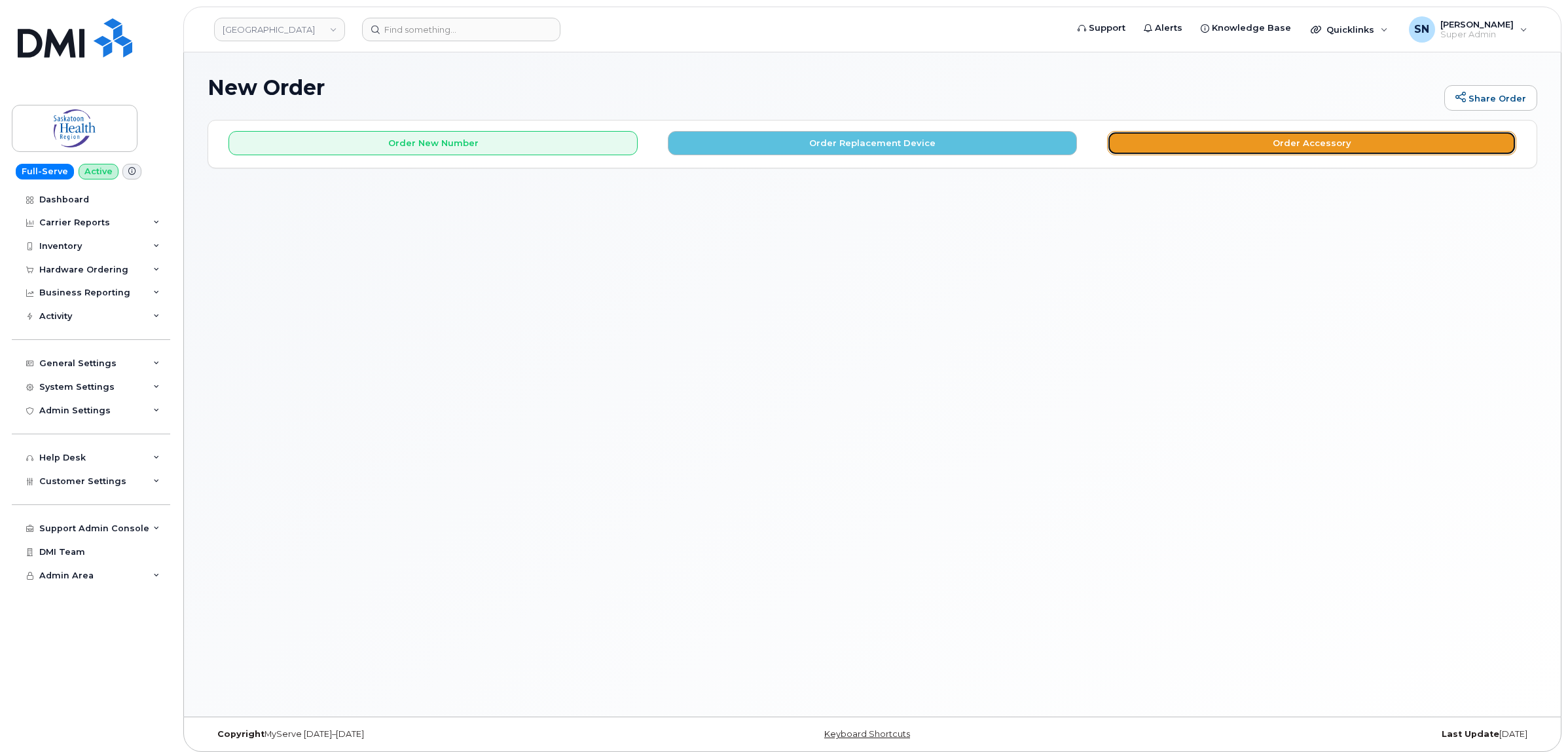
click at [1243, 133] on button "Order Accessory" at bounding box center [1312, 143] width 409 height 24
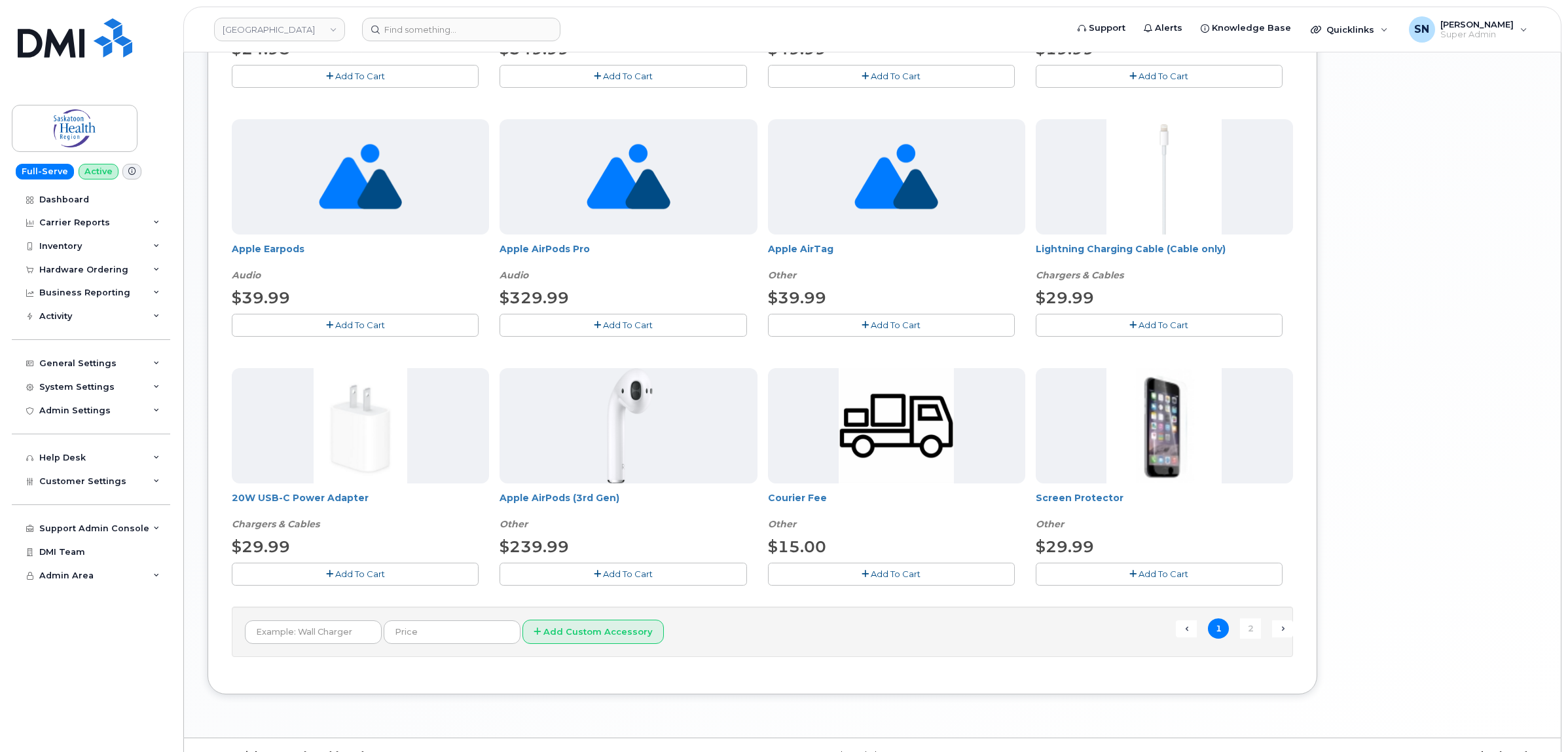
scroll to position [737, 0]
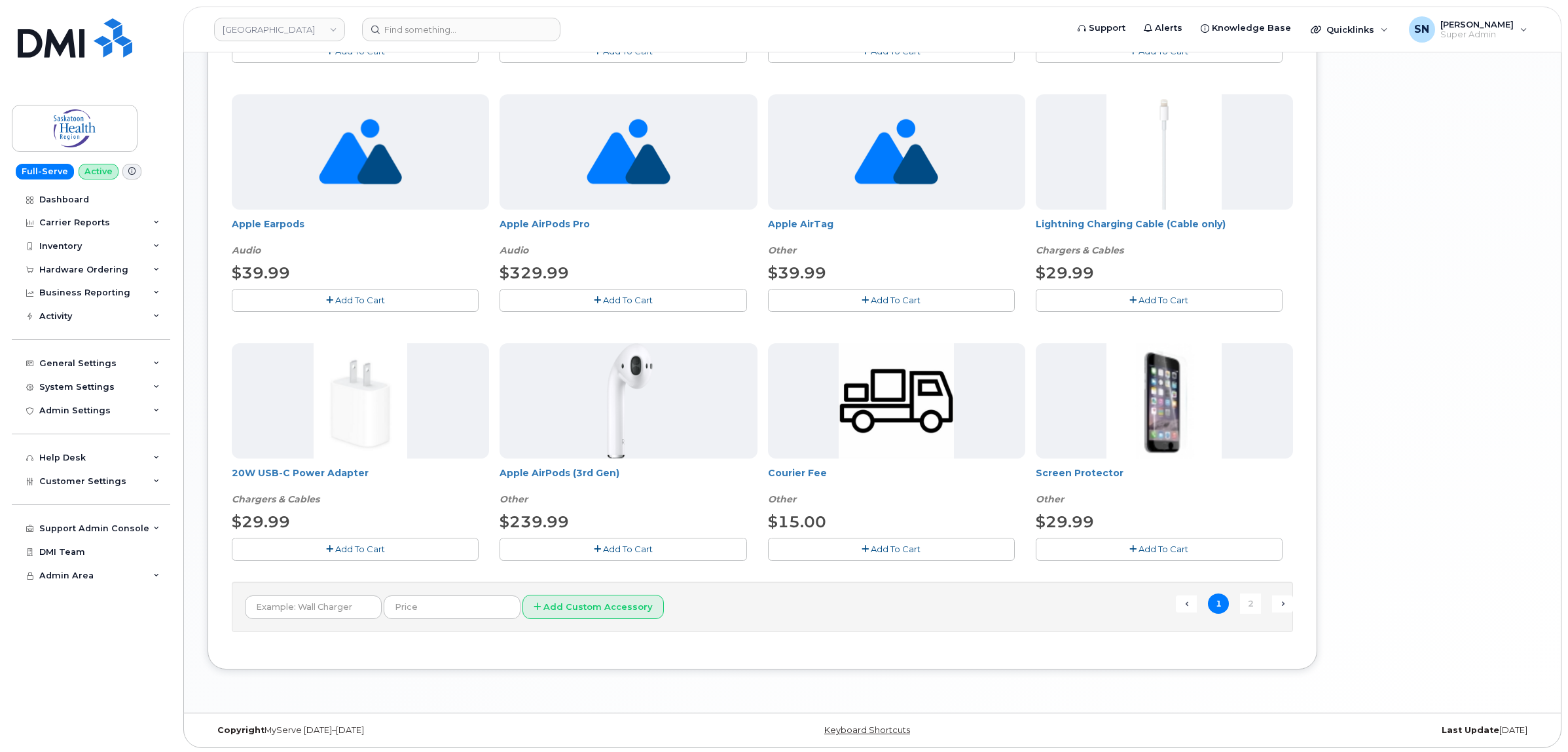
click at [1072, 549] on button "Add To Cart" at bounding box center [1159, 549] width 247 height 22
click at [411, 544] on button "Add To Cart" at bounding box center [355, 549] width 247 height 22
click at [1261, 598] on link "2" at bounding box center [1250, 604] width 21 height 21
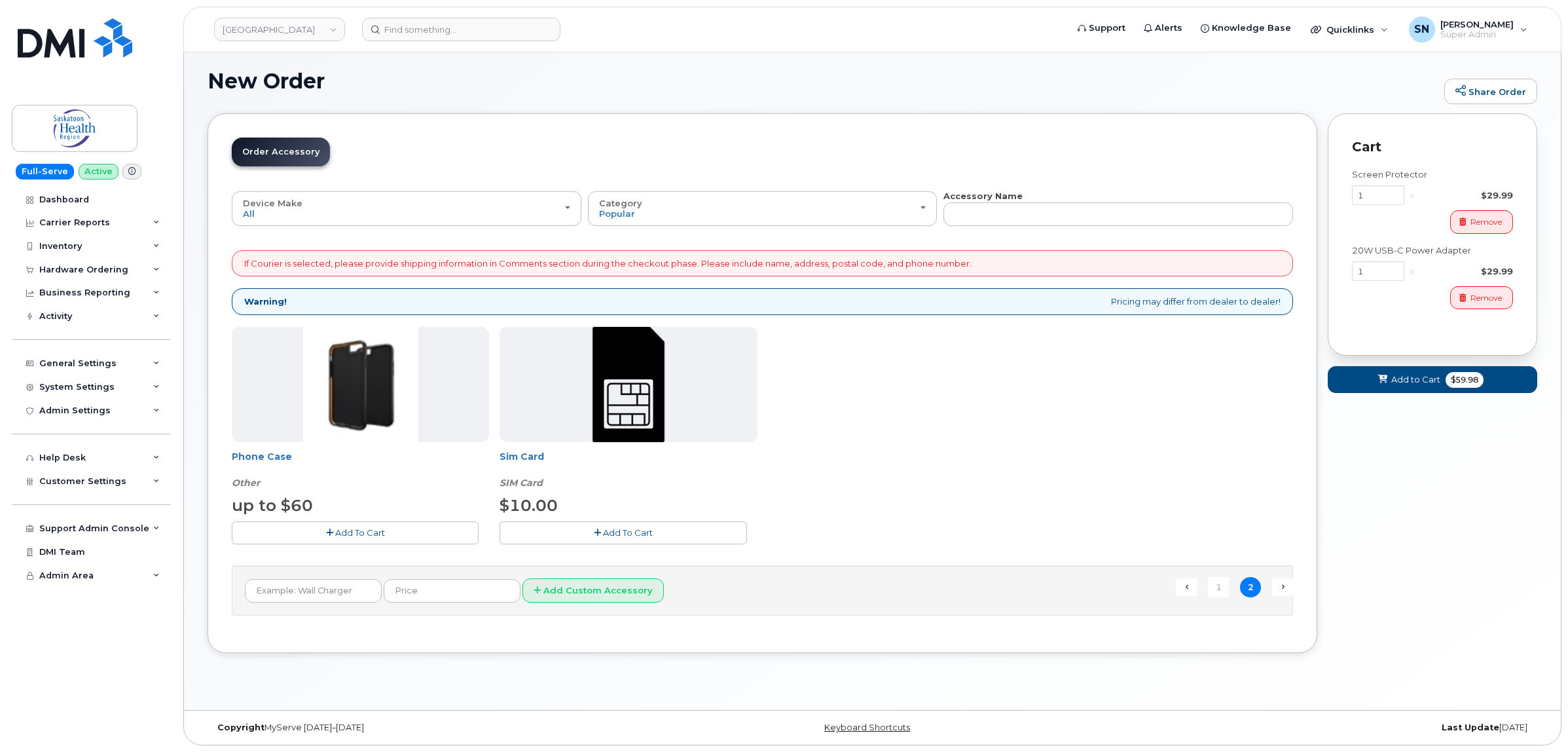
click at [352, 534] on span "Add To Cart" at bounding box center [360, 533] width 49 height 11
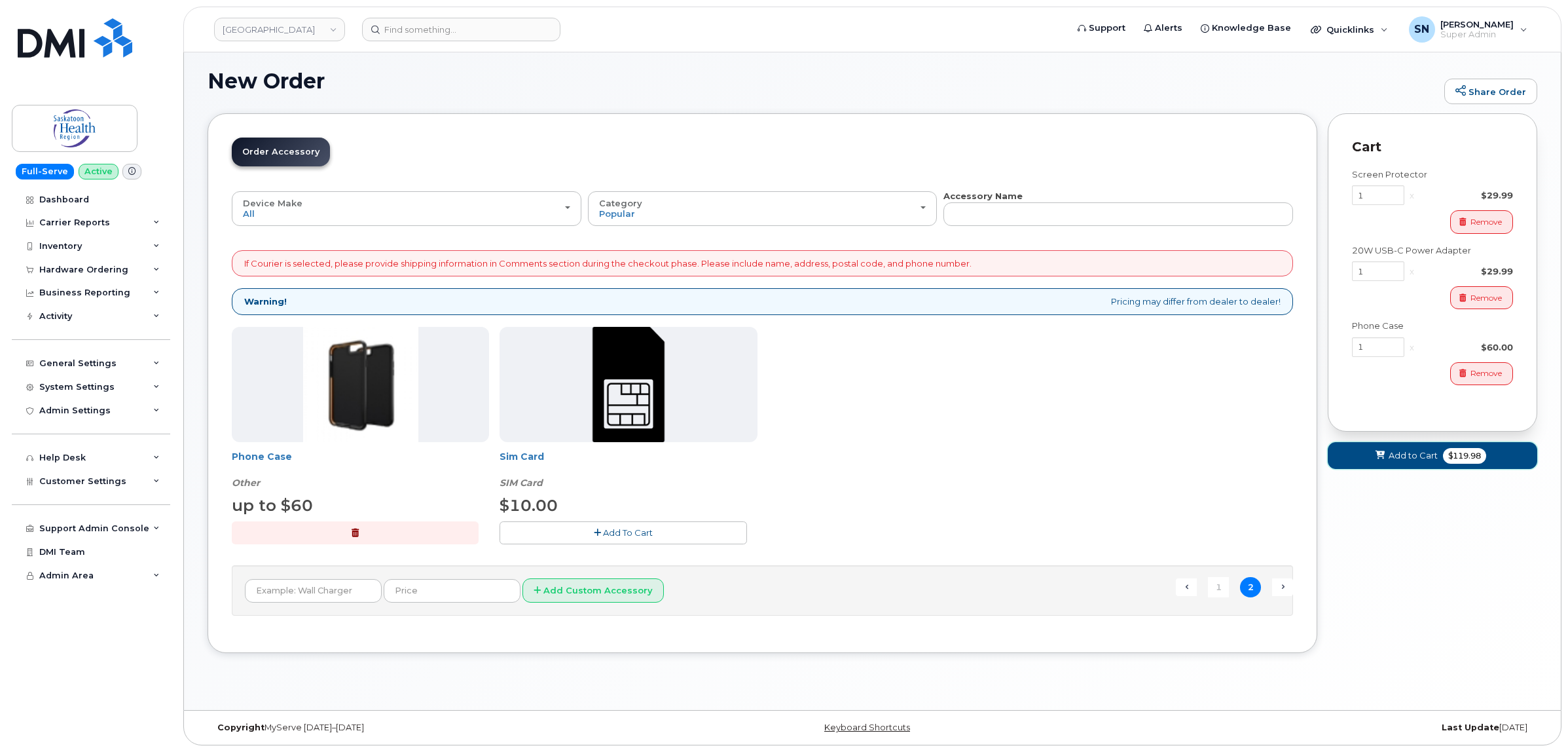
click at [1384, 460] on icon at bounding box center [1380, 455] width 9 height 8
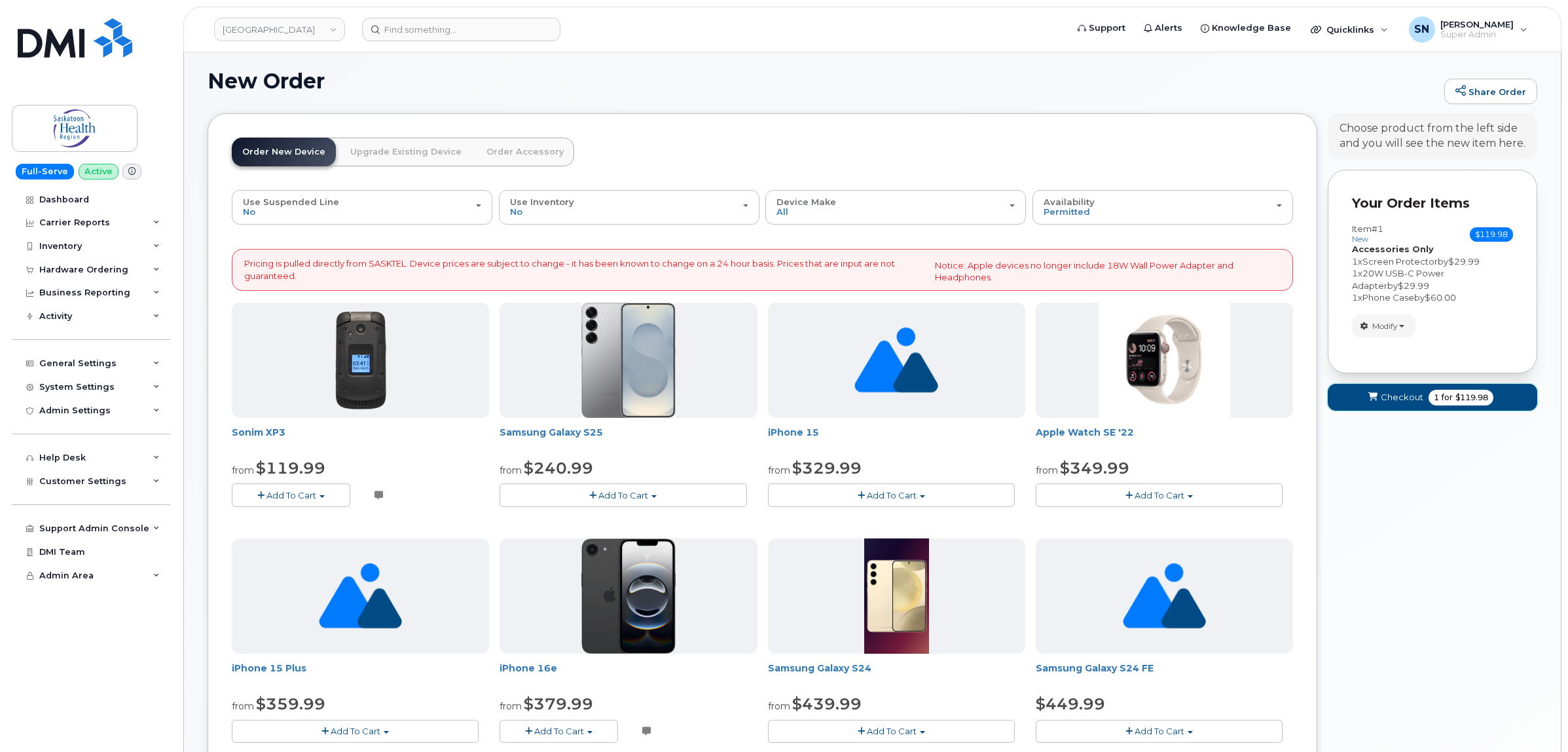
click at [1390, 404] on span "Checkout" at bounding box center [1402, 398] width 42 height 13
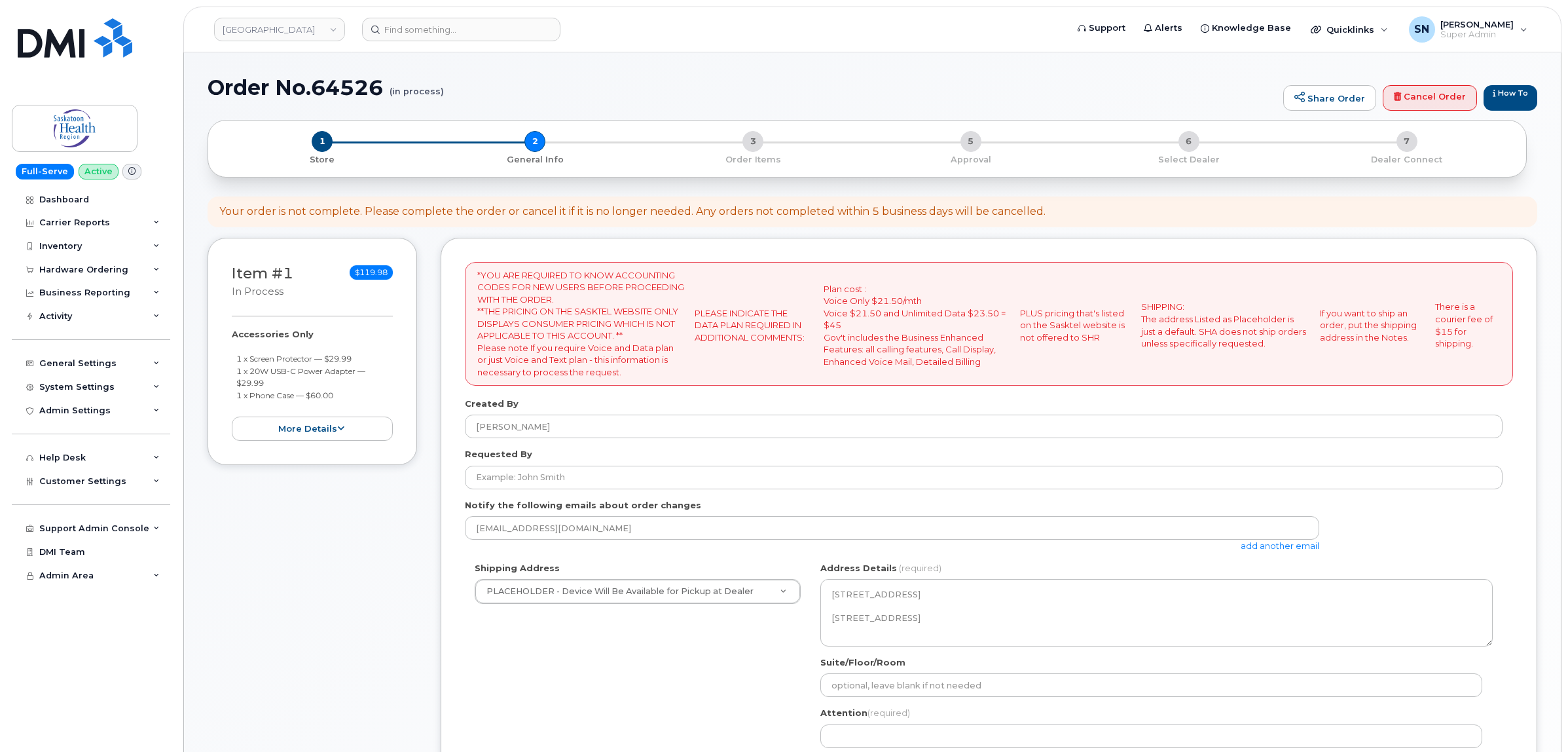
select select
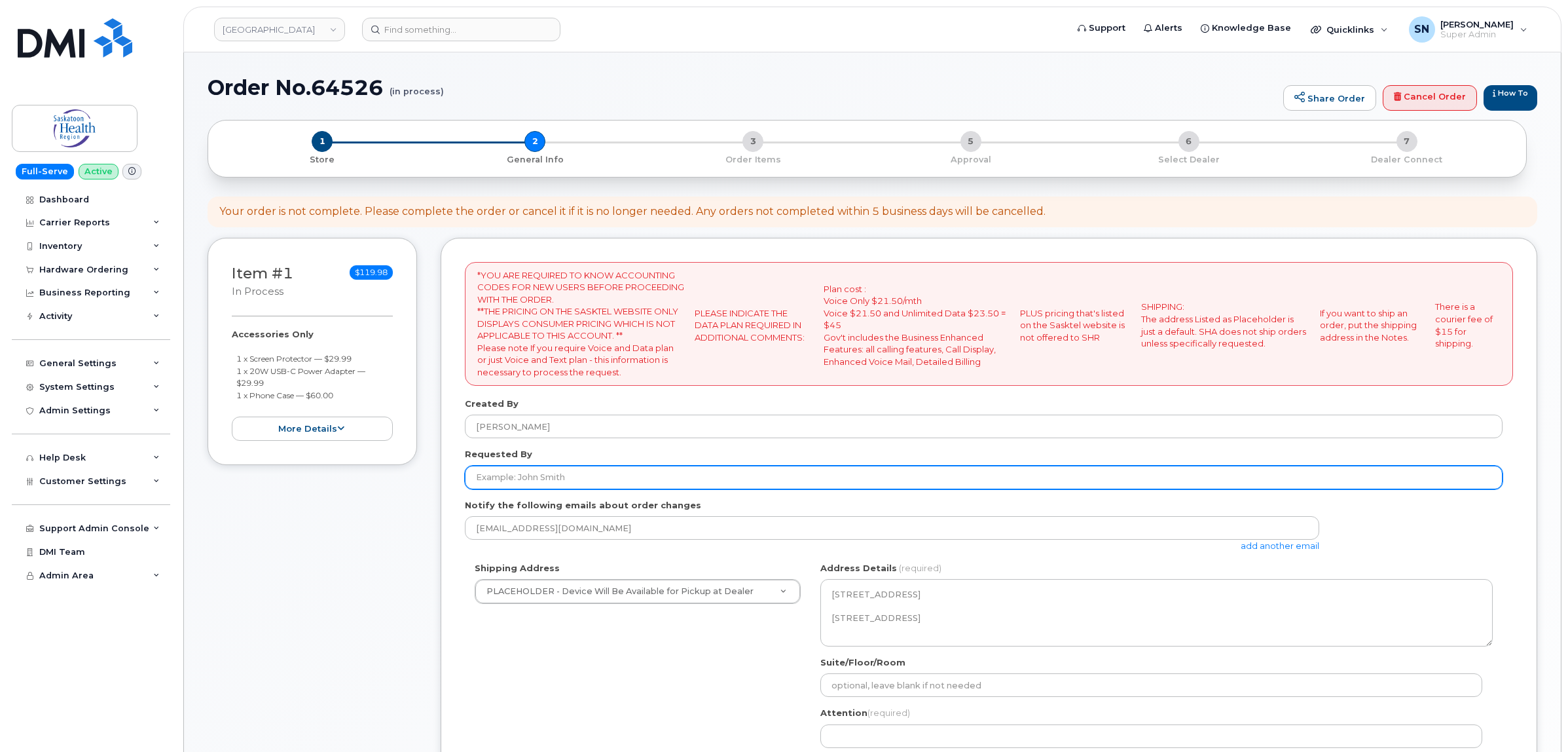
click at [718, 474] on input "Requested By" at bounding box center [984, 478] width 1038 height 23
paste input "[PERSON_NAME]"
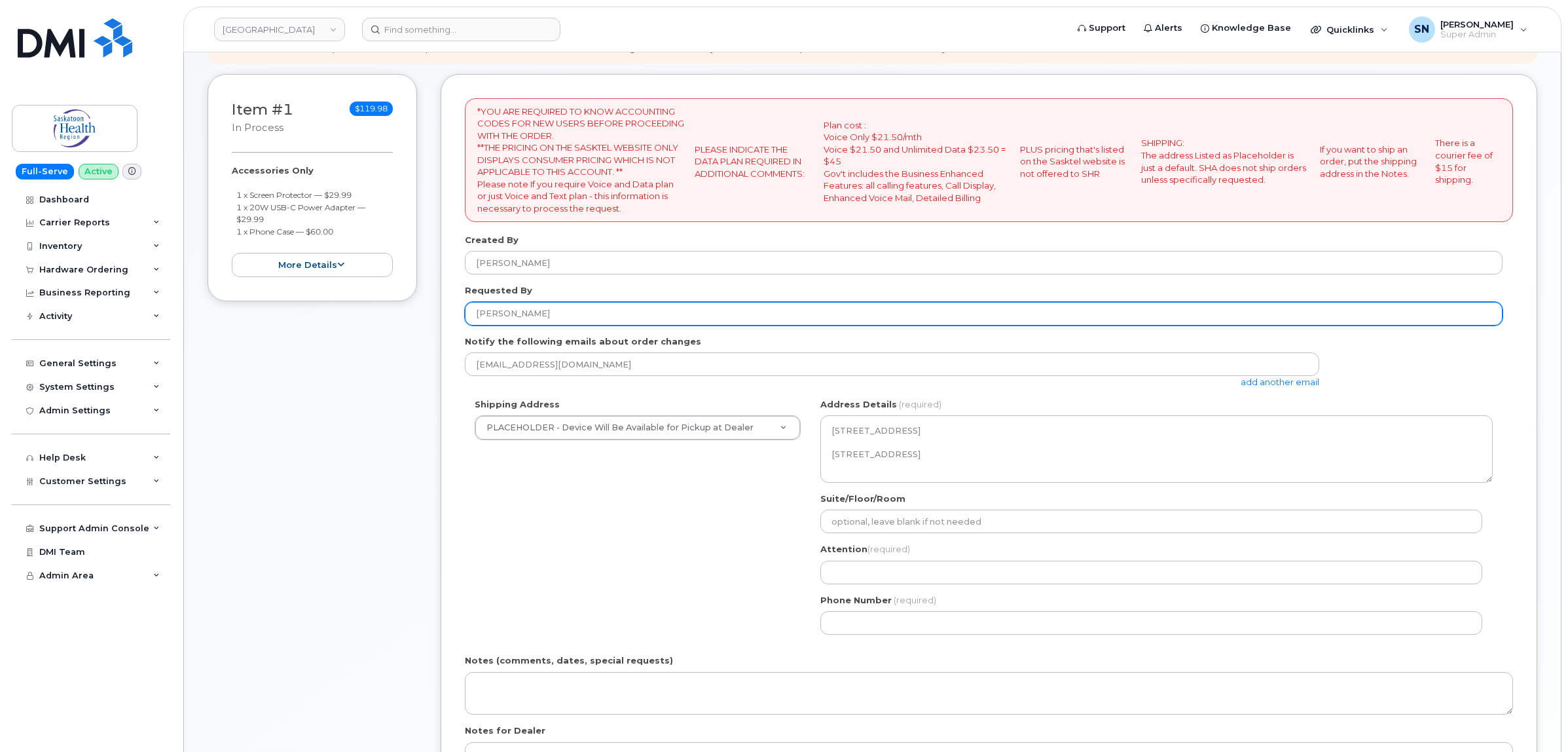
type input "[PERSON_NAME]"
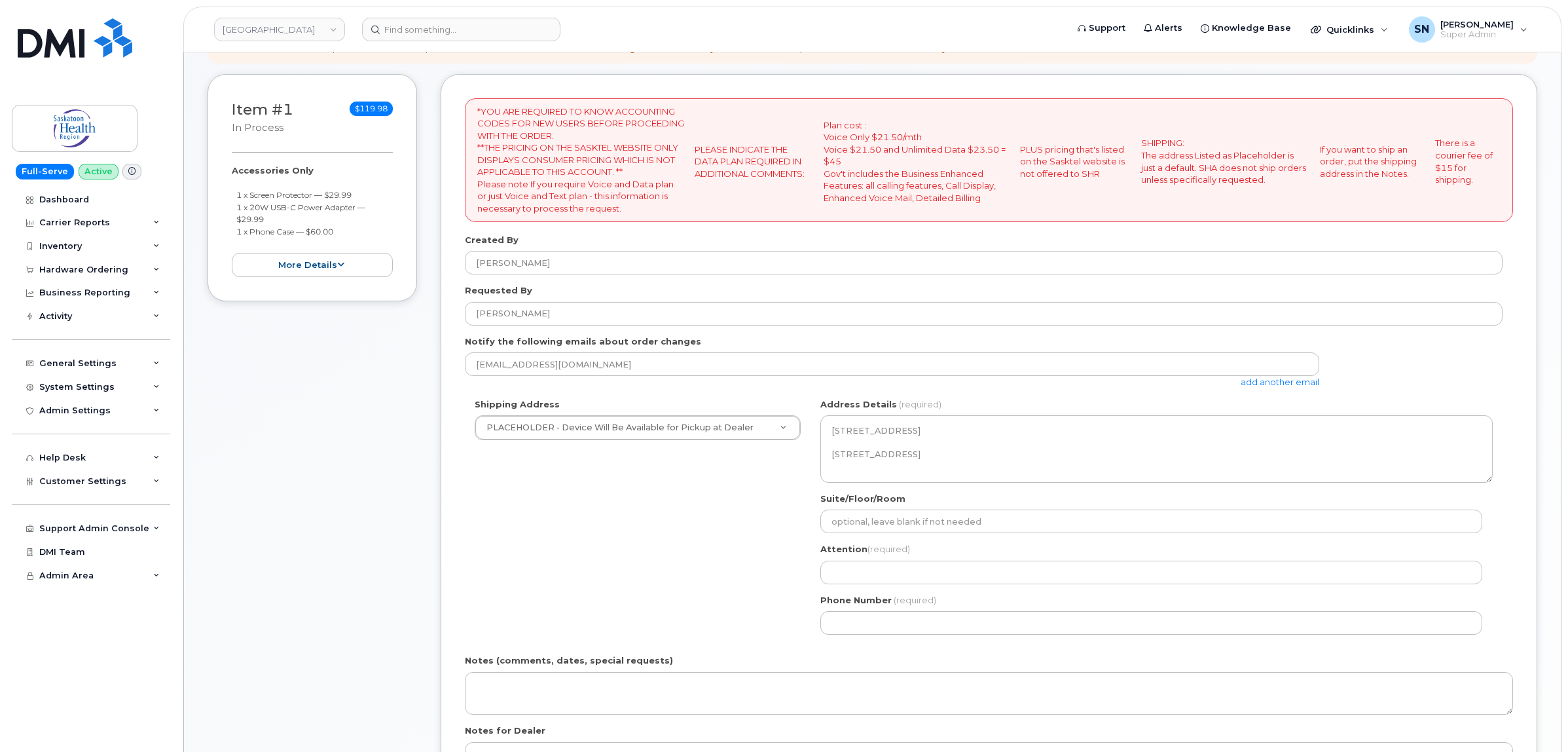
click at [688, 489] on div "Shipping Address PLACEHOLDER - Device Will Be Available for Pickup at Dealer PL…" at bounding box center [984, 522] width 1038 height 246
click at [1278, 385] on link "add another email" at bounding box center [1279, 382] width 78 height 11
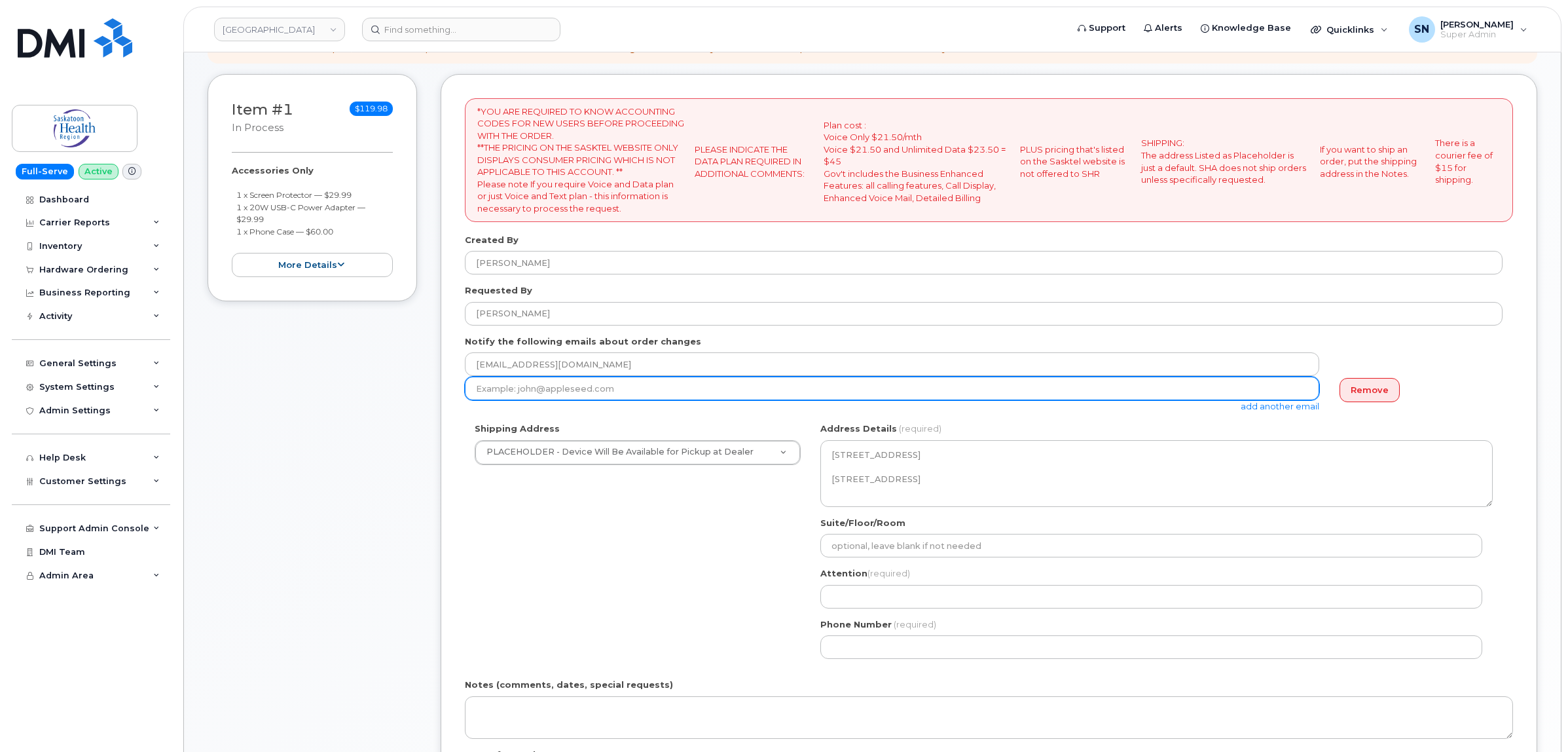
click at [610, 394] on input "email" at bounding box center [892, 389] width 854 height 23
paste input "Lindsay.Berglof@saskhealthauthority.ca"
type input "Lindsay.Berglof@saskhealthauthority.ca"
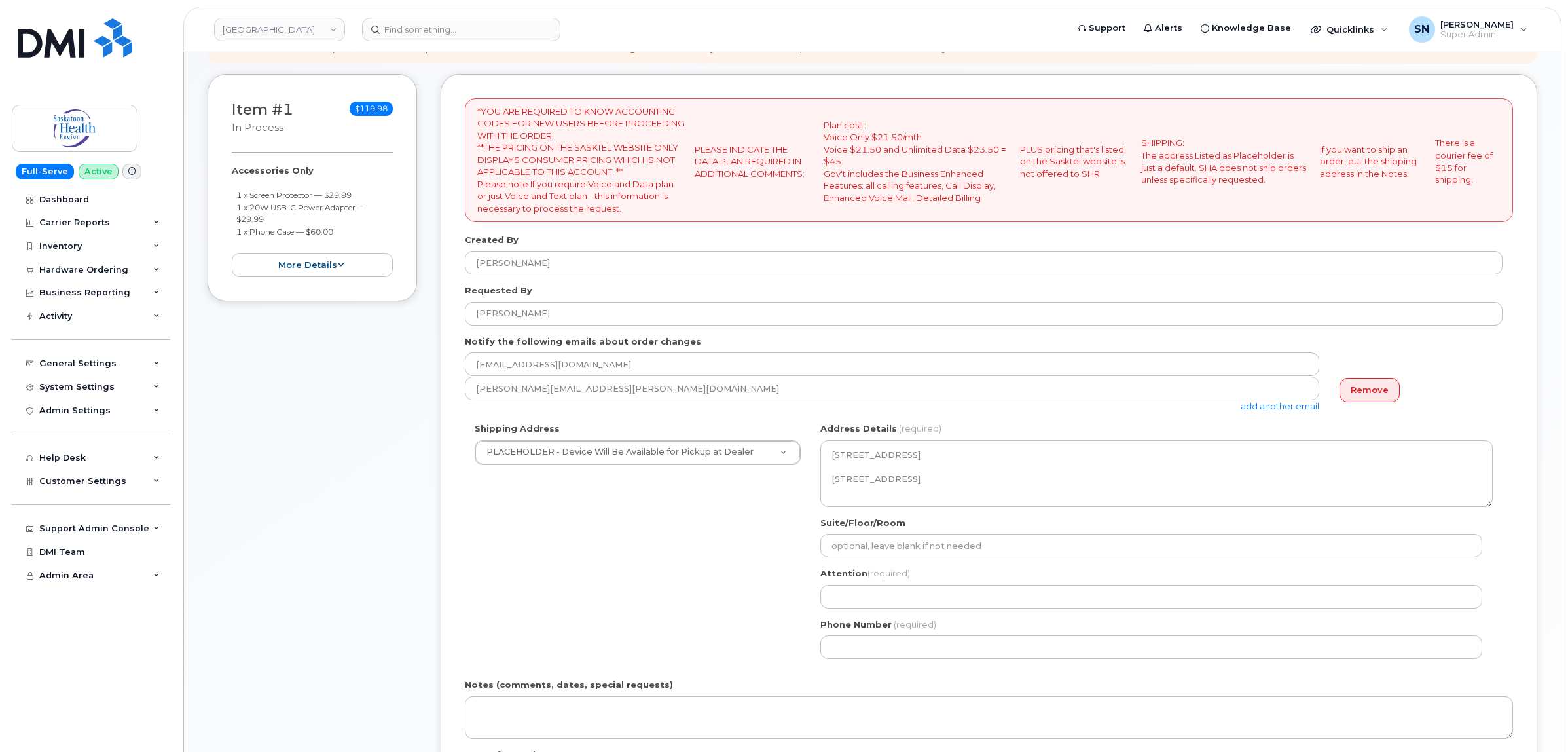
click at [692, 547] on div "Shipping Address PLACEHOLDER - Device Will Be Available for Pickup at Dealer PL…" at bounding box center [984, 546] width 1038 height 246
click at [616, 581] on div "Shipping Address PLACEHOLDER - Device Will Be Available for Pickup at Dealer PL…" at bounding box center [984, 546] width 1038 height 246
click at [693, 555] on div "Shipping Address PLACEHOLDER - Device Will Be Available for Pickup at Dealer PL…" at bounding box center [984, 546] width 1038 height 246
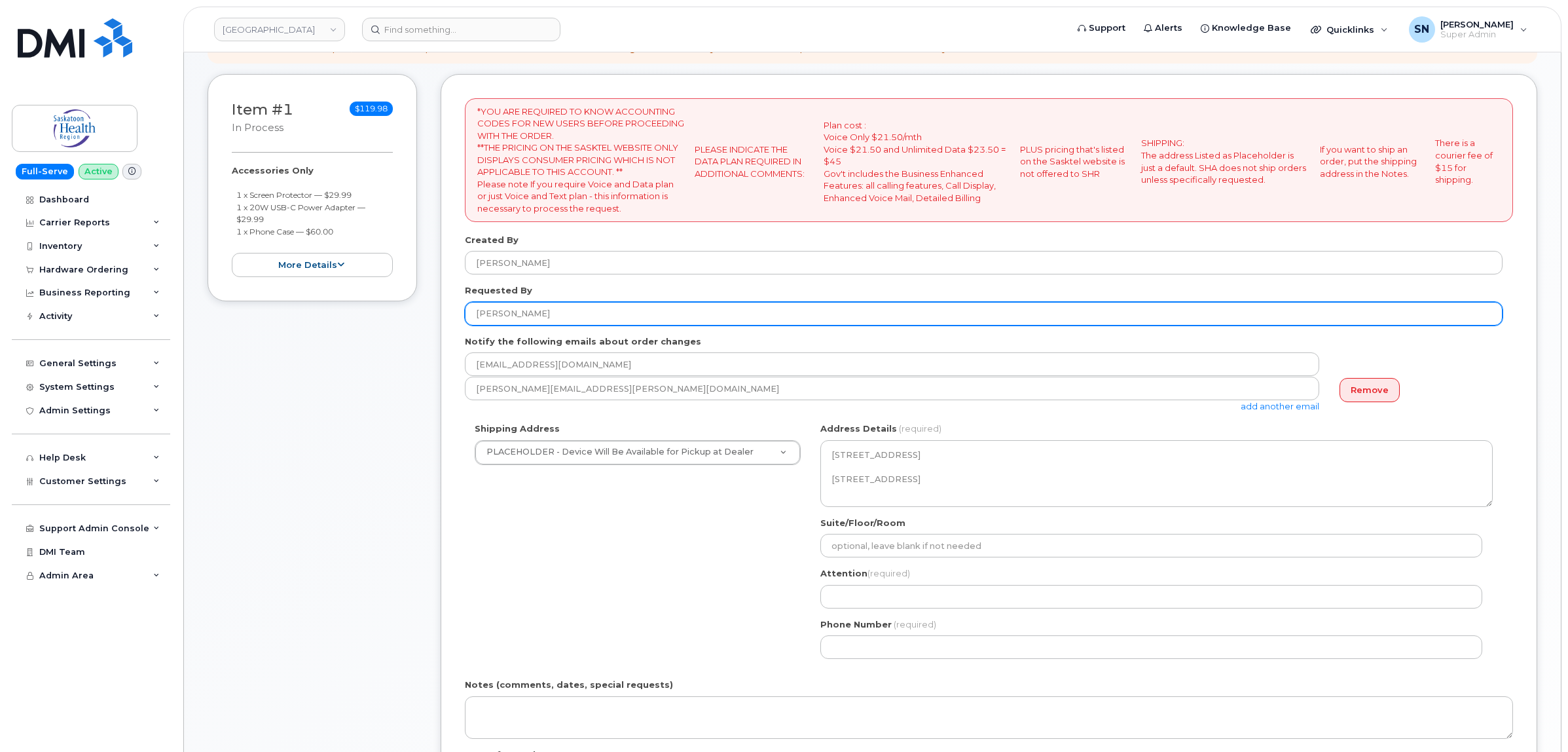
drag, startPoint x: 467, startPoint y: 311, endPoint x: 576, endPoint y: 315, distance: 109.1
click at [576, 315] on input "[PERSON_NAME]" at bounding box center [984, 314] width 1038 height 23
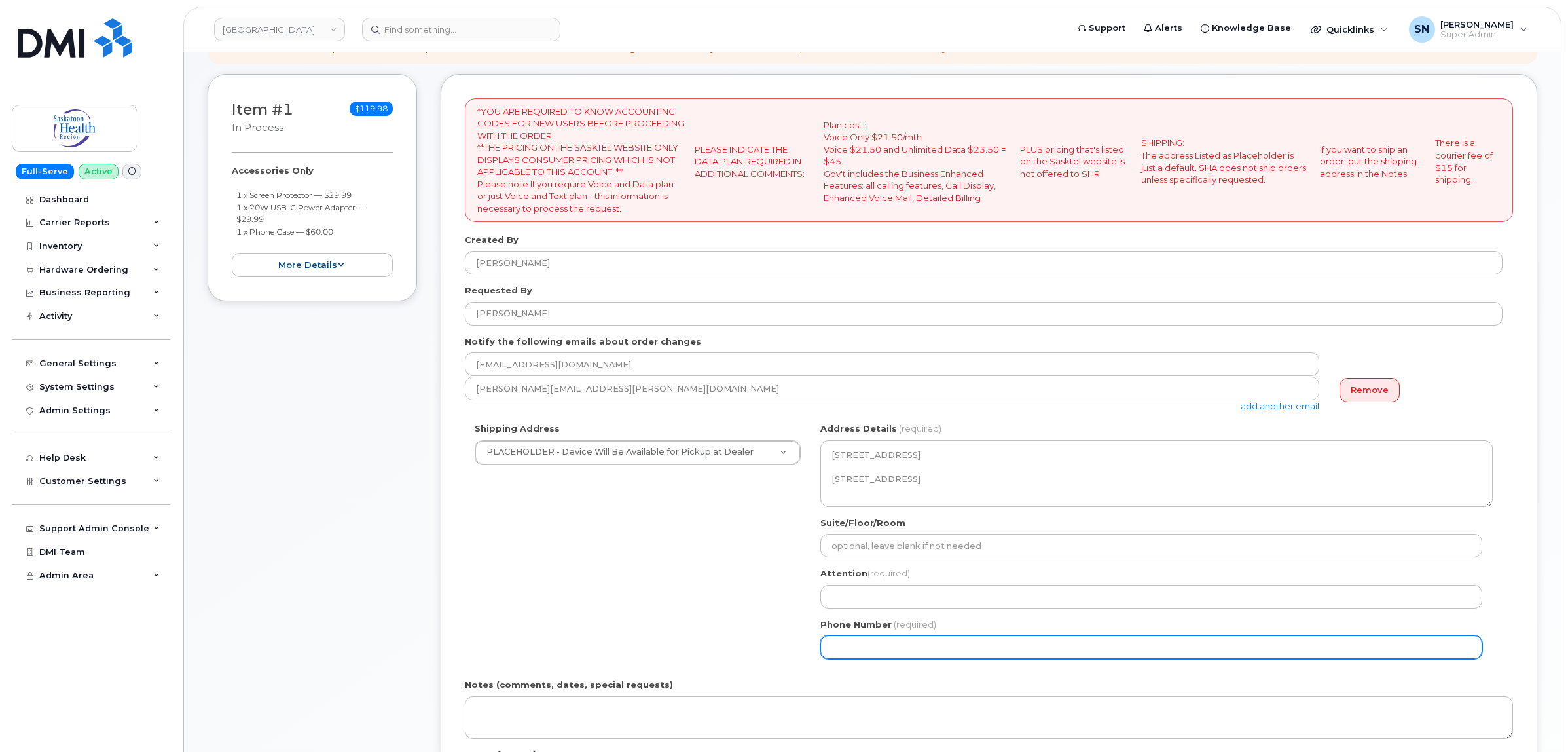
click at [918, 649] on input "Phone Number" at bounding box center [1152, 647] width 662 height 23
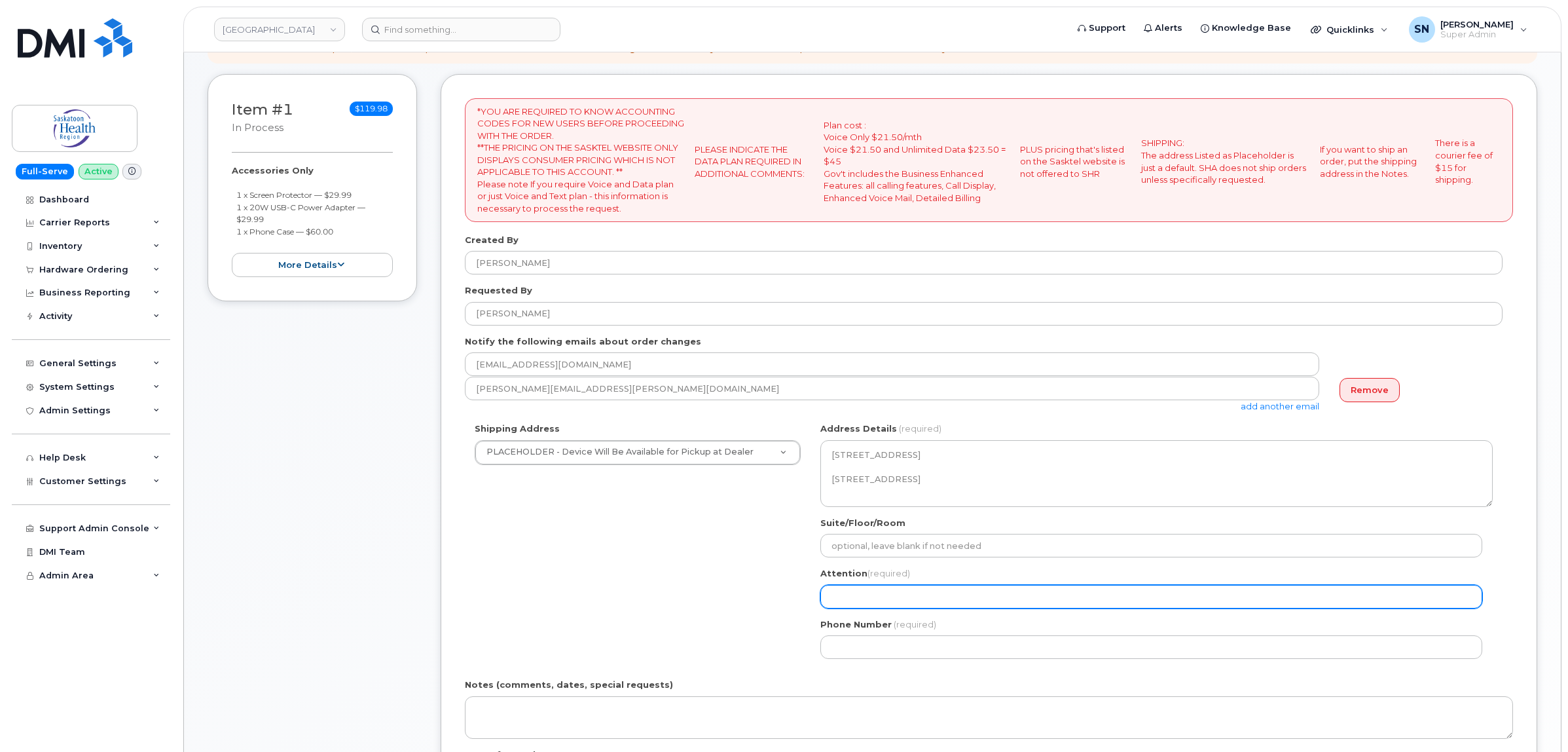
click at [861, 598] on input "Attention (required)" at bounding box center [1152, 596] width 662 height 23
paste input "[PERSON_NAME]"
select select
type input "[PERSON_NAME]"
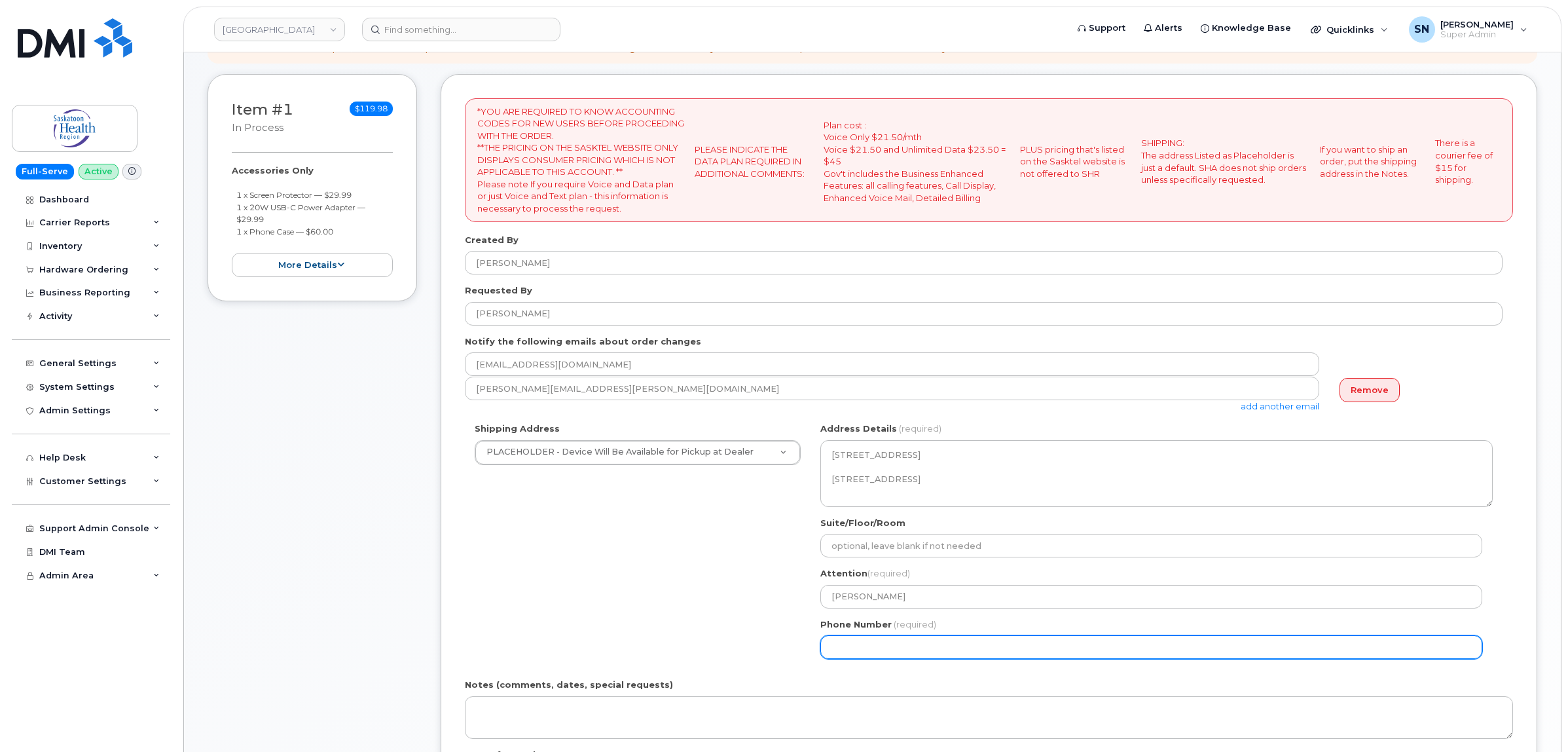
click at [762, 650] on div "Shipping Address PLACEHOLDER - Device Will Be Available for Pickup at Dealer PL…" at bounding box center [984, 546] width 1038 height 246
type input "123456789"
select select
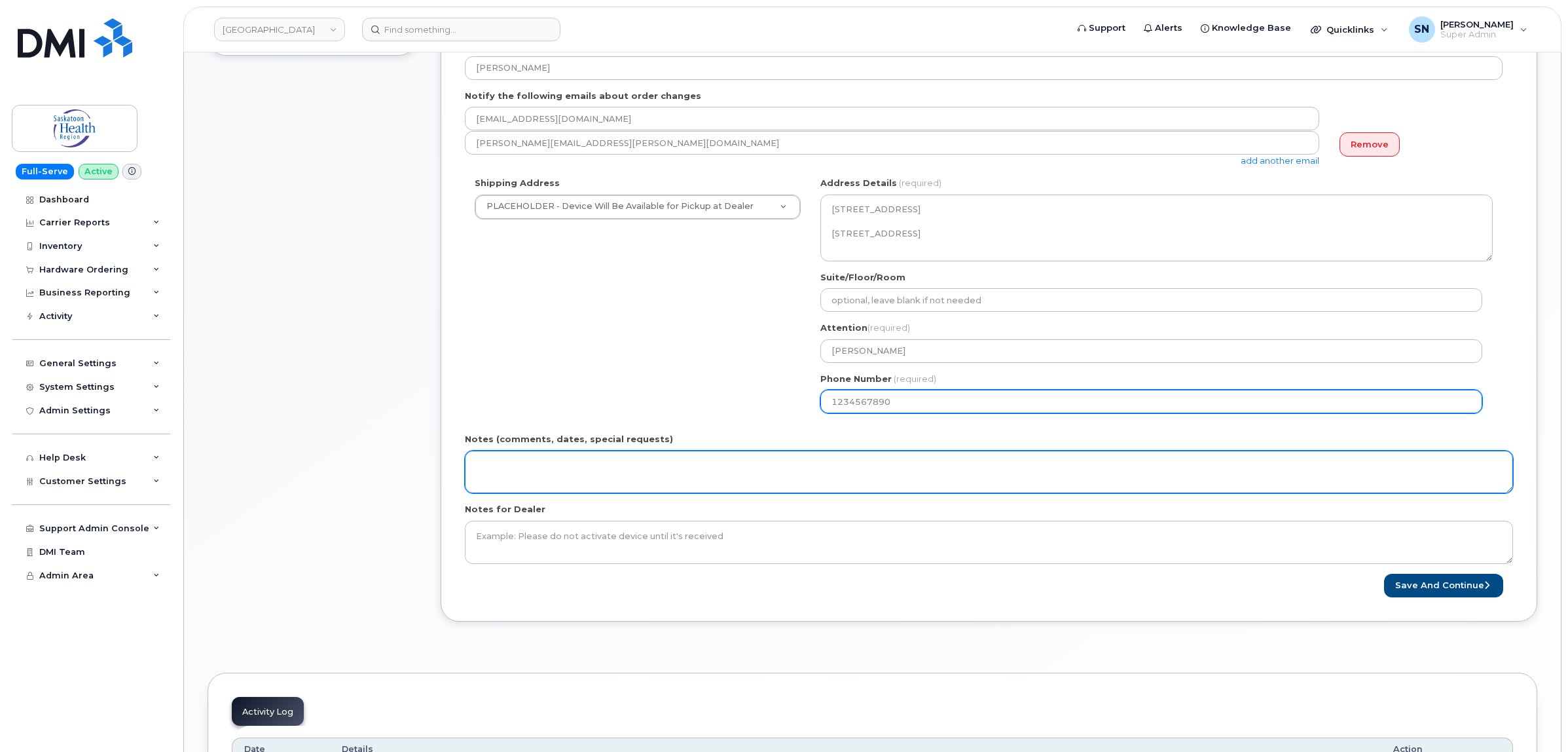
type input "1234567890"
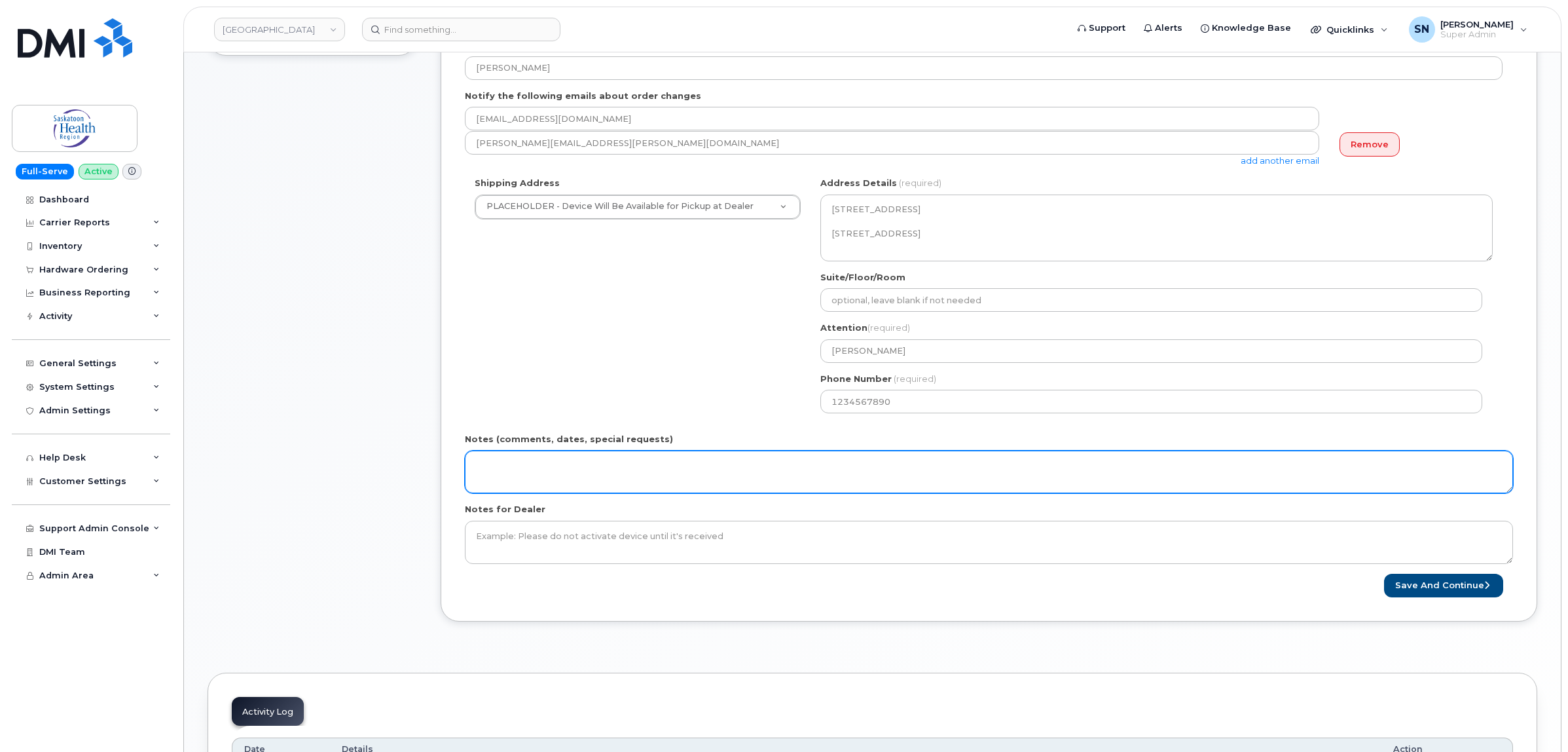
click at [646, 487] on textarea "Notes (comments, dates, special requests)" at bounding box center [989, 472] width 1048 height 43
type textarea "Accessories for Order 64451"
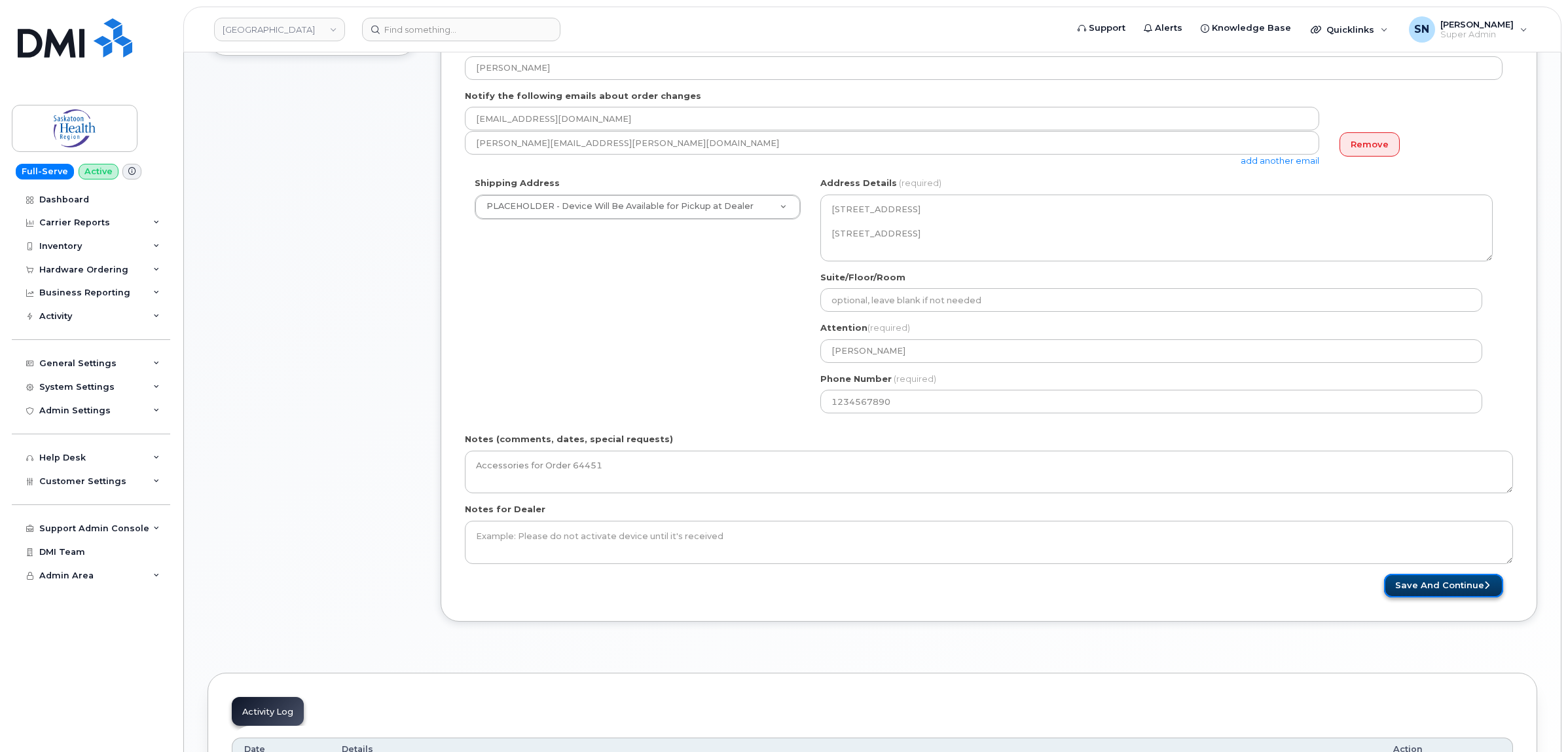
click at [1412, 594] on button "Save and Continue" at bounding box center [1444, 586] width 120 height 24
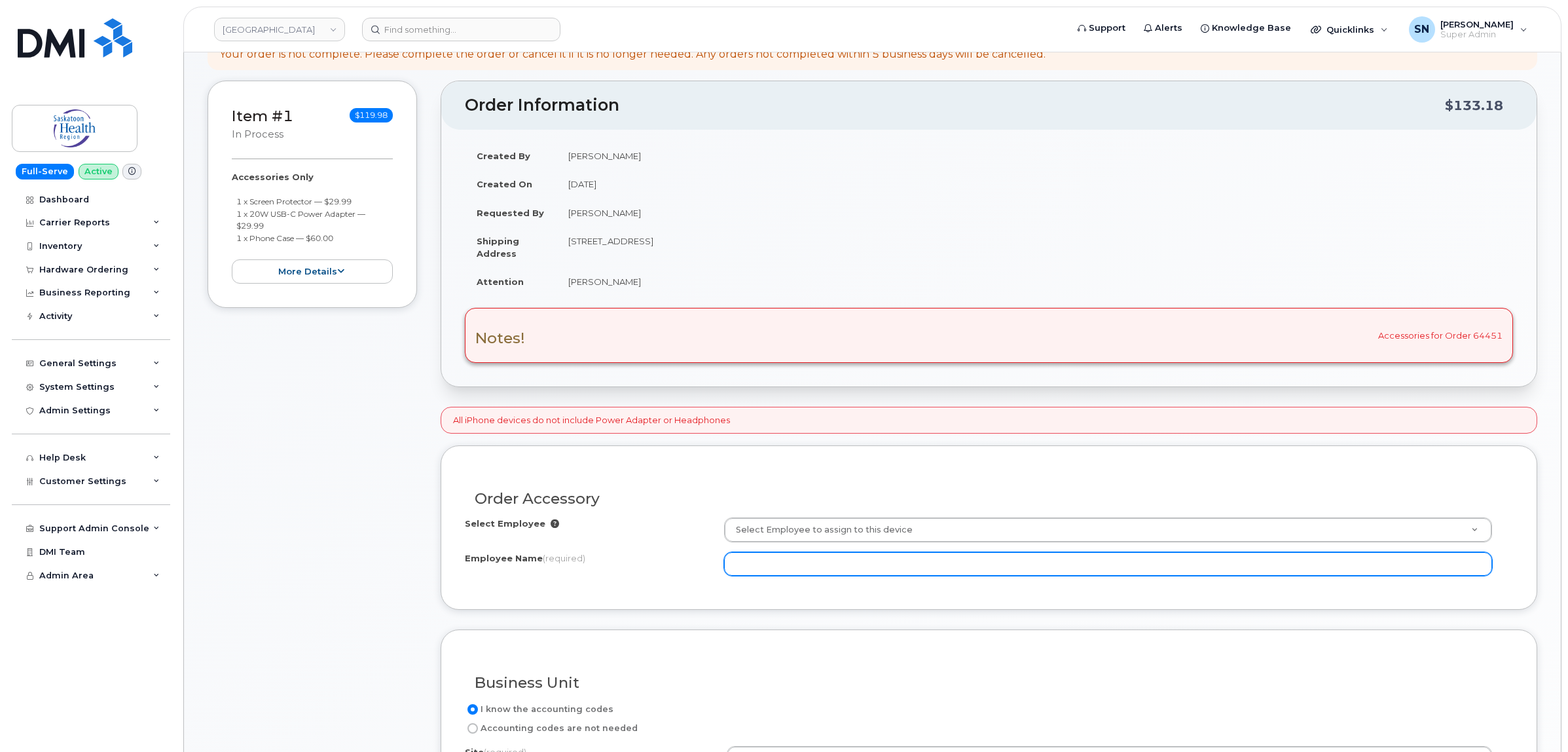
scroll to position [327, 0]
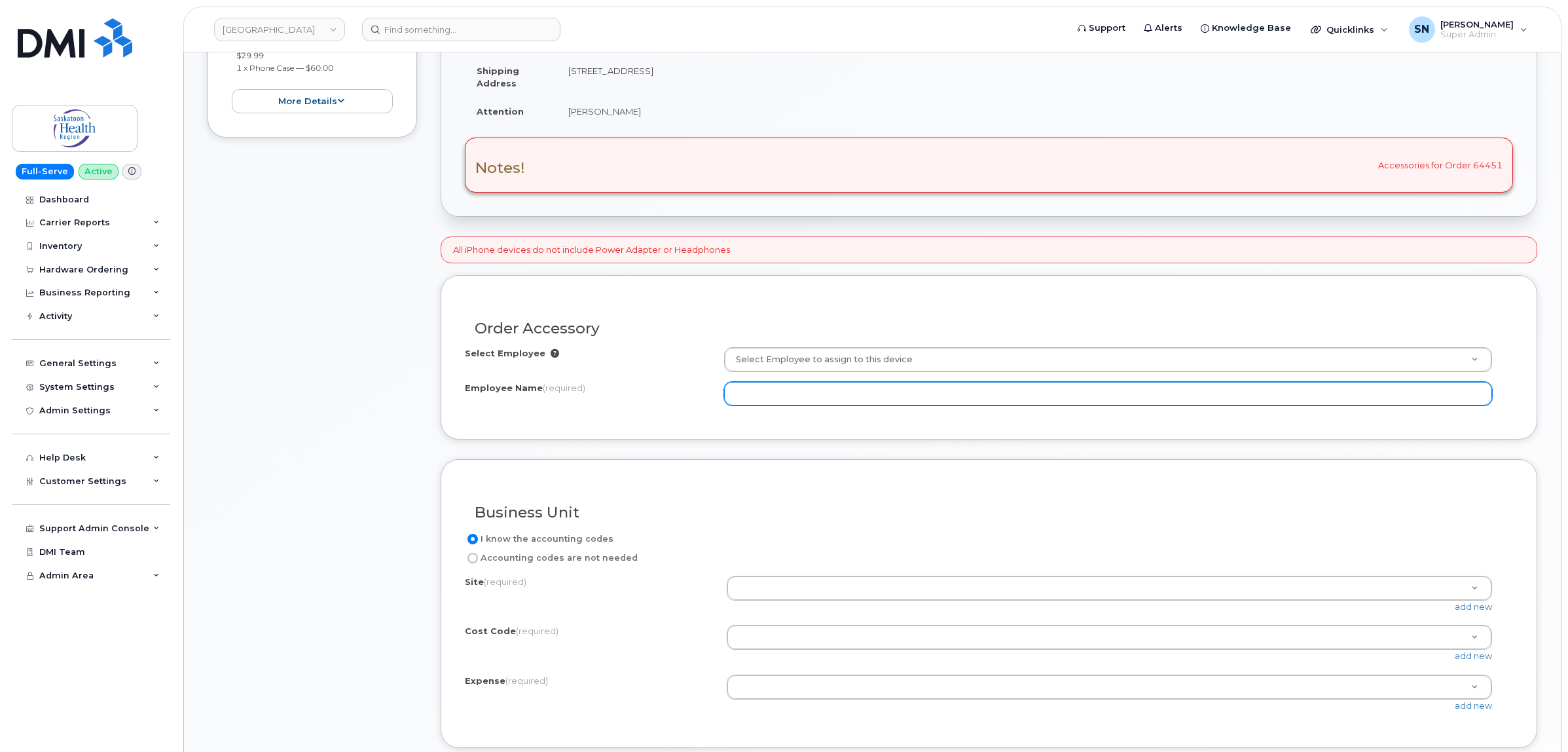
click at [881, 397] on input "Employee Name (required)" at bounding box center [1109, 394] width 768 height 23
paste input "[PERSON_NAME]"
type input "[PERSON_NAME]"
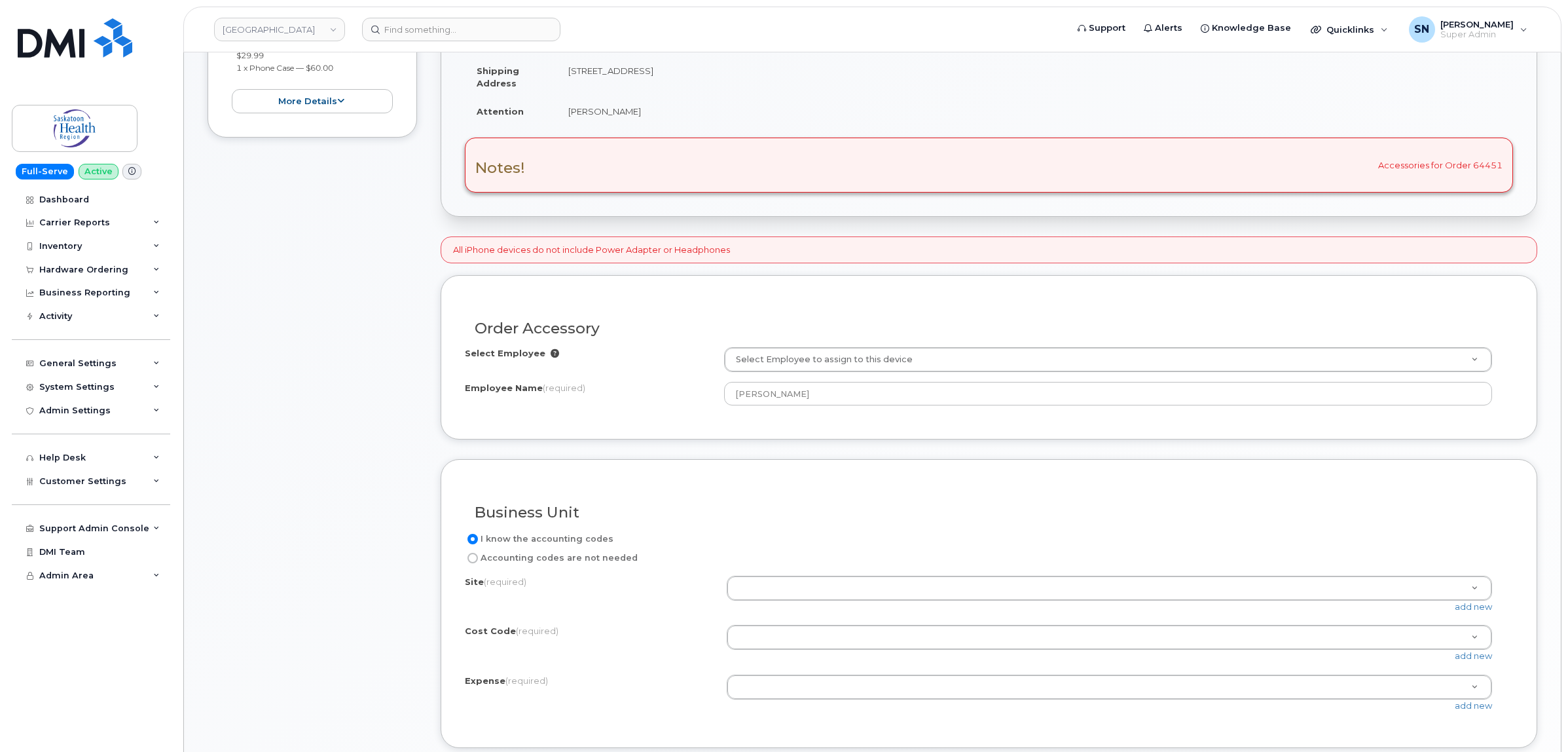
click at [883, 456] on form "All iPhone devices do not include Power Adapter or Headphones Order Accessory S…" at bounding box center [989, 520] width 1097 height 568
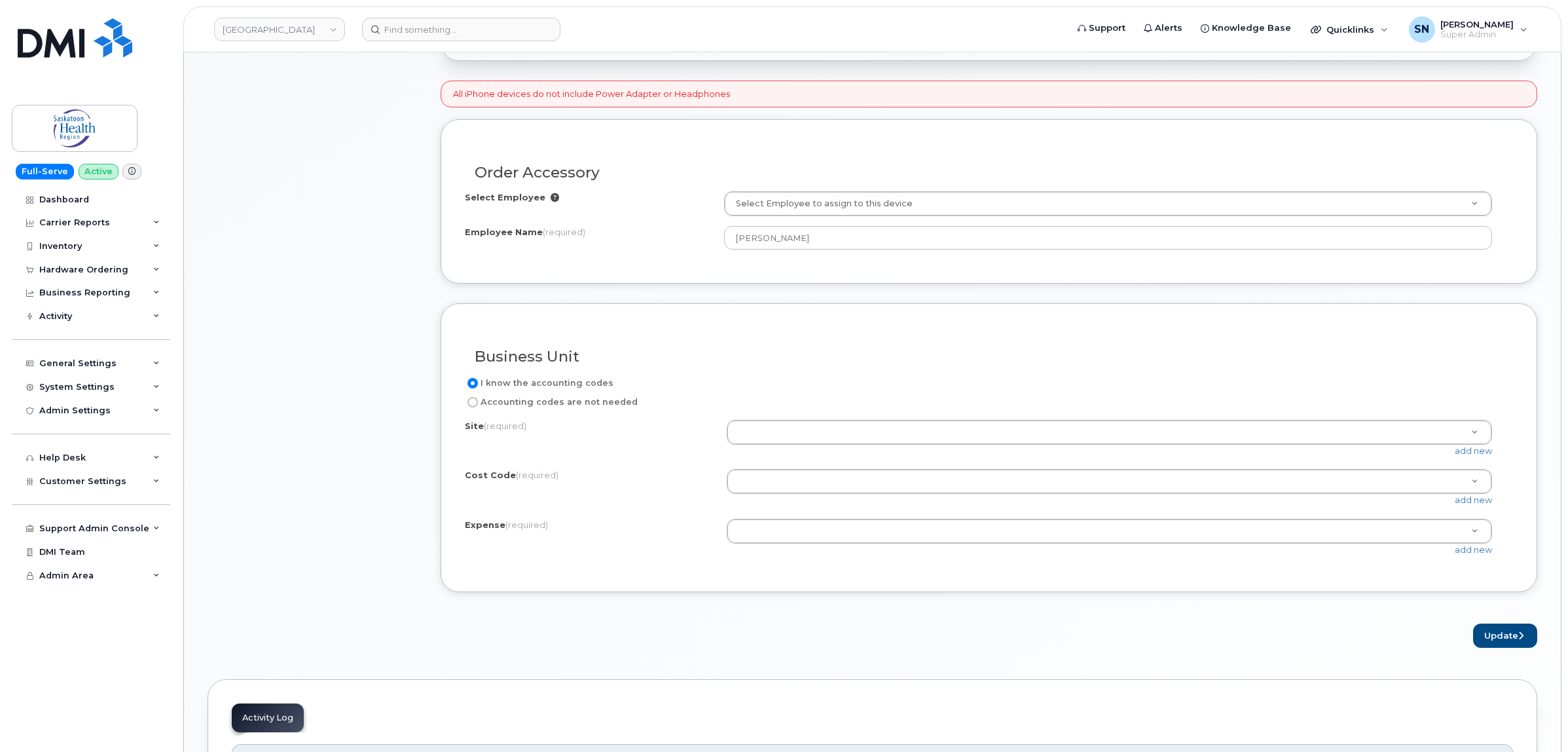
scroll to position [491, 0]
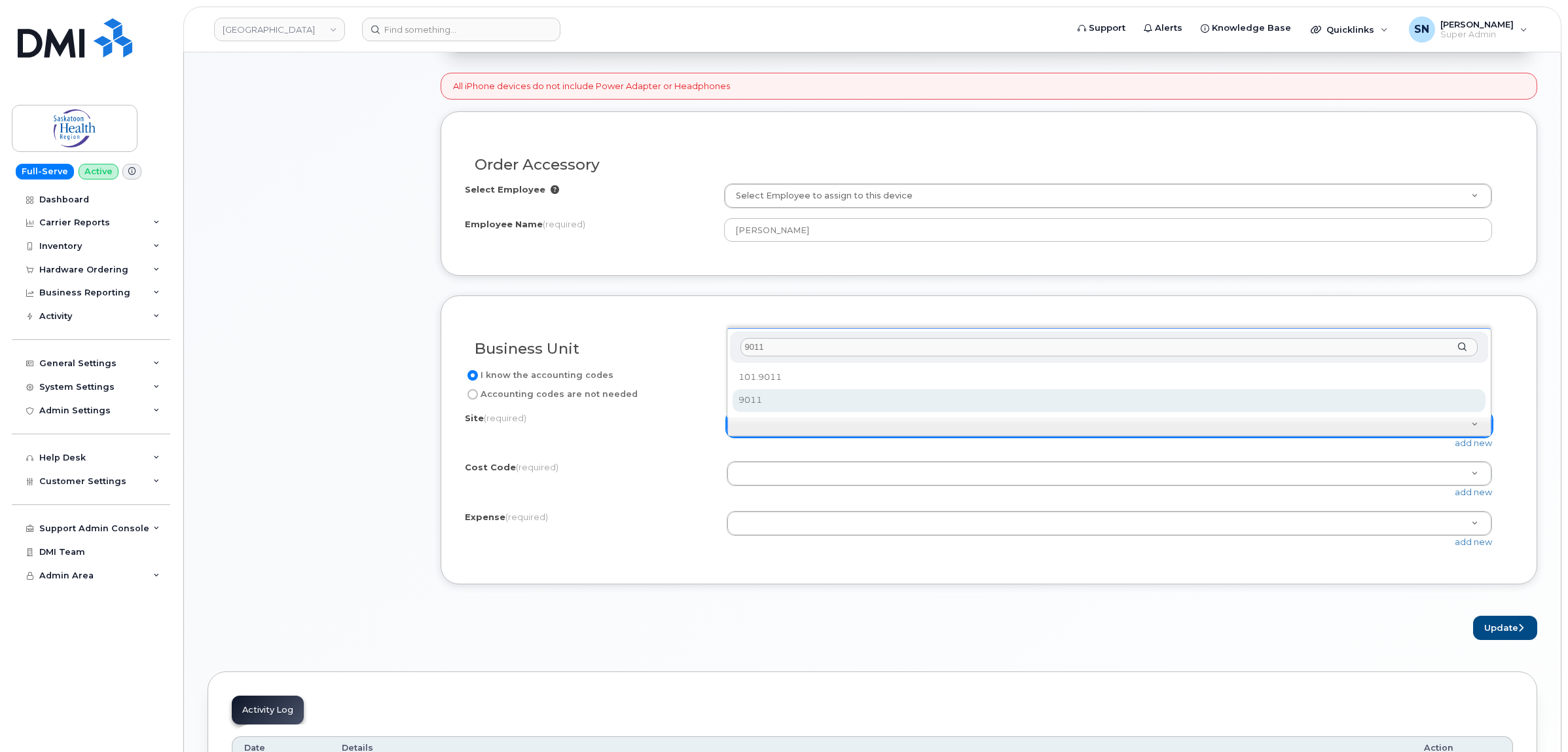
type input "9011"
select select "9011"
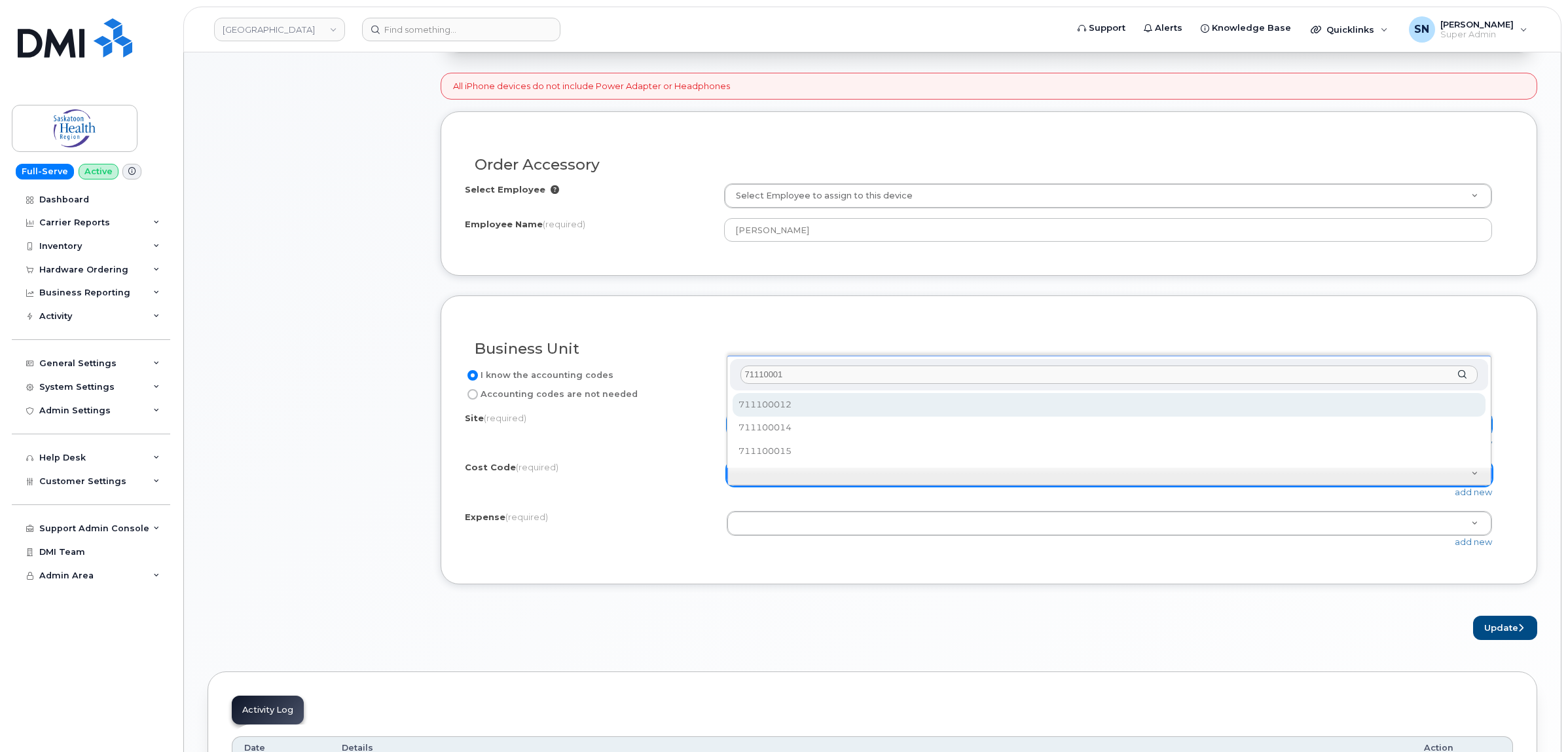
type input "711100012"
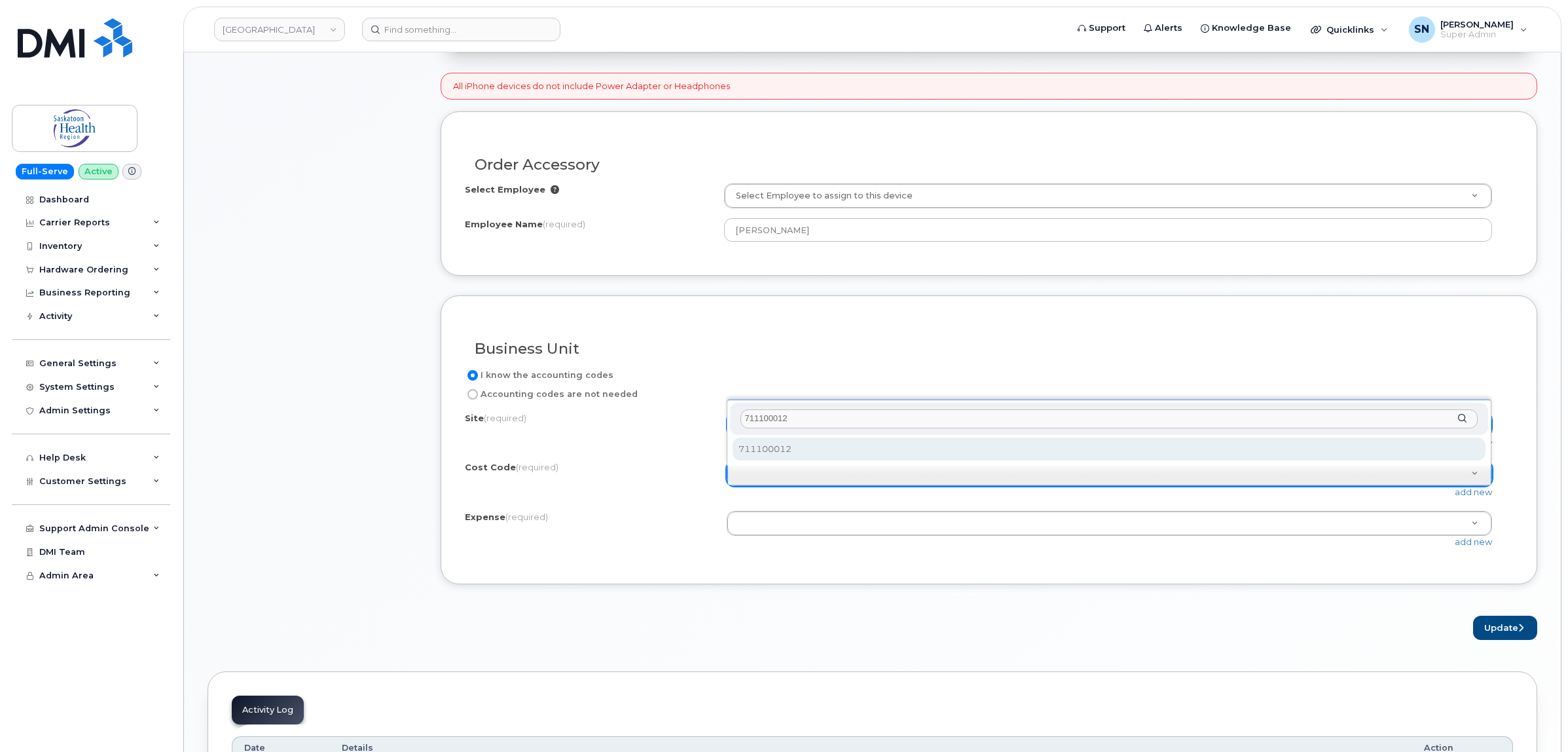
select select "711100012"
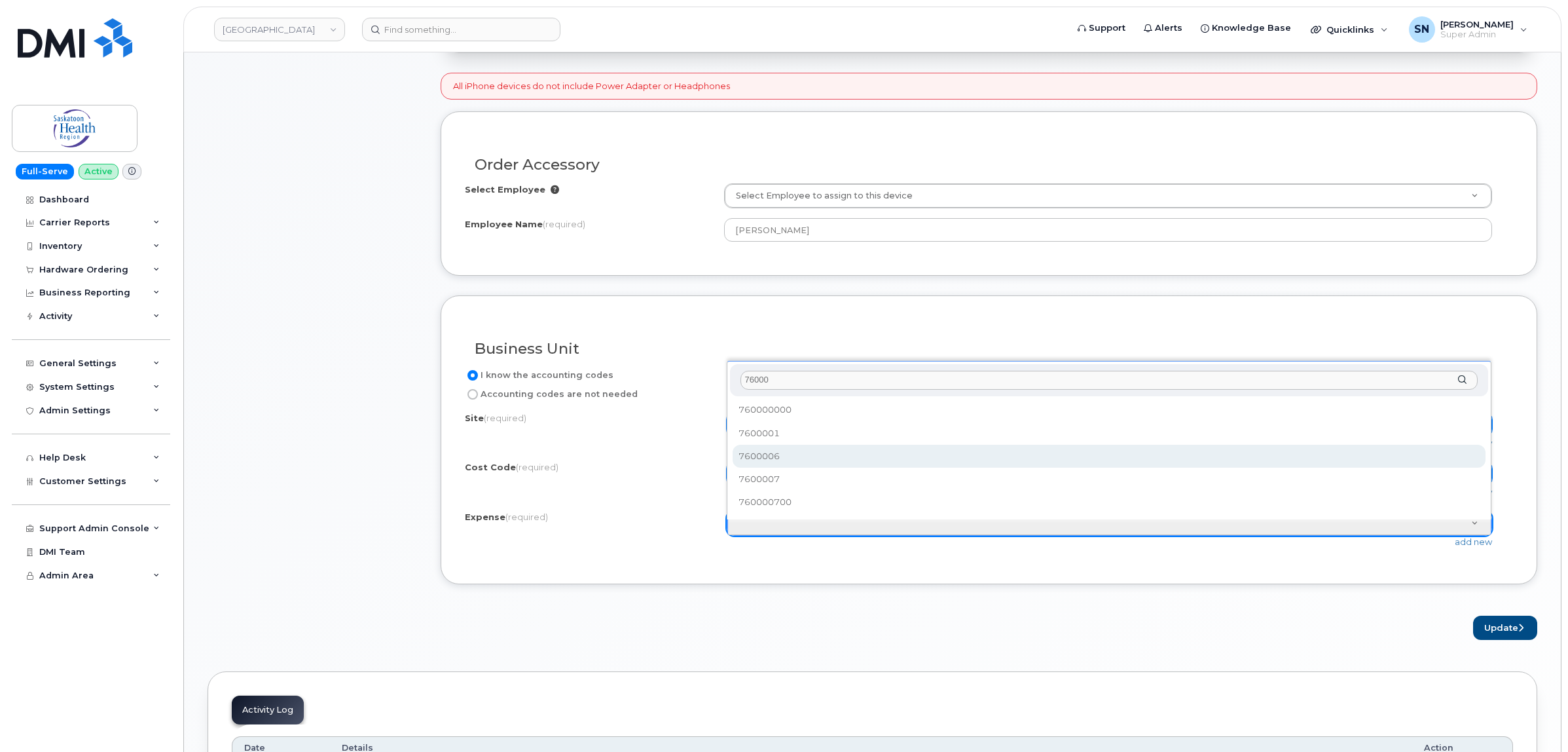
type input "76000"
select select "7600006"
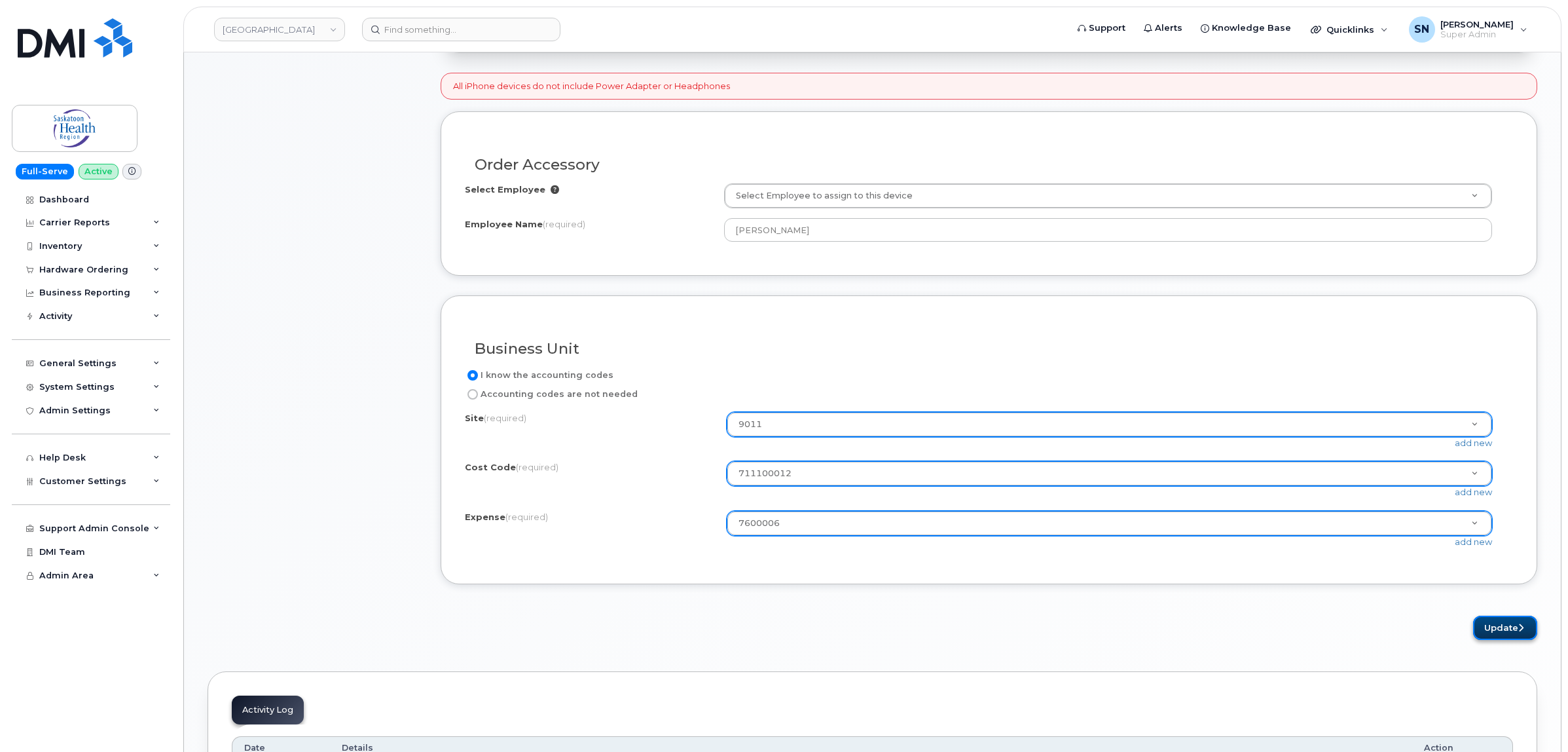
click at [1501, 635] on button "Update" at bounding box center [1505, 628] width 64 height 24
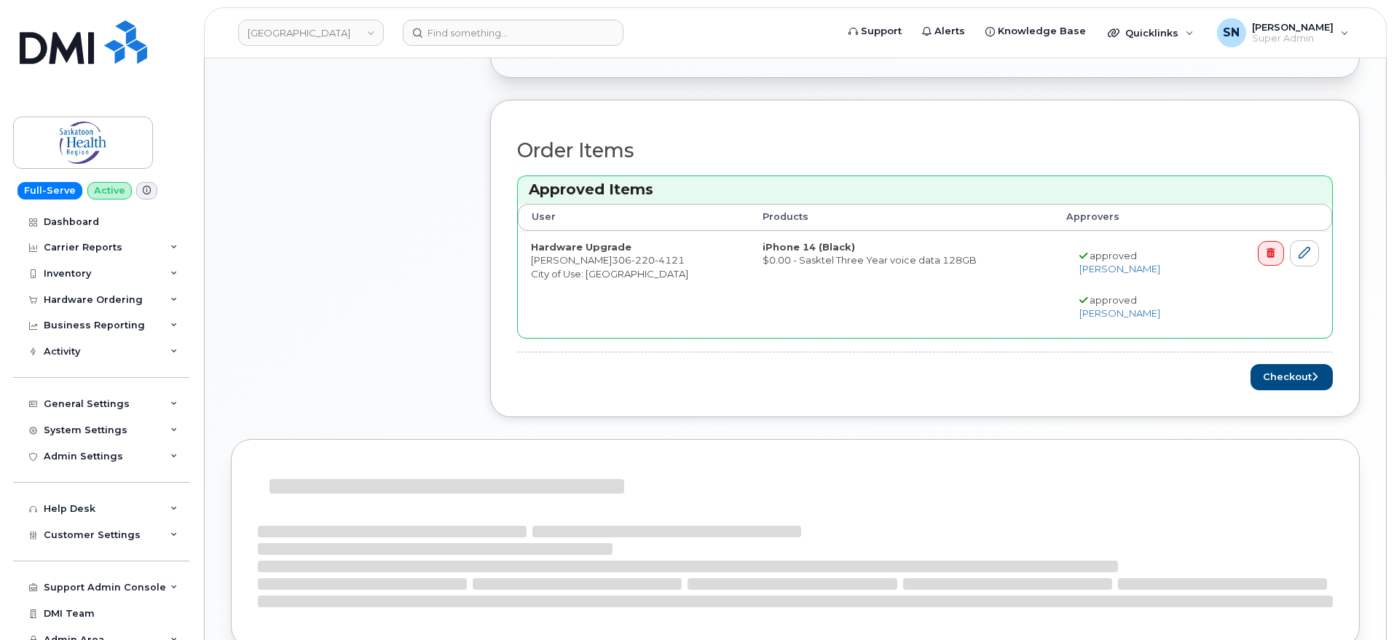
scroll to position [455, 0]
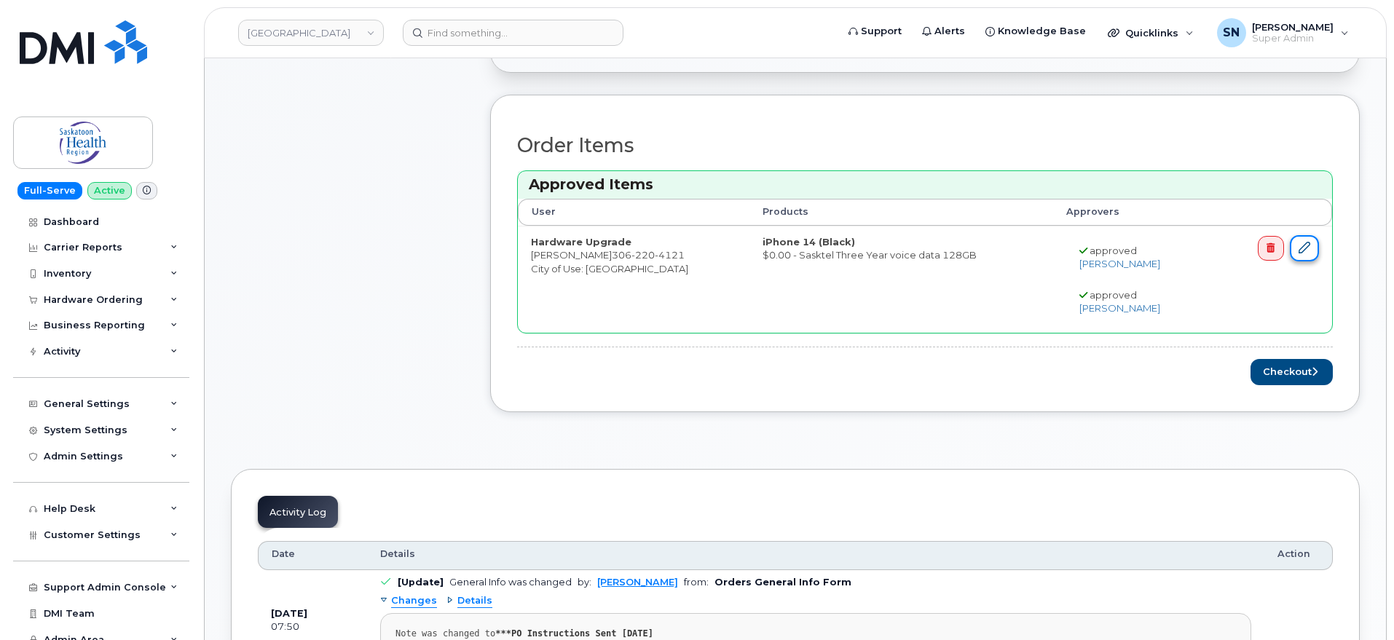
click at [1303, 249] on icon at bounding box center [1305, 248] width 12 height 12
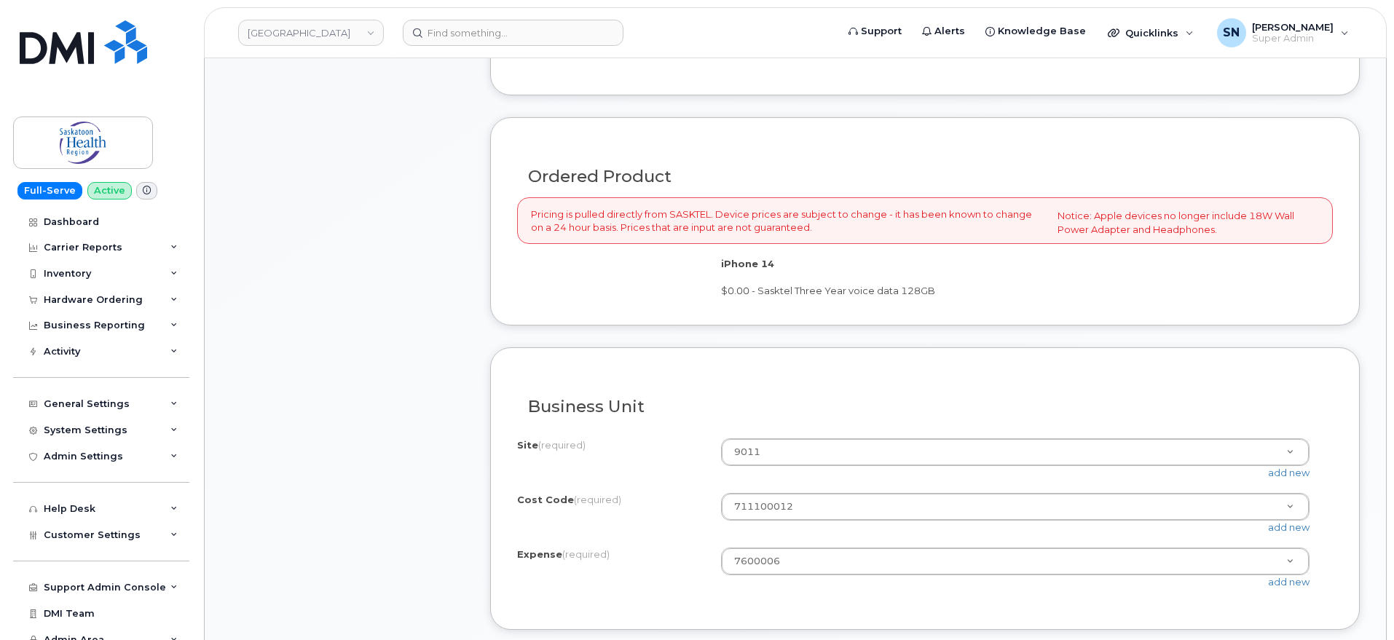
scroll to position [1092, 0]
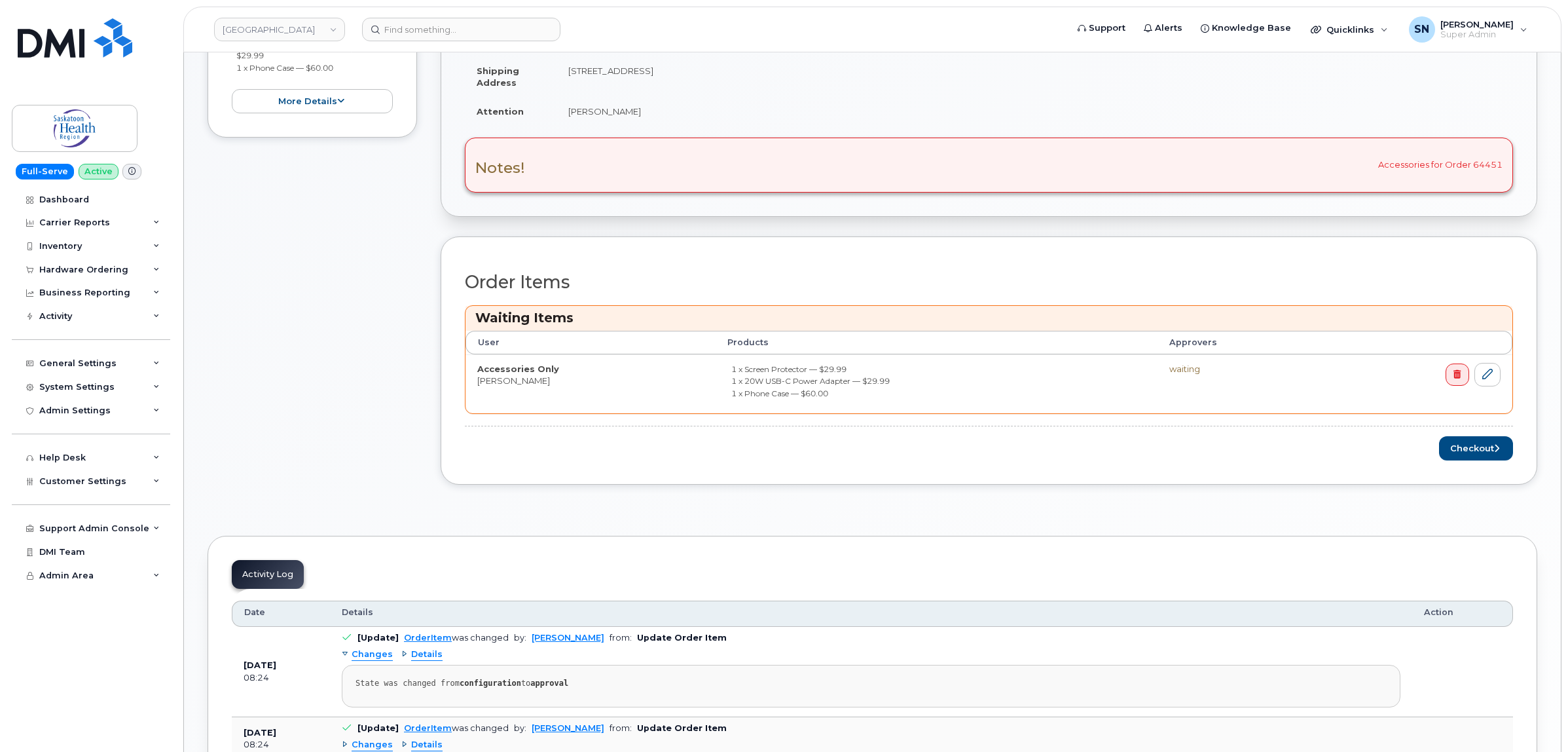
scroll to position [409, 0]
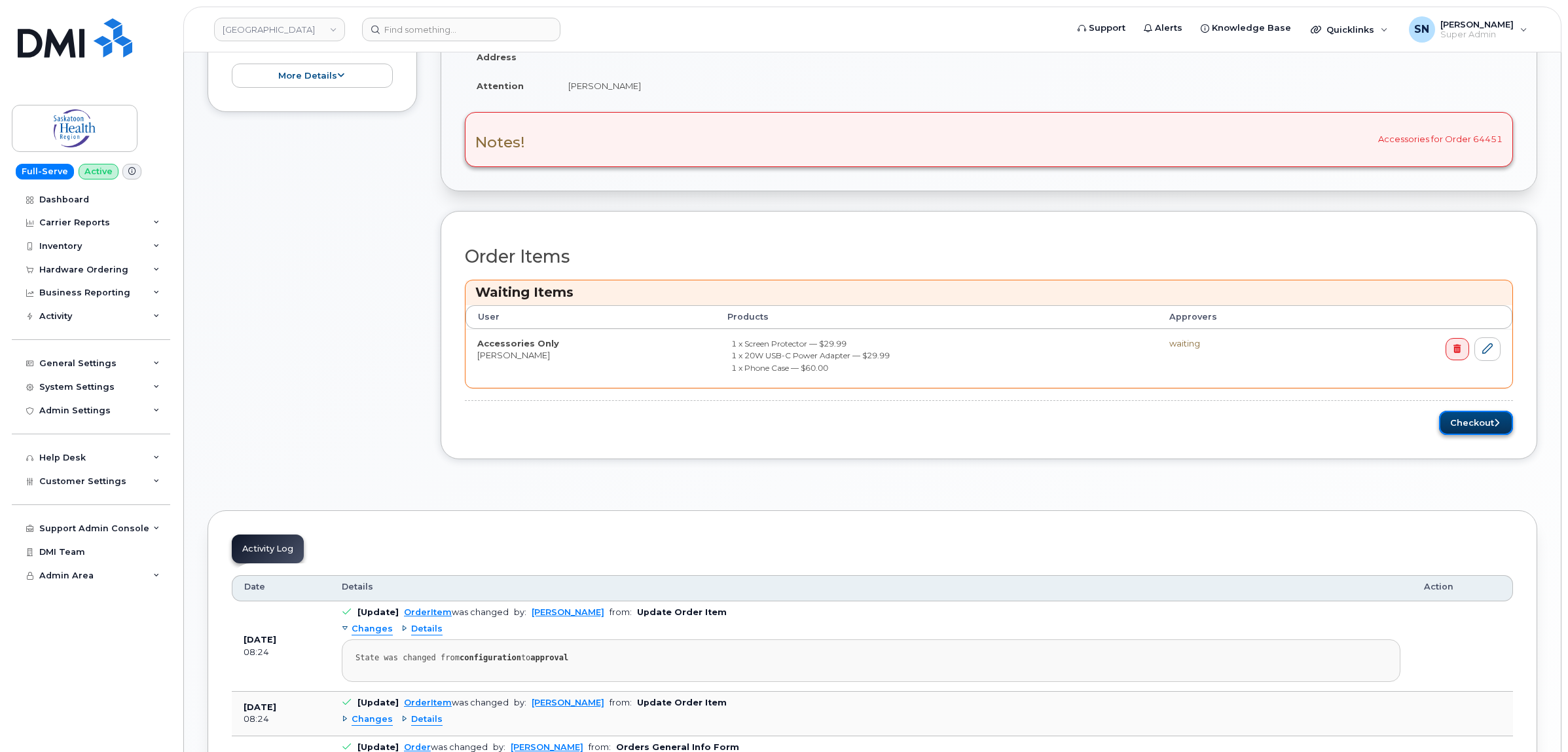
click at [1459, 423] on button "Checkout" at bounding box center [1476, 423] width 74 height 24
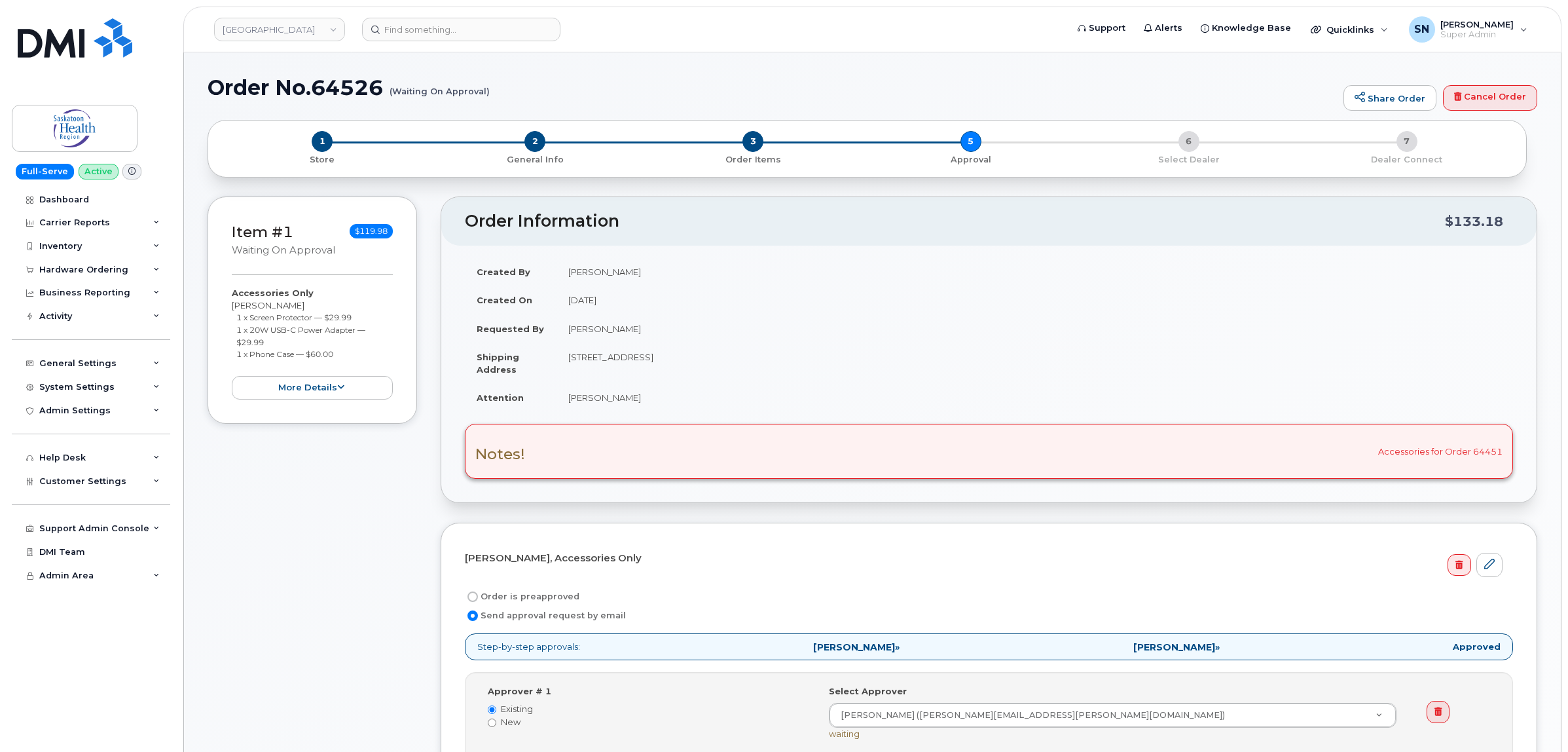
scroll to position [327, 0]
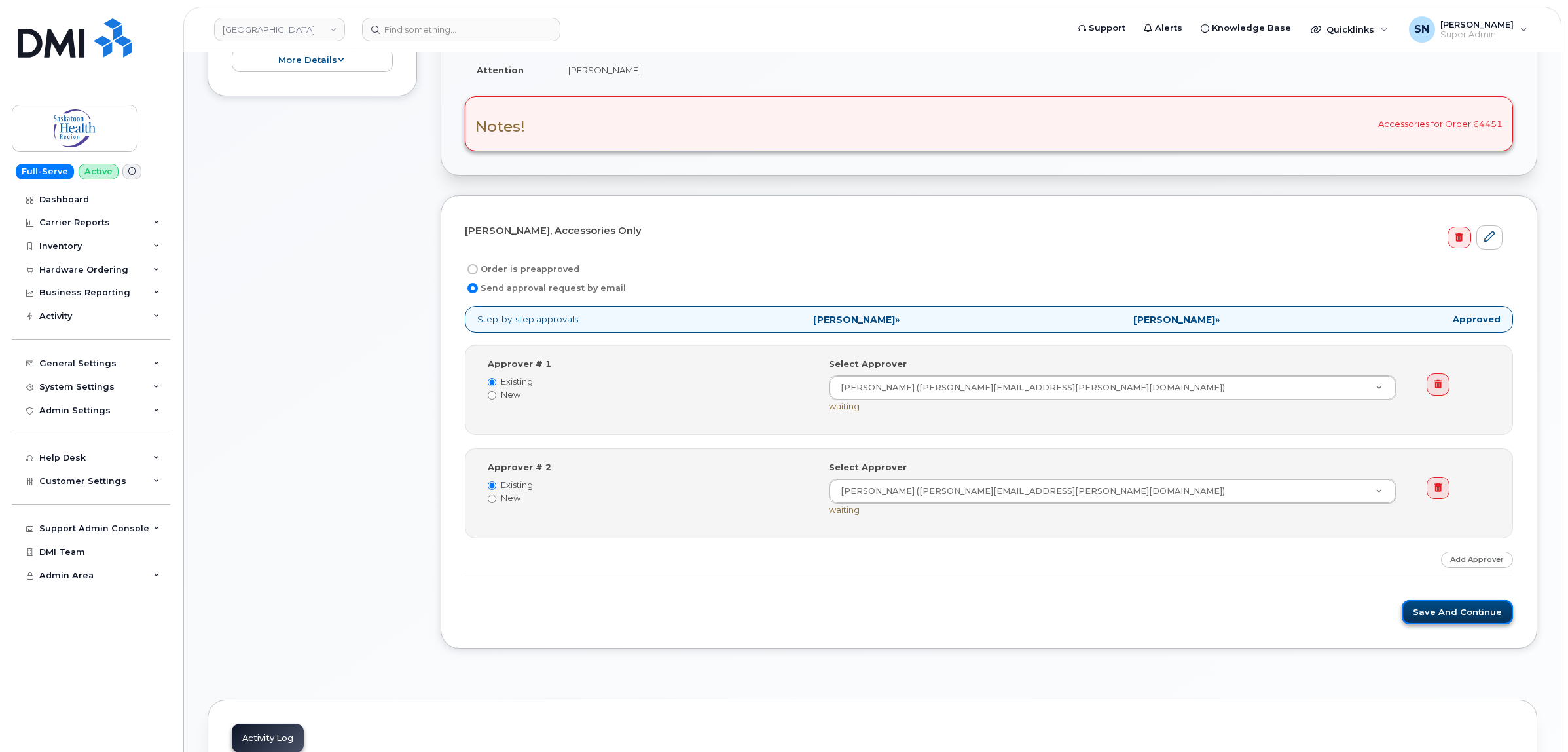
click at [1462, 614] on button "Save and Continue" at bounding box center [1457, 612] width 111 height 24
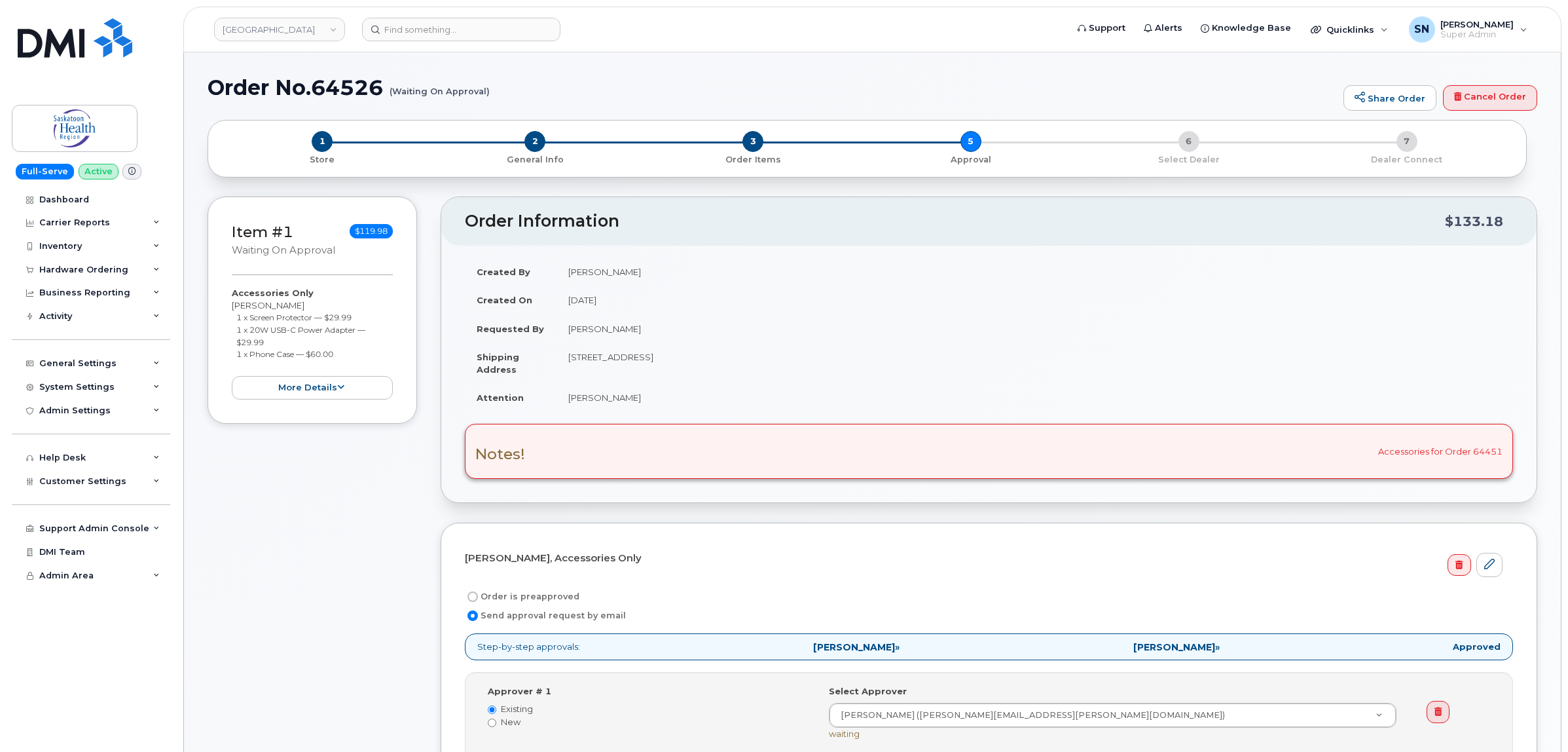
drag, startPoint x: 239, startPoint y: 524, endPoint x: 245, endPoint y: 522, distance: 6.3
click at [239, 524] on div "Item #1 Waiting On Approval $119.98 Accessories Only [PERSON_NAME] 1 x Screen P…" at bounding box center [312, 602] width 209 height 811
click at [97, 269] on div "Hardware Ordering" at bounding box center [84, 270] width 89 height 11
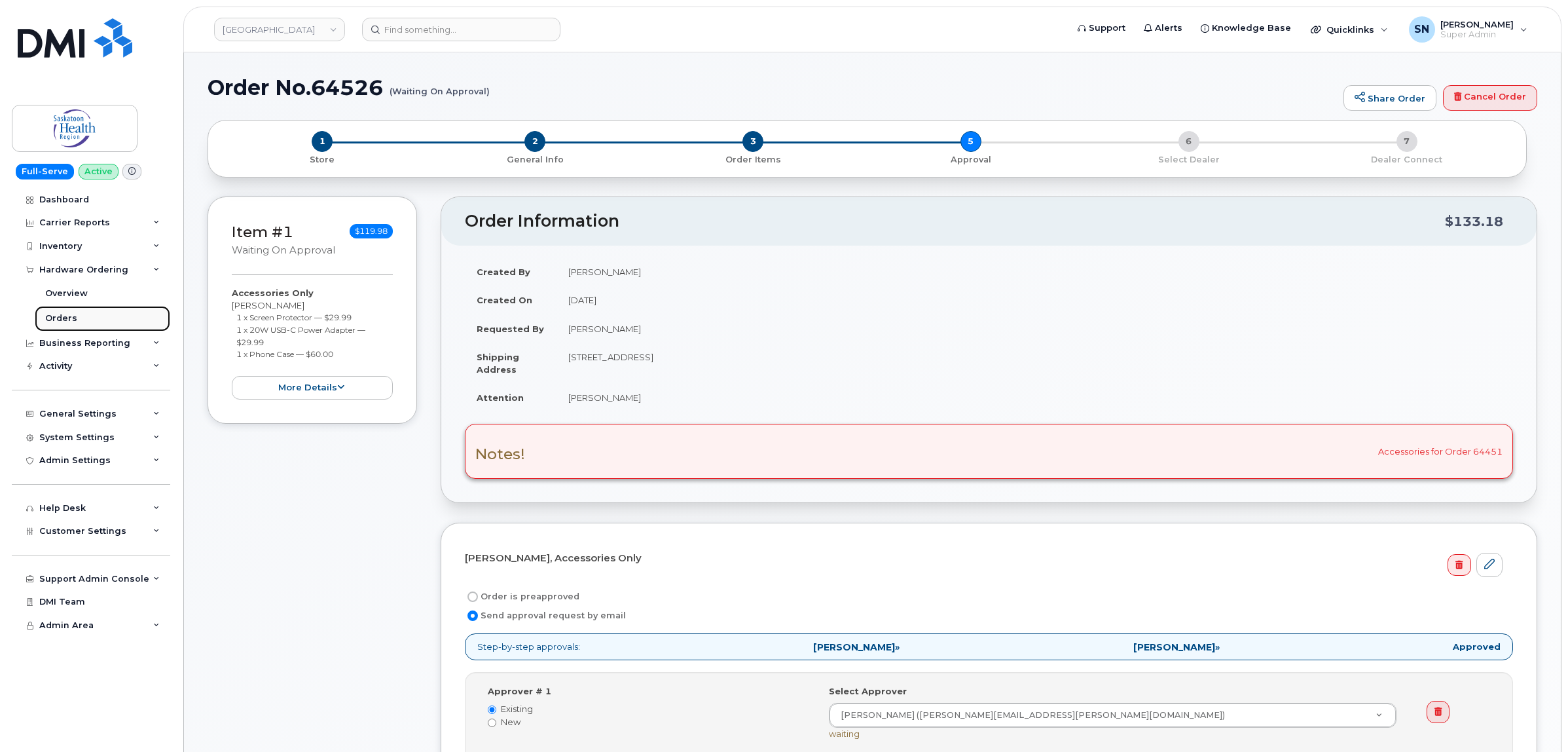
click at [76, 319] on link "Orders" at bounding box center [102, 318] width 136 height 25
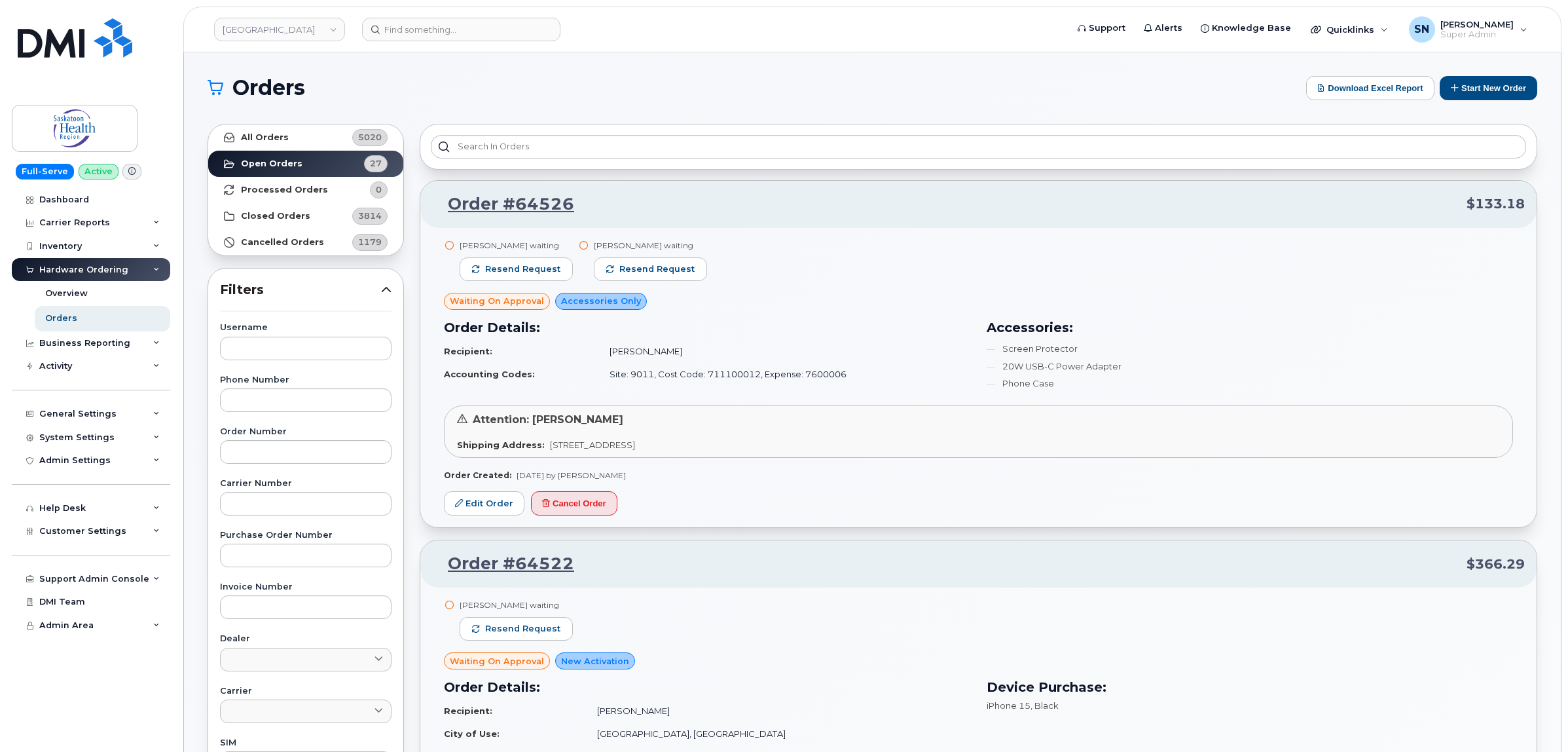
click at [447, 97] on h1 "Orders" at bounding box center [753, 87] width 1092 height 21
click at [558, 99] on div "Orders Download Excel Report Start New Order" at bounding box center [872, 87] width 1330 height 24
click at [414, 21] on input at bounding box center [461, 30] width 199 height 23
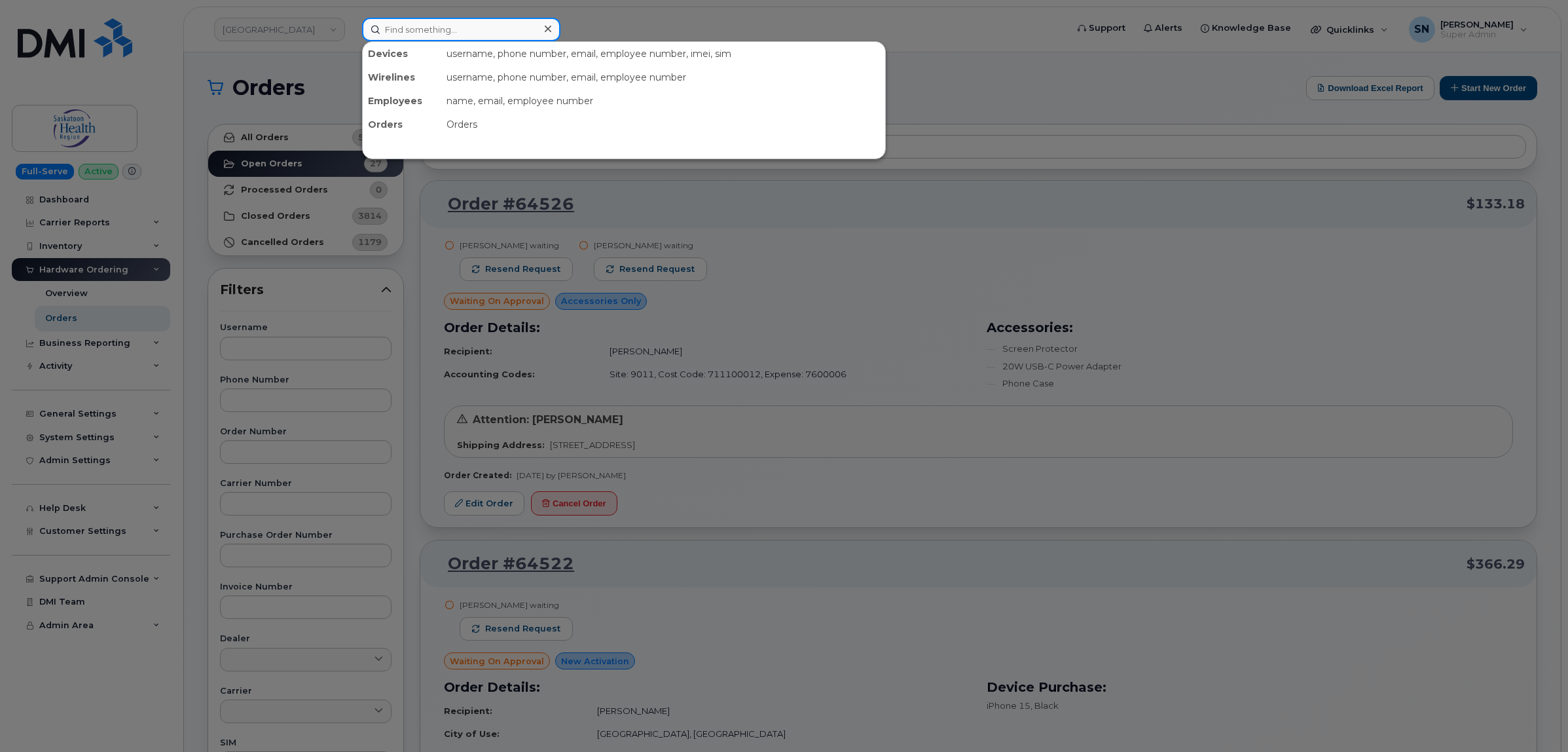
paste input "3065192553"
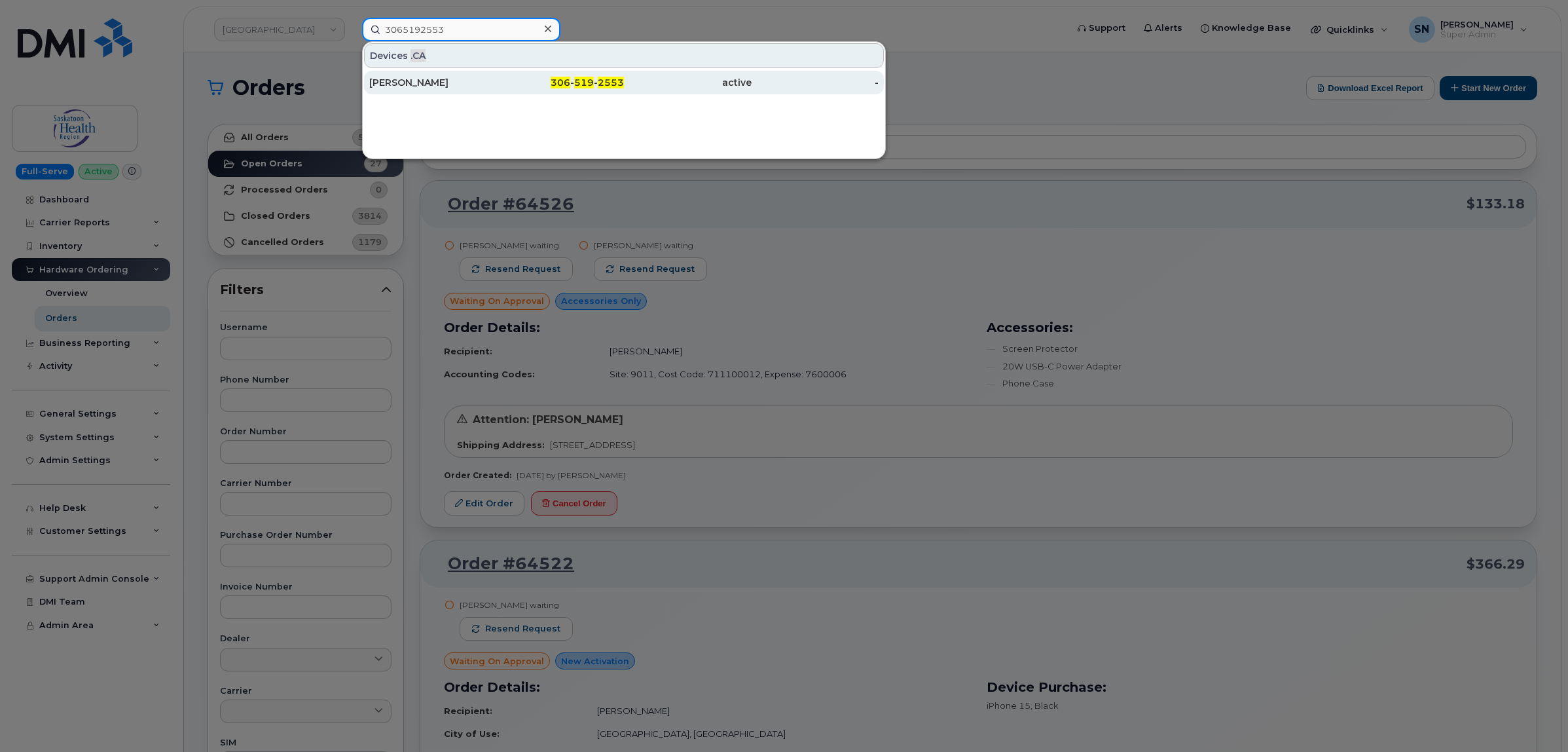
type input "3065192553"
click at [498, 82] on div "306 - 519 - 2553" at bounding box center [561, 82] width 128 height 13
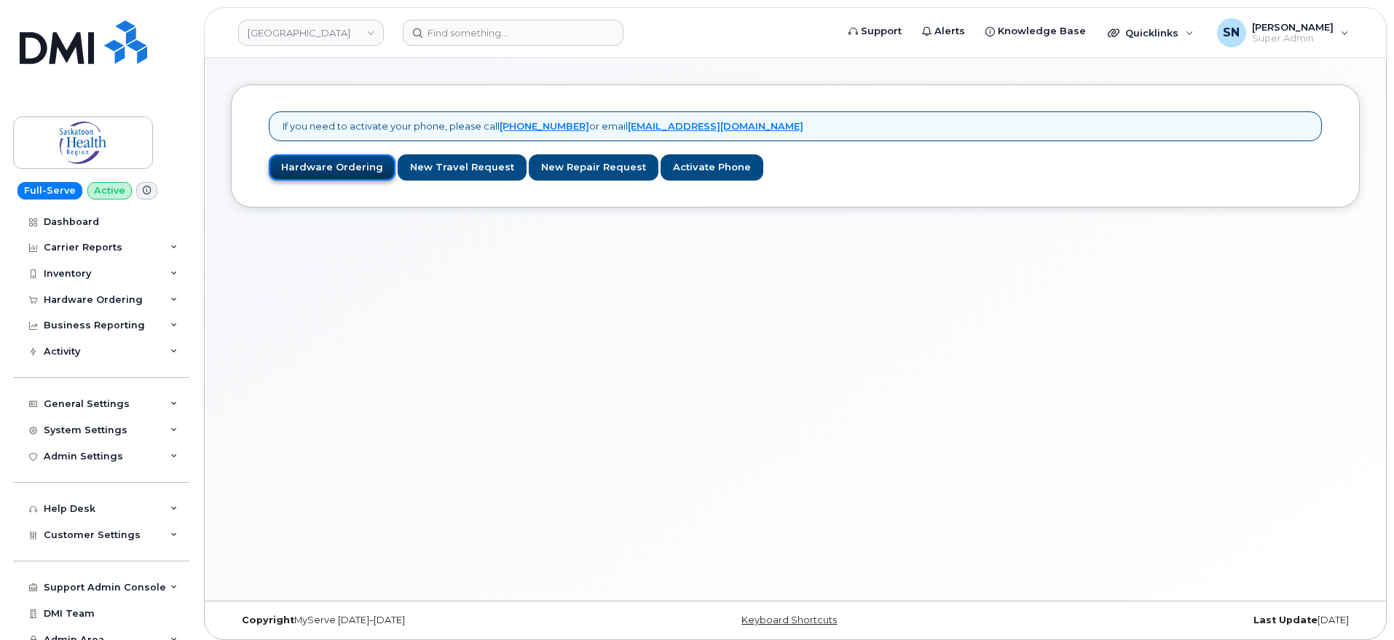
click at [310, 174] on link "Hardware Ordering" at bounding box center [332, 167] width 127 height 27
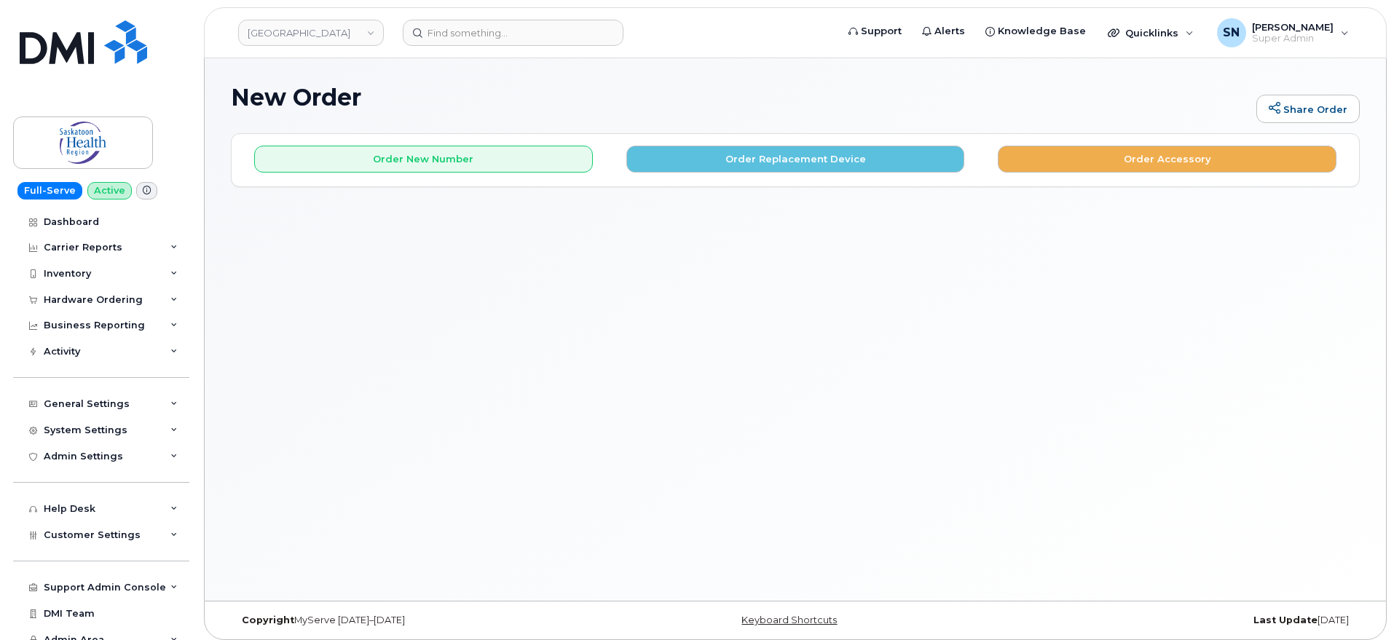
drag, startPoint x: 0, startPoint y: 0, endPoint x: 612, endPoint y: 92, distance: 618.7
click at [612, 93] on h1 "New Order" at bounding box center [740, 96] width 1018 height 25
